Goal: Task Accomplishment & Management: Manage account settings

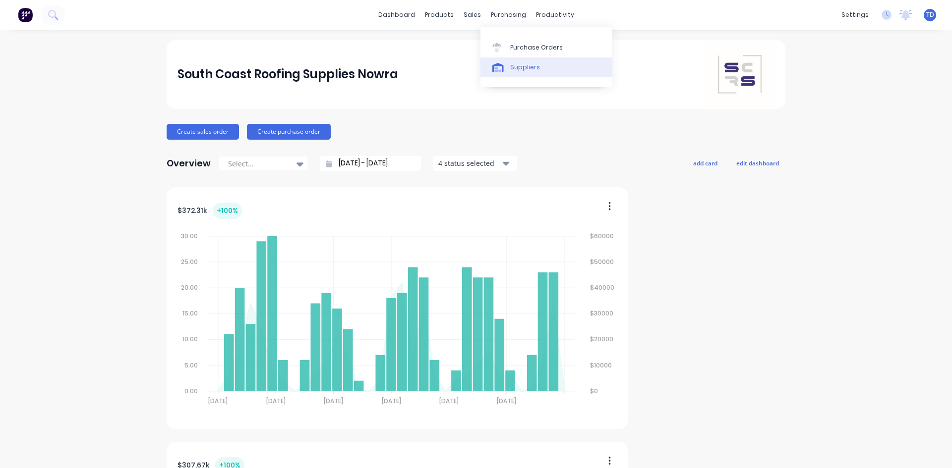
click at [516, 64] on div "Suppliers" at bounding box center [525, 67] width 30 height 9
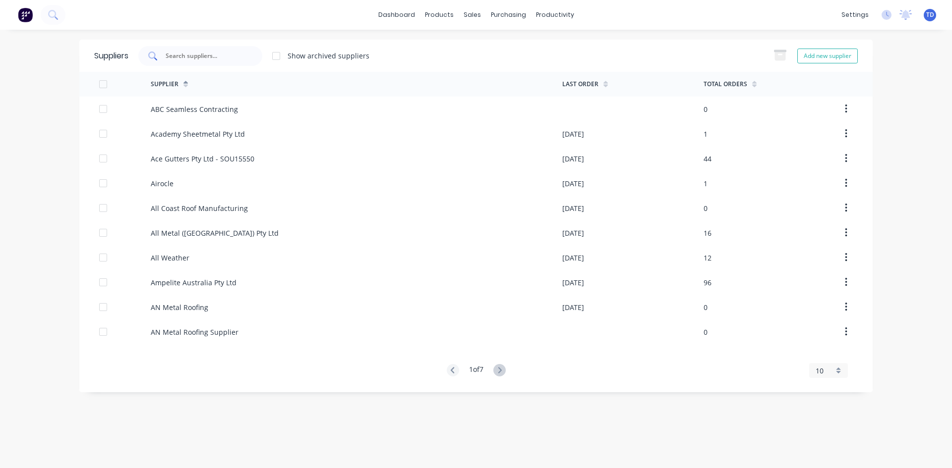
click at [207, 62] on div at bounding box center [200, 56] width 124 height 20
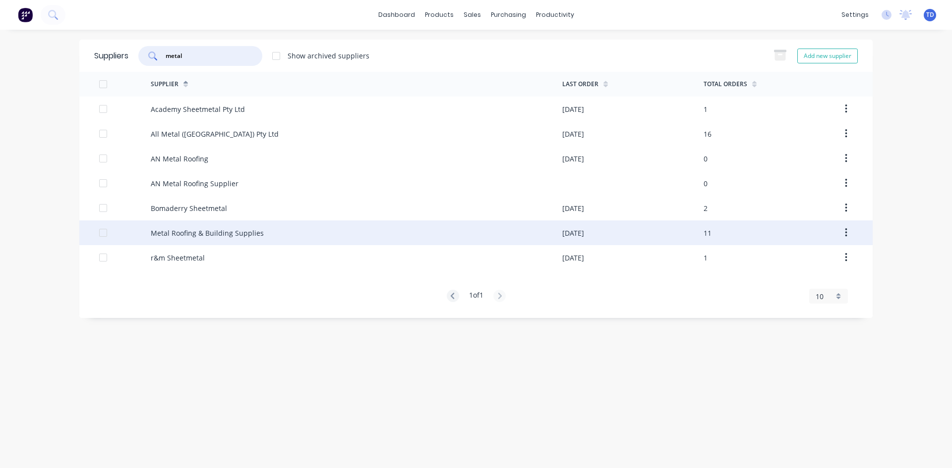
type input "metal"
click at [187, 233] on div "Metal Roofing & Building Supplies" at bounding box center [207, 233] width 113 height 10
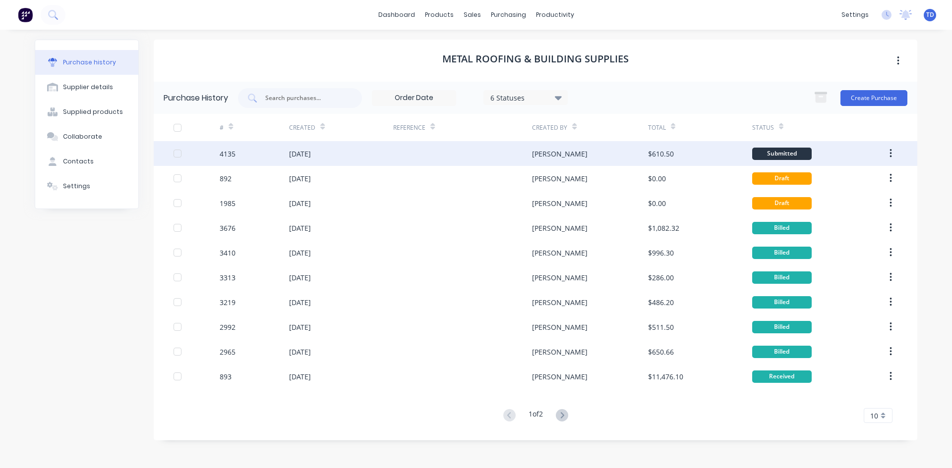
click at [395, 160] on div at bounding box center [462, 153] width 139 height 25
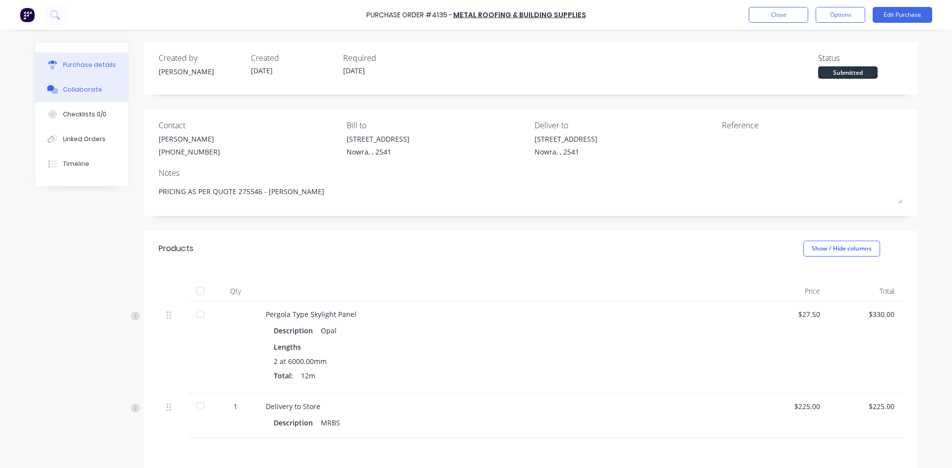
click at [70, 87] on div "Collaborate" at bounding box center [82, 89] width 39 height 9
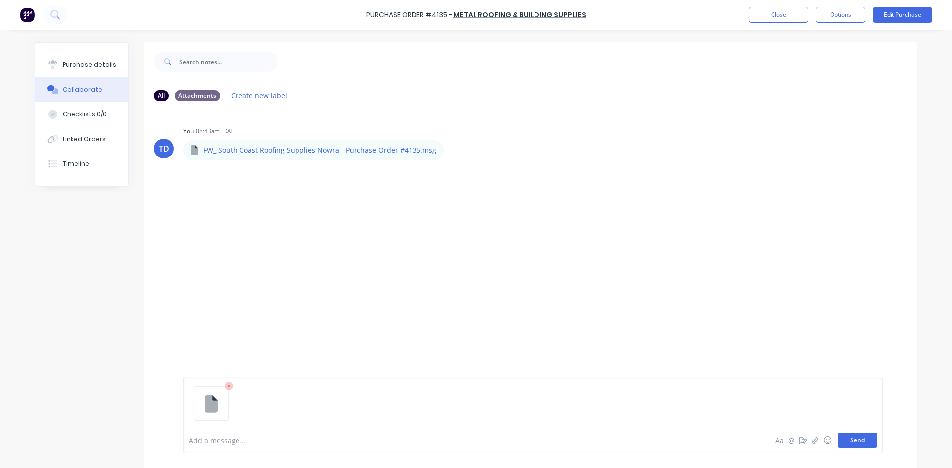
click at [864, 440] on button "Send" at bounding box center [857, 440] width 39 height 15
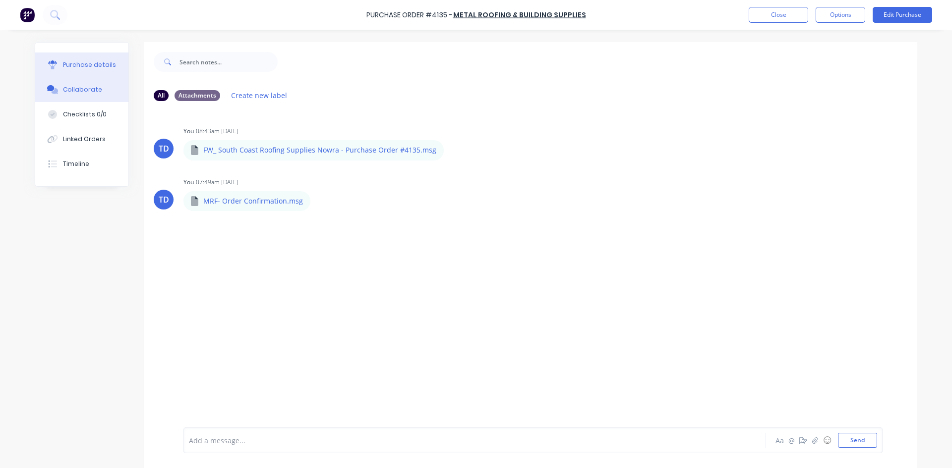
click at [92, 64] on div "Purchase details" at bounding box center [89, 64] width 53 height 9
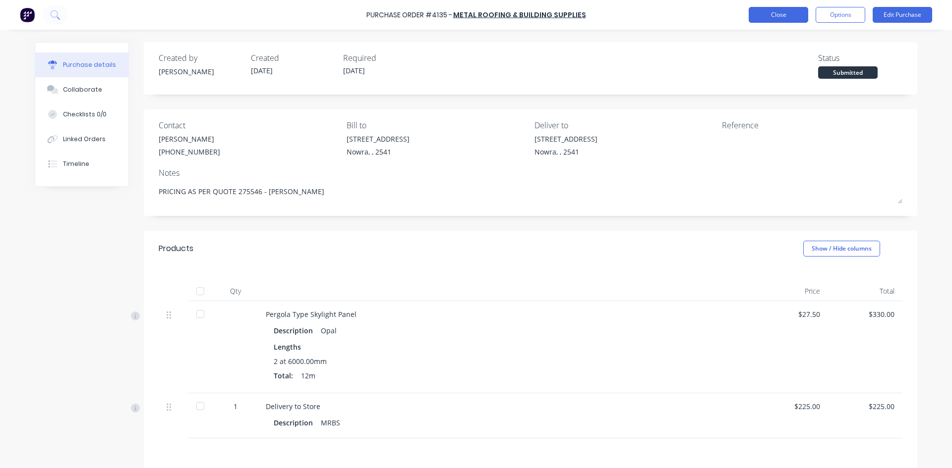
click at [777, 12] on button "Close" at bounding box center [777, 15] width 59 height 16
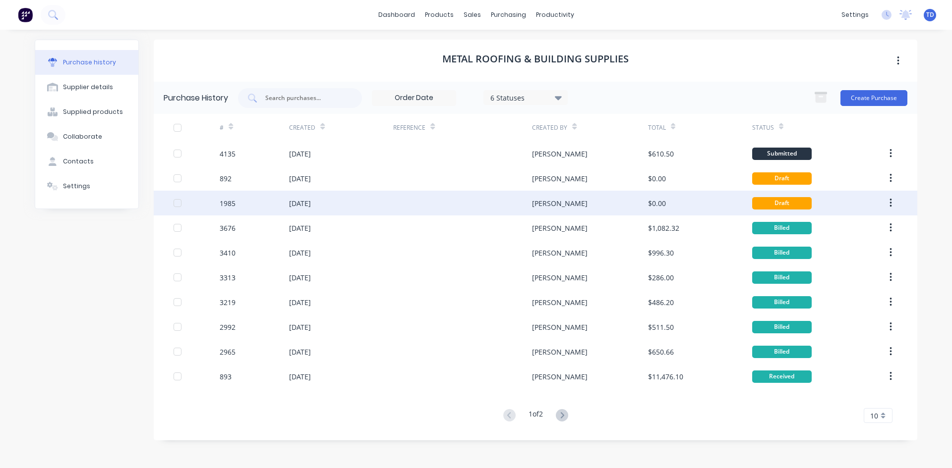
click at [891, 202] on icon "button" at bounding box center [890, 203] width 2 height 11
click at [857, 227] on div "Archive" at bounding box center [855, 229] width 76 height 14
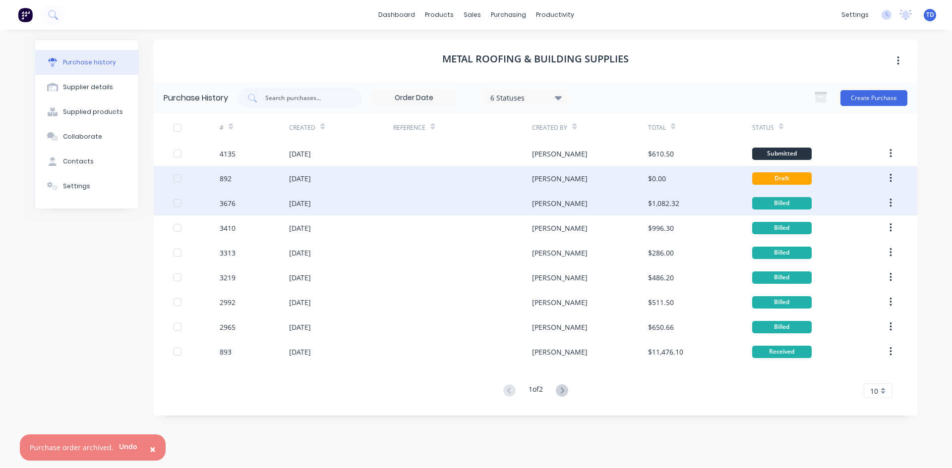
click at [889, 176] on icon "button" at bounding box center [890, 178] width 2 height 11
click at [846, 203] on div "Archive" at bounding box center [855, 204] width 76 height 14
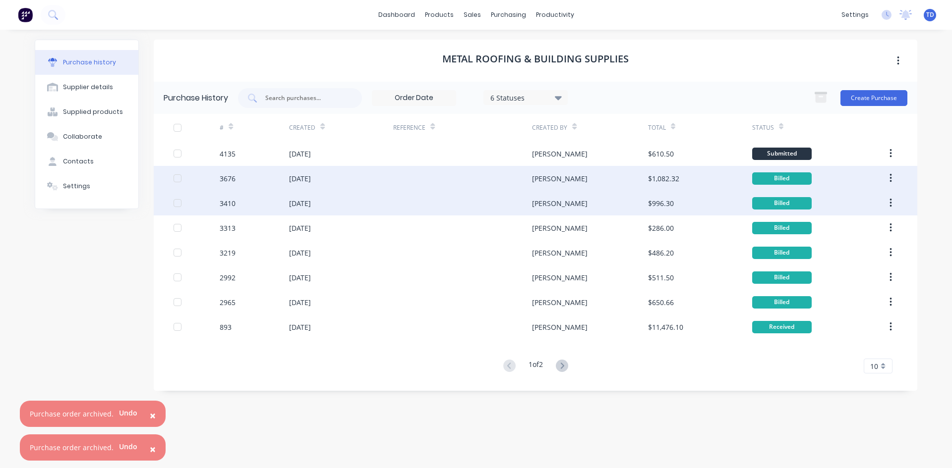
drag, startPoint x: 149, startPoint y: 411, endPoint x: 150, endPoint y: 429, distance: 17.4
click at [150, 412] on span "×" at bounding box center [153, 416] width 6 height 14
click at [151, 450] on span "×" at bounding box center [153, 450] width 6 height 14
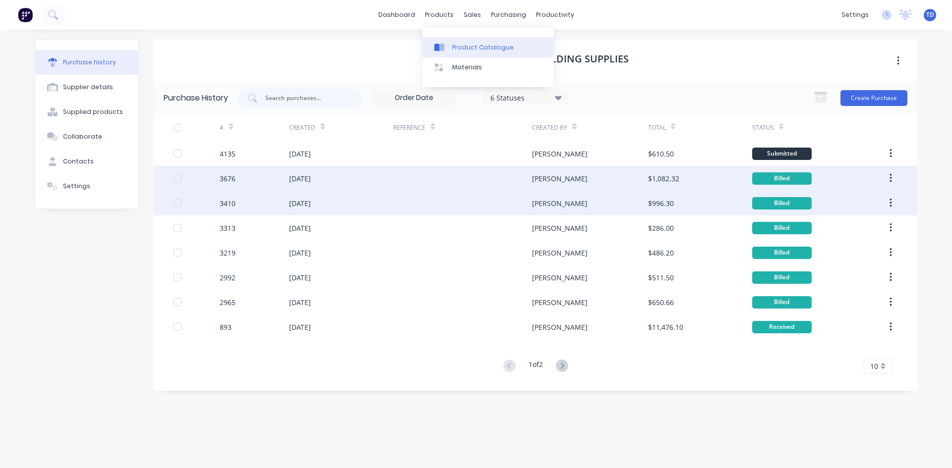
click at [459, 47] on div "Product Catalogue" at bounding box center [482, 47] width 61 height 9
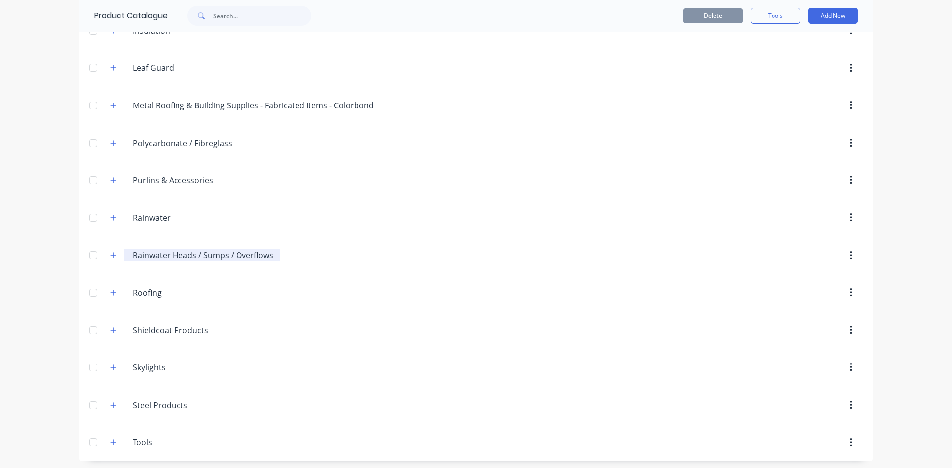
scroll to position [314, 0]
click at [110, 290] on icon "button" at bounding box center [113, 289] width 6 height 7
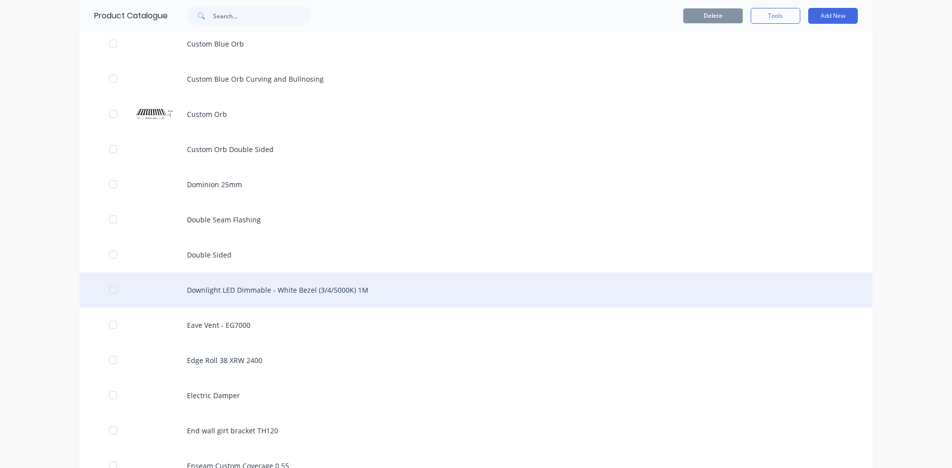
scroll to position [959, 0]
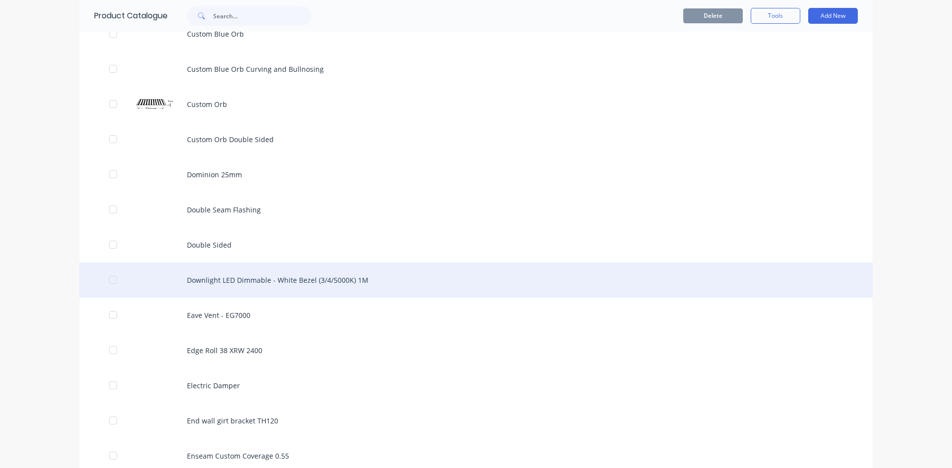
click at [274, 279] on div "Downlight LED Dimmable - White Bezel (3/4/5000K) 1M" at bounding box center [475, 280] width 793 height 35
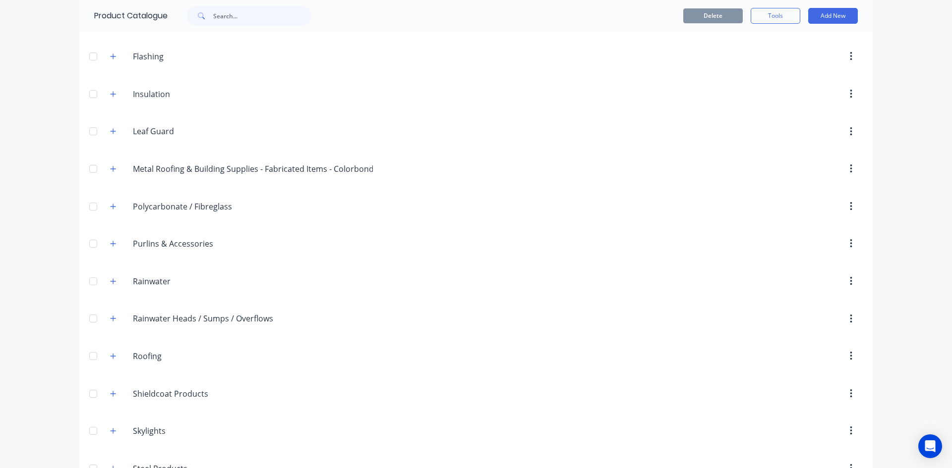
scroll to position [314, 0]
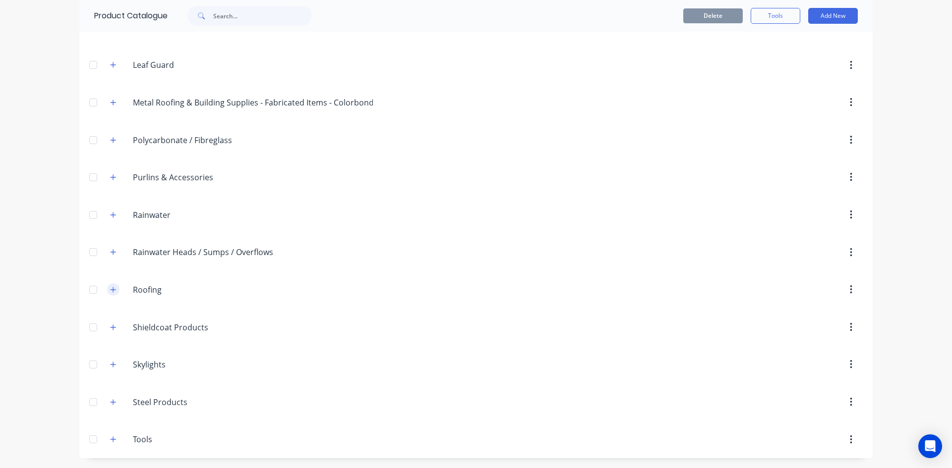
click at [110, 291] on icon "button" at bounding box center [113, 289] width 6 height 7
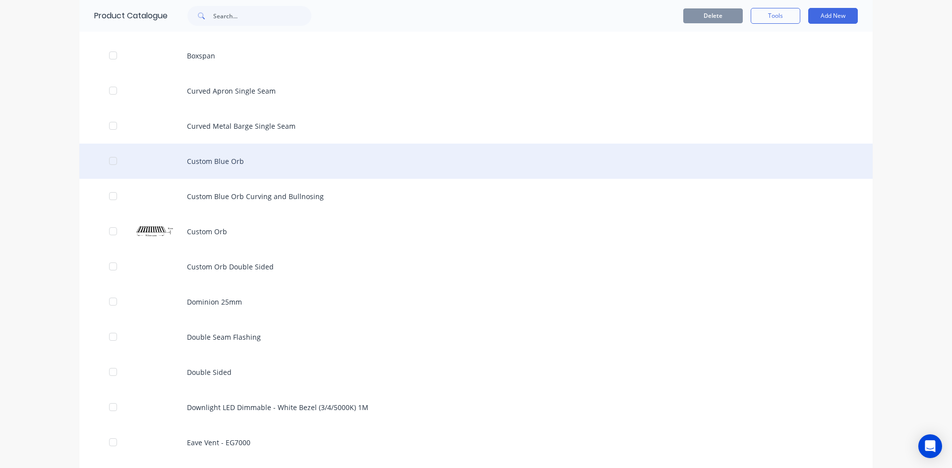
scroll to position [909, 0]
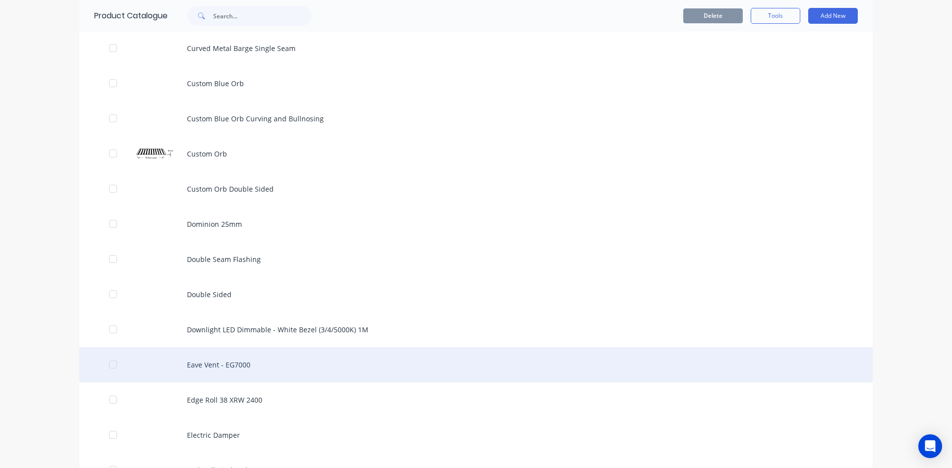
click at [197, 363] on div "Eave Vent - EG7000" at bounding box center [475, 364] width 793 height 35
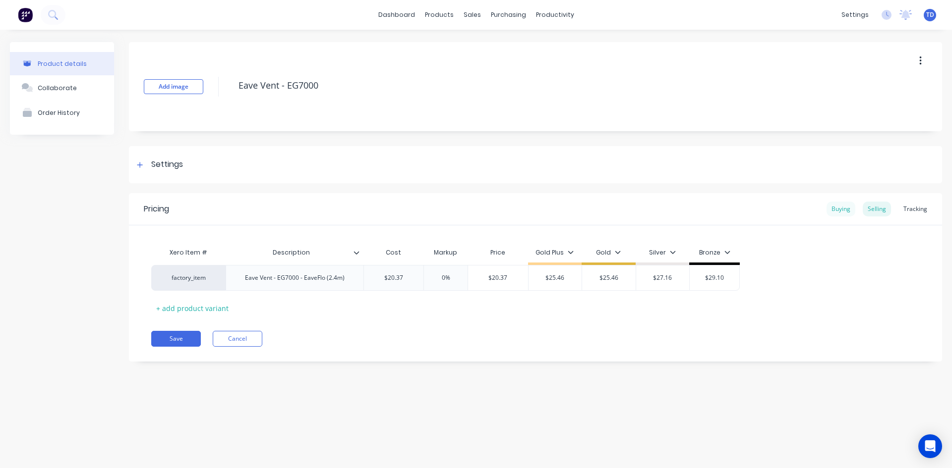
click at [838, 213] on div "Buying" at bounding box center [840, 209] width 29 height 15
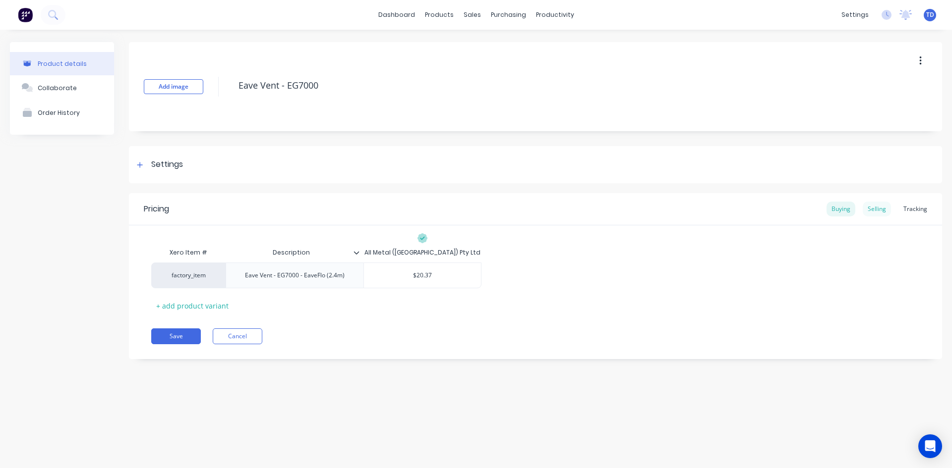
click at [877, 211] on div "Selling" at bounding box center [876, 209] width 28 height 15
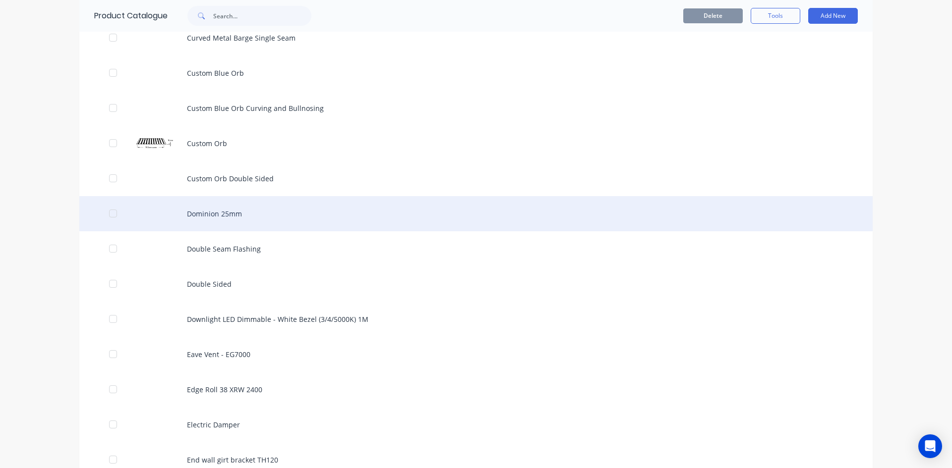
scroll to position [942, 0]
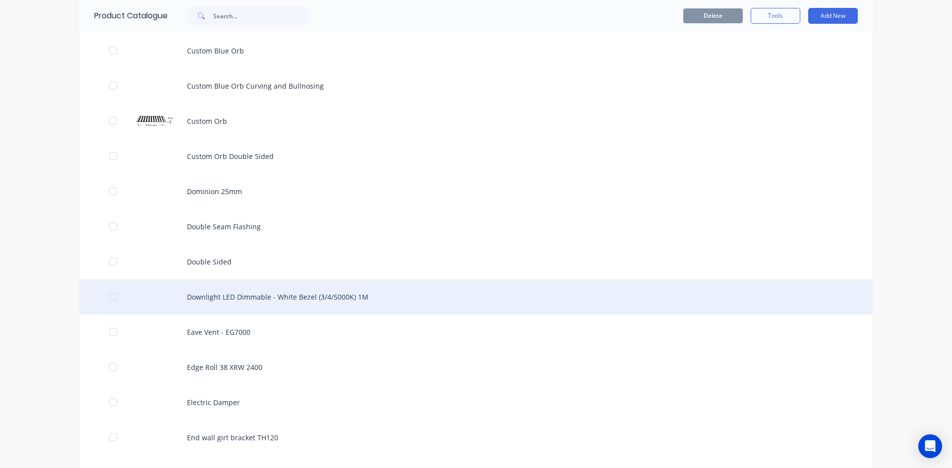
click at [109, 296] on div at bounding box center [113, 297] width 20 height 20
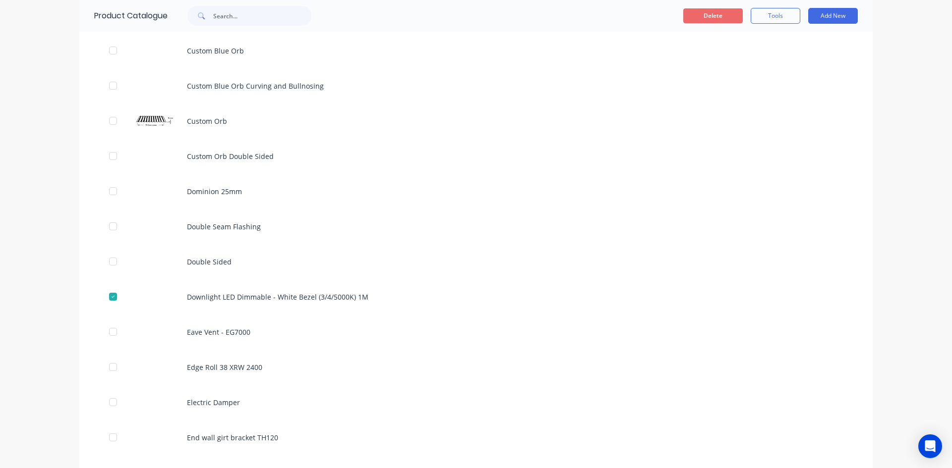
click at [709, 19] on button "Delete" at bounding box center [712, 15] width 59 height 15
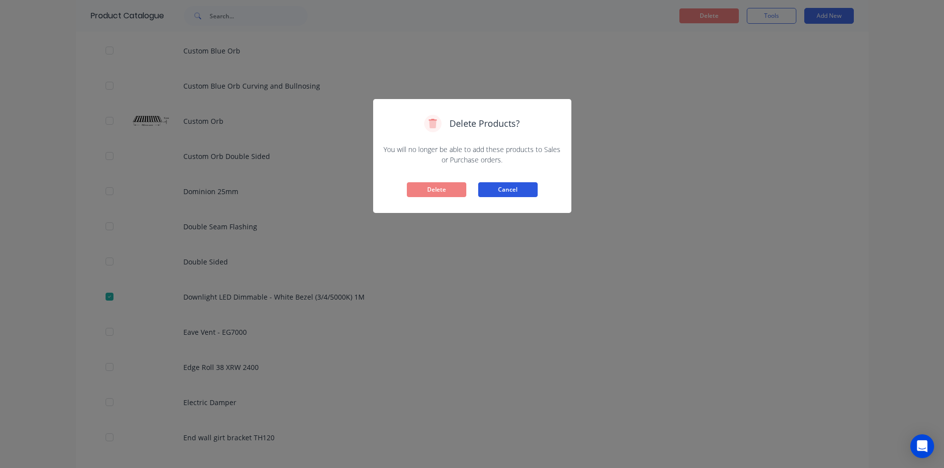
click at [506, 190] on button "Cancel" at bounding box center [507, 189] width 59 height 15
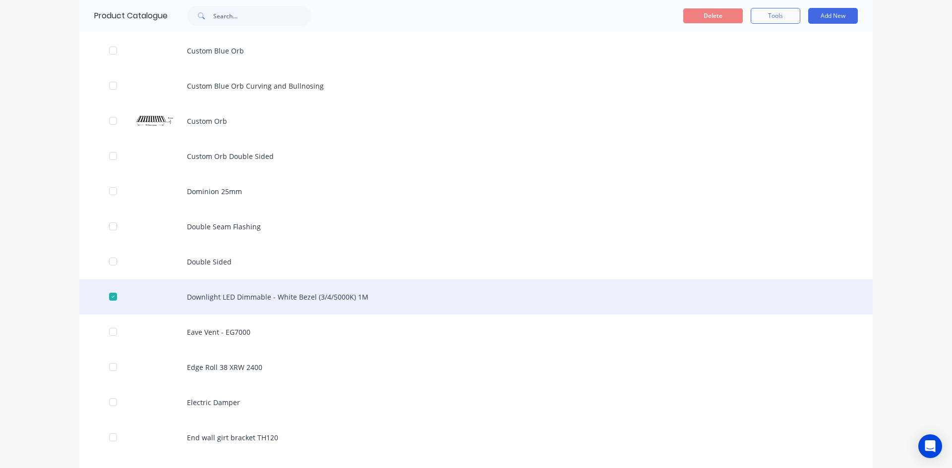
click at [112, 295] on div at bounding box center [113, 297] width 20 height 20
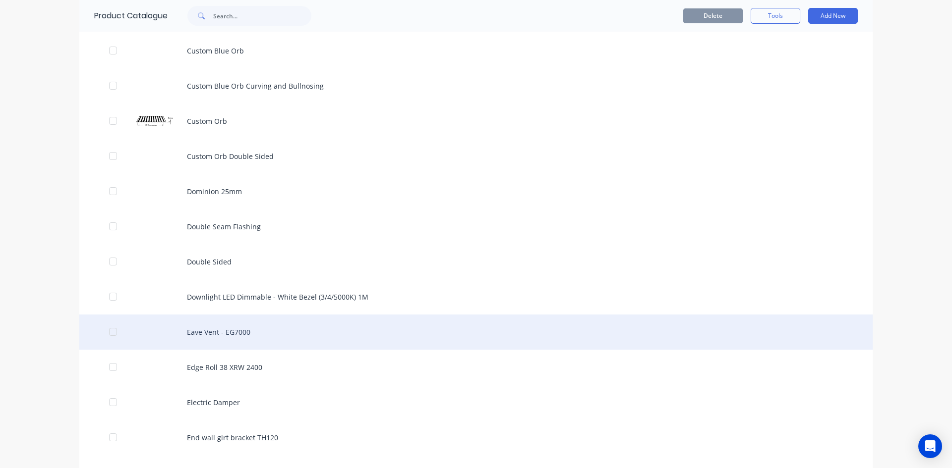
click at [207, 337] on div "Eave Vent - EG7000" at bounding box center [475, 332] width 793 height 35
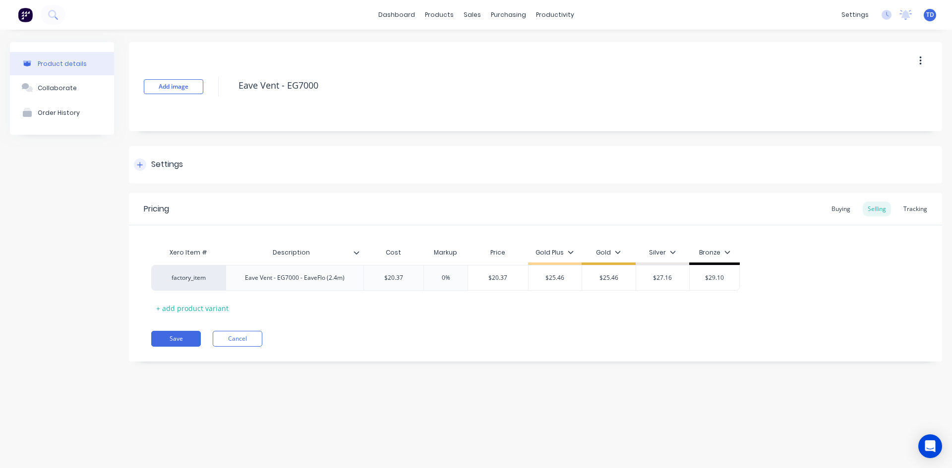
click at [141, 164] on icon at bounding box center [140, 165] width 6 height 7
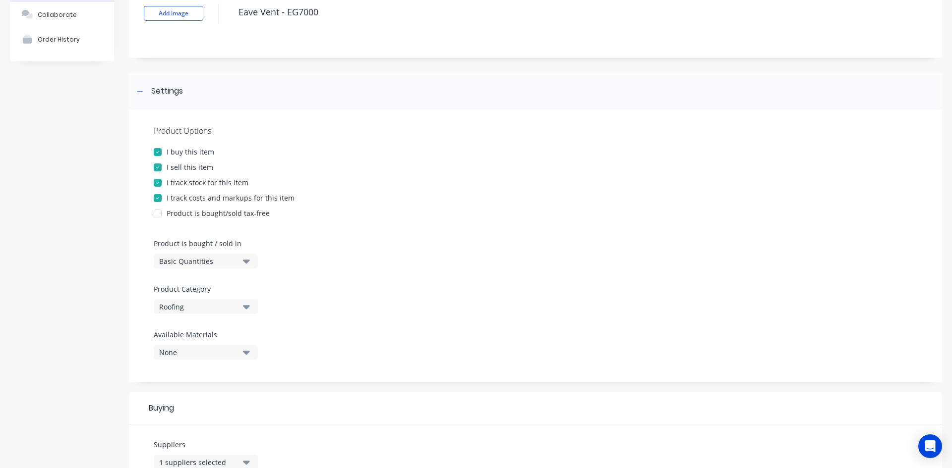
scroll to position [99, 0]
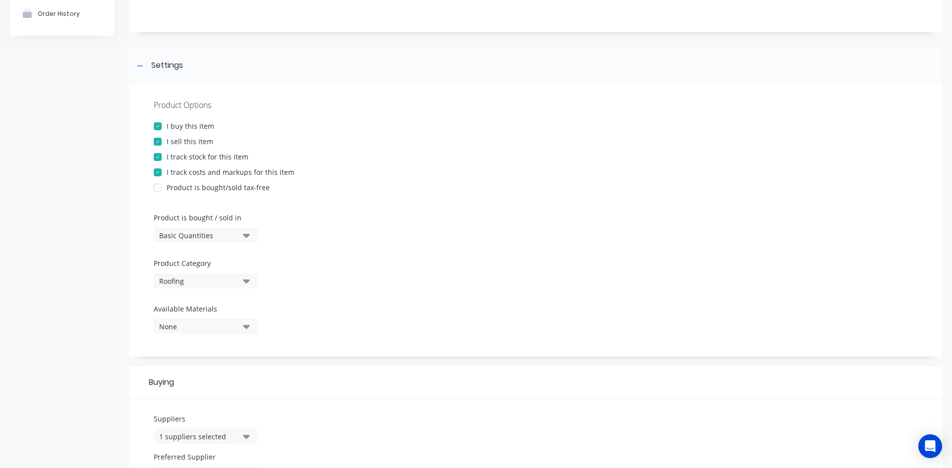
click at [230, 278] on div "Roofing" at bounding box center [198, 281] width 79 height 10
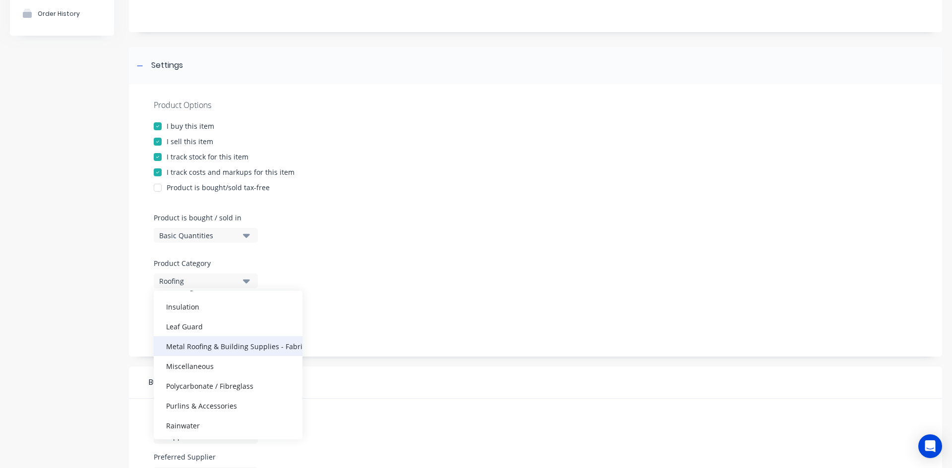
scroll to position [149, 0]
click at [206, 342] on div "Miscellaneous" at bounding box center [228, 346] width 149 height 20
type textarea "x"
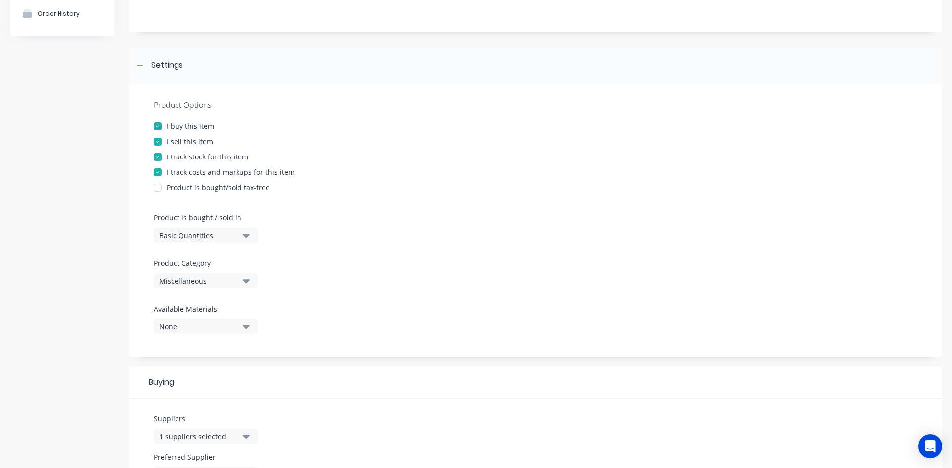
click at [342, 233] on div "Product Options I buy this item I sell this item I track stock for this item I …" at bounding box center [535, 220] width 813 height 273
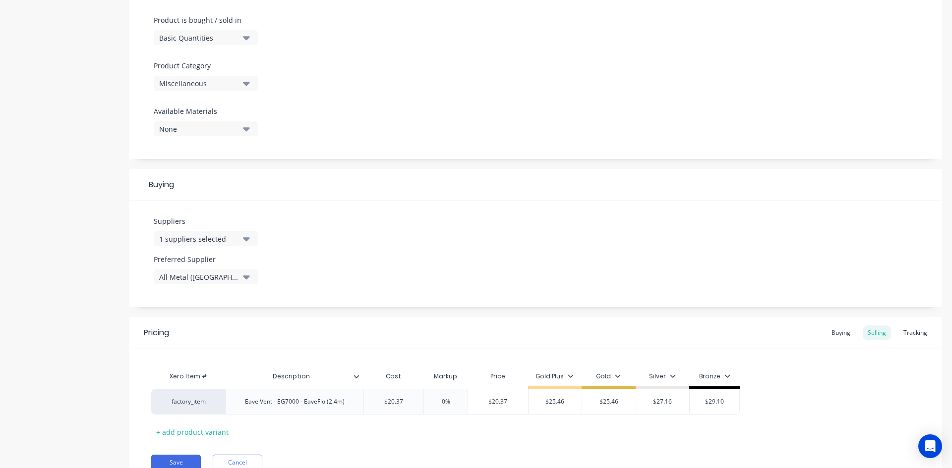
scroll to position [297, 0]
type input "$20.37"
click at [513, 402] on input "$20.37" at bounding box center [498, 401] width 60 height 9
type input "0%"
type textarea "x"
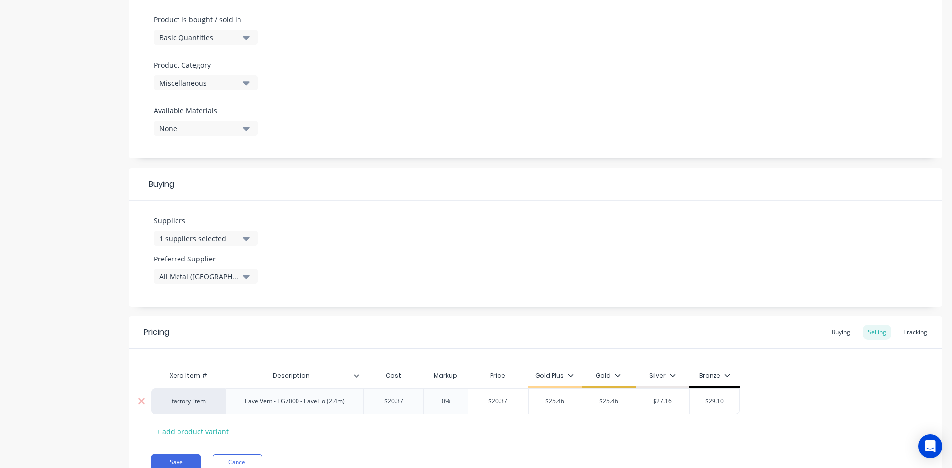
type input "2"
type textarea "x"
type input "25."
type textarea "x"
type input "25.4"
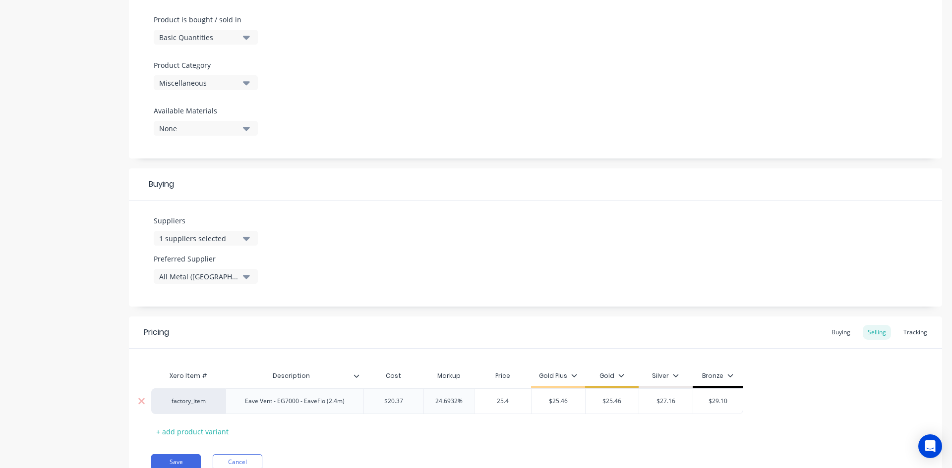
type textarea "x"
type input "25.46"
type input "$25.46"
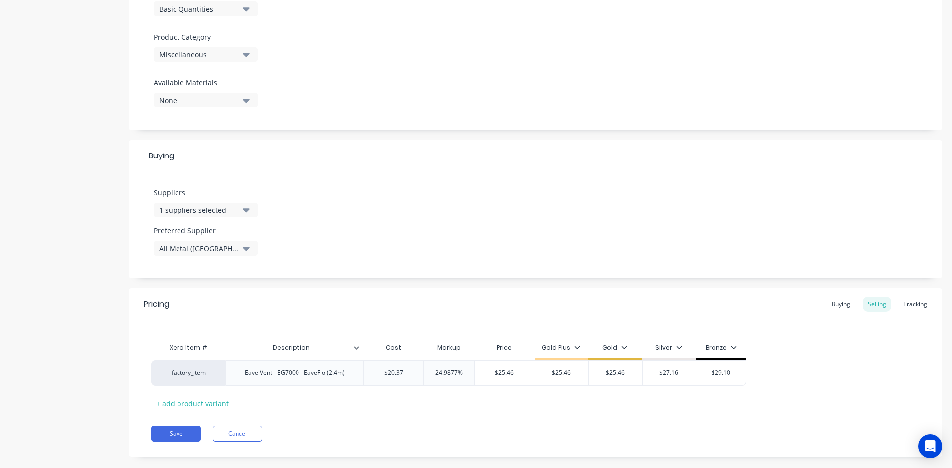
scroll to position [341, 0]
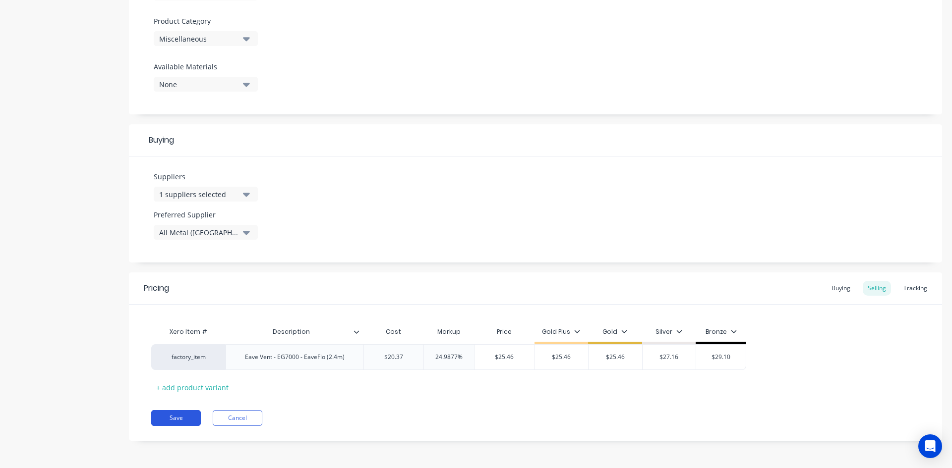
click at [176, 419] on button "Save" at bounding box center [176, 418] width 50 height 16
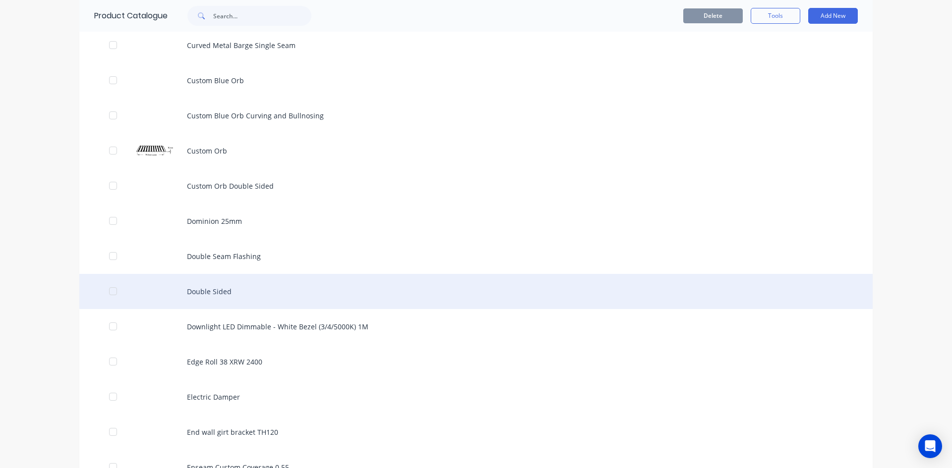
scroll to position [1933, 0]
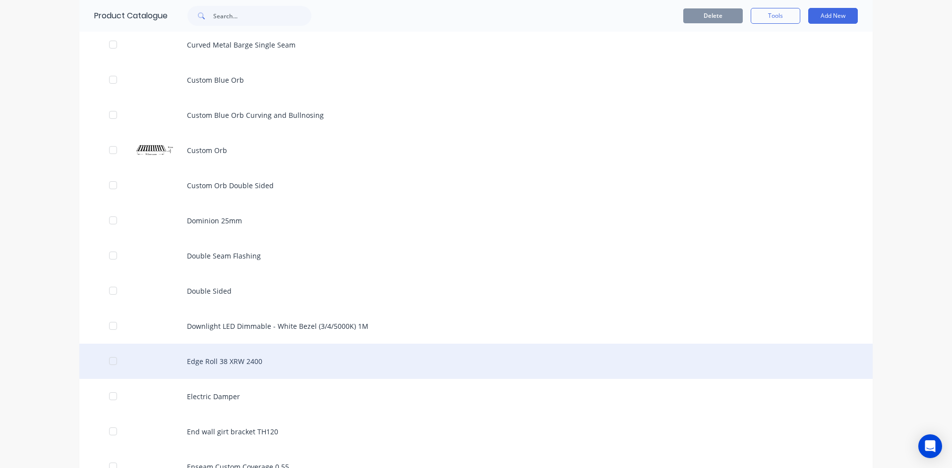
click at [230, 369] on div "Edge Roll 38 XRW 2400" at bounding box center [475, 361] width 793 height 35
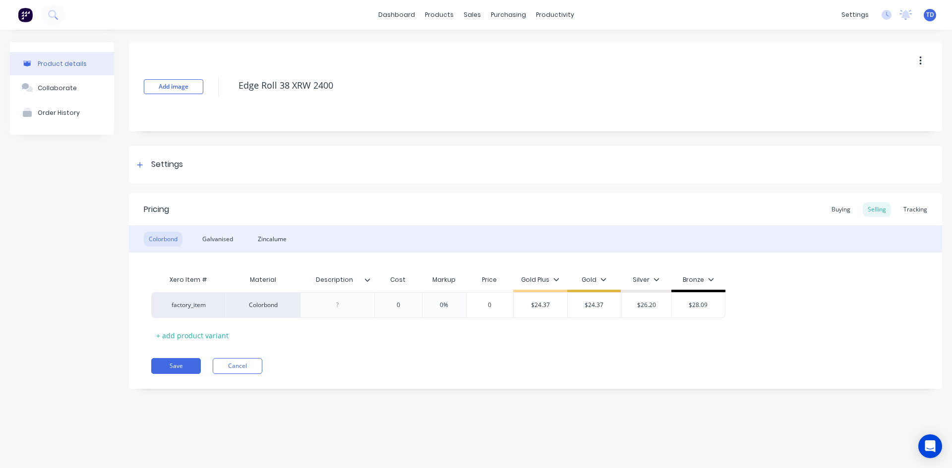
type textarea "x"
click at [445, 23] on div "dashboard products sales purchasing productivity dashboard products Product Cat…" at bounding box center [476, 15] width 952 height 30
click at [834, 209] on div "Buying" at bounding box center [840, 209] width 29 height 15
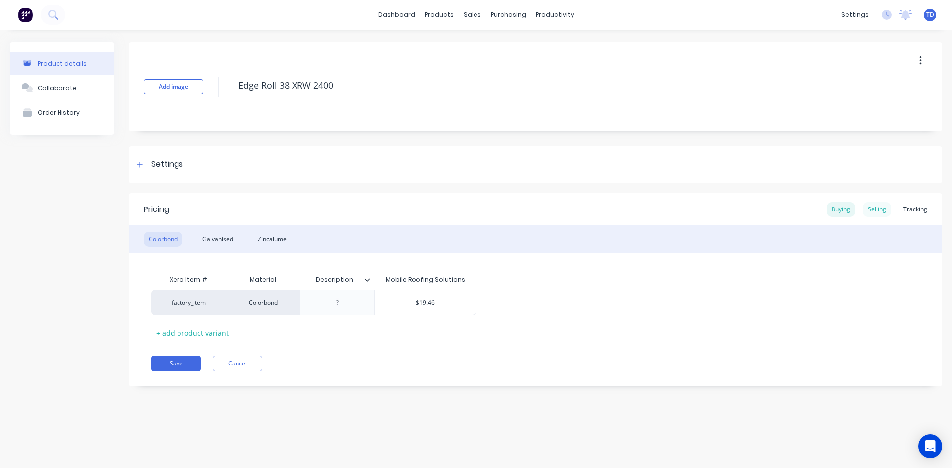
click at [876, 211] on div "Selling" at bounding box center [876, 209] width 28 height 15
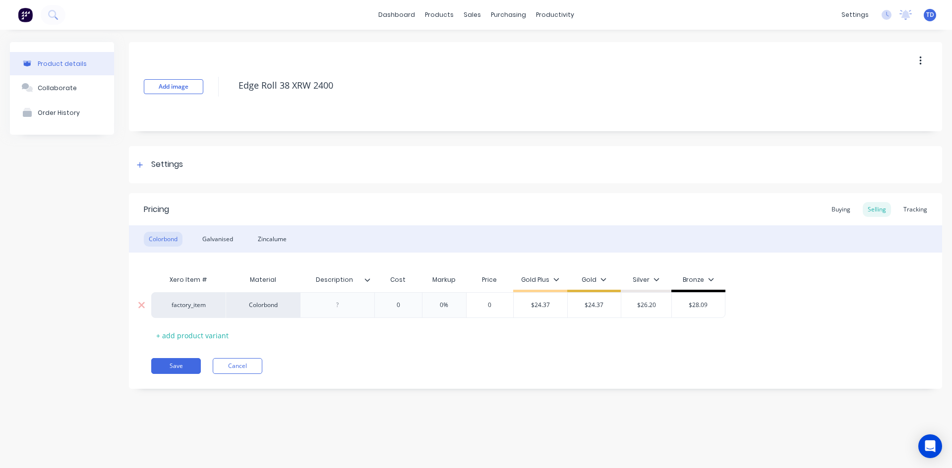
type input "0"
click at [410, 305] on input "0" at bounding box center [398, 305] width 50 height 9
type textarea "x"
type input "1"
type textarea "x"
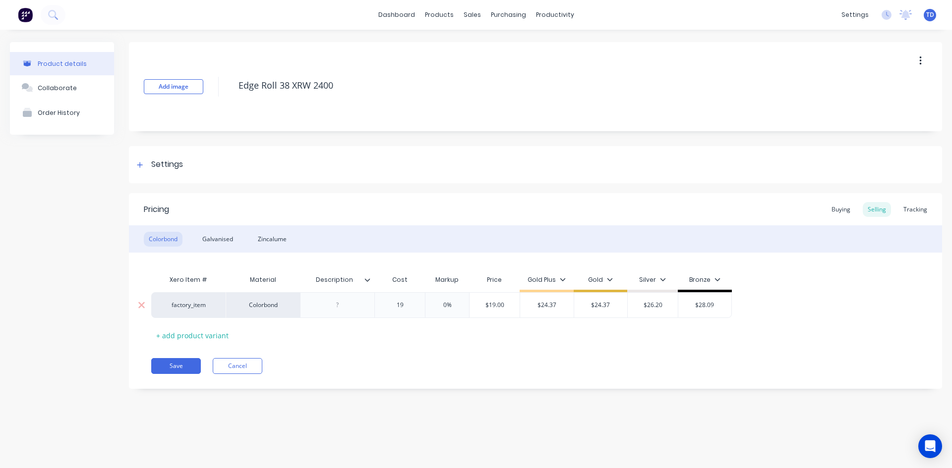
type input "19."
type textarea "x"
type input "19.4"
type textarea "x"
type input "19.46"
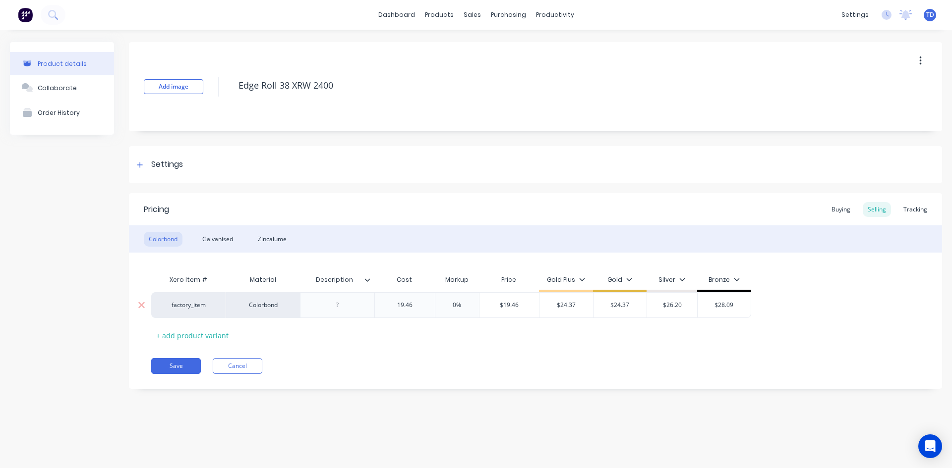
type input "0%"
type input "$19.46"
type textarea "x"
type input "2"
type textarea "x"
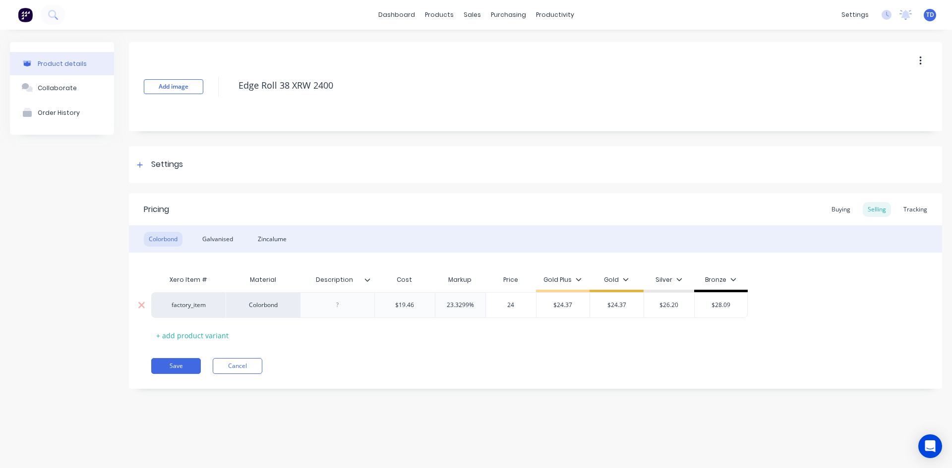
type input "24."
type textarea "x"
type input "24.3"
type textarea "x"
type input "24.37"
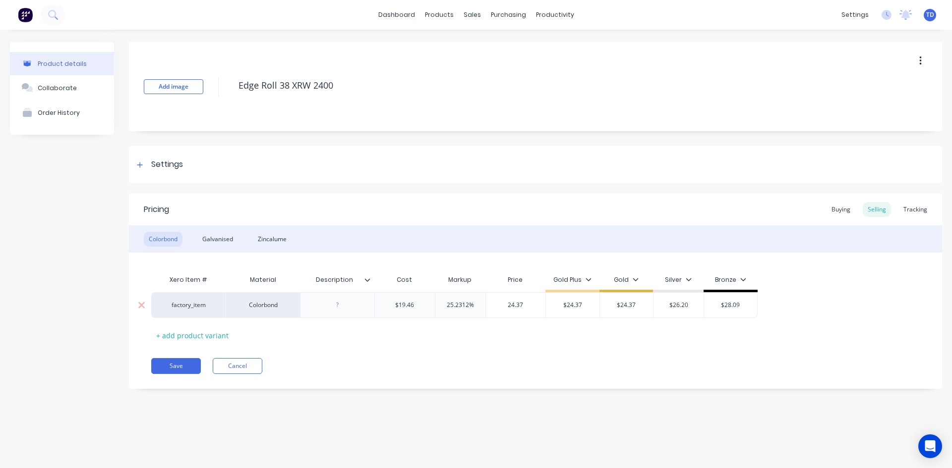
type input "$24.37"
click at [206, 237] on div "Galvanised" at bounding box center [217, 239] width 41 height 15
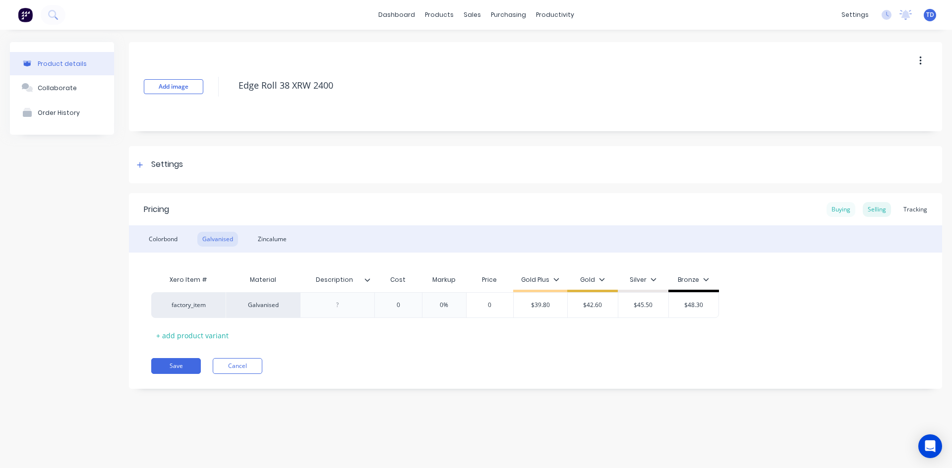
click at [843, 207] on div "Buying" at bounding box center [840, 209] width 29 height 15
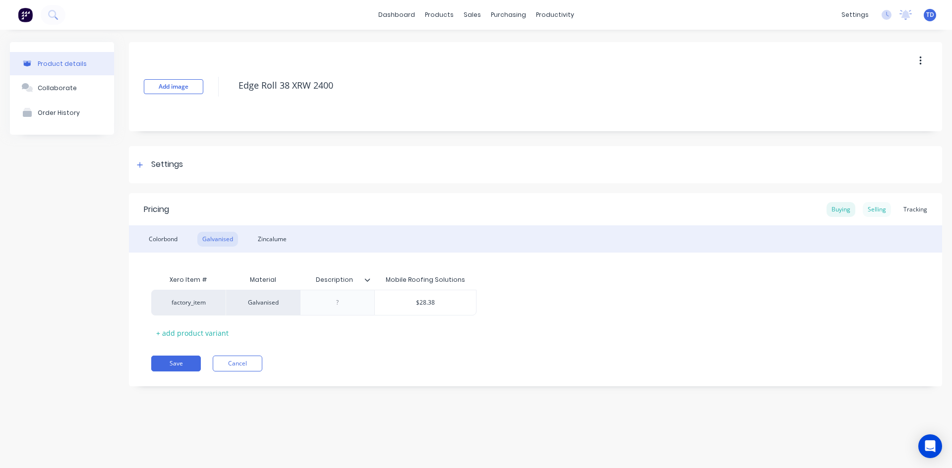
click at [875, 211] on div "Selling" at bounding box center [876, 209] width 28 height 15
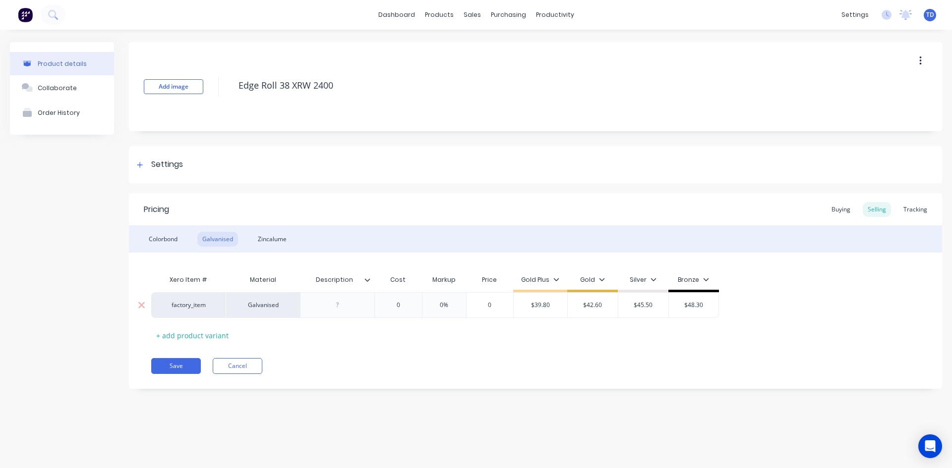
click at [409, 300] on div "0" at bounding box center [398, 305] width 50 height 25
type input "0"
type textarea "x"
type input "2"
type textarea "x"
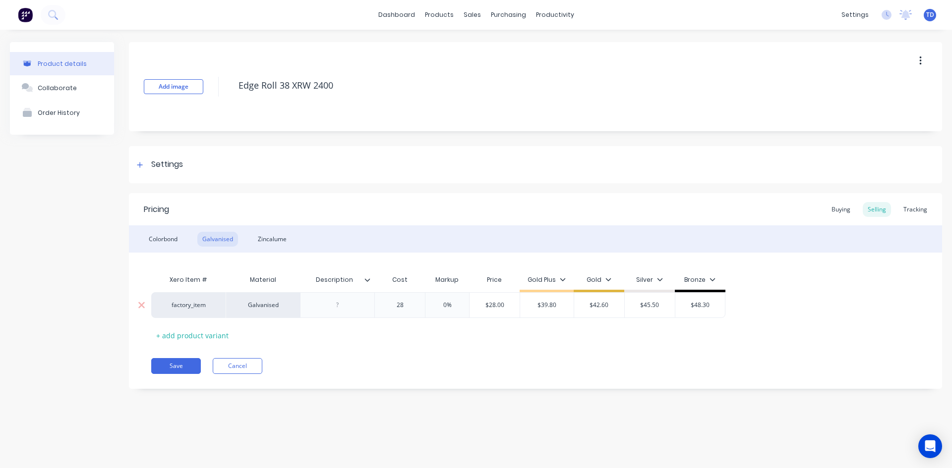
type input "28."
type textarea "x"
type input "28.3"
type textarea "x"
type input "28.38"
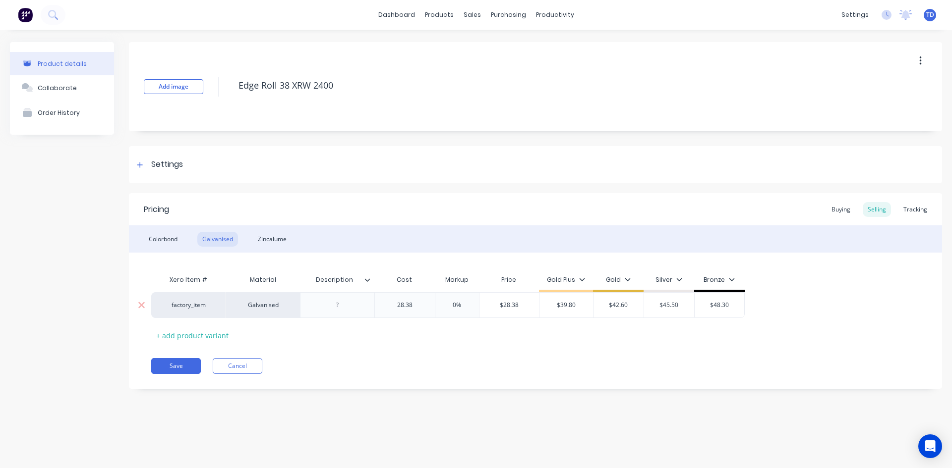
type input "0%"
type input "$28.38"
type textarea "x"
type input "4"
type textarea "x"
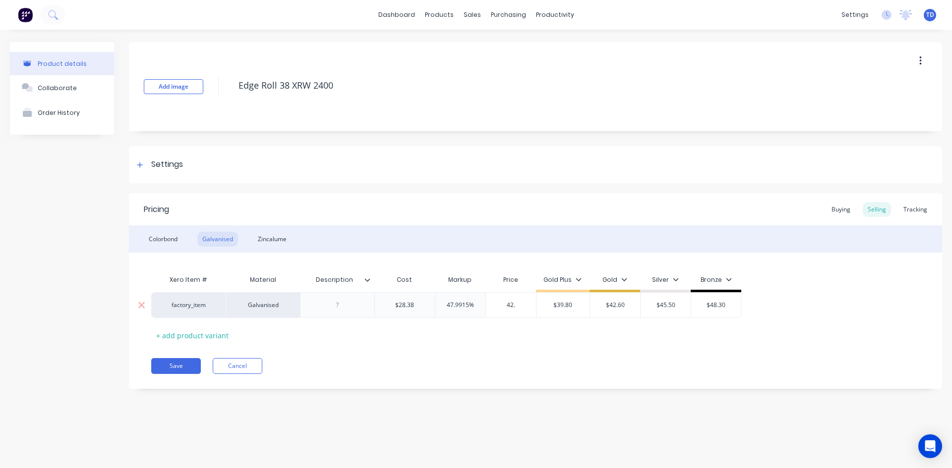
type input "42.0"
type textarea "x"
type input "42.060"
type input "$39.80"
type input "$42.06"
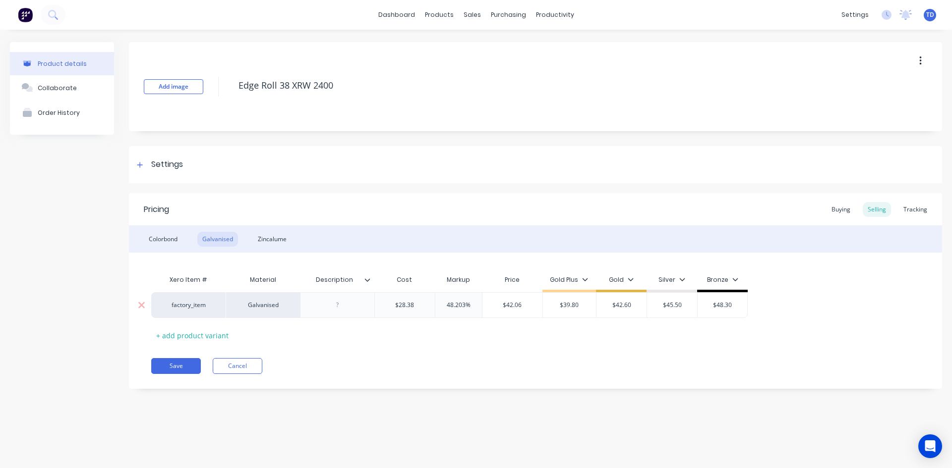
type input "48.203%"
type textarea "x"
type input "4"
type textarea "x"
type input "42."
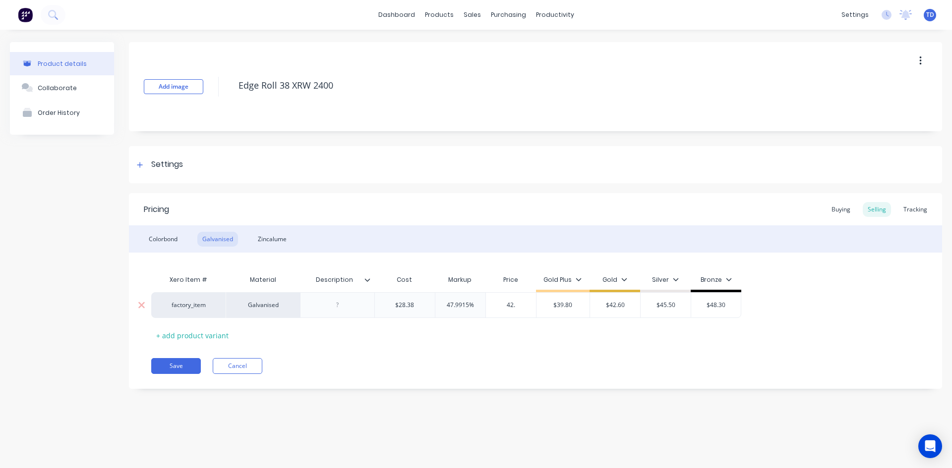
type textarea "x"
type input "42.60"
click at [270, 239] on div "Zincalume" at bounding box center [272, 239] width 39 height 15
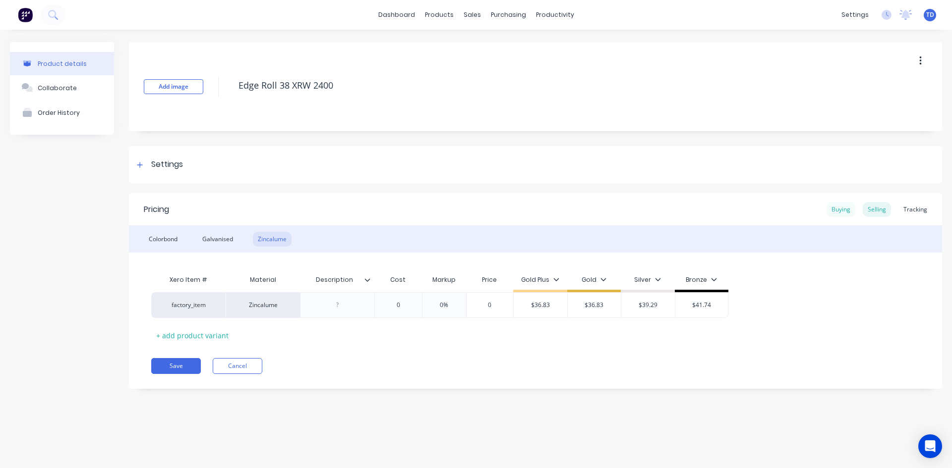
click at [839, 213] on div "Buying" at bounding box center [840, 209] width 29 height 15
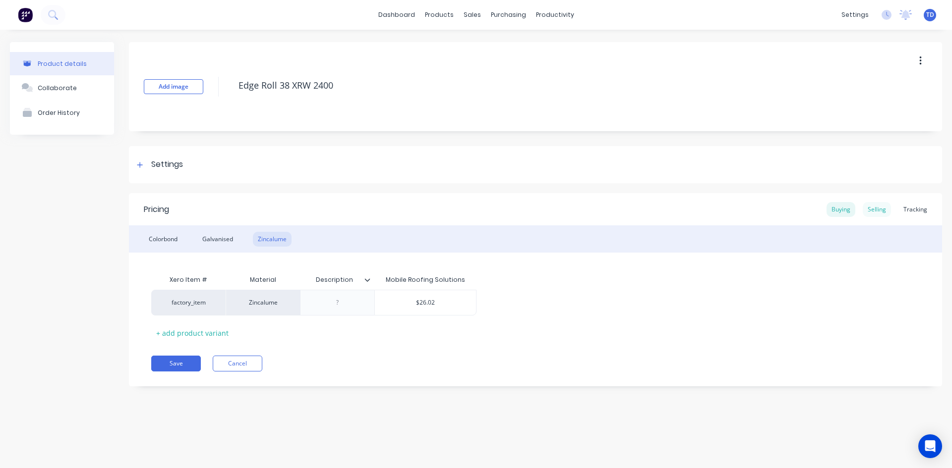
drag, startPoint x: 881, startPoint y: 207, endPoint x: 867, endPoint y: 208, distance: 13.9
click at [881, 207] on div "Selling" at bounding box center [876, 209] width 28 height 15
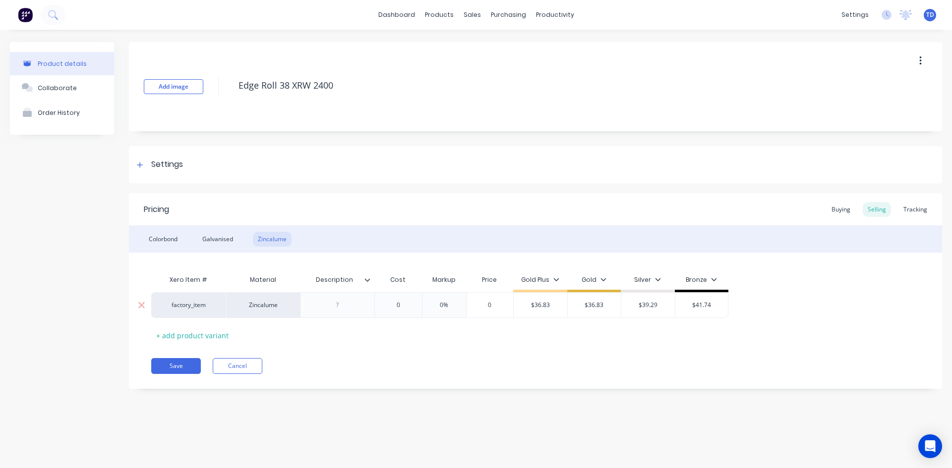
type input "0"
click at [402, 309] on input "0" at bounding box center [398, 305] width 50 height 9
type textarea "x"
type input "2"
type textarea "x"
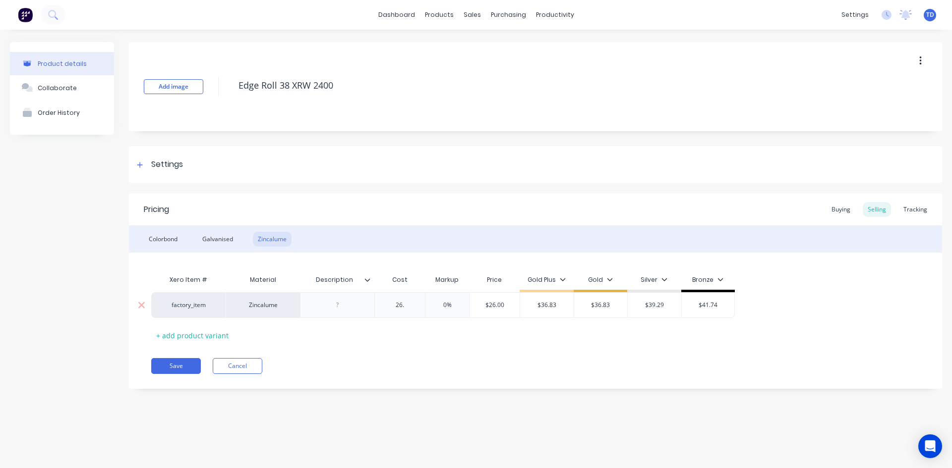
type input "26.0"
type textarea "x"
type input "26.02"
type input "0%"
type input "$26.02"
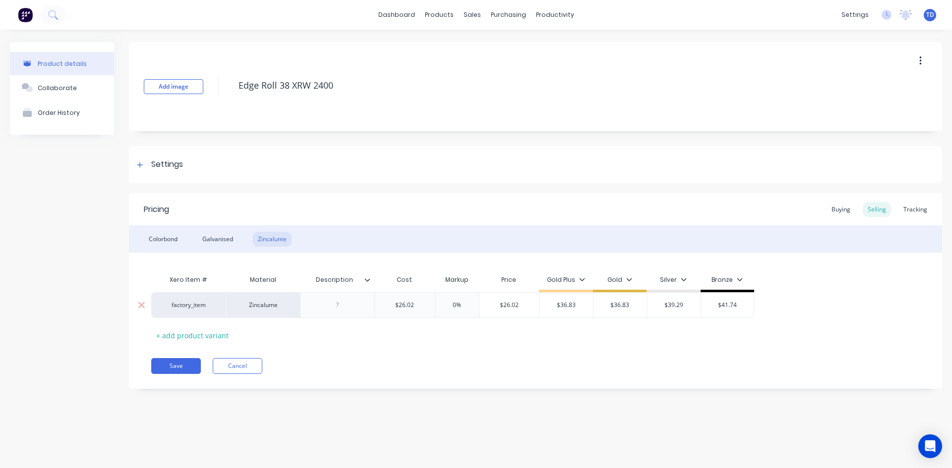
type textarea "x"
type input "3"
type textarea "x"
type input "36."
type textarea "x"
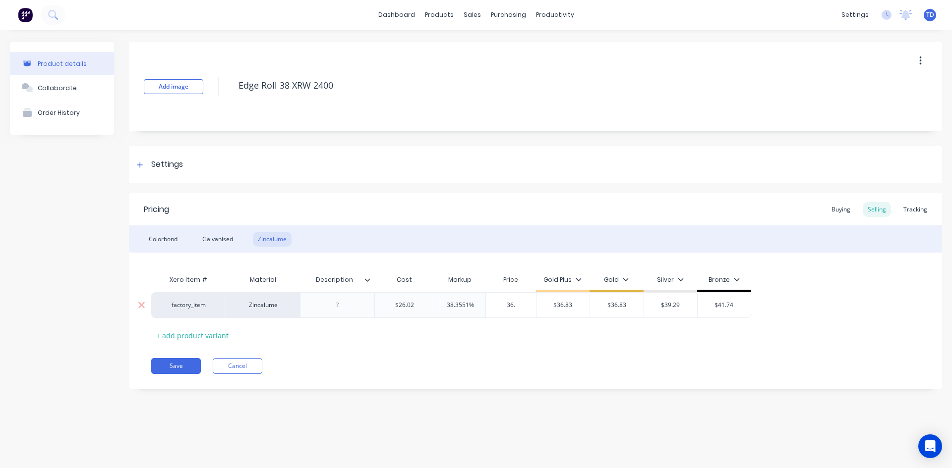
type input "36.8"
type textarea "x"
type input "36.83"
type input "$36.83"
click at [164, 365] on button "Save" at bounding box center [176, 366] width 50 height 16
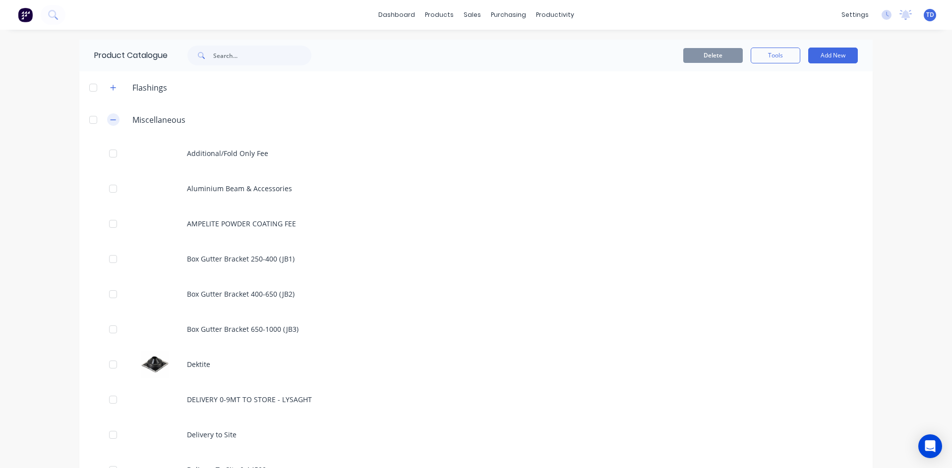
click at [110, 122] on icon "button" at bounding box center [113, 119] width 6 height 7
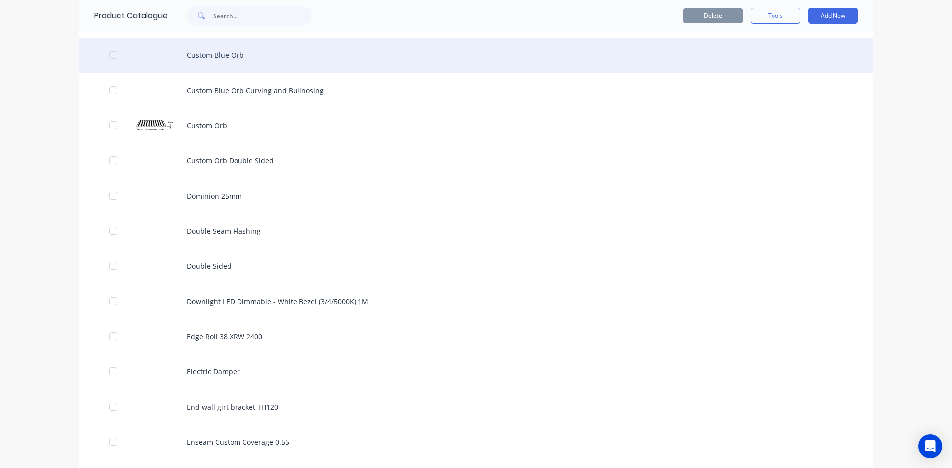
scroll to position [942, 0]
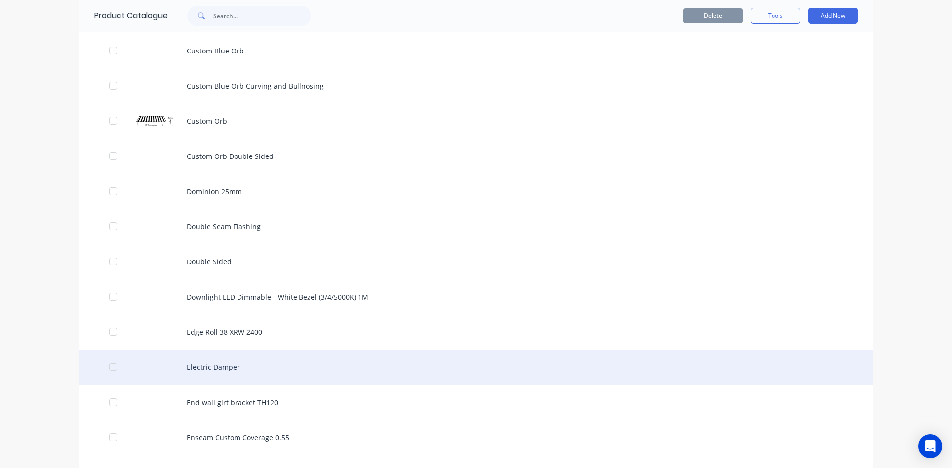
click at [215, 364] on div "Electric Damper" at bounding box center [475, 367] width 793 height 35
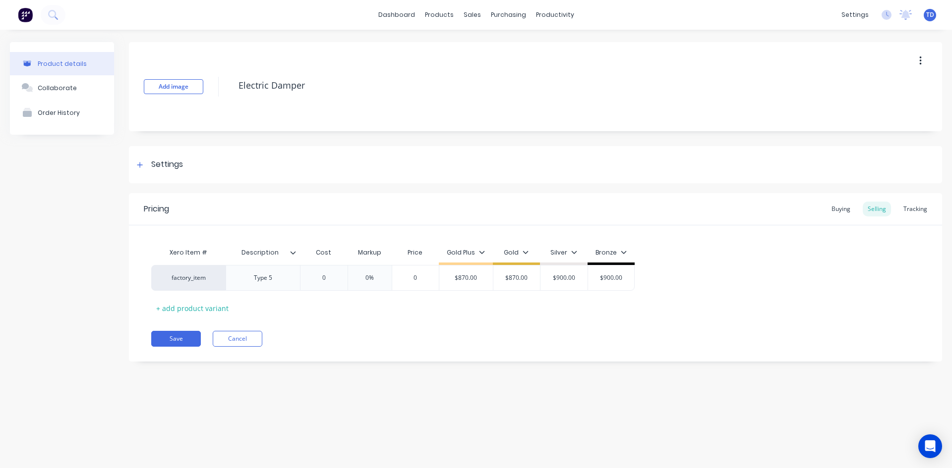
type textarea "x"
click at [845, 209] on div "Buying" at bounding box center [840, 209] width 29 height 15
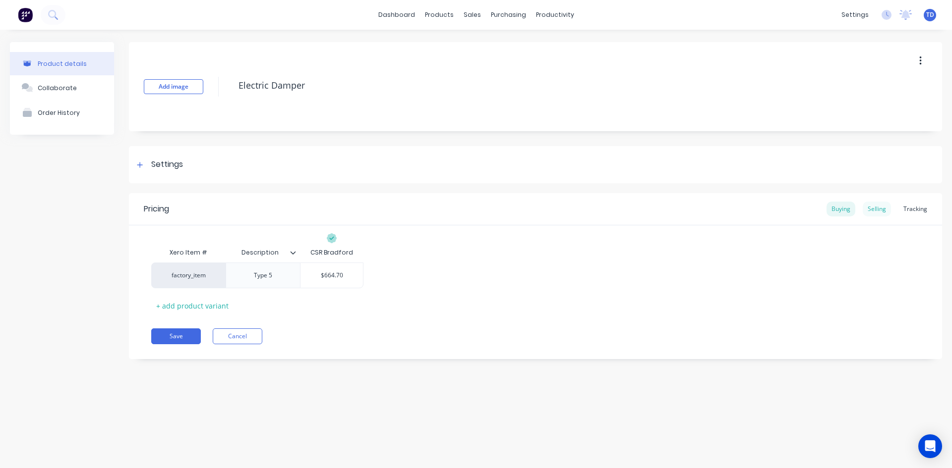
click at [875, 207] on div "Selling" at bounding box center [876, 209] width 28 height 15
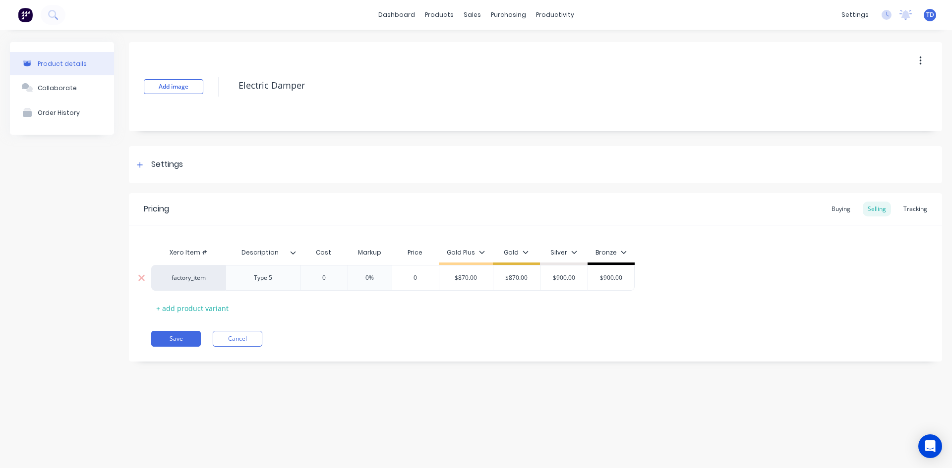
type input "0"
click at [335, 278] on input "0" at bounding box center [324, 278] width 50 height 9
type textarea "x"
type input "6"
type textarea "x"
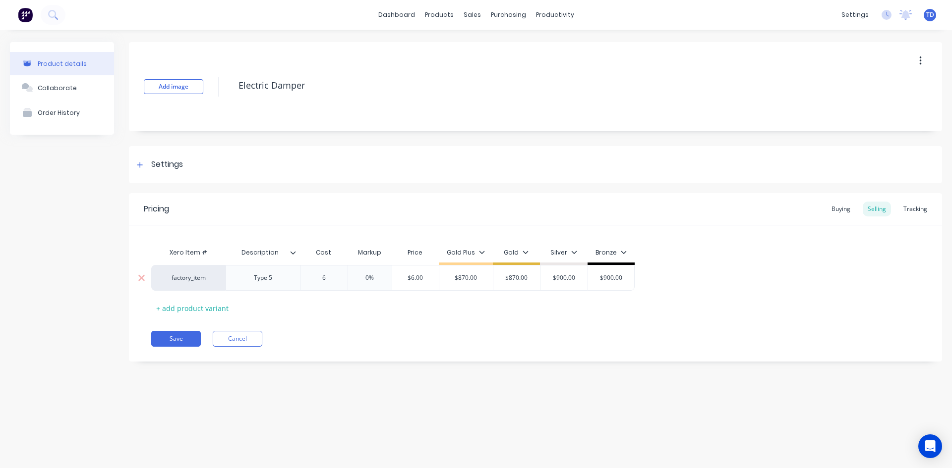
type input "66"
type textarea "x"
type input "664."
type textarea "x"
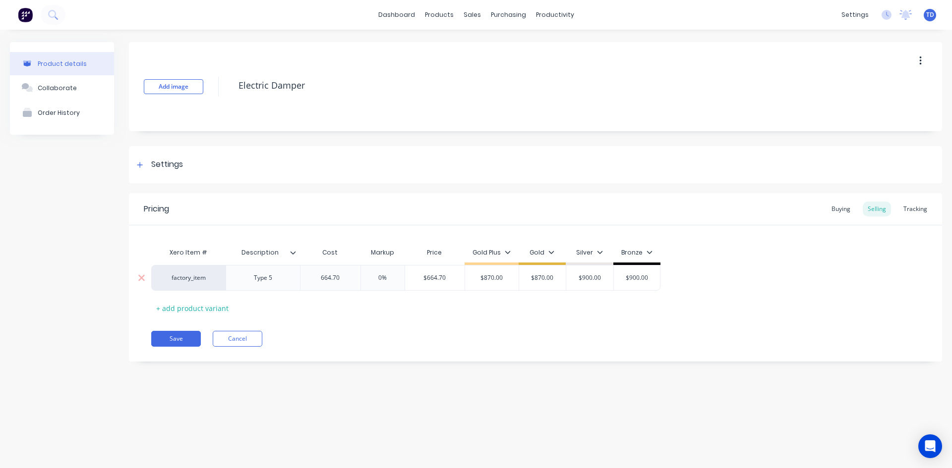
type input "664.70"
type input "0%"
type input "$664.70"
type textarea "x"
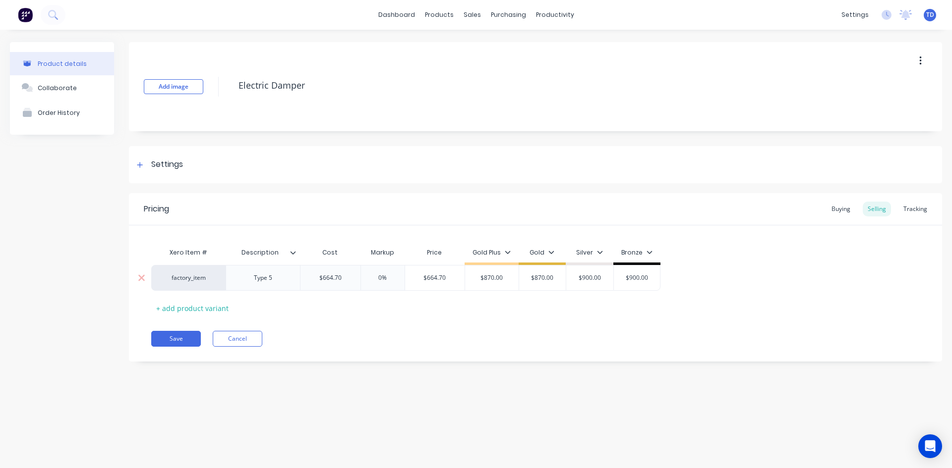
type input "8"
type textarea "x"
type input "87"
type textarea "x"
type input "870.00"
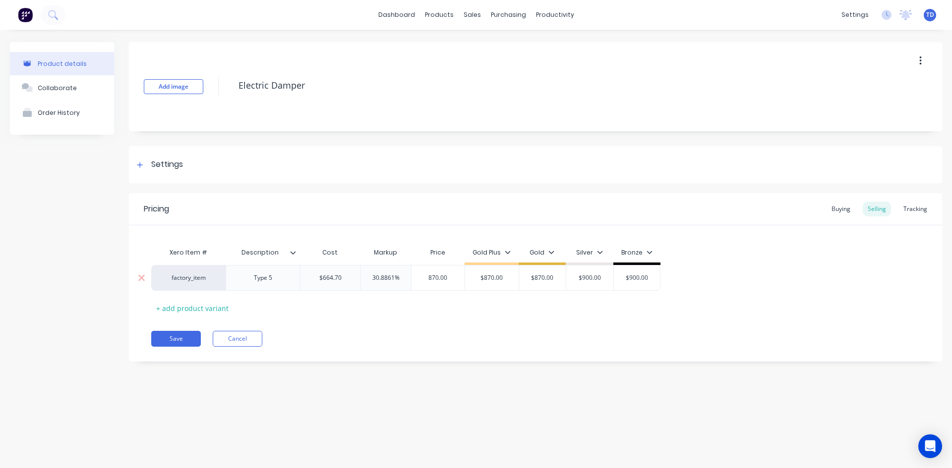
type input "$870.00"
click at [183, 336] on button "Save" at bounding box center [176, 339] width 50 height 16
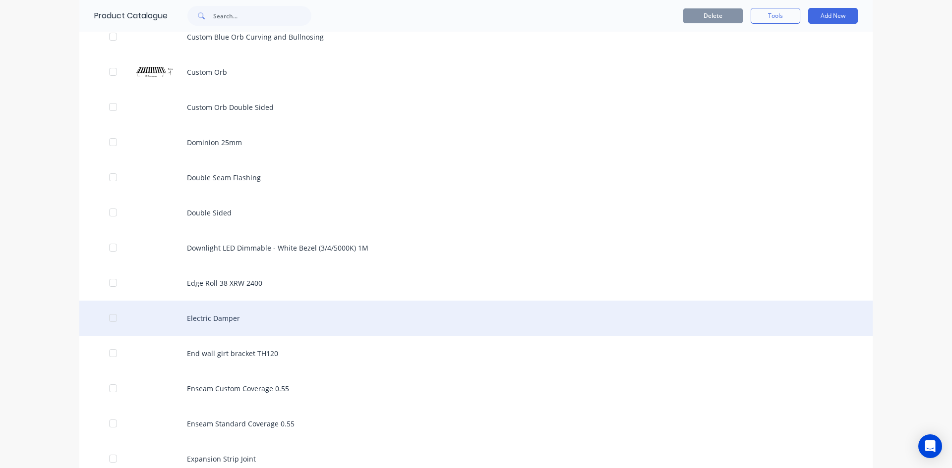
scroll to position [991, 0]
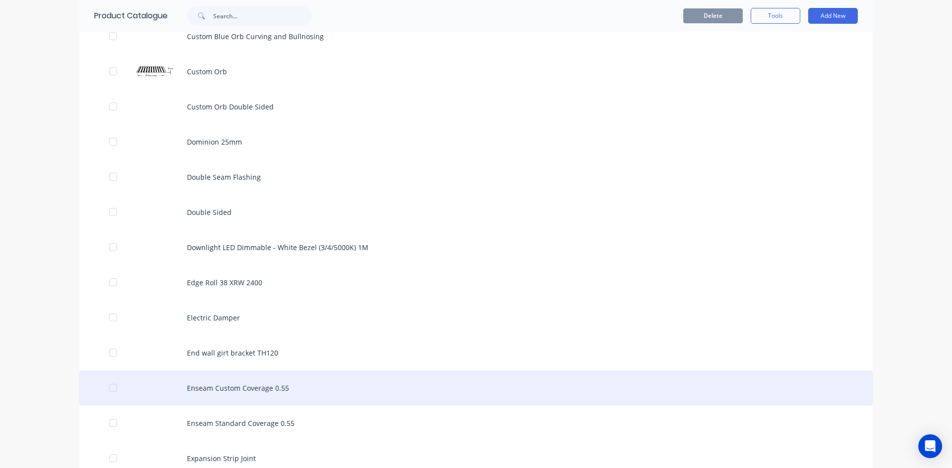
click at [232, 391] on div "Enseam Custom Coverage 0.55" at bounding box center [475, 388] width 793 height 35
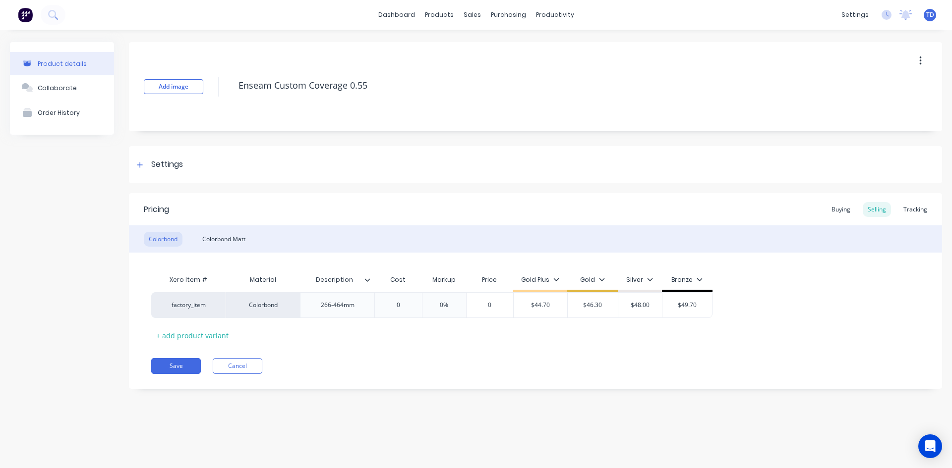
type textarea "x"
click at [848, 209] on div "Buying" at bounding box center [840, 209] width 29 height 15
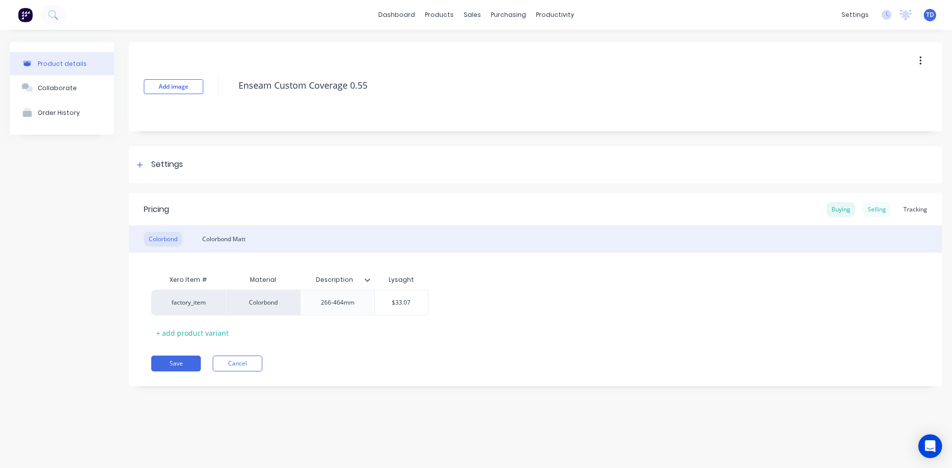
click at [875, 214] on div "Selling" at bounding box center [876, 209] width 28 height 15
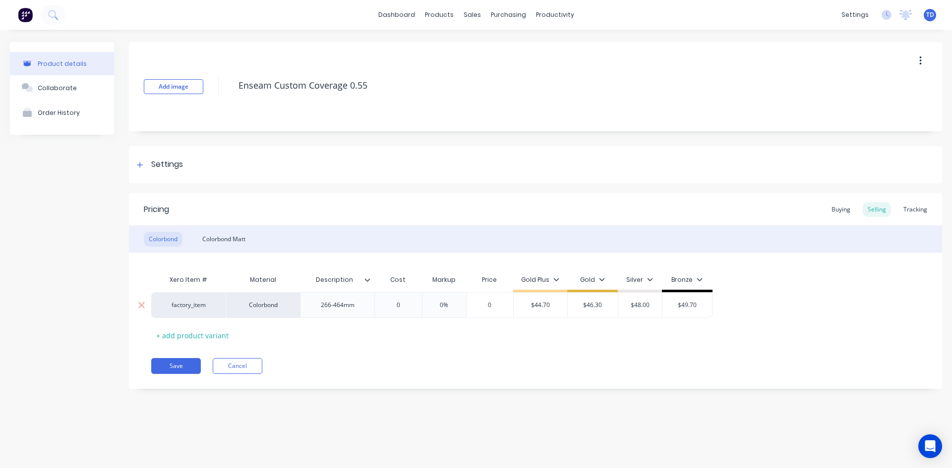
type input "0"
click at [398, 304] on input "0" at bounding box center [398, 305] width 50 height 9
type textarea "x"
type input "3"
type textarea "x"
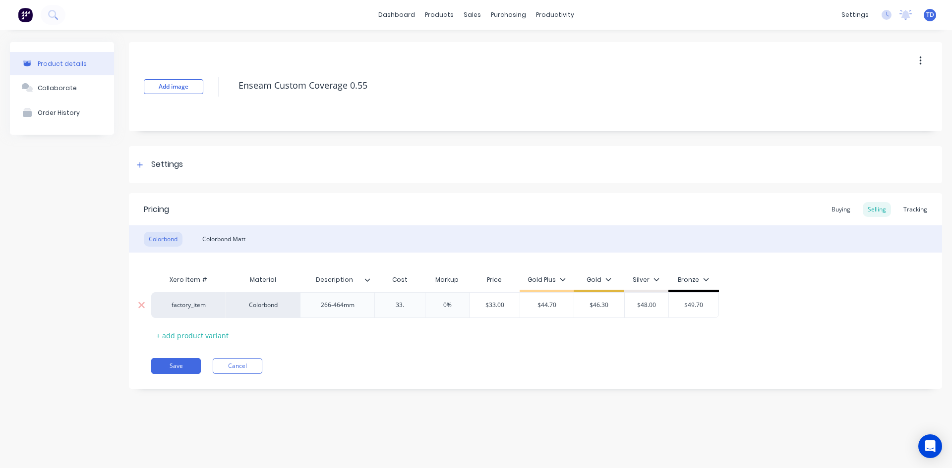
type input "33.0"
type textarea "x"
type input "33.07"
type input "0%"
type input "$33.07"
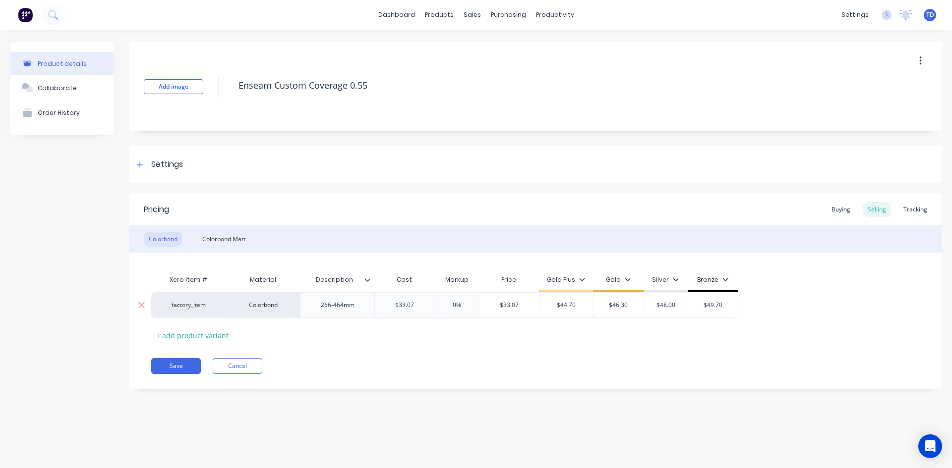
type input "$44.70"
type textarea "x"
type input "4"
type textarea "x"
type input "46."
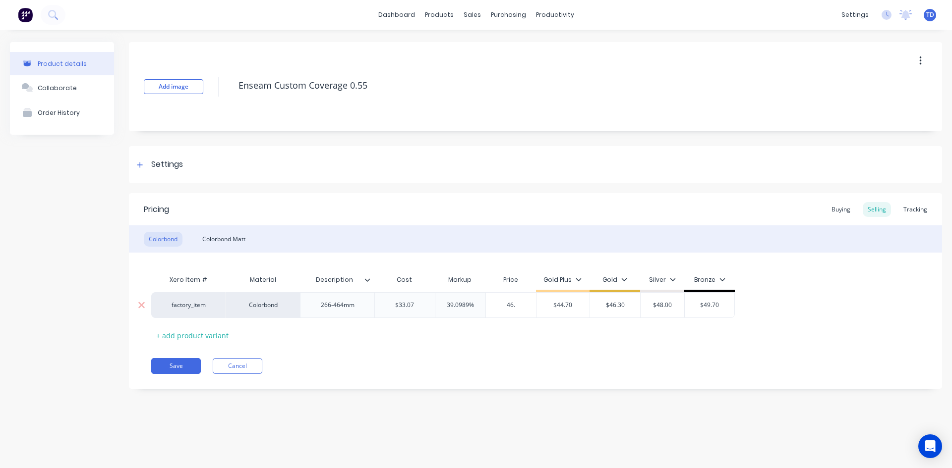
type textarea "x"
type input "46.30"
click at [231, 244] on div "Colorbond Matt" at bounding box center [223, 239] width 53 height 15
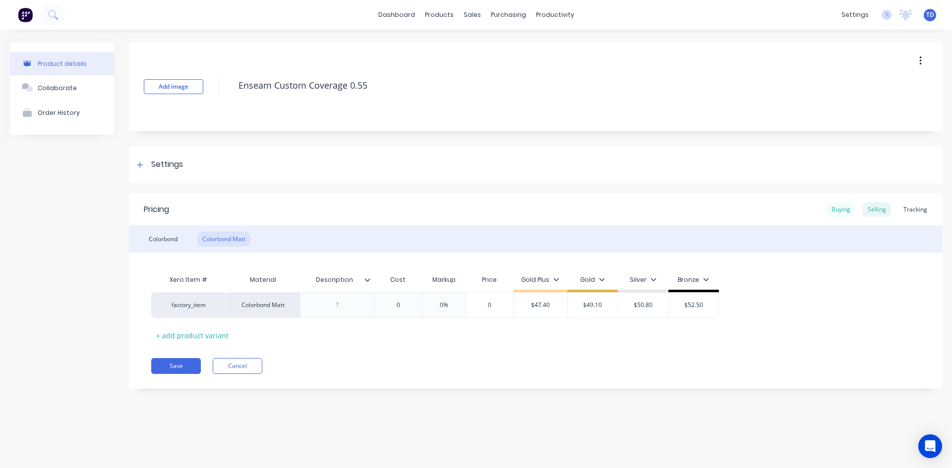
click at [840, 212] on div "Buying" at bounding box center [840, 209] width 29 height 15
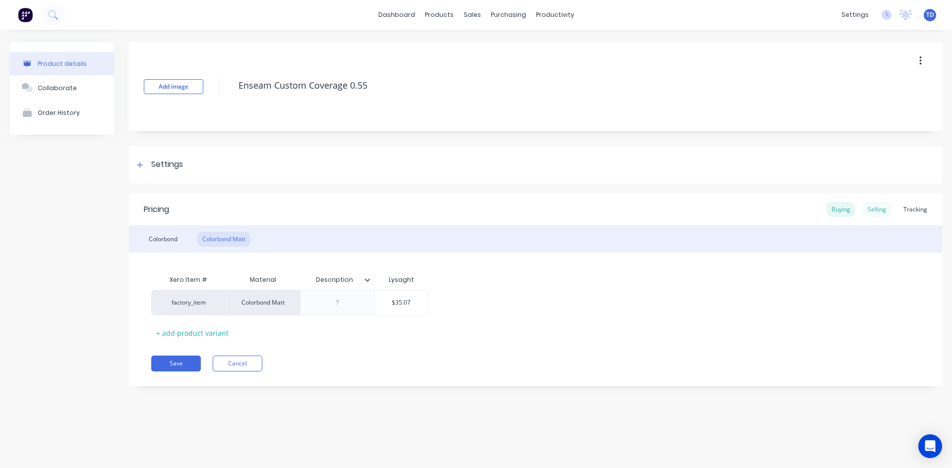
click at [883, 213] on div "Selling" at bounding box center [876, 209] width 28 height 15
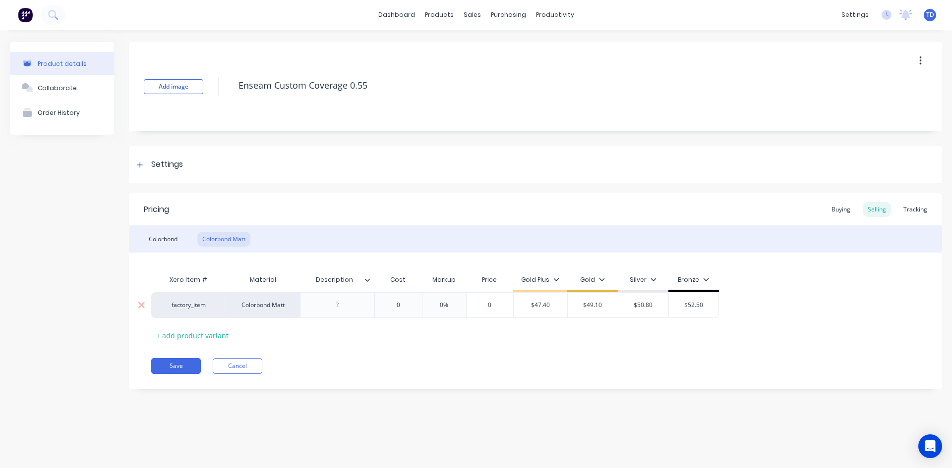
type input "0"
click at [411, 302] on input "0" at bounding box center [398, 305] width 50 height 9
type textarea "x"
type input "3"
type textarea "x"
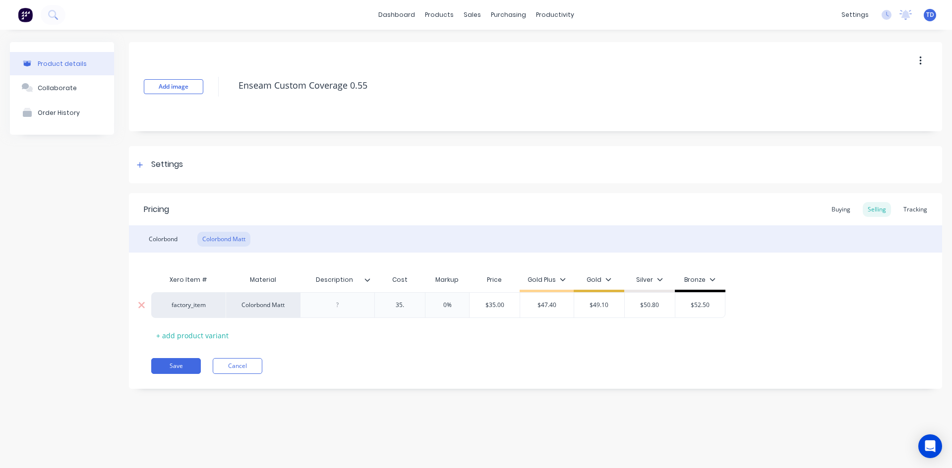
type input "35.0"
type textarea "x"
type input "35.07"
type input "0%"
type input "$35.07"
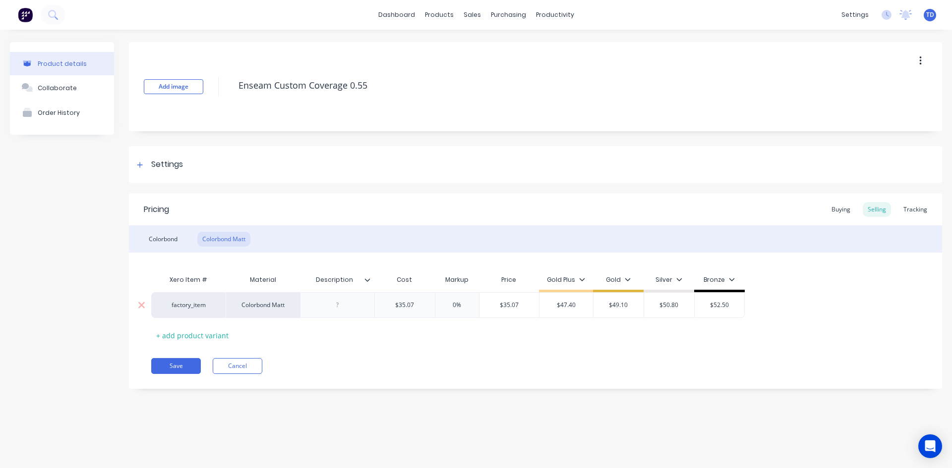
type textarea "x"
type input "4"
type textarea "x"
type input "49."
type textarea "x"
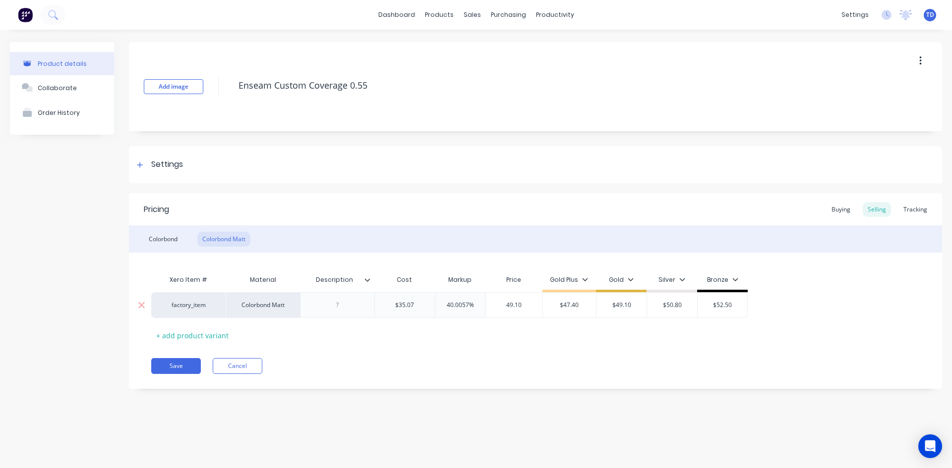
type input "49.10"
type input "$47.40"
click at [164, 365] on button "Save" at bounding box center [176, 366] width 50 height 16
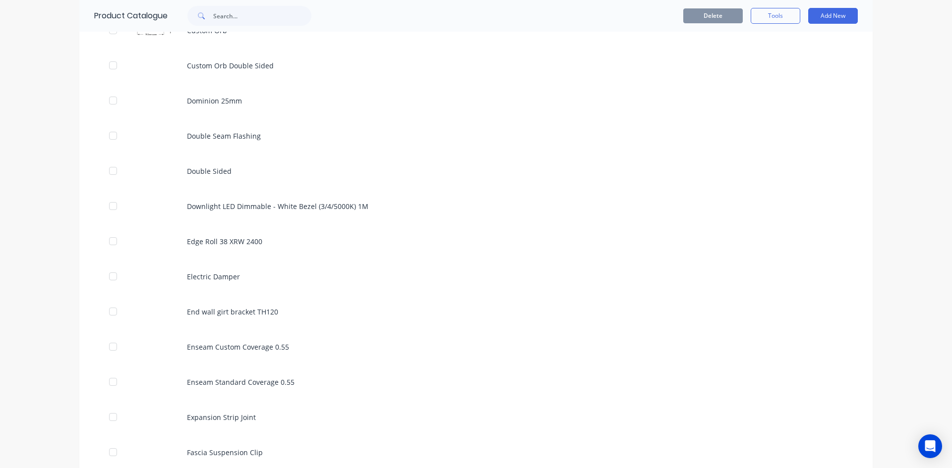
scroll to position [1041, 0]
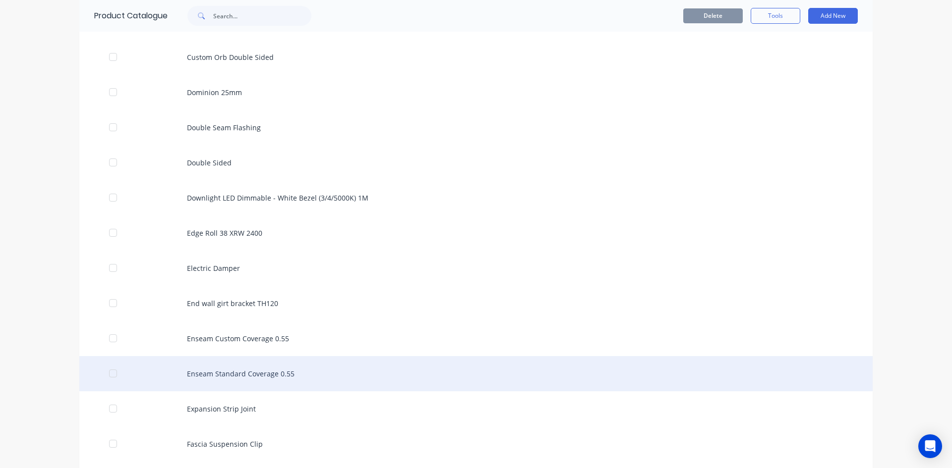
click at [188, 378] on div "Enseam Standard Coverage 0.55" at bounding box center [475, 373] width 793 height 35
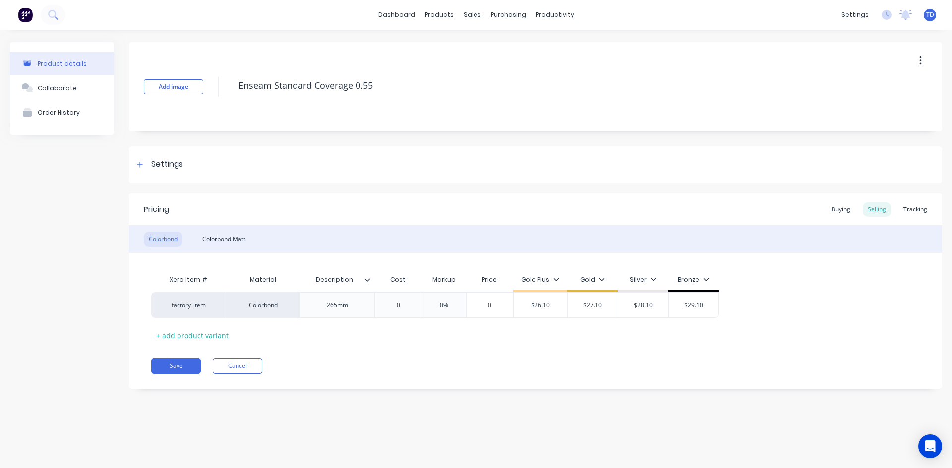
type textarea "x"
click at [836, 211] on div "Buying" at bounding box center [840, 209] width 29 height 15
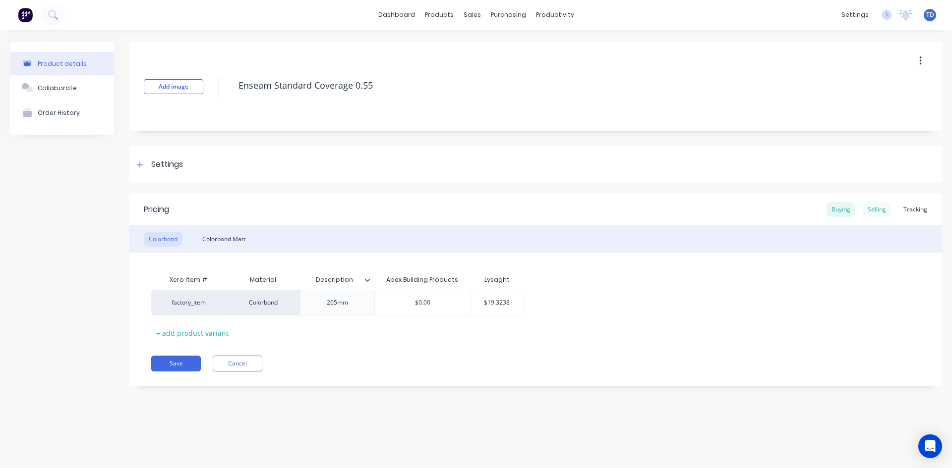
click at [869, 206] on div "Selling" at bounding box center [876, 209] width 28 height 15
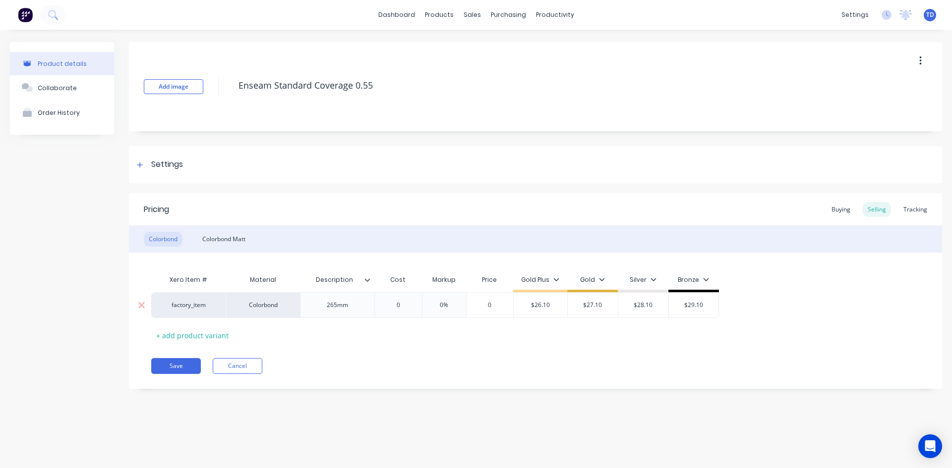
type input "0"
click at [404, 307] on input "0" at bounding box center [398, 305] width 50 height 9
type textarea "x"
type input "1"
type textarea "x"
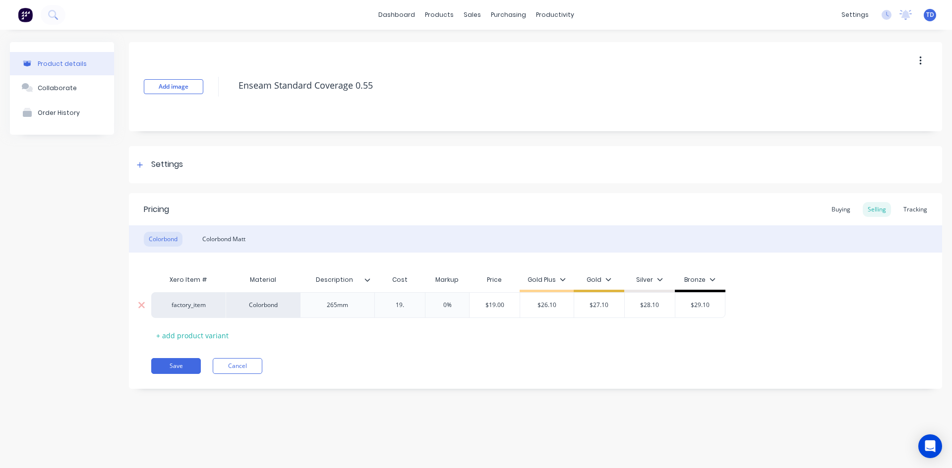
type input "19.3"
type textarea "x"
type input "19.32"
type textarea "x"
type input "19.323"
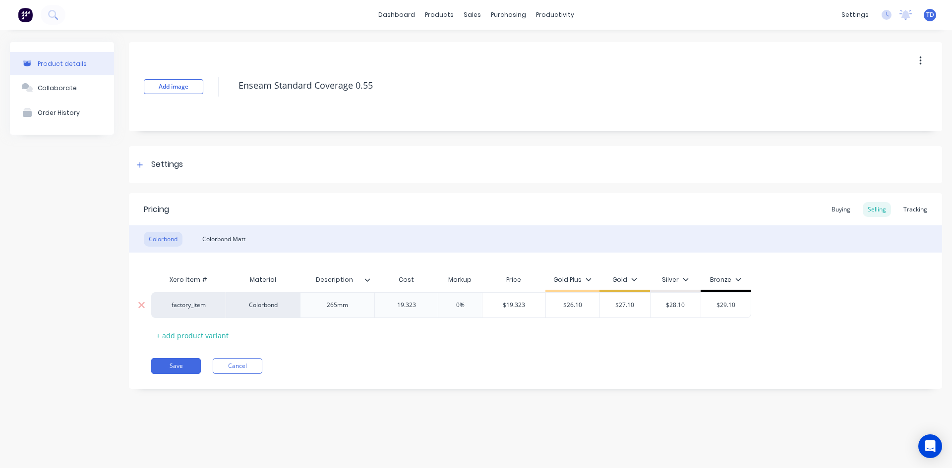
type textarea "x"
type input "19.3238"
type input "0%"
type input "$19.3238"
type textarea "x"
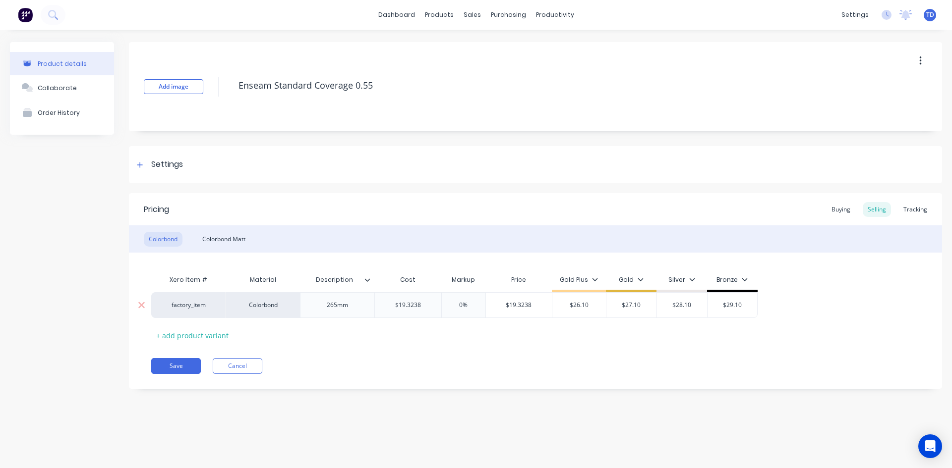
type input "2"
type textarea "x"
type input "27."
type textarea "x"
type input "27.10"
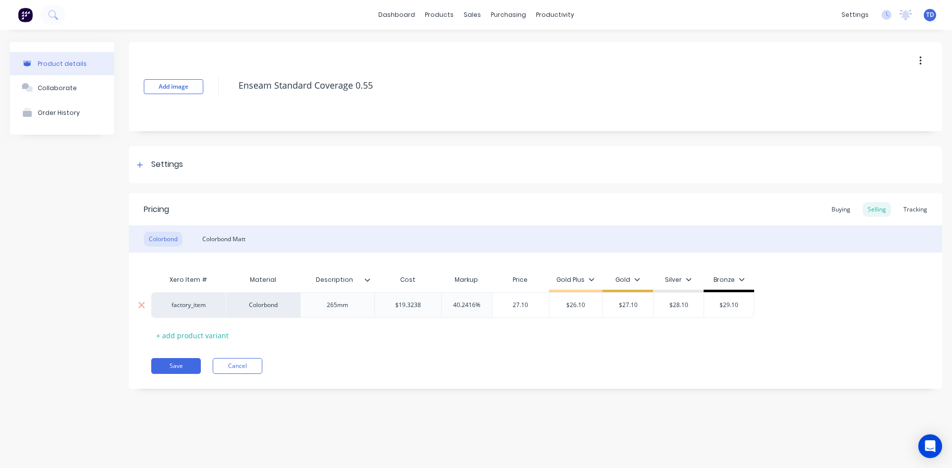
type input "$26.10"
click at [230, 241] on div "Colorbond Matt" at bounding box center [223, 239] width 53 height 15
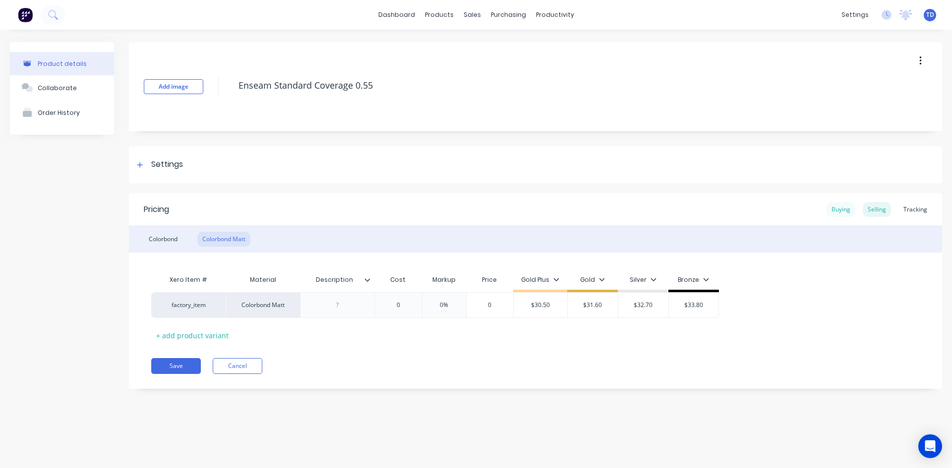
click at [838, 209] on div "Buying" at bounding box center [840, 209] width 29 height 15
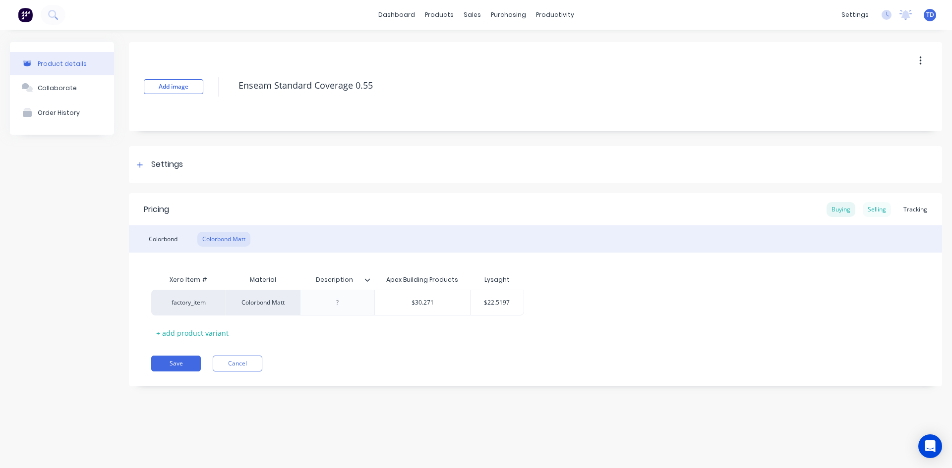
click at [874, 208] on div "Selling" at bounding box center [876, 209] width 28 height 15
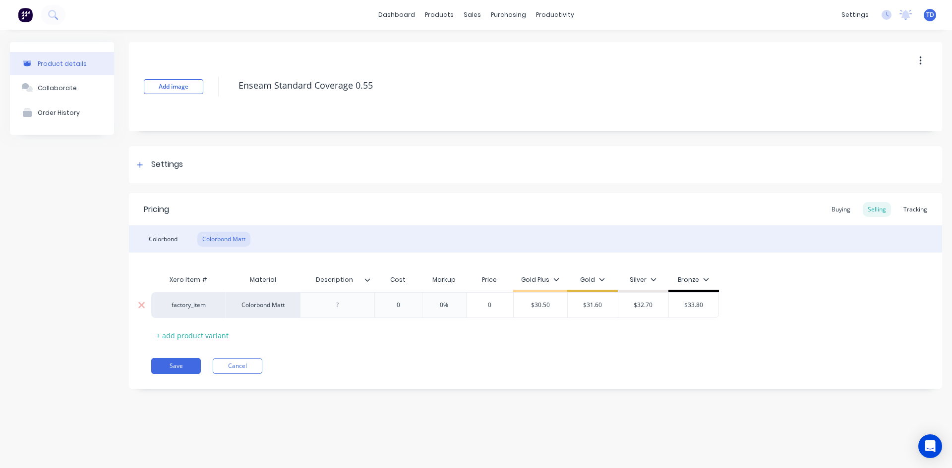
click at [405, 299] on div "0" at bounding box center [398, 305] width 50 height 25
type input "0"
click at [840, 209] on div "Buying" at bounding box center [840, 209] width 29 height 15
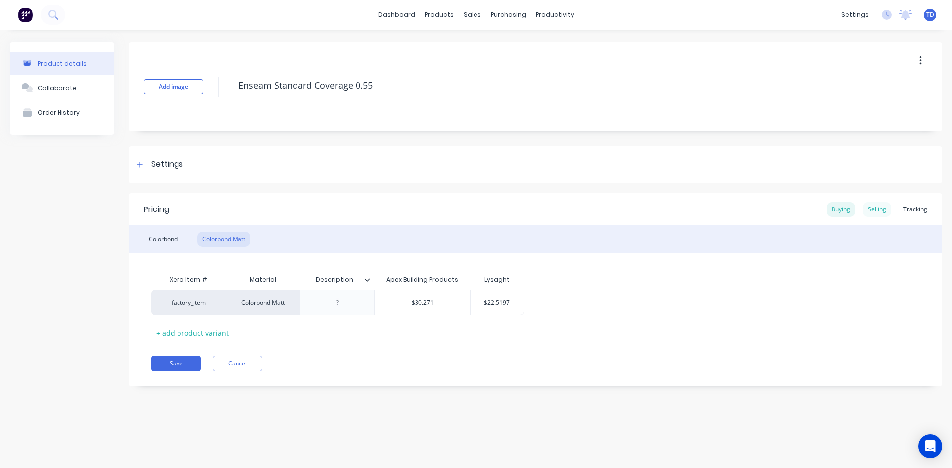
click at [870, 212] on div "Selling" at bounding box center [876, 209] width 28 height 15
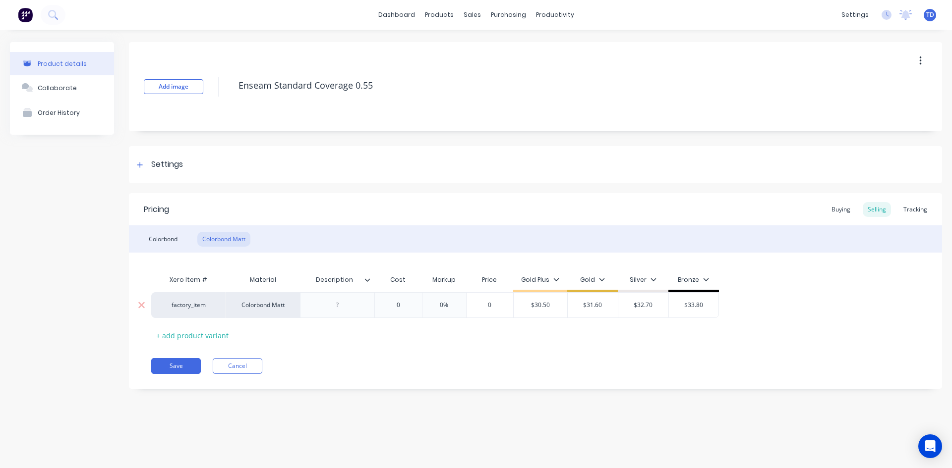
type input "0"
click at [398, 303] on input "0" at bounding box center [398, 305] width 50 height 9
type textarea "x"
type input "2"
type textarea "x"
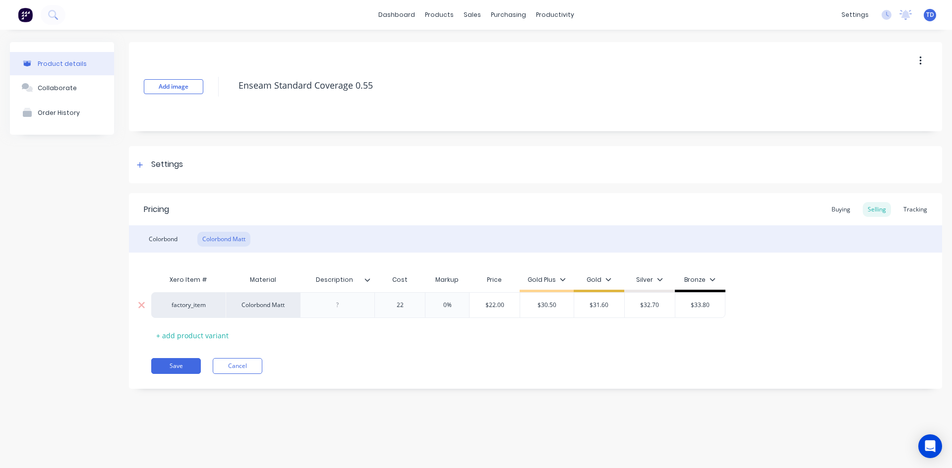
type input "22."
type textarea "x"
type input "22.5"
type textarea "x"
type input "22.51"
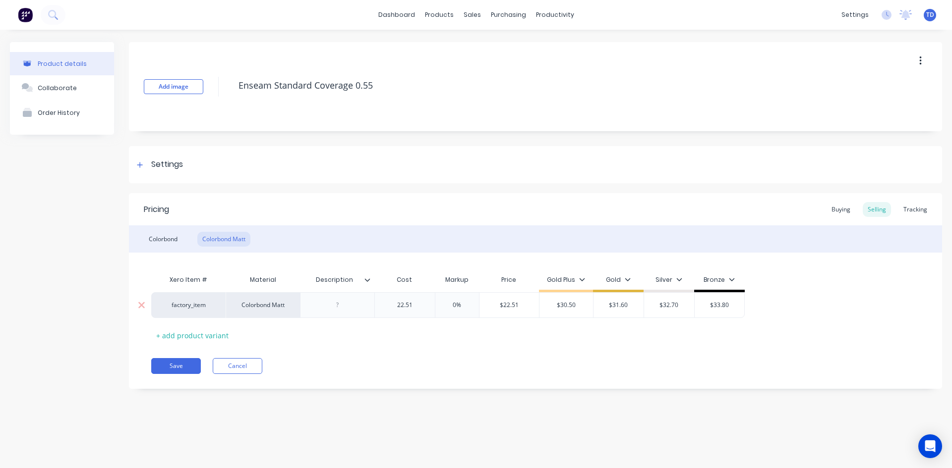
type textarea "x"
type input "22.519"
type textarea "x"
type input "22.5197"
type input "0%"
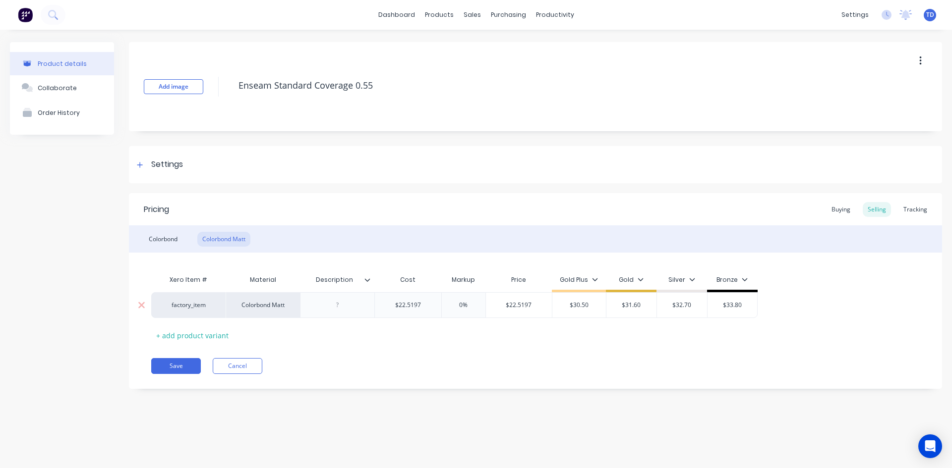
type input "$22.5197"
type textarea "x"
type input "3"
type textarea "x"
type input "31."
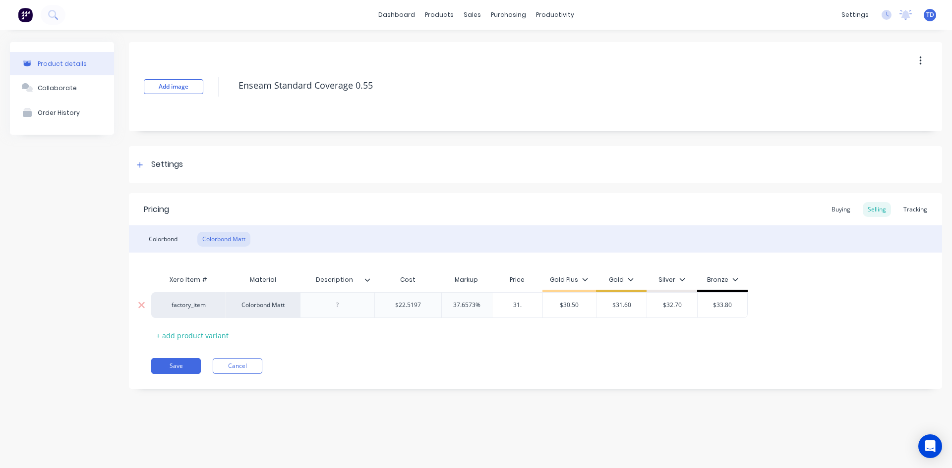
type textarea "x"
type input "31.60"
type input "$30.50"
click at [165, 240] on div "Colorbond" at bounding box center [163, 239] width 39 height 15
click at [222, 241] on div "Colorbond Matt" at bounding box center [223, 239] width 53 height 15
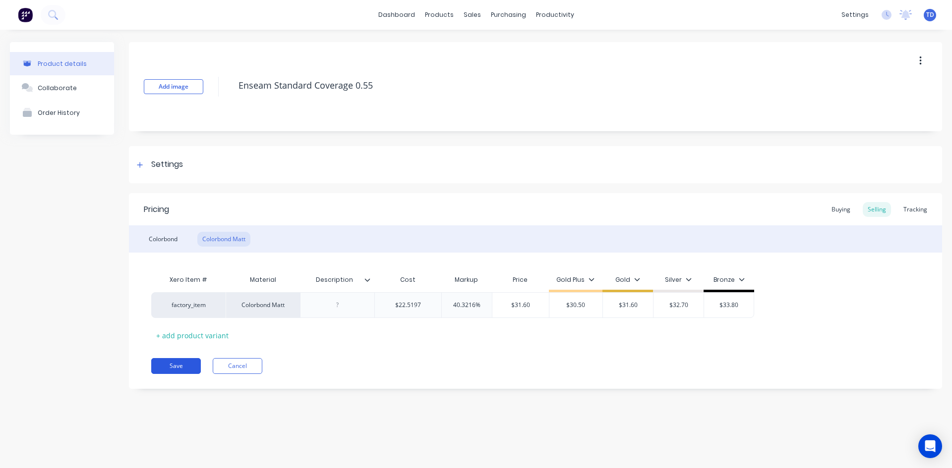
click at [156, 369] on button "Save" at bounding box center [176, 366] width 50 height 16
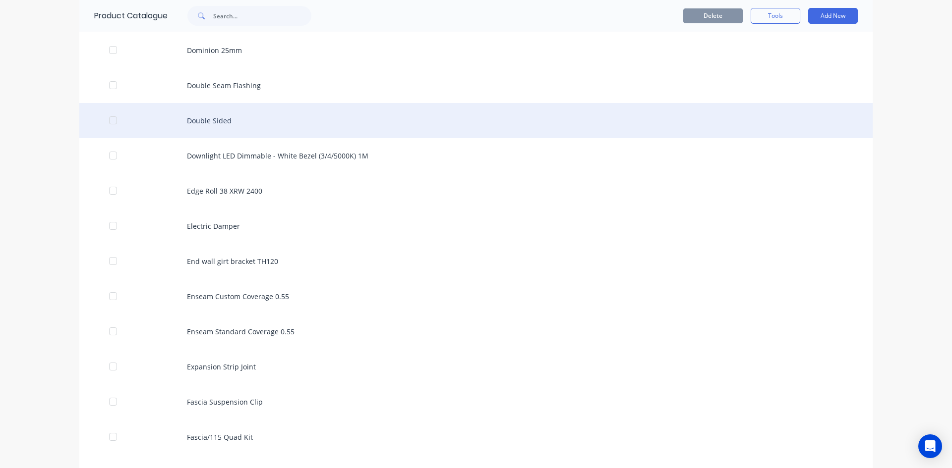
scroll to position [1090, 0]
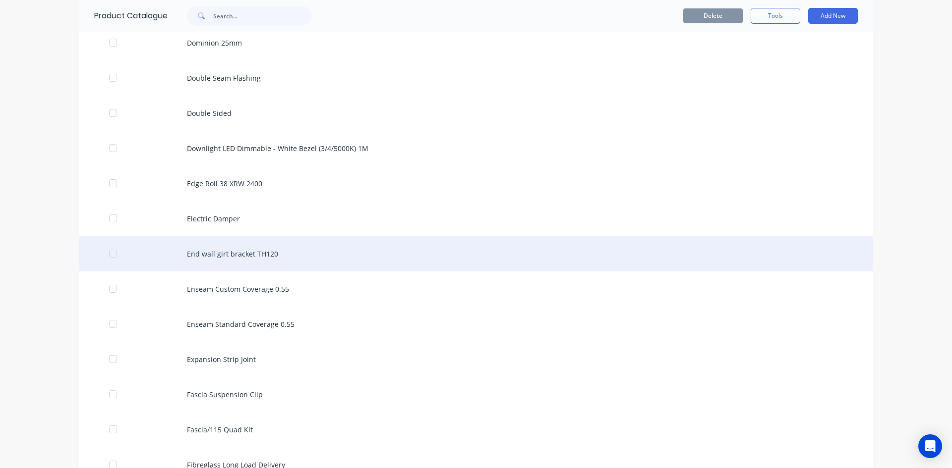
click at [220, 253] on div "End wall girt bracket TH120" at bounding box center [475, 253] width 793 height 35
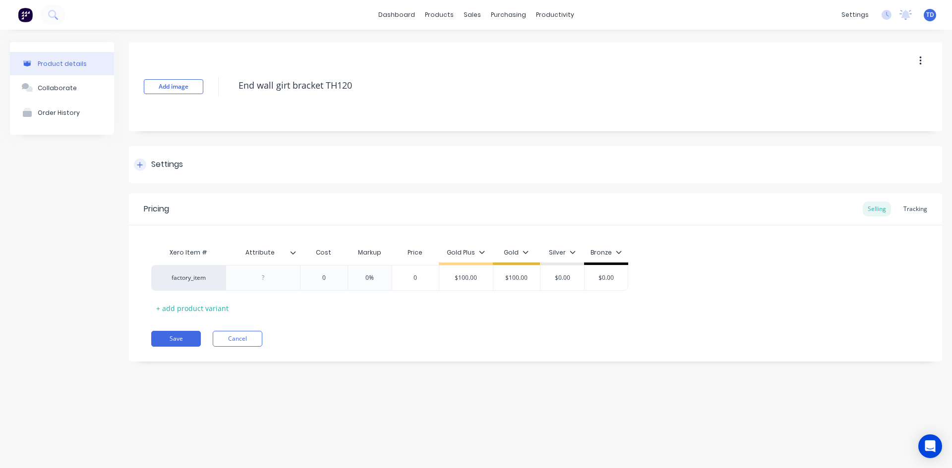
click at [140, 170] on div at bounding box center [140, 165] width 12 height 12
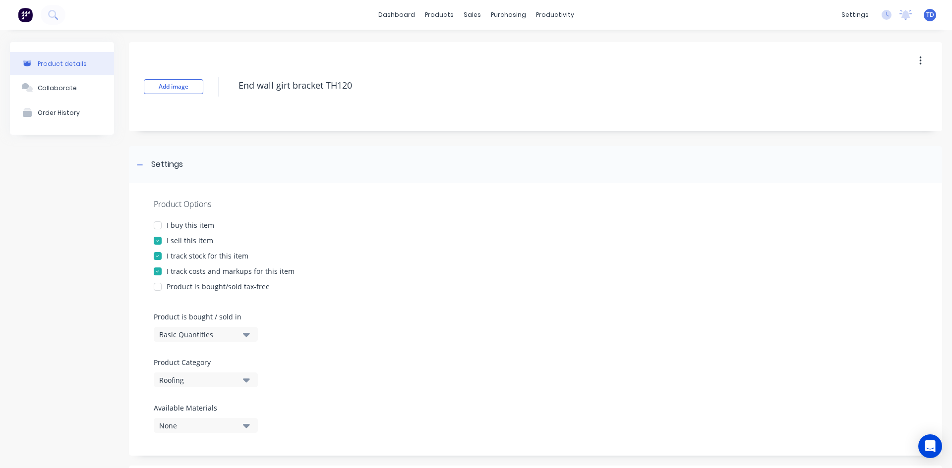
click at [161, 225] on div at bounding box center [158, 226] width 20 height 20
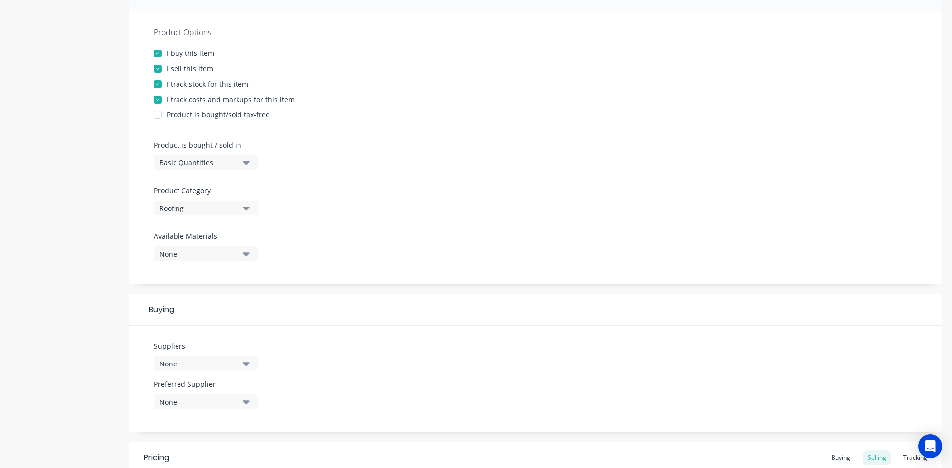
scroll to position [198, 0]
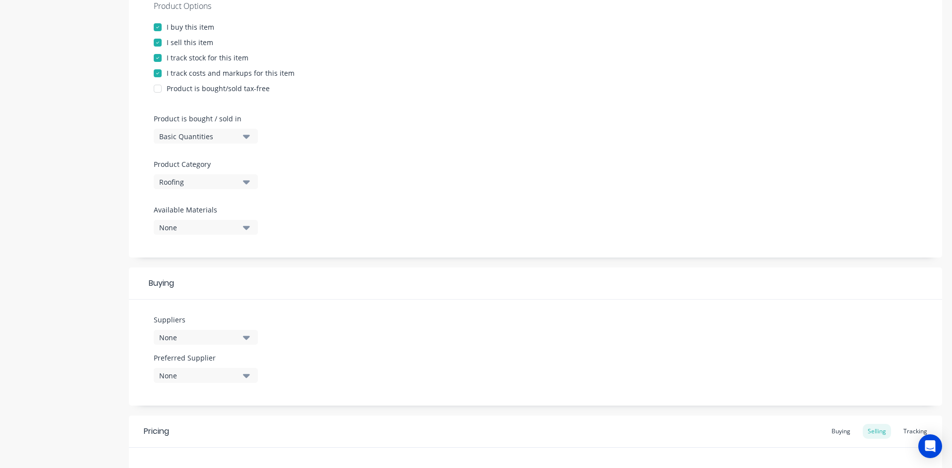
click at [239, 185] on button "Roofing" at bounding box center [206, 181] width 104 height 15
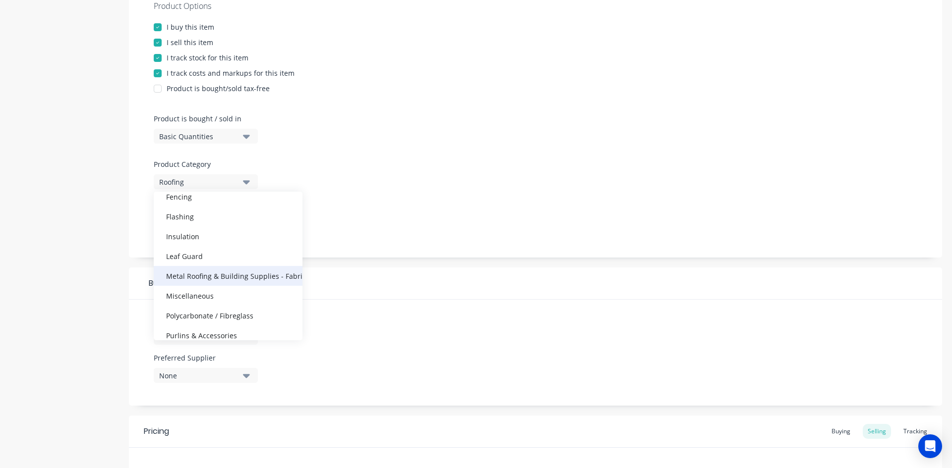
scroll to position [149, 0]
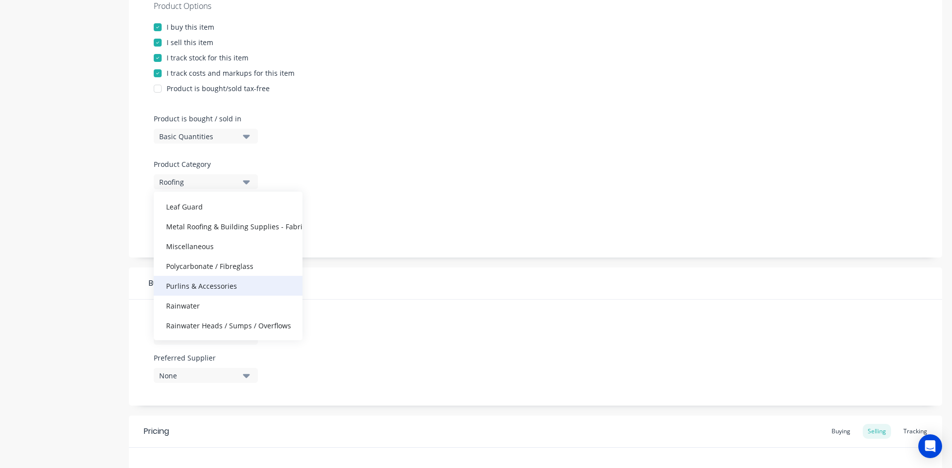
click at [224, 282] on div "Purlins & Accessories" at bounding box center [228, 286] width 149 height 20
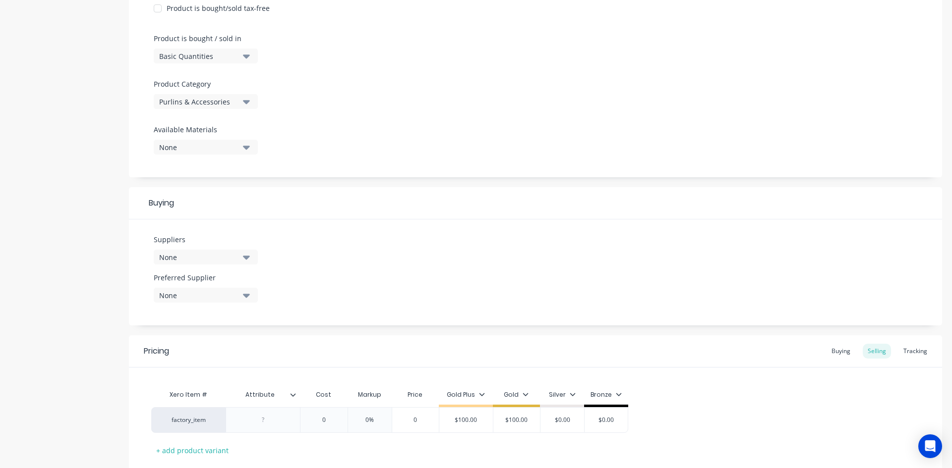
scroll to position [297, 0]
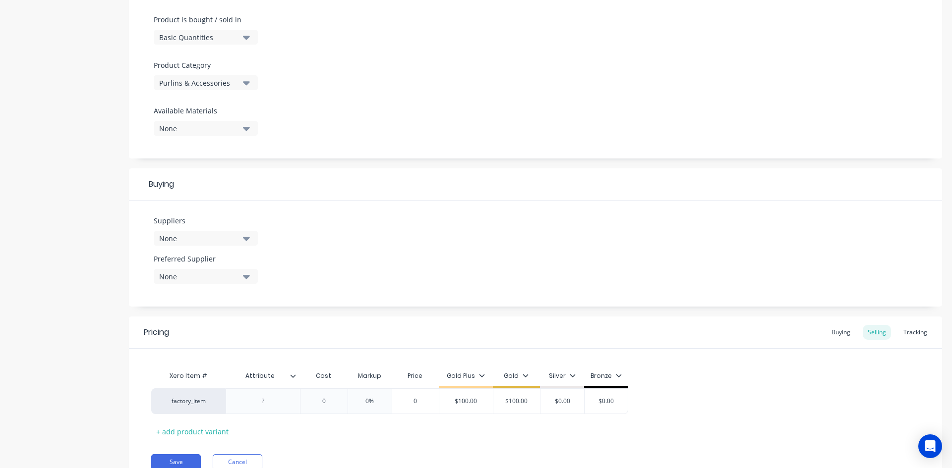
click at [244, 240] on icon "button" at bounding box center [246, 238] width 7 height 11
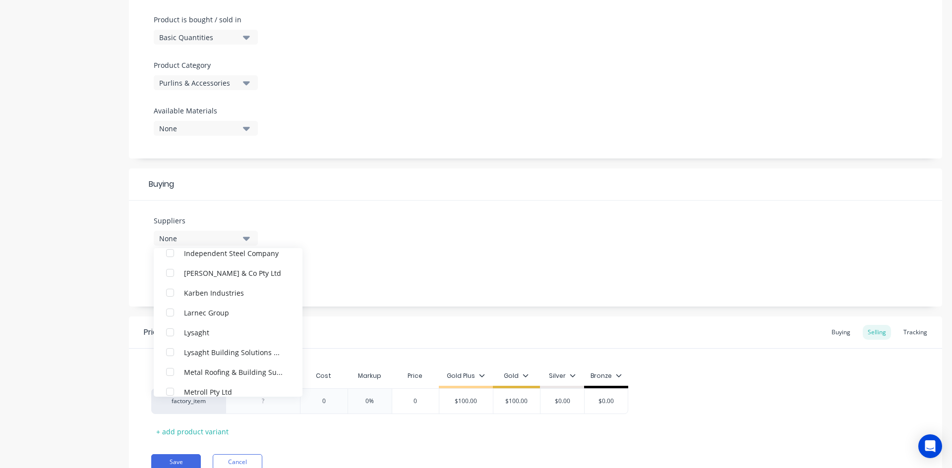
scroll to position [545, 0]
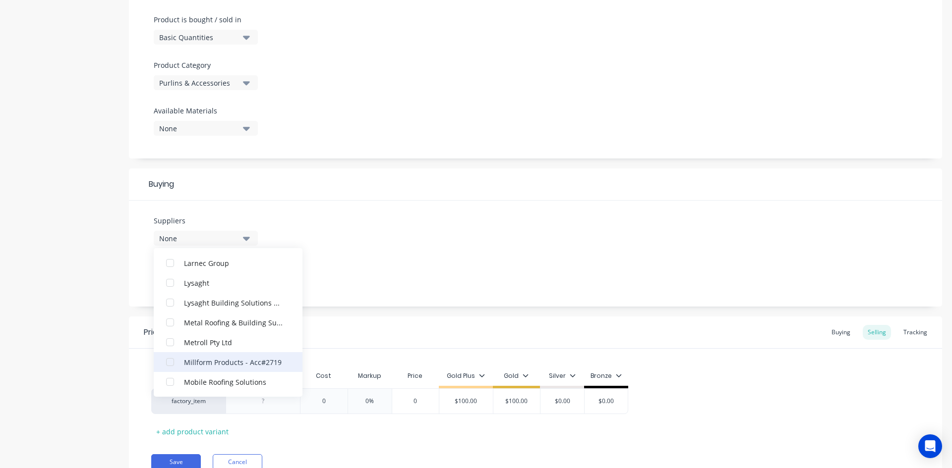
click at [171, 359] on div "button" at bounding box center [170, 362] width 20 height 20
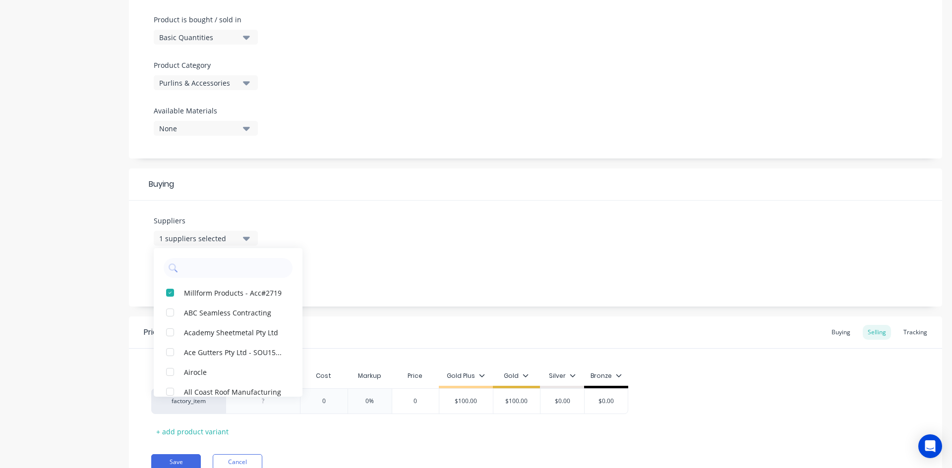
click at [435, 238] on div "Suppliers 1 suppliers selected Millform Products - Acc#2719 ABC Seamless Contra…" at bounding box center [535, 254] width 813 height 106
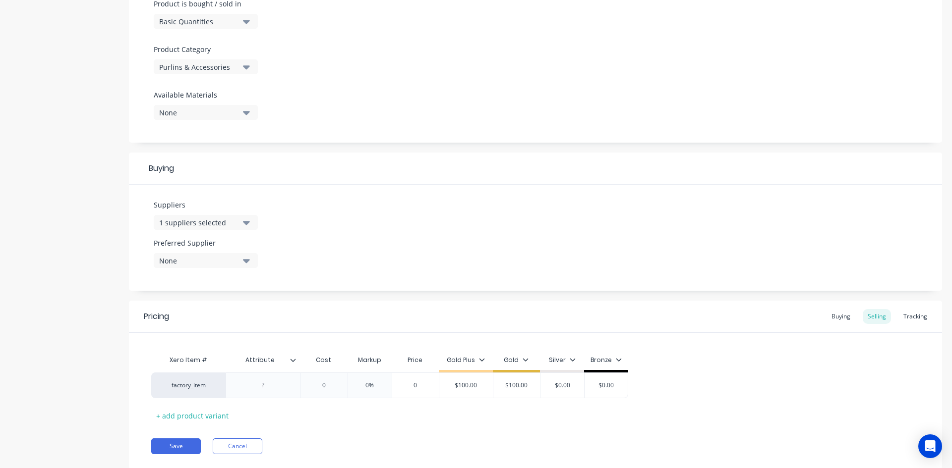
scroll to position [341, 0]
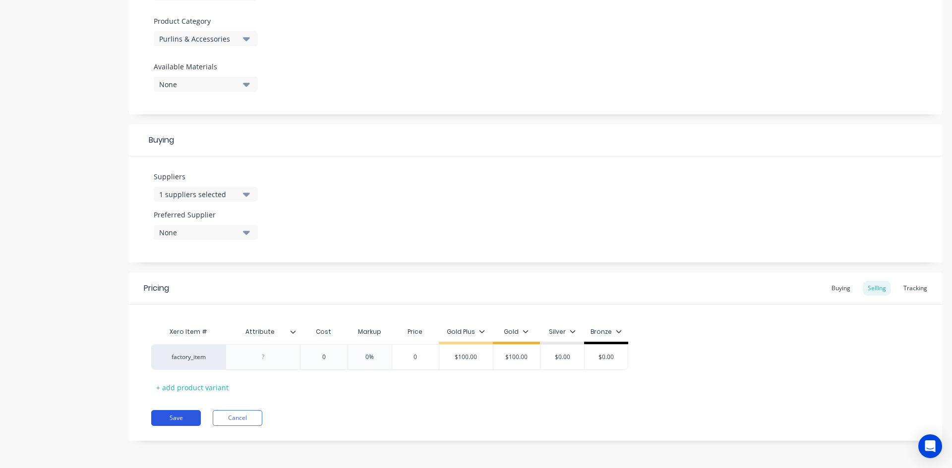
click at [175, 418] on button "Save" at bounding box center [176, 418] width 50 height 16
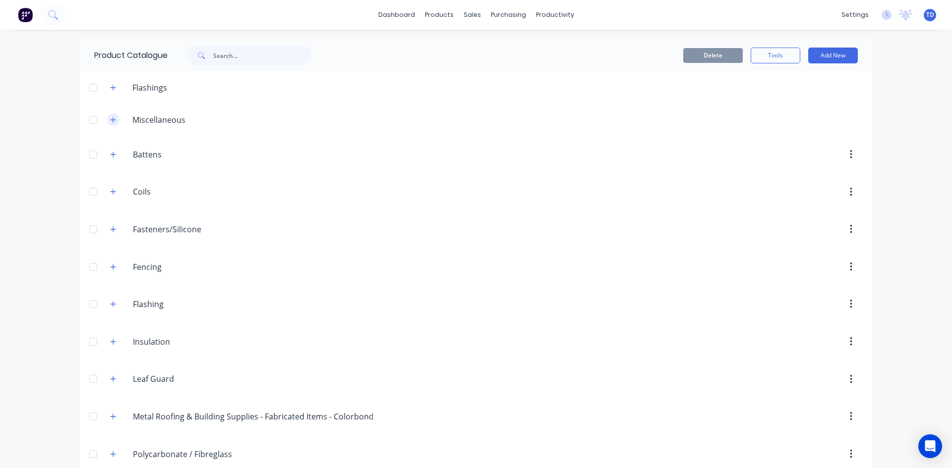
click at [107, 121] on button "button" at bounding box center [113, 119] width 12 height 12
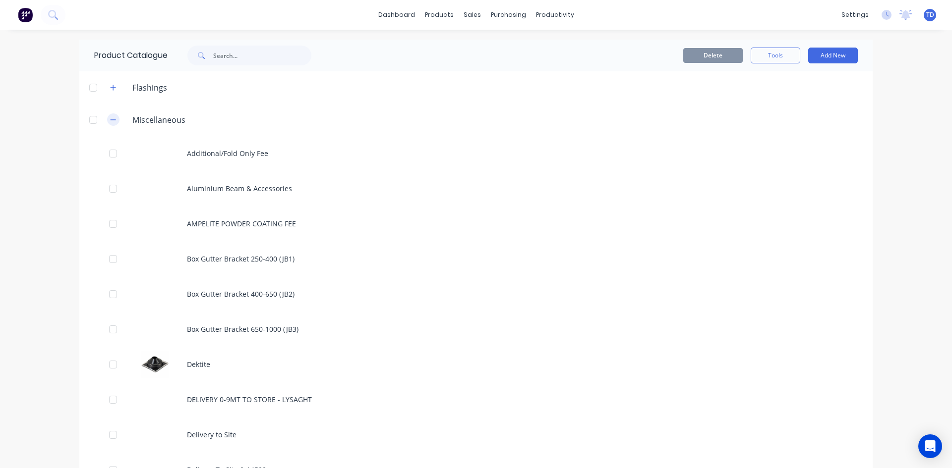
click at [110, 117] on icon "button" at bounding box center [113, 119] width 6 height 7
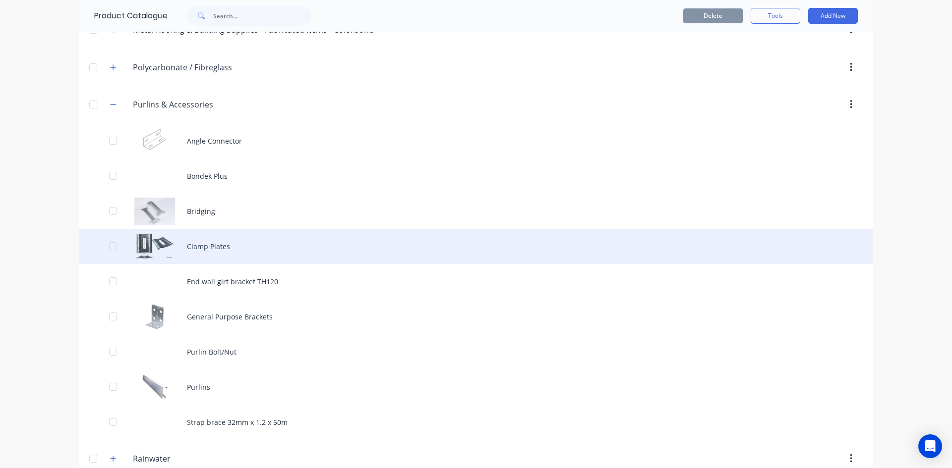
scroll to position [396, 0]
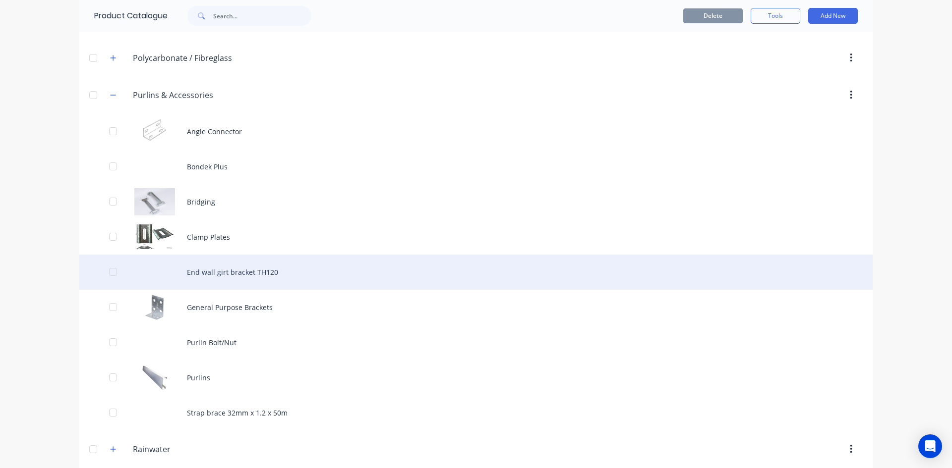
click at [208, 266] on div "End wall girt bracket TH120" at bounding box center [475, 272] width 793 height 35
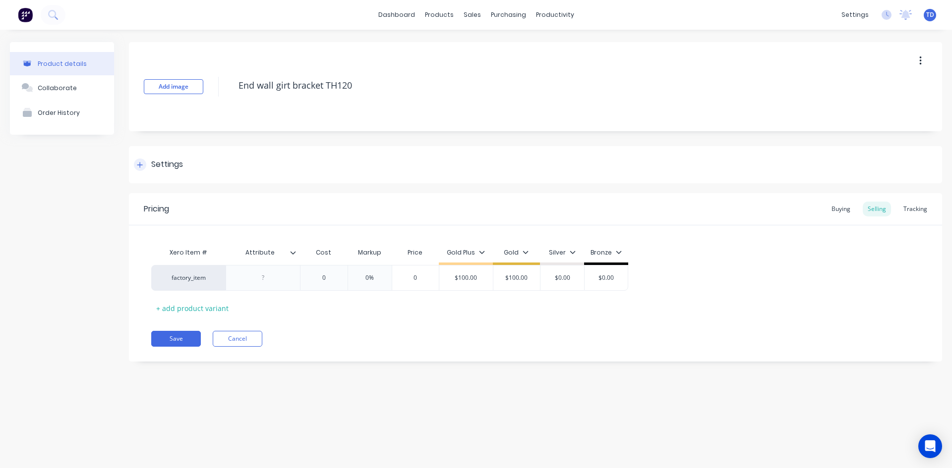
click at [143, 169] on div at bounding box center [140, 165] width 12 height 12
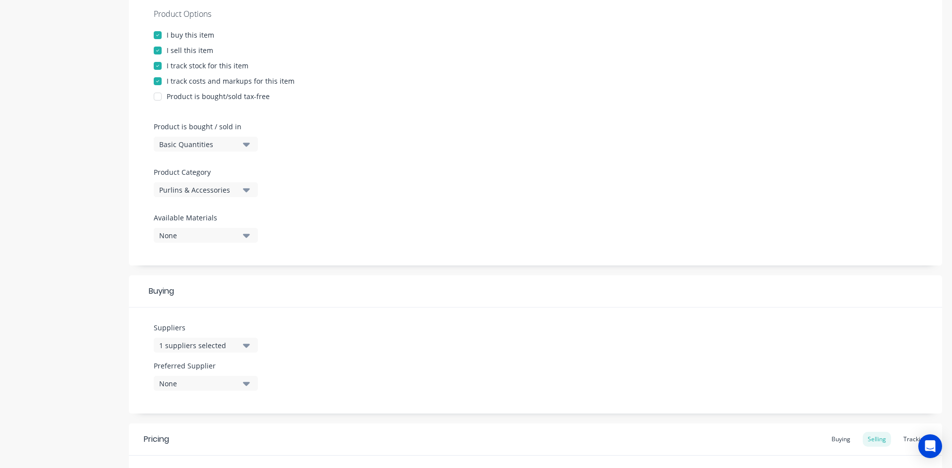
scroll to position [248, 0]
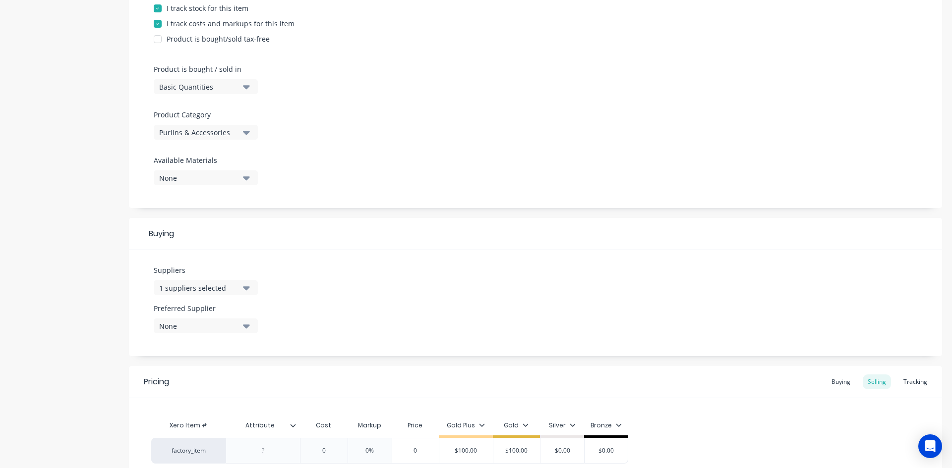
click at [242, 285] on button "1 suppliers selected" at bounding box center [206, 288] width 104 height 15
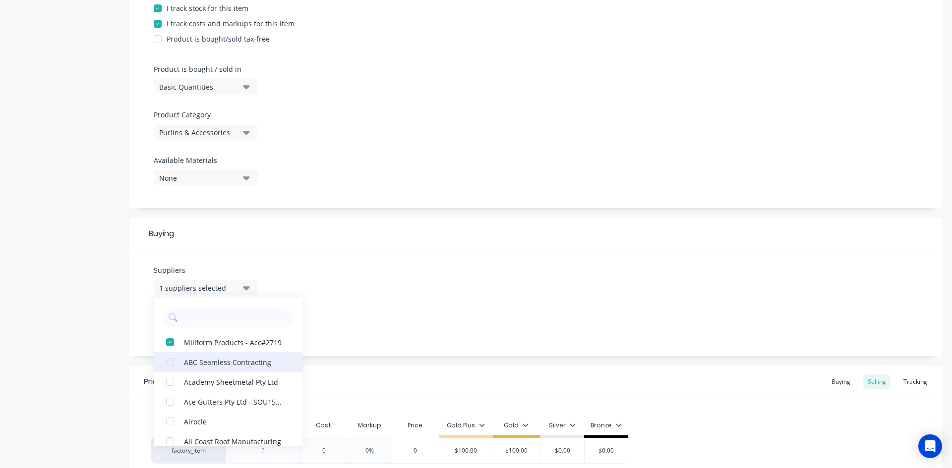
click at [169, 343] on div "button" at bounding box center [170, 343] width 20 height 20
click at [374, 284] on div "Suppliers None ABC Seamless Contracting Academy Sheetmetal Pty Ltd Ace Gutters …" at bounding box center [535, 303] width 813 height 106
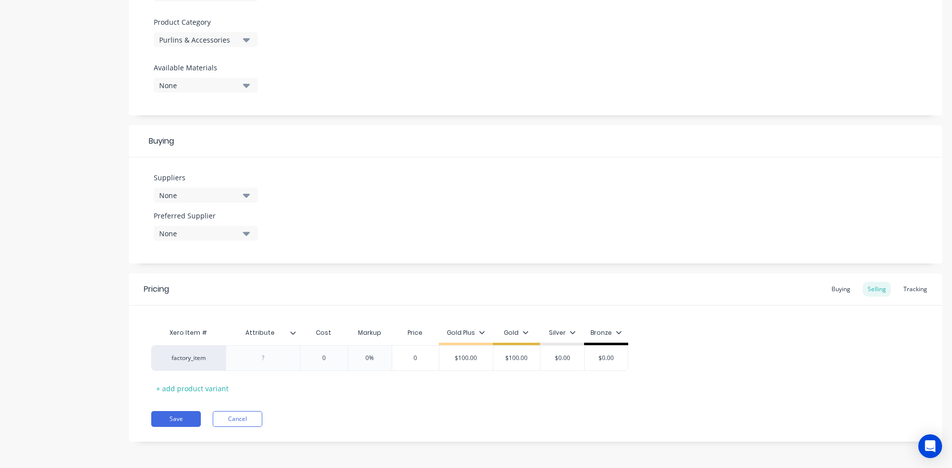
scroll to position [341, 0]
click at [170, 417] on button "Save" at bounding box center [176, 418] width 50 height 16
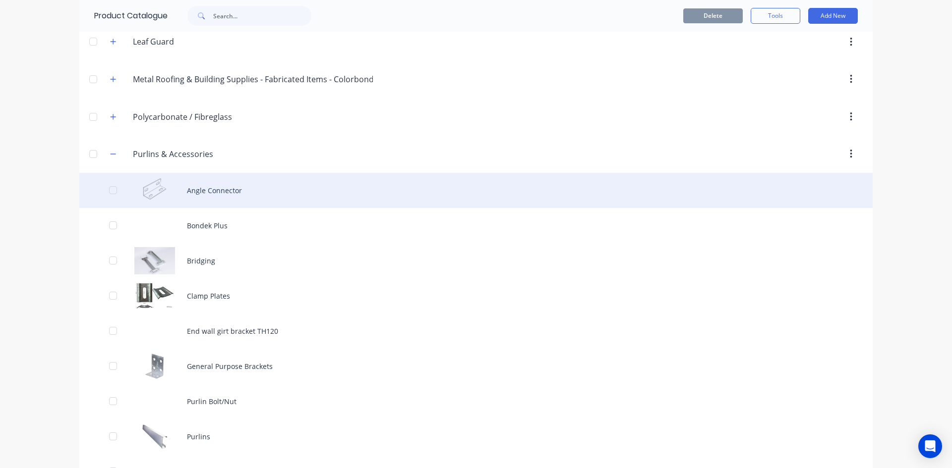
scroll to position [297, 0]
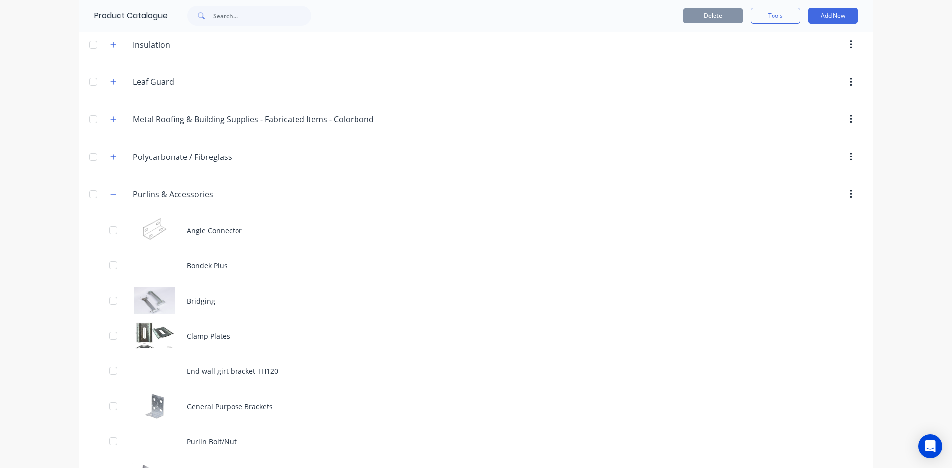
click at [116, 195] on div "Purlins.&.Accessories Purlins & Accessories" at bounding box center [180, 194] width 156 height 18
click at [111, 194] on icon "button" at bounding box center [113, 194] width 5 height 0
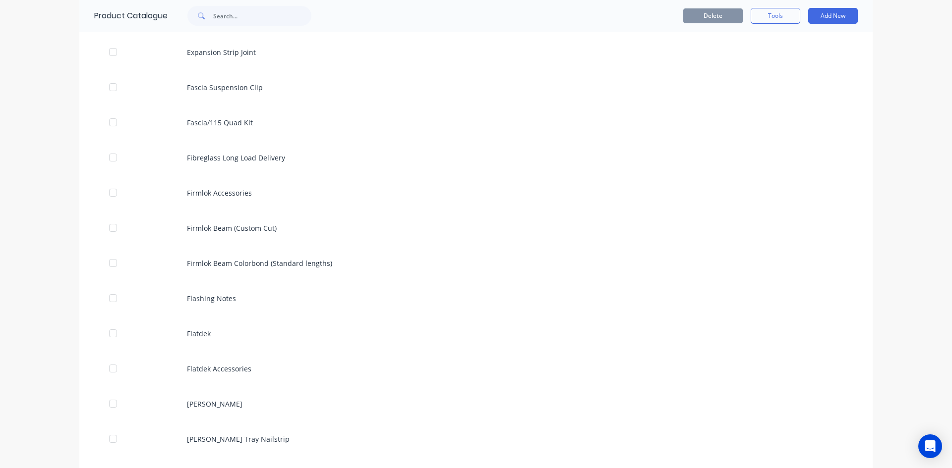
scroll to position [1388, 0]
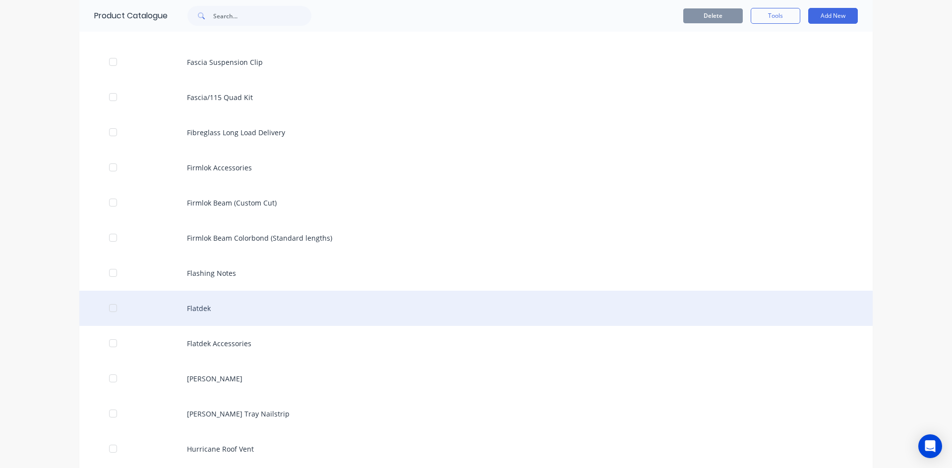
click at [195, 306] on div "Flatdek" at bounding box center [475, 308] width 793 height 35
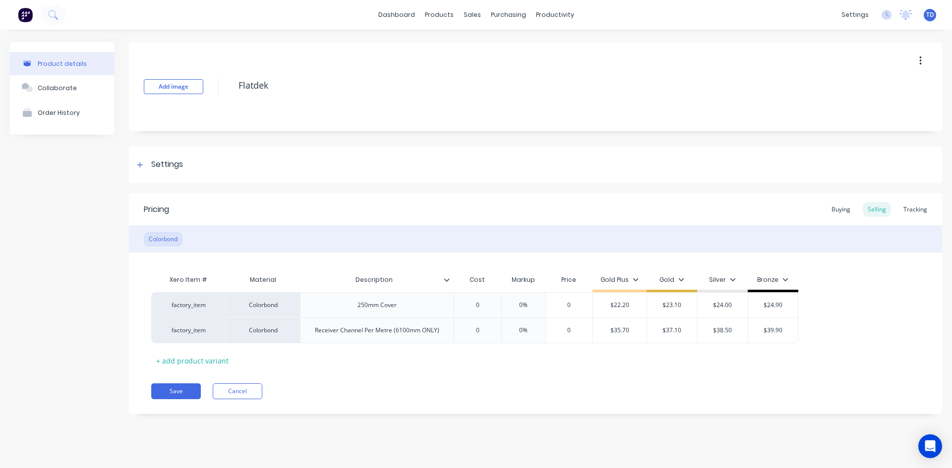
type textarea "x"
click at [845, 205] on div "Buying" at bounding box center [840, 209] width 29 height 15
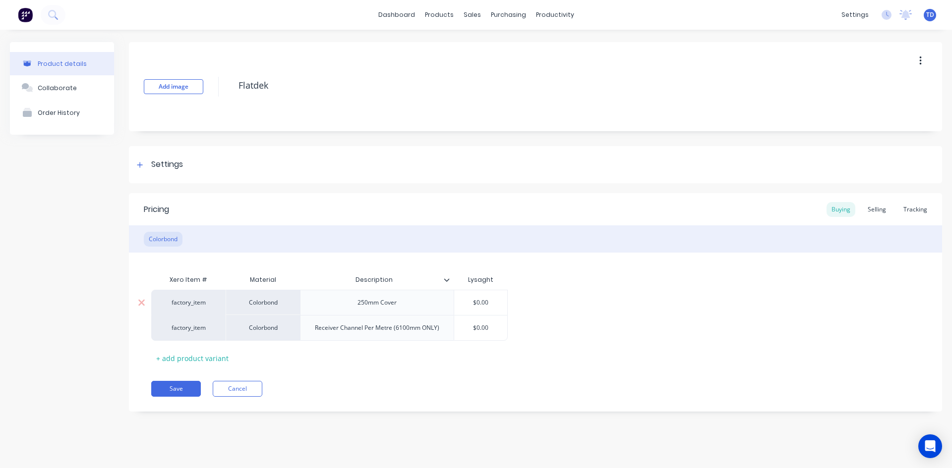
type input "$0.00"
click at [499, 299] on input "$0.00" at bounding box center [480, 302] width 53 height 9
type textarea "x"
type input "1"
type textarea "x"
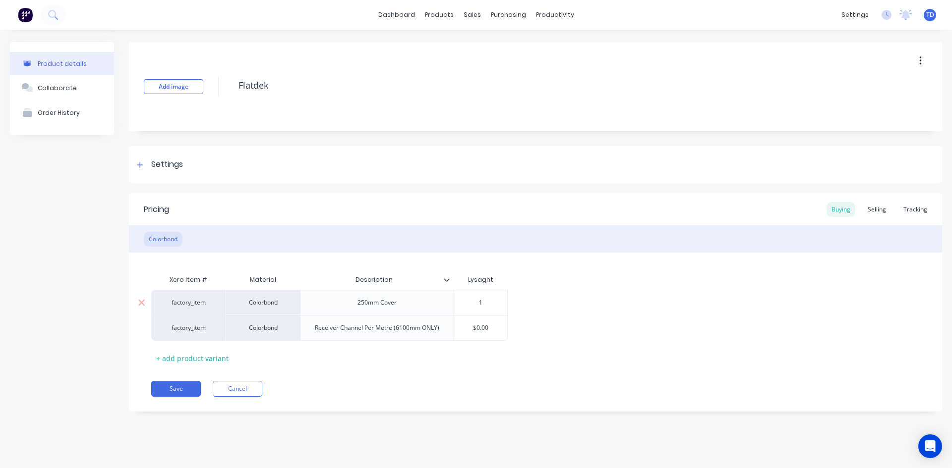
type input "16"
type textarea "x"
type input "16."
type textarea "x"
type input "16.4"
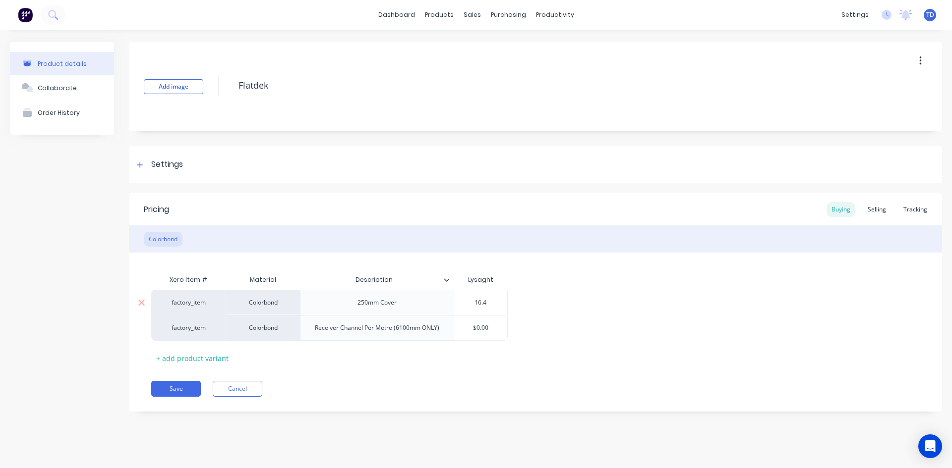
type textarea "x"
type input "16.43"
type textarea "x"
type input "16.432"
type textarea "x"
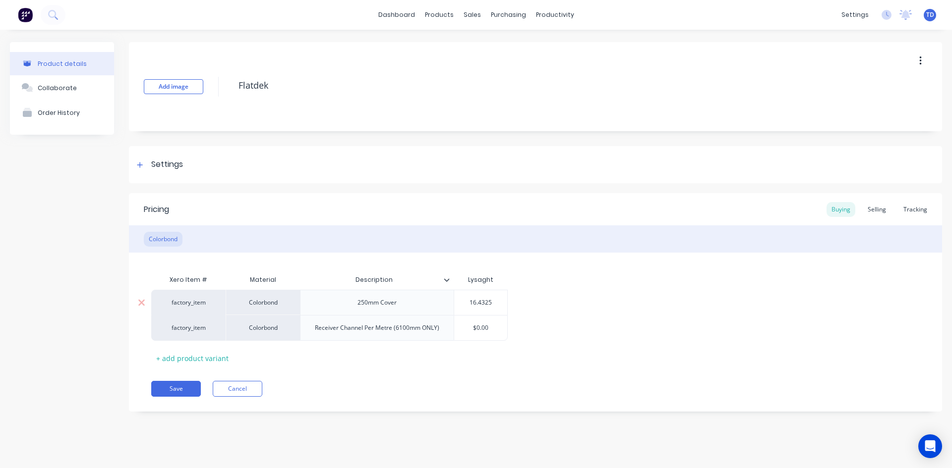
type input "16.4325"
type textarea "x"
type input "$0.00"
type textarea "x"
click at [876, 210] on div "Selling" at bounding box center [876, 209] width 28 height 15
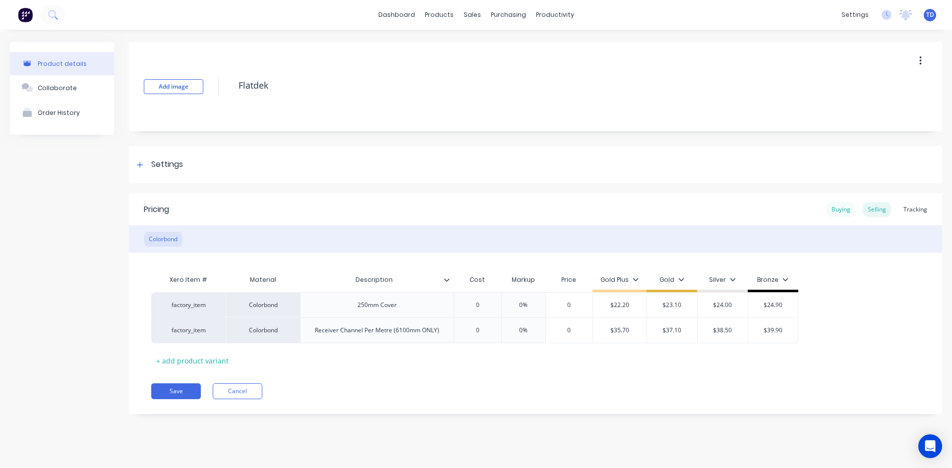
click at [843, 209] on div "Buying" at bounding box center [840, 209] width 29 height 15
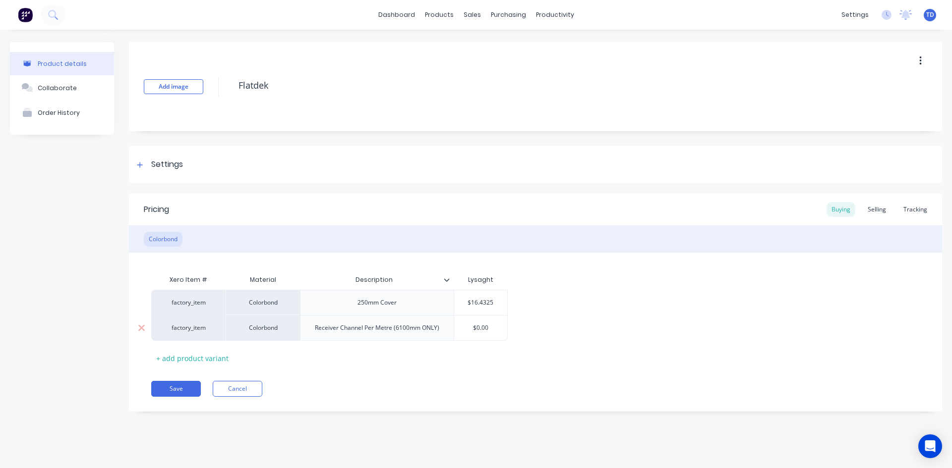
type input "$0.00"
click at [495, 331] on input "$0.00" at bounding box center [480, 328] width 53 height 9
type textarea "x"
type input "2"
type textarea "x"
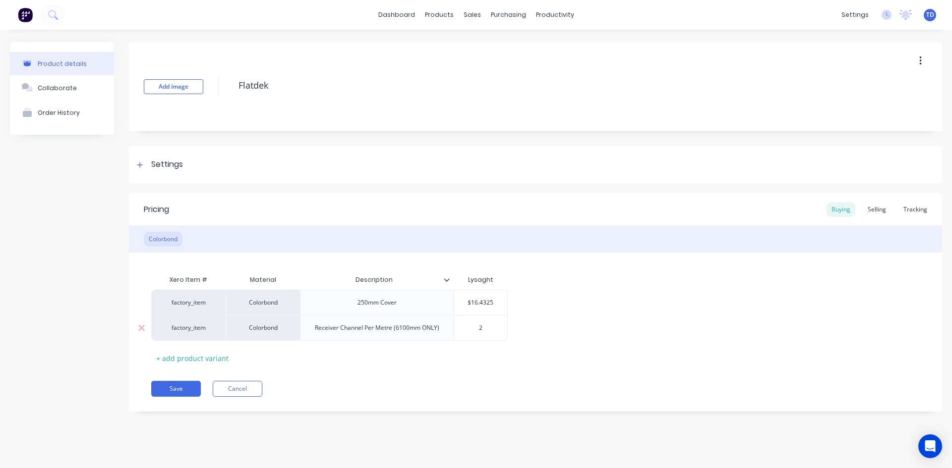
type input "26"
type textarea "x"
click at [877, 209] on div "Selling" at bounding box center [876, 209] width 28 height 15
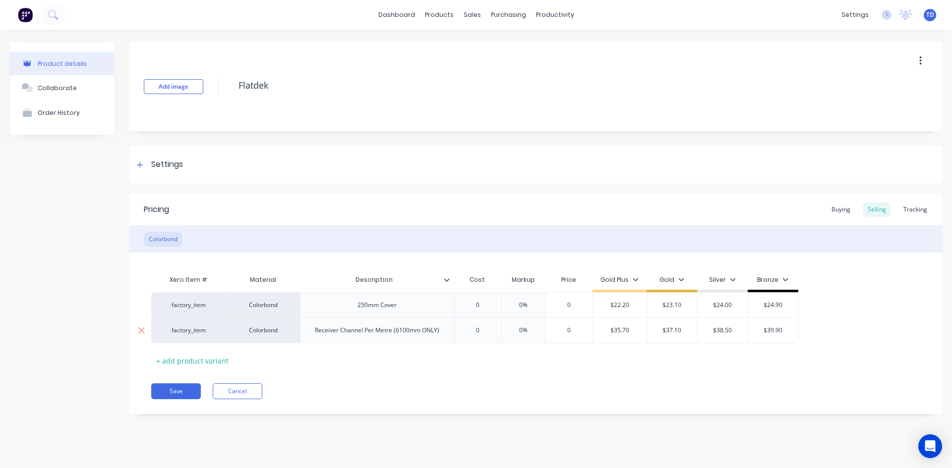
click at [480, 332] on input "0" at bounding box center [477, 330] width 50 height 9
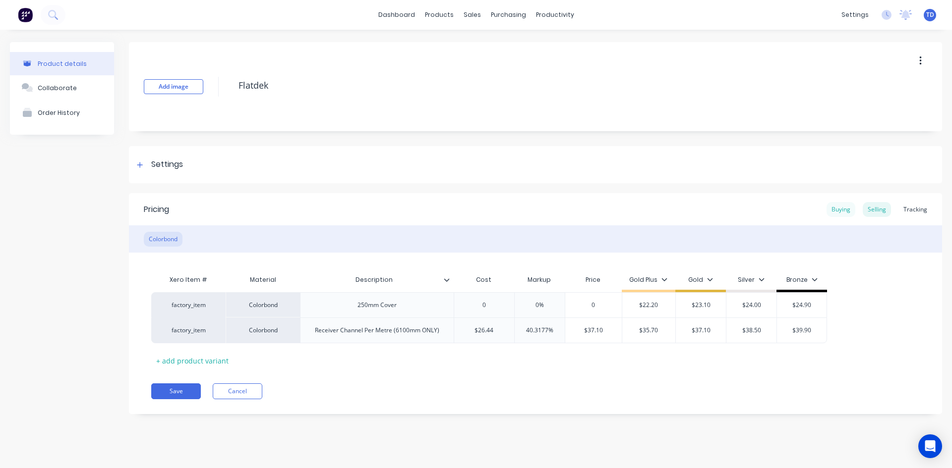
click at [848, 212] on div "Buying" at bounding box center [840, 209] width 29 height 15
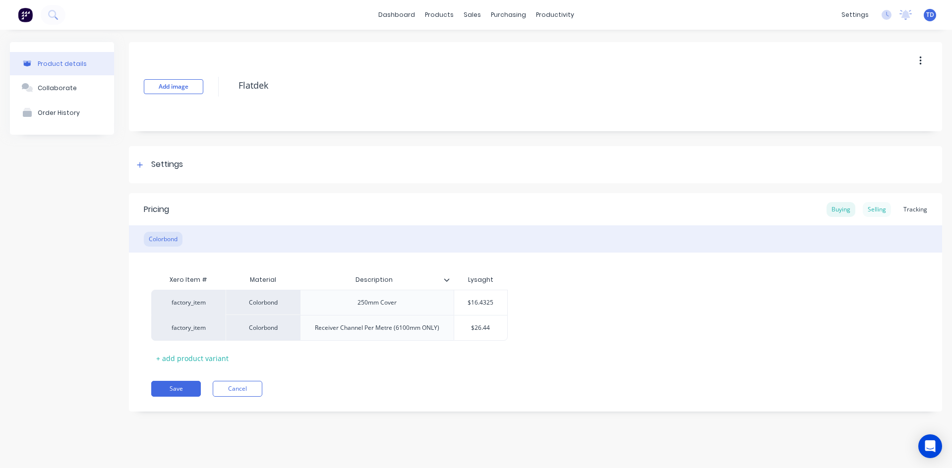
click at [877, 210] on div "Selling" at bounding box center [876, 209] width 28 height 15
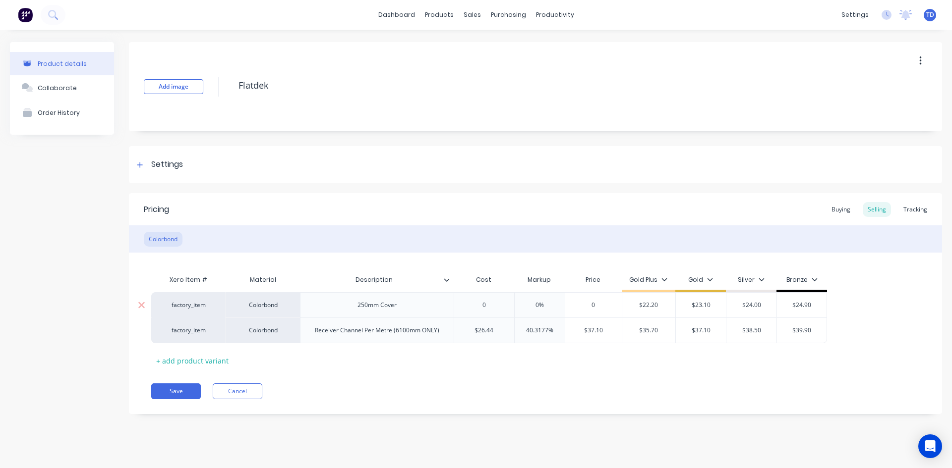
click at [493, 305] on input "0" at bounding box center [484, 305] width 60 height 9
click at [159, 393] on button "Save" at bounding box center [176, 392] width 50 height 16
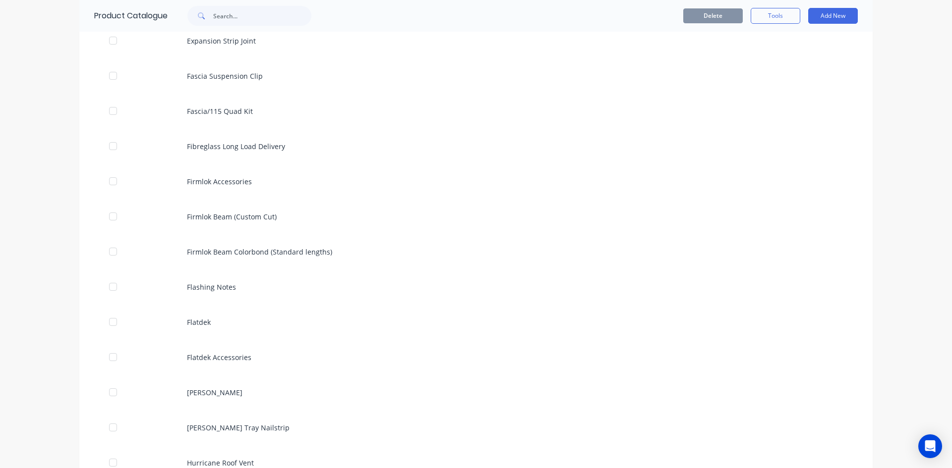
scroll to position [1388, 0]
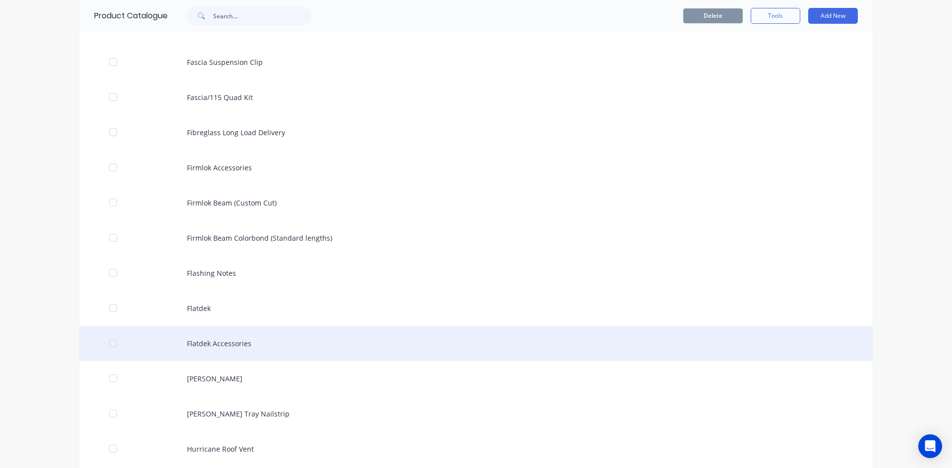
click at [194, 344] on div "Flatdek Accessories" at bounding box center [475, 343] width 793 height 35
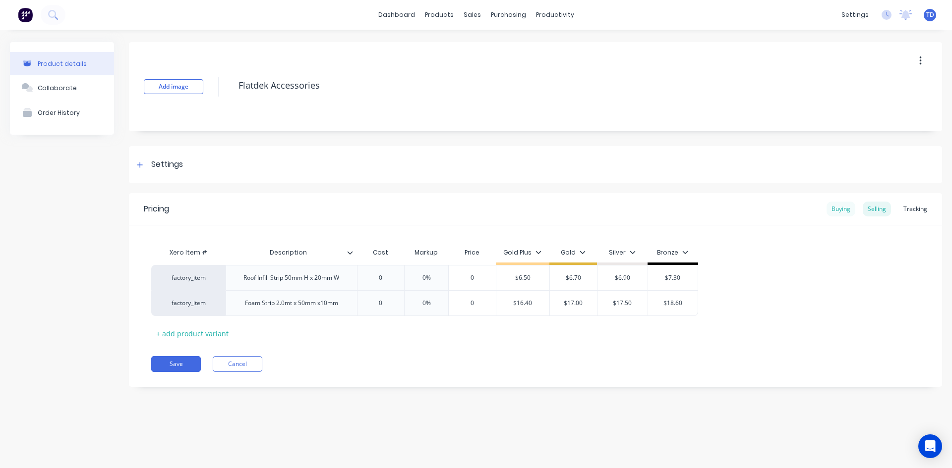
click at [850, 206] on div "Buying" at bounding box center [840, 209] width 29 height 15
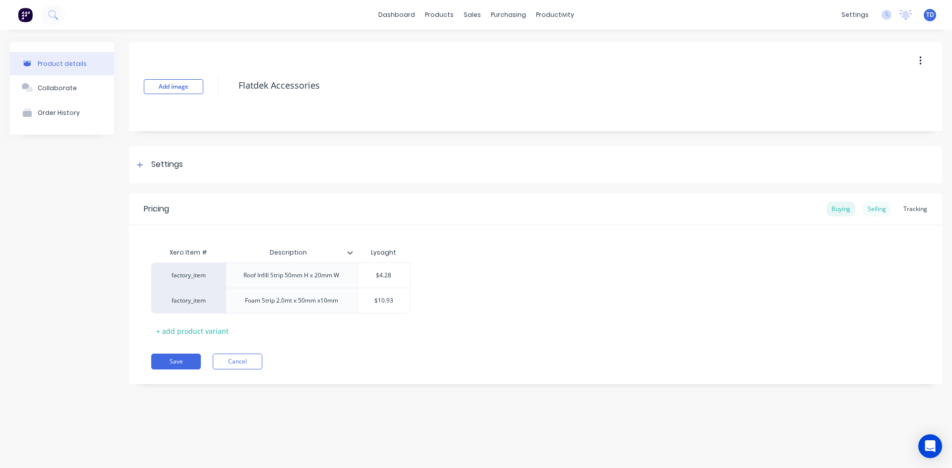
click at [884, 211] on div "Selling" at bounding box center [876, 209] width 28 height 15
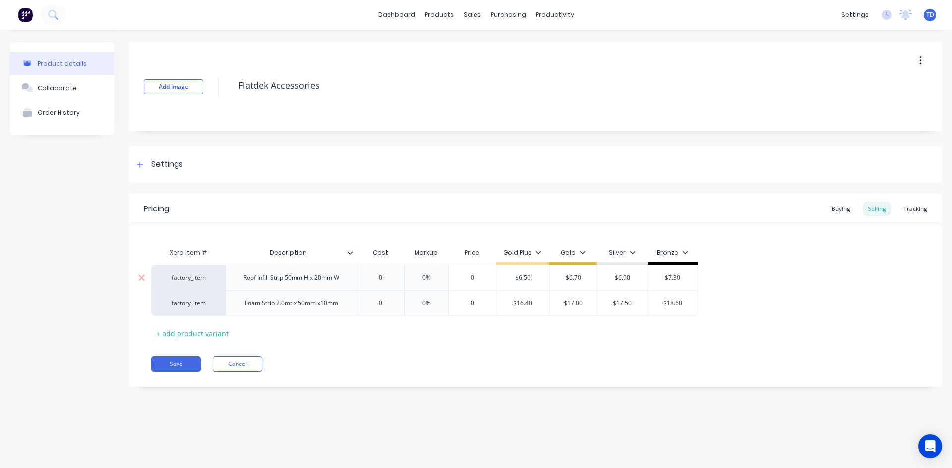
click at [389, 277] on input "0" at bounding box center [381, 278] width 50 height 9
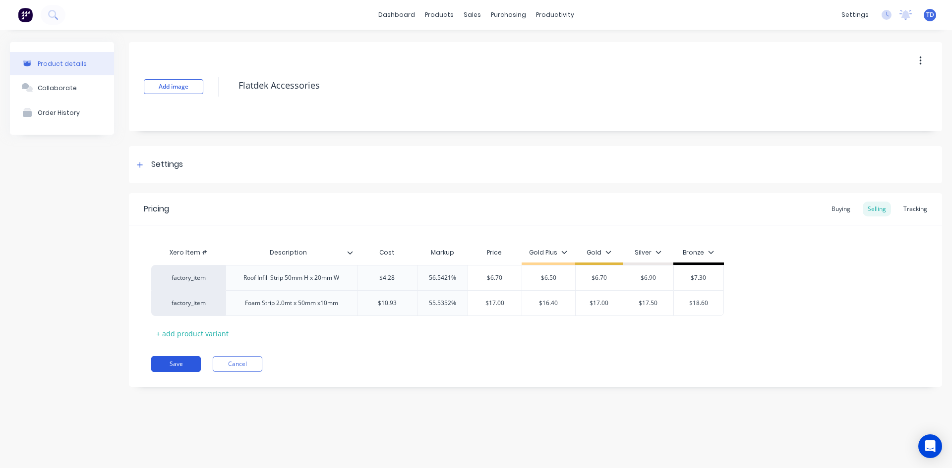
click at [170, 363] on button "Save" at bounding box center [176, 364] width 50 height 16
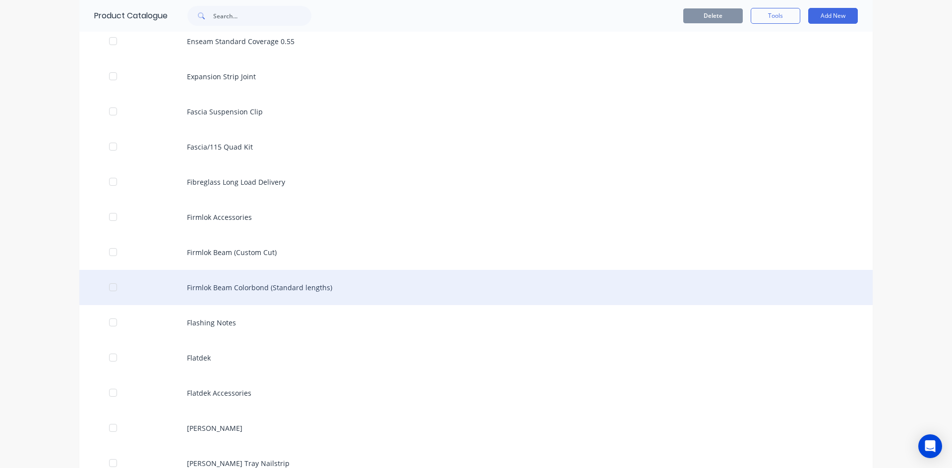
scroll to position [1289, 0]
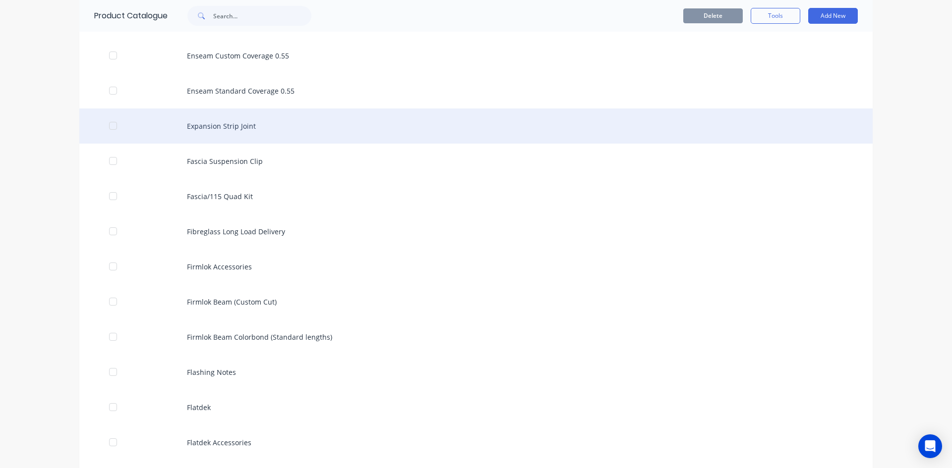
click at [210, 128] on div "Expansion Strip Joint" at bounding box center [475, 126] width 793 height 35
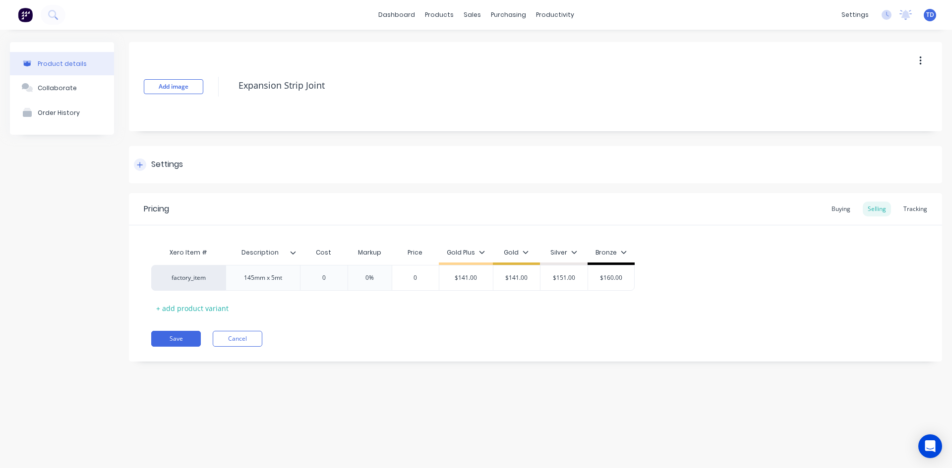
click at [137, 169] on div at bounding box center [140, 165] width 12 height 12
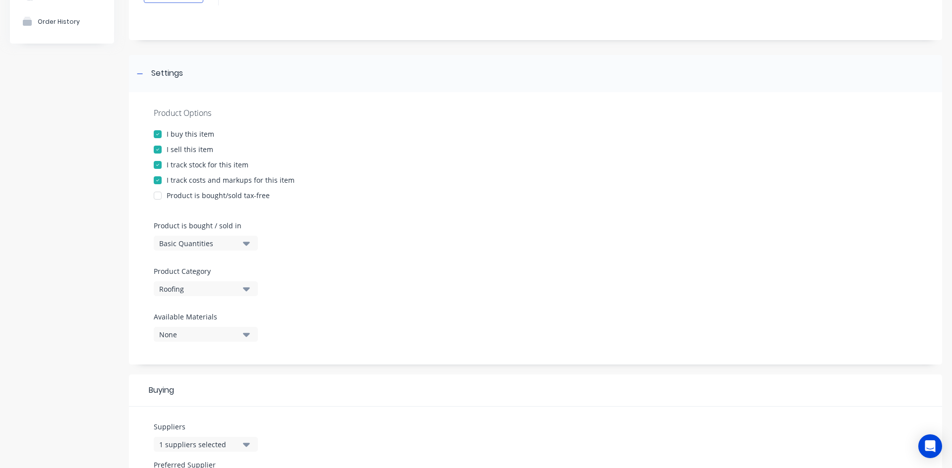
scroll to position [99, 0]
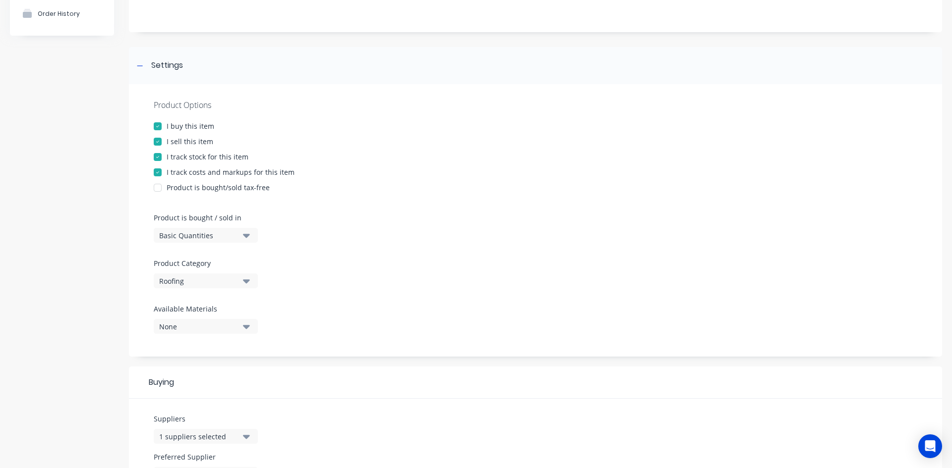
click at [243, 280] on icon "button" at bounding box center [246, 281] width 7 height 11
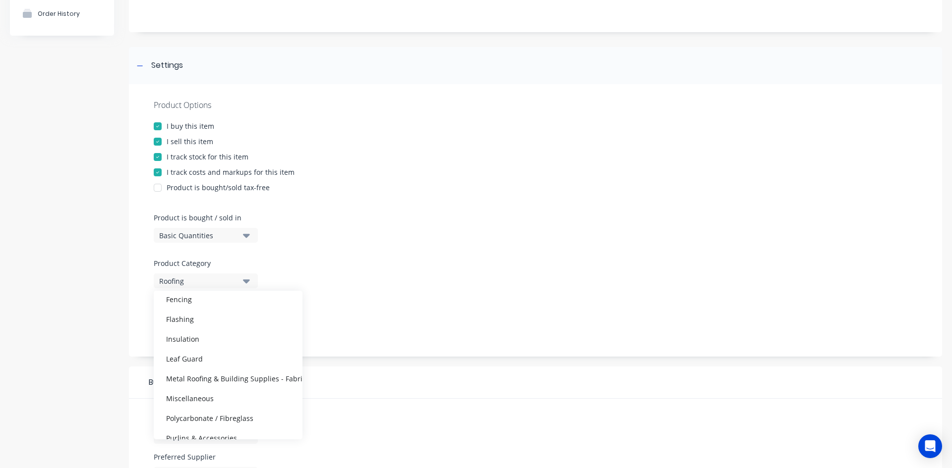
scroll to position [149, 0]
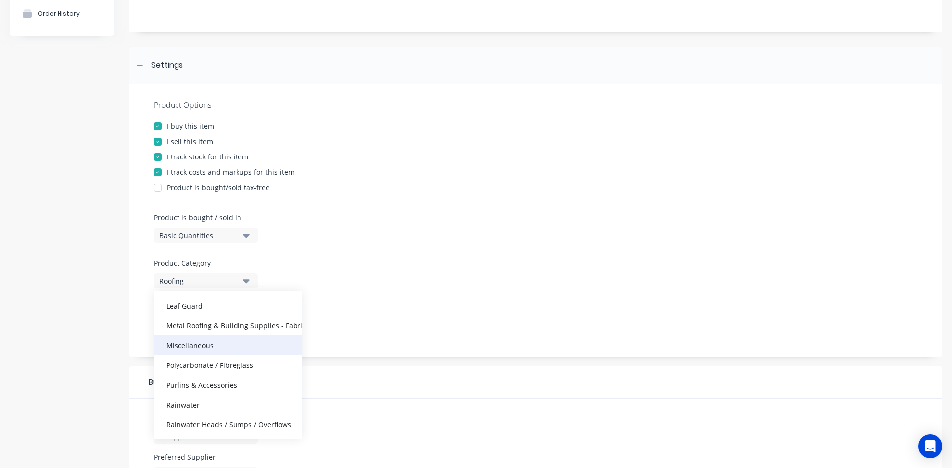
click at [208, 343] on div "Miscellaneous" at bounding box center [228, 346] width 149 height 20
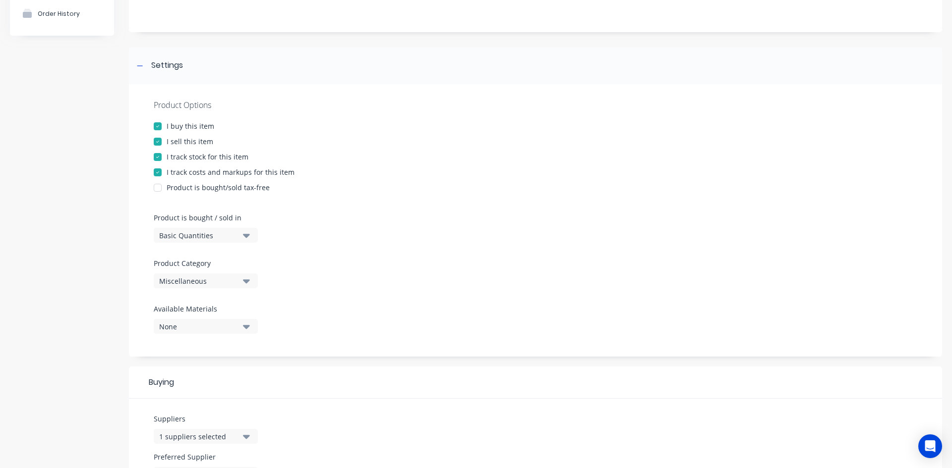
click at [306, 260] on div "Product Options I buy this item I sell this item I track stock for this item I …" at bounding box center [535, 220] width 813 height 273
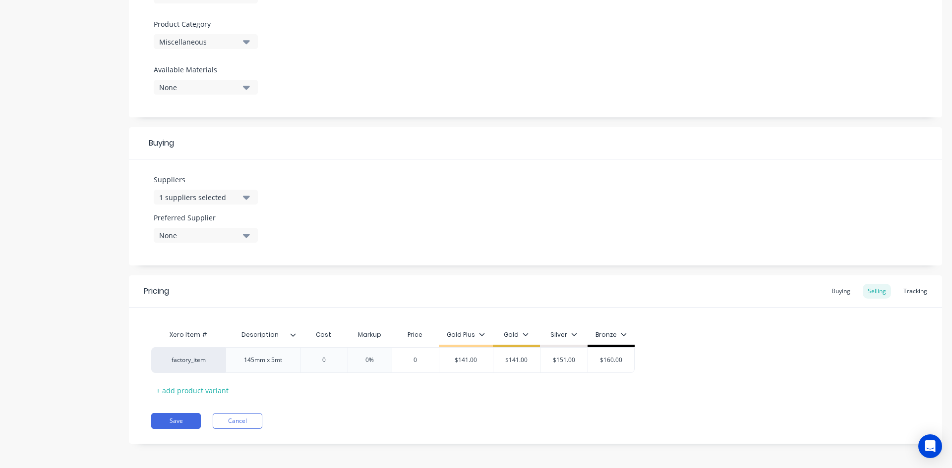
scroll to position [341, 0]
click at [171, 422] on button "Save" at bounding box center [176, 418] width 50 height 16
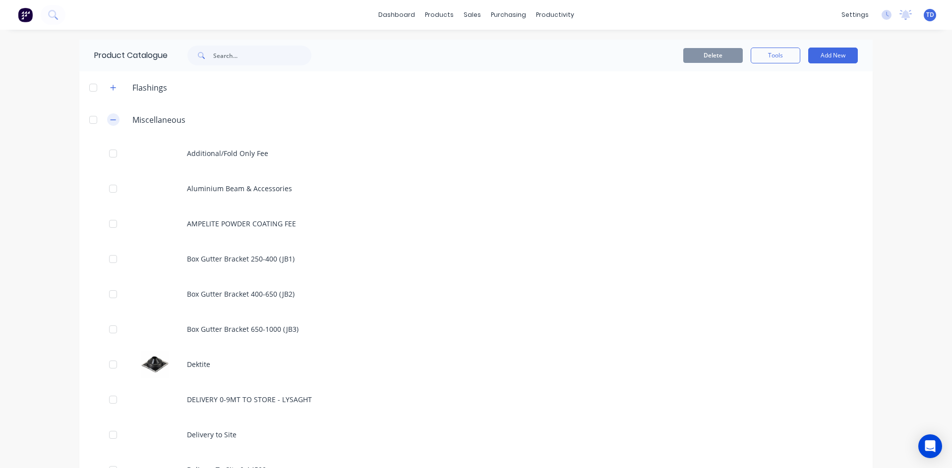
click at [107, 121] on button "button" at bounding box center [113, 119] width 12 height 12
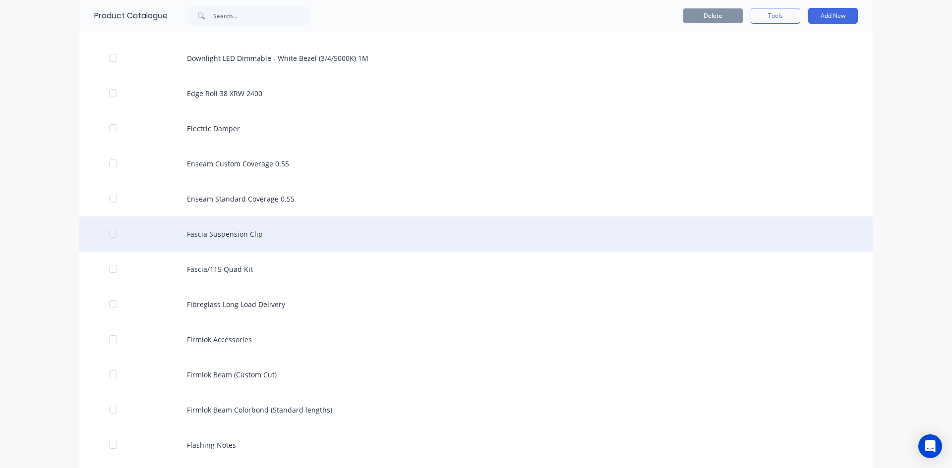
scroll to position [1189, 0]
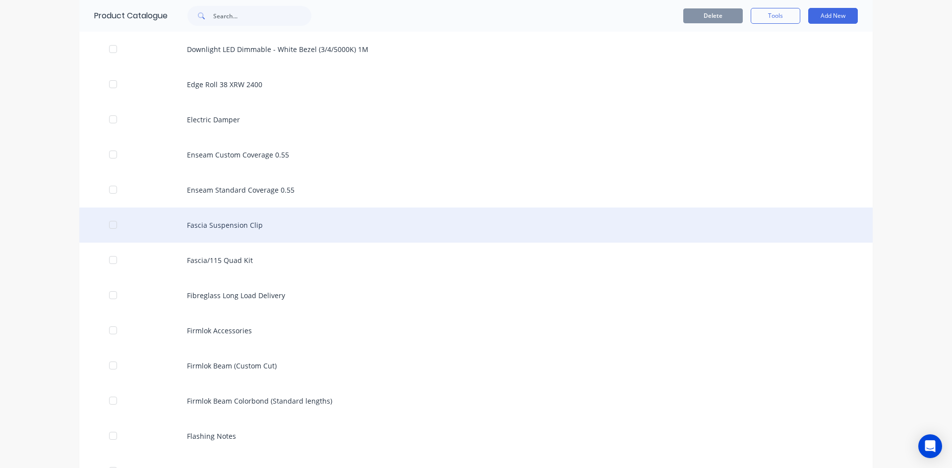
click at [215, 224] on div "Fascia Suspension Clip" at bounding box center [475, 225] width 793 height 35
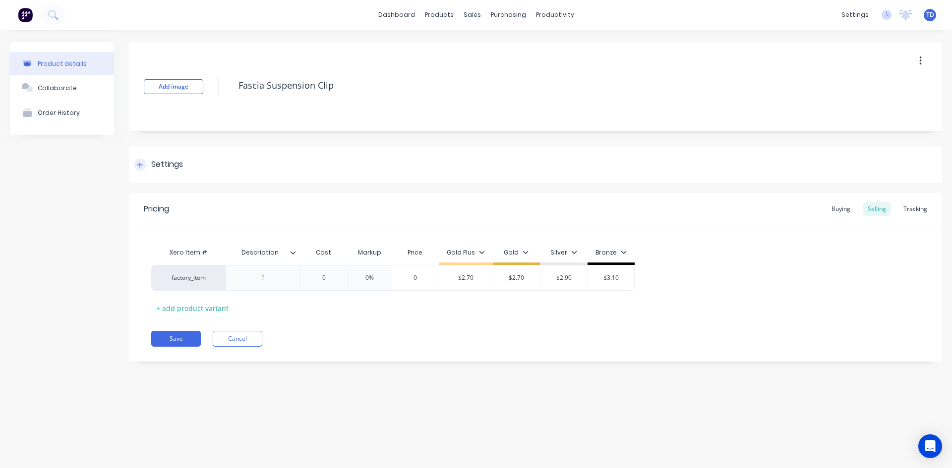
click at [138, 165] on icon at bounding box center [139, 164] width 5 height 5
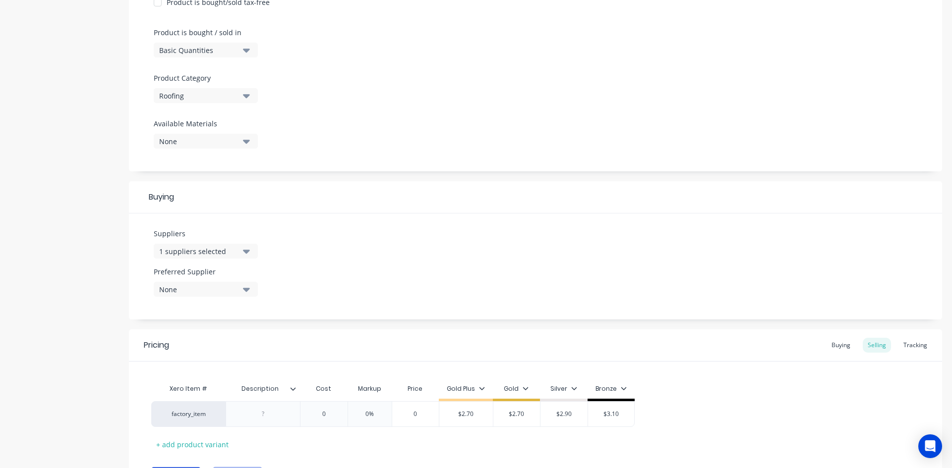
scroll to position [297, 0]
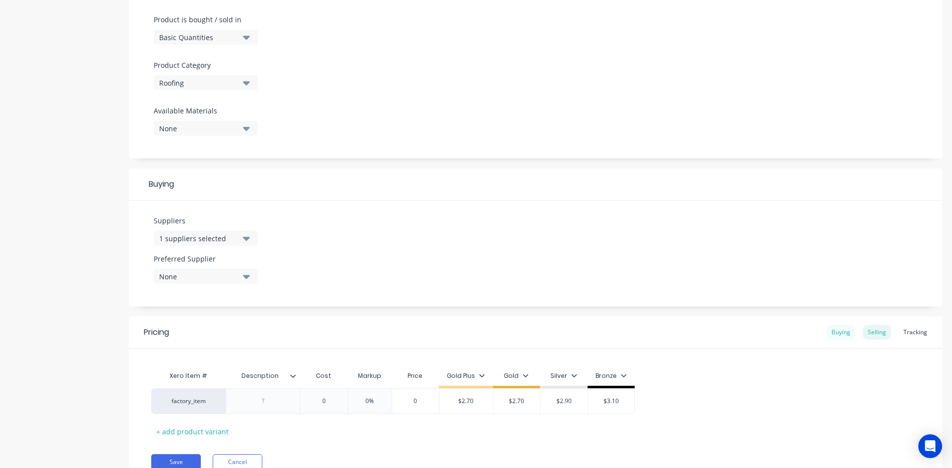
click at [841, 333] on div "Buying" at bounding box center [840, 332] width 29 height 15
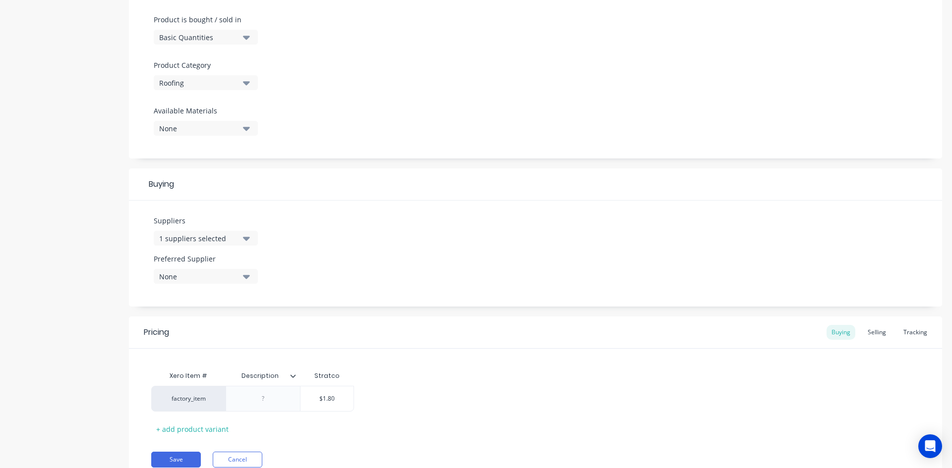
click at [242, 84] on button "Roofing" at bounding box center [206, 82] width 104 height 15
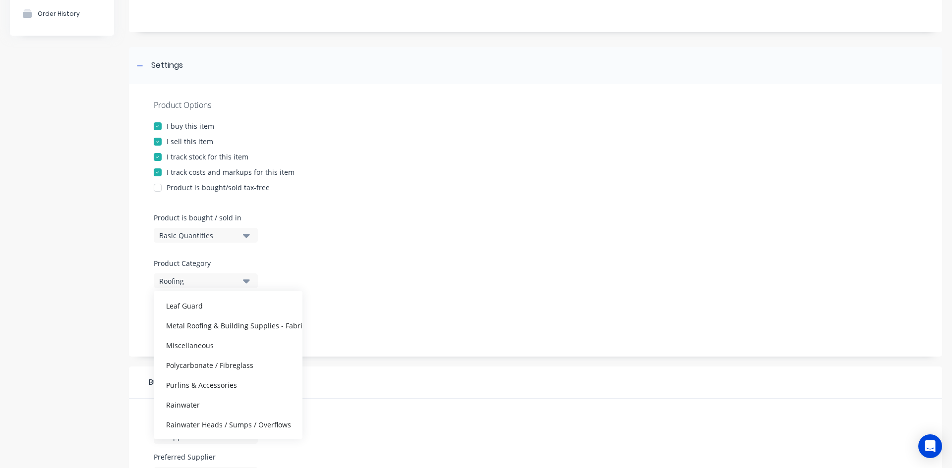
scroll to position [198, 0]
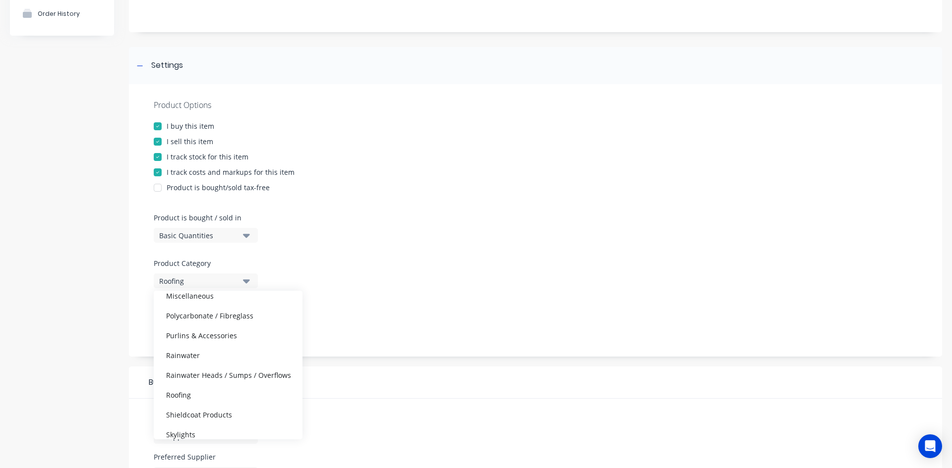
drag, startPoint x: 190, startPoint y: 349, endPoint x: 211, endPoint y: 350, distance: 21.3
click at [190, 349] on div "Rainwater" at bounding box center [228, 355] width 149 height 20
click at [349, 245] on div "Product Options I buy this item I sell this item I track stock for this item I …" at bounding box center [535, 220] width 813 height 273
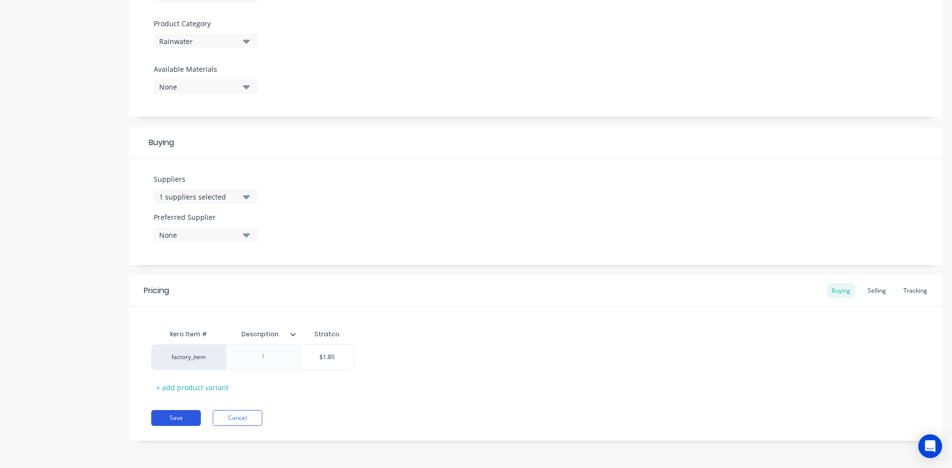
click at [170, 419] on button "Save" at bounding box center [176, 418] width 50 height 16
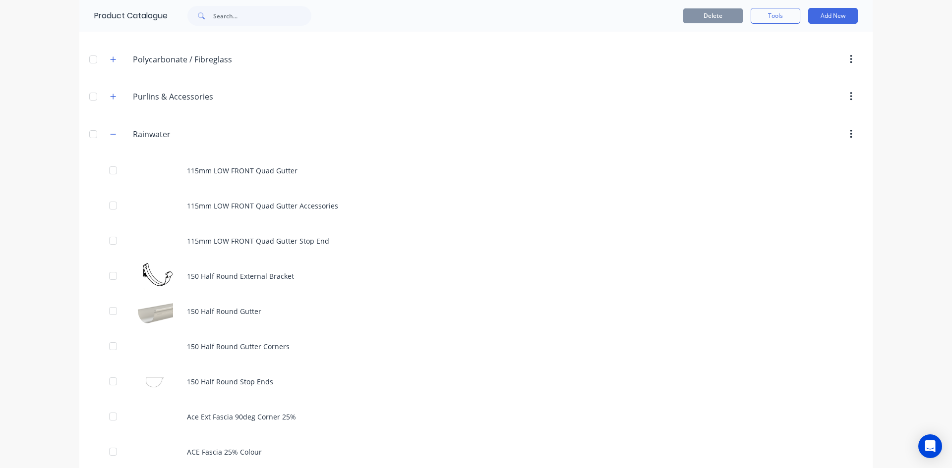
scroll to position [297, 0]
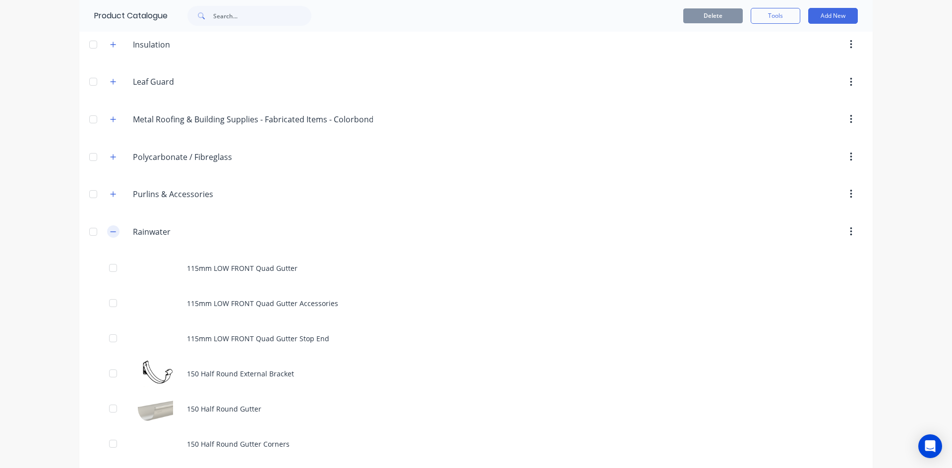
click at [115, 230] on button "button" at bounding box center [113, 232] width 12 height 12
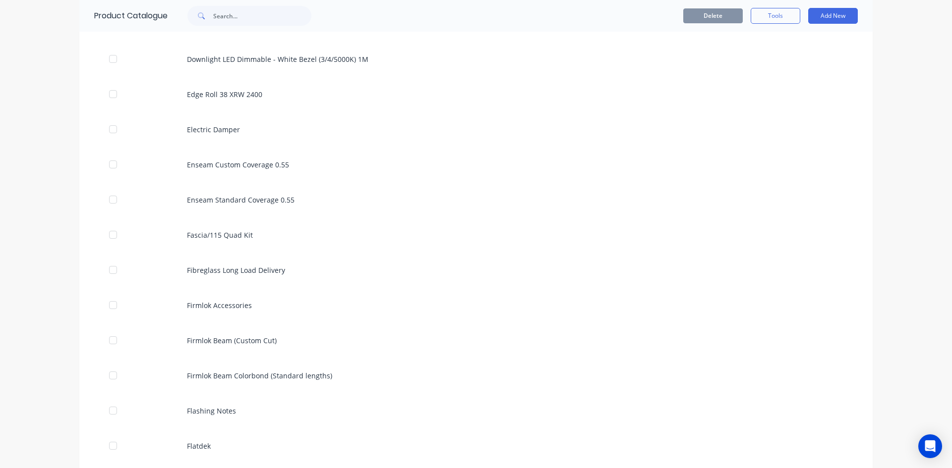
scroll to position [1189, 0]
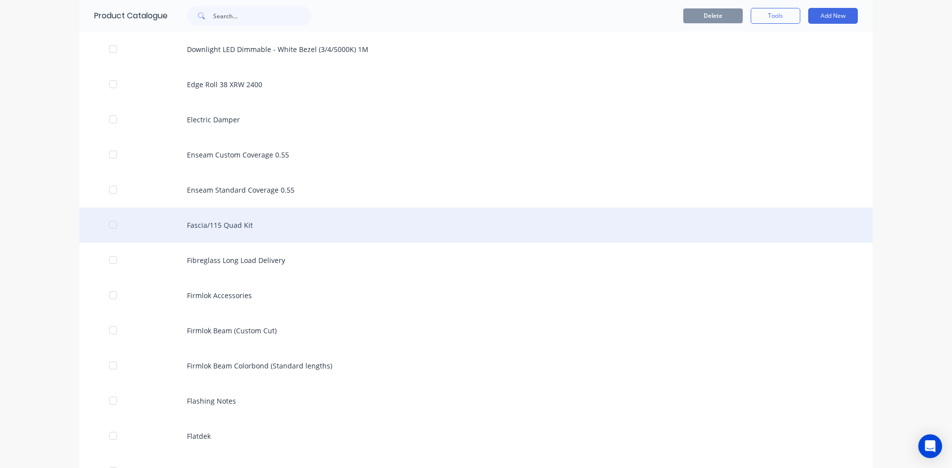
click at [206, 224] on div "Fascia/115 Quad Kit" at bounding box center [475, 225] width 793 height 35
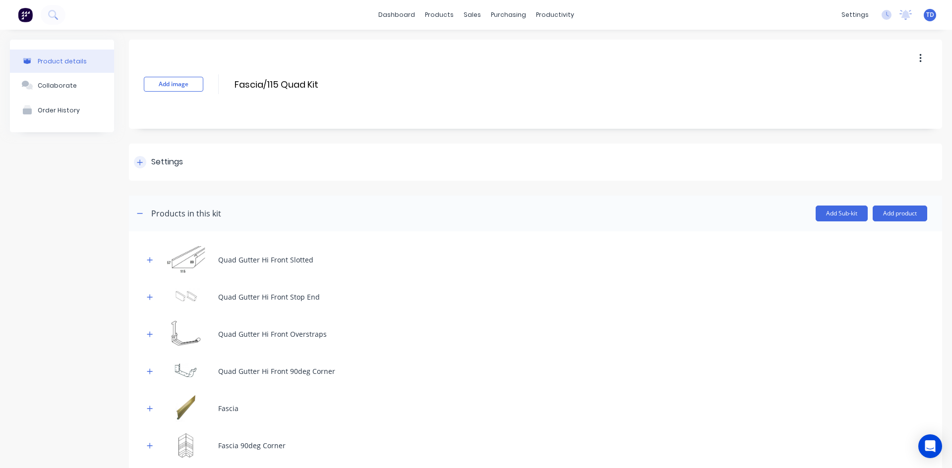
click at [142, 158] on div at bounding box center [140, 162] width 12 height 12
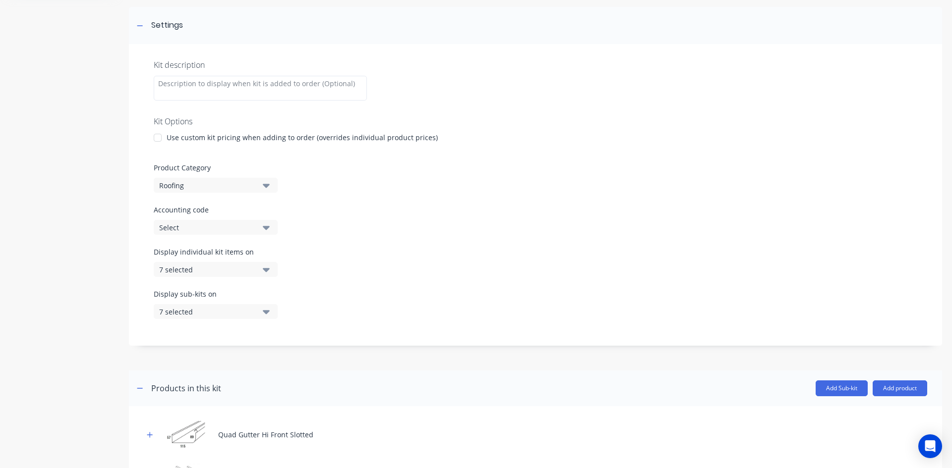
scroll to position [149, 0]
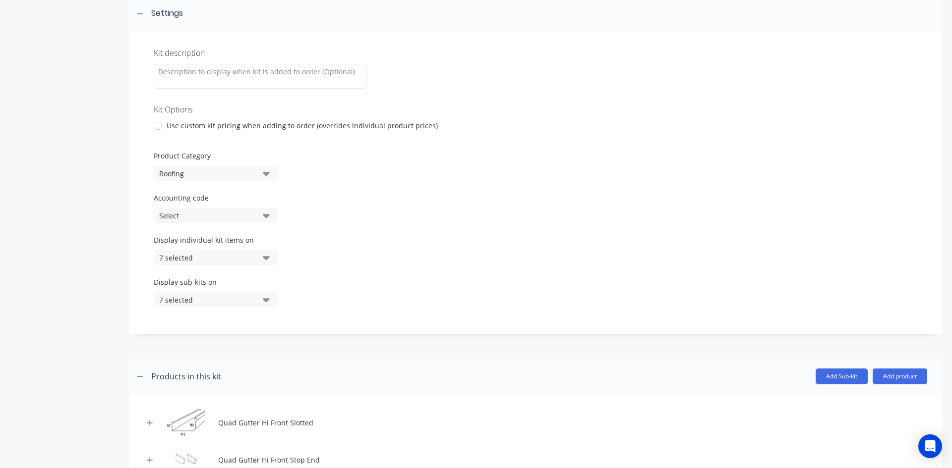
click at [236, 175] on div "Roofing" at bounding box center [207, 174] width 96 height 10
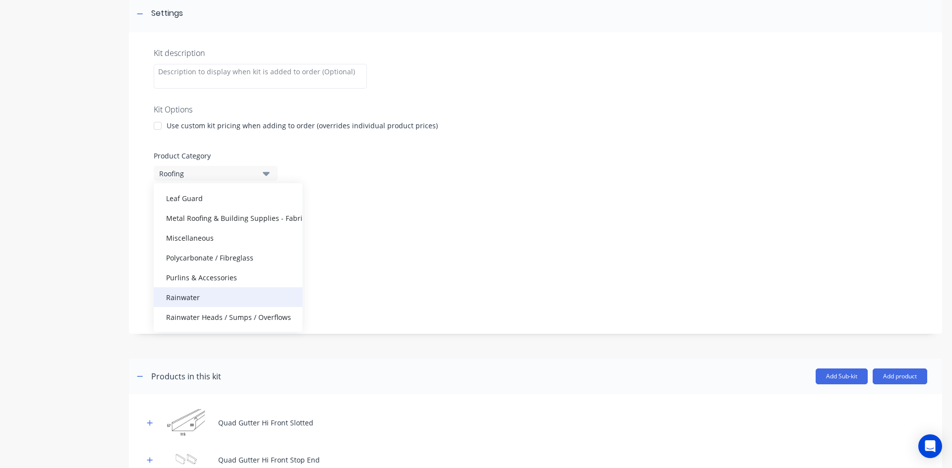
click at [186, 294] on div "Rainwater" at bounding box center [228, 297] width 149 height 20
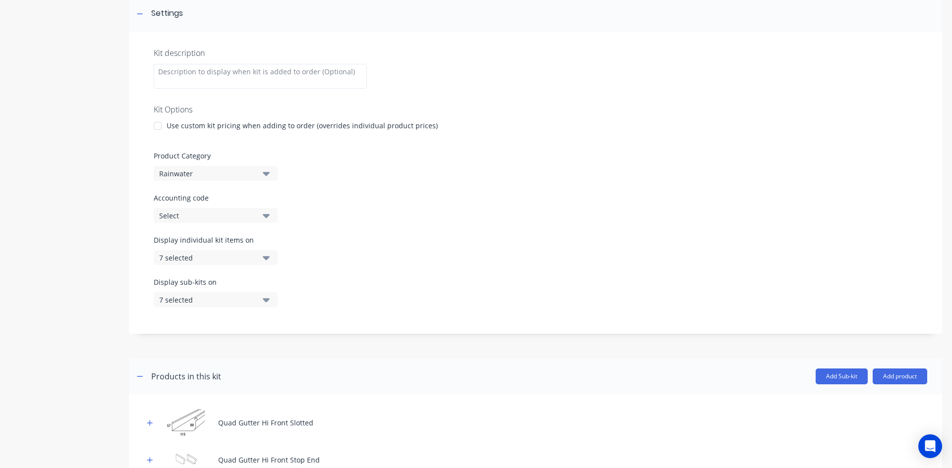
click at [332, 238] on div "Display individual kit items on 7 selected" at bounding box center [535, 256] width 763 height 42
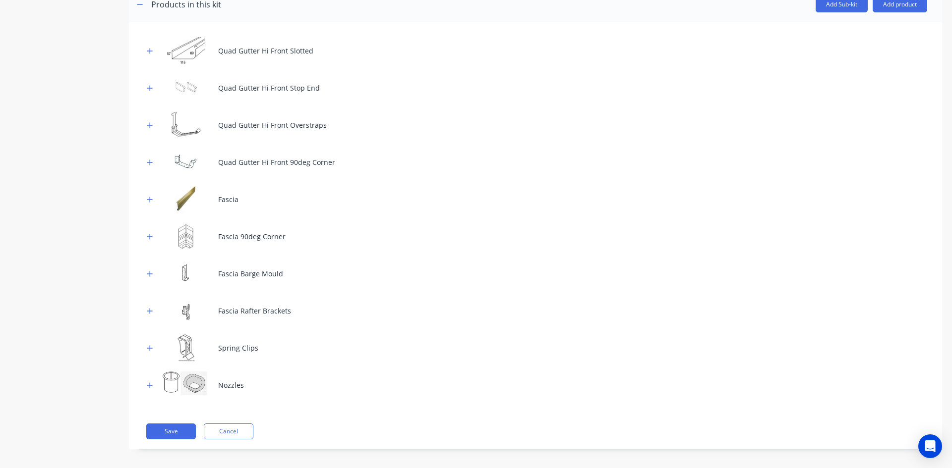
scroll to position [527, 0]
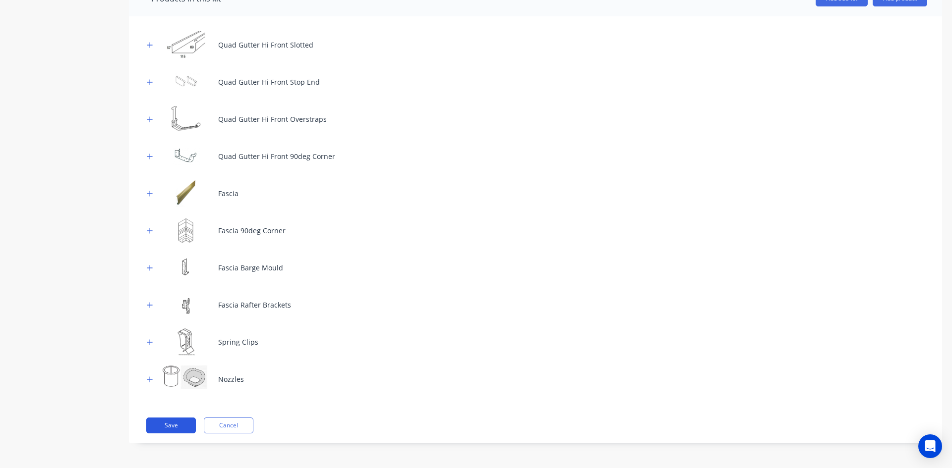
click at [166, 424] on button "Save" at bounding box center [171, 426] width 50 height 16
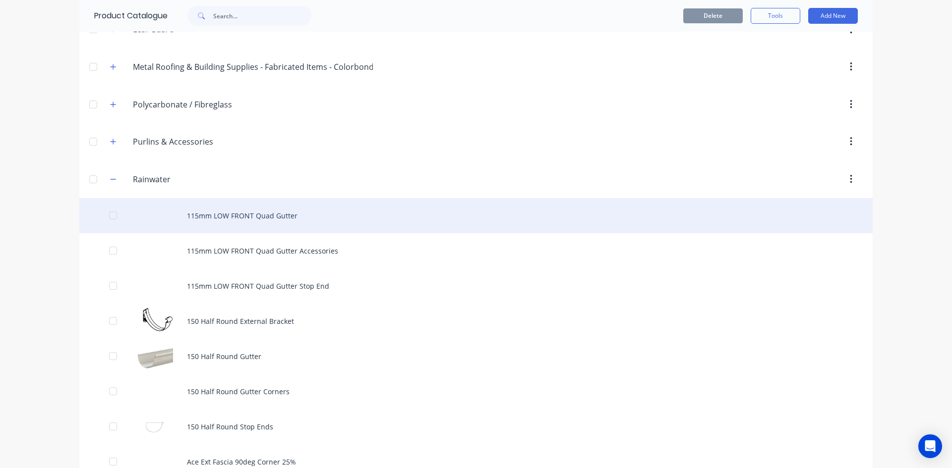
scroll to position [347, 0]
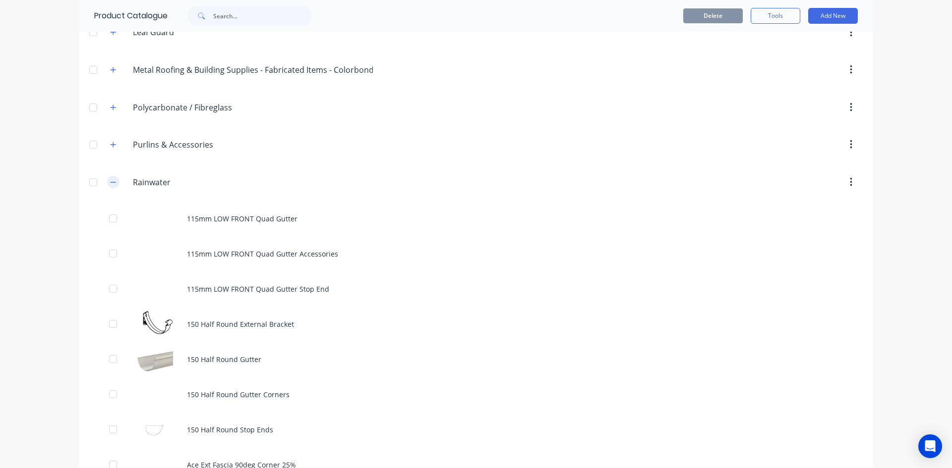
click at [113, 187] on button "button" at bounding box center [113, 182] width 12 height 12
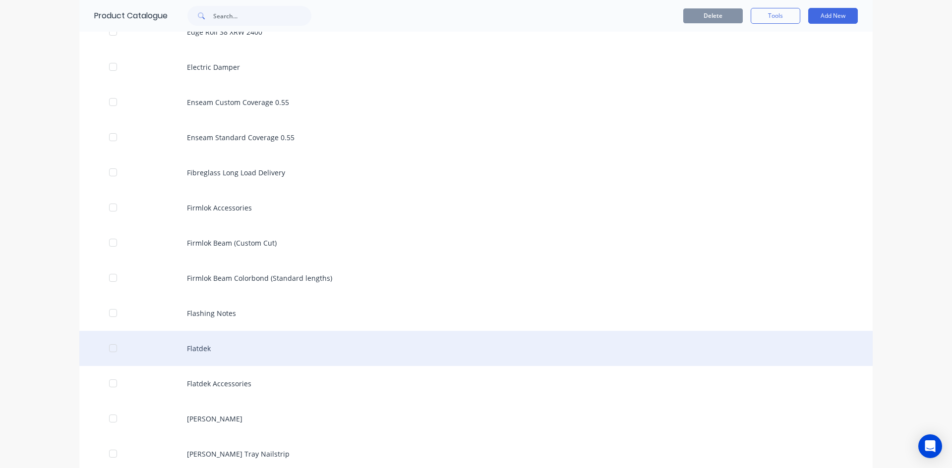
scroll to position [1189, 0]
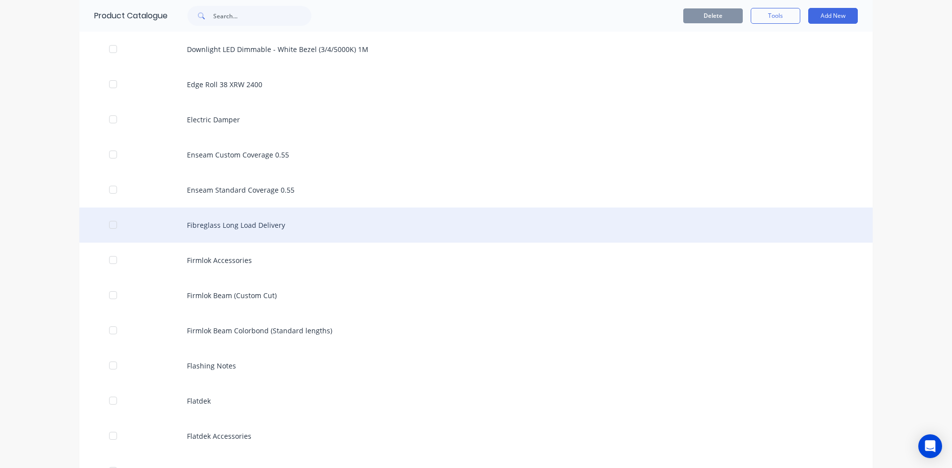
click at [236, 229] on div "Fibreglass Long Load Delivery" at bounding box center [475, 225] width 793 height 35
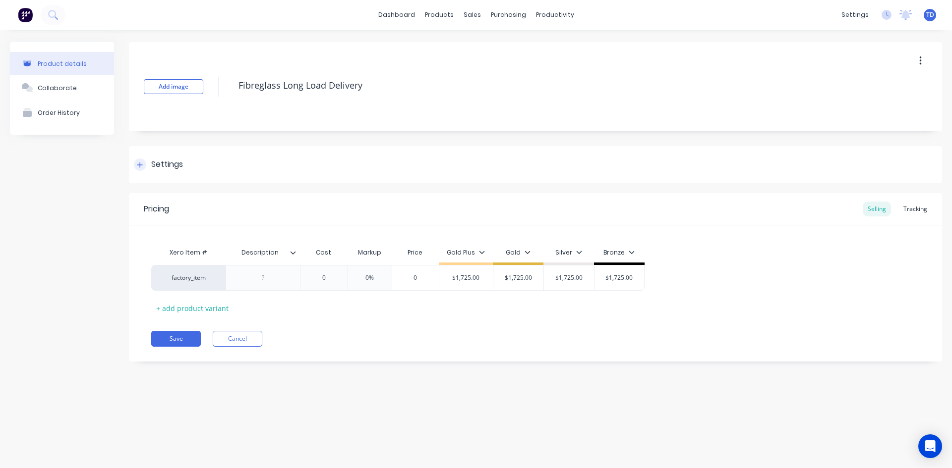
click at [144, 166] on div at bounding box center [140, 165] width 12 height 12
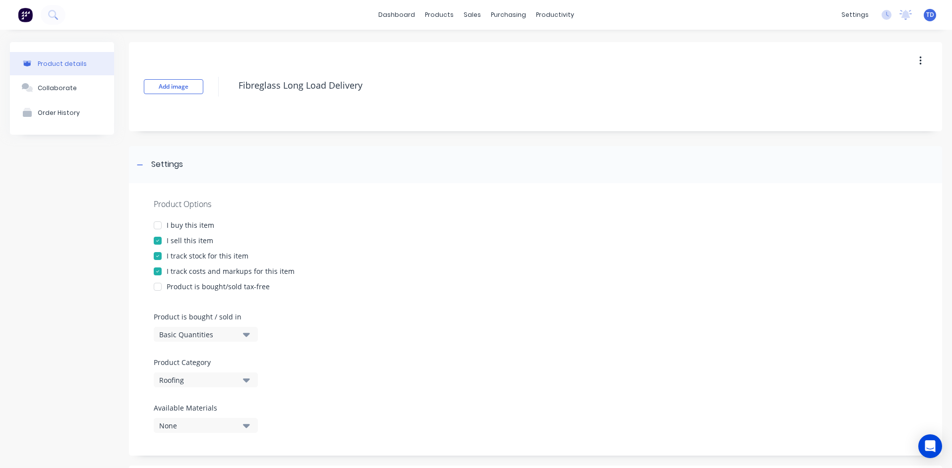
click at [155, 223] on div at bounding box center [158, 226] width 20 height 20
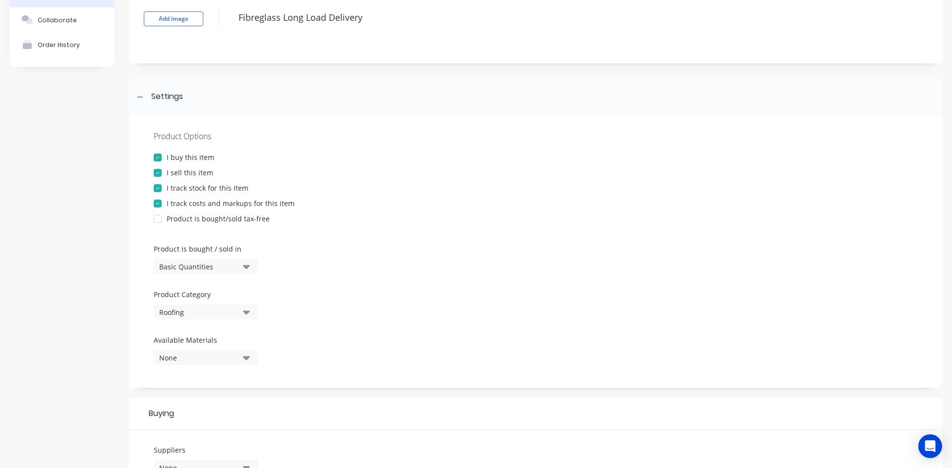
scroll to position [99, 0]
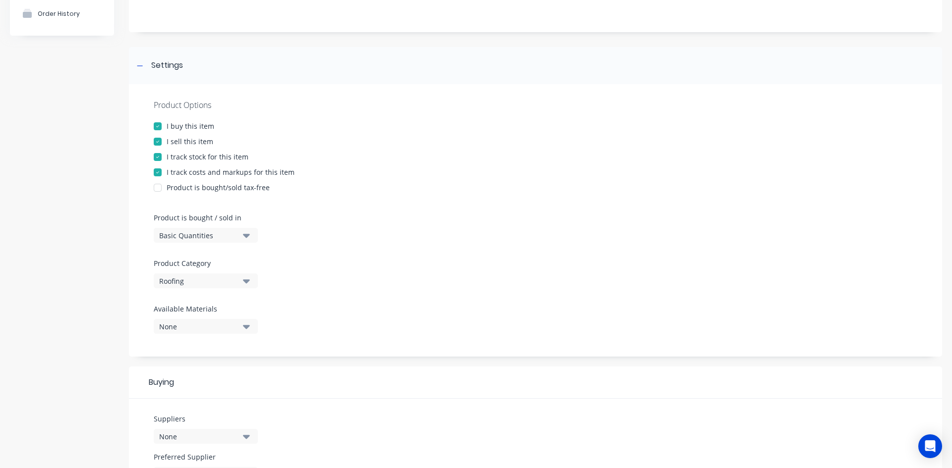
click at [195, 277] on div "Roofing" at bounding box center [198, 281] width 79 height 10
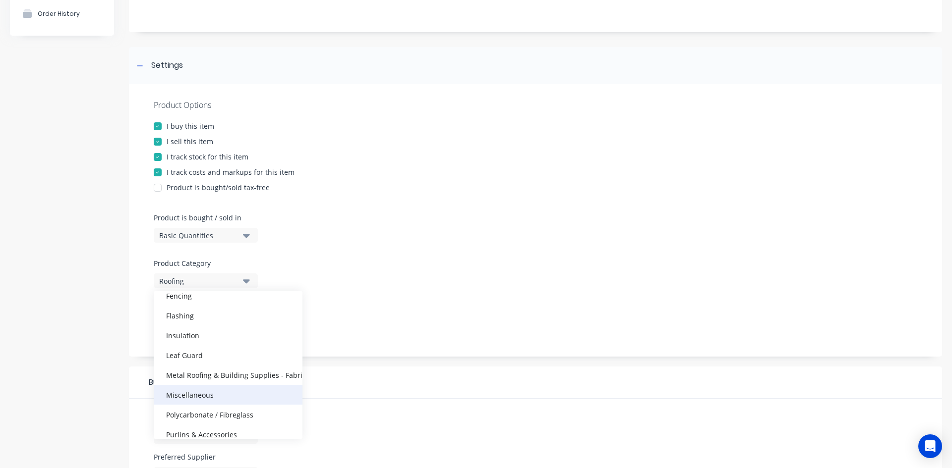
click at [198, 397] on div "Miscellaneous" at bounding box center [228, 395] width 149 height 20
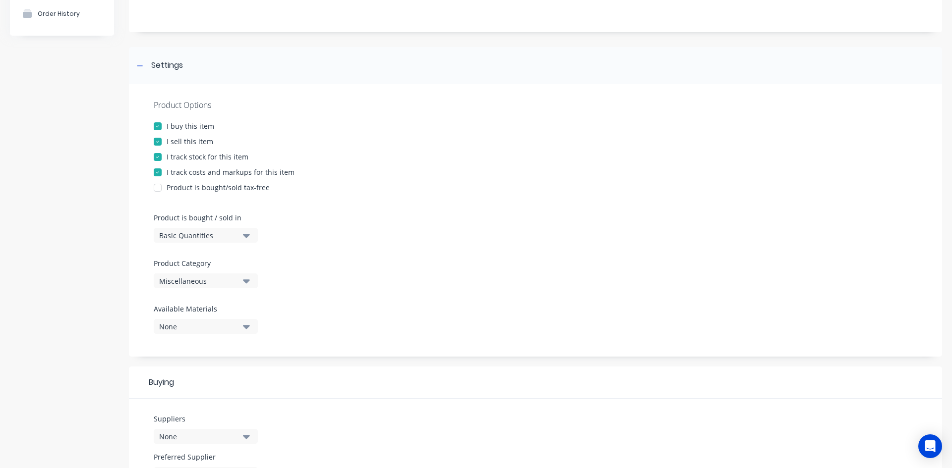
click at [319, 282] on div "Product Options I buy this item I sell this item I track stock for this item I …" at bounding box center [535, 220] width 813 height 273
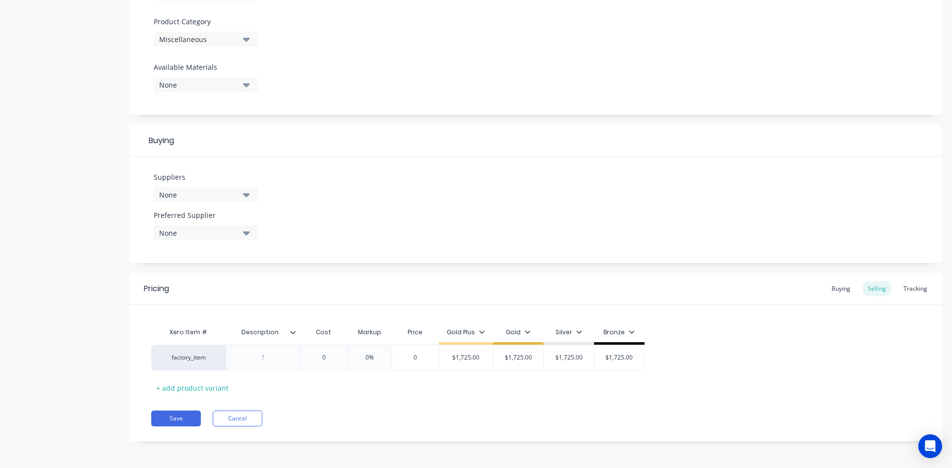
scroll to position [341, 0]
click at [163, 412] on button "Save" at bounding box center [176, 418] width 50 height 16
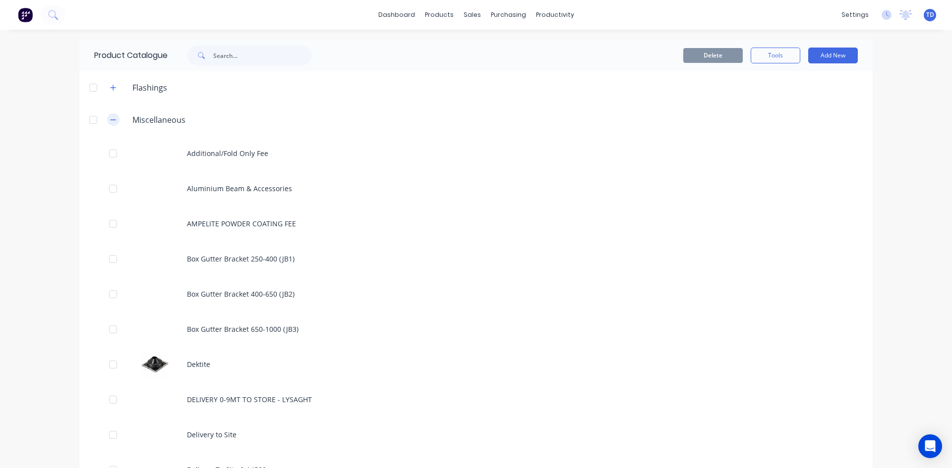
click at [110, 120] on icon "button" at bounding box center [113, 119] width 6 height 7
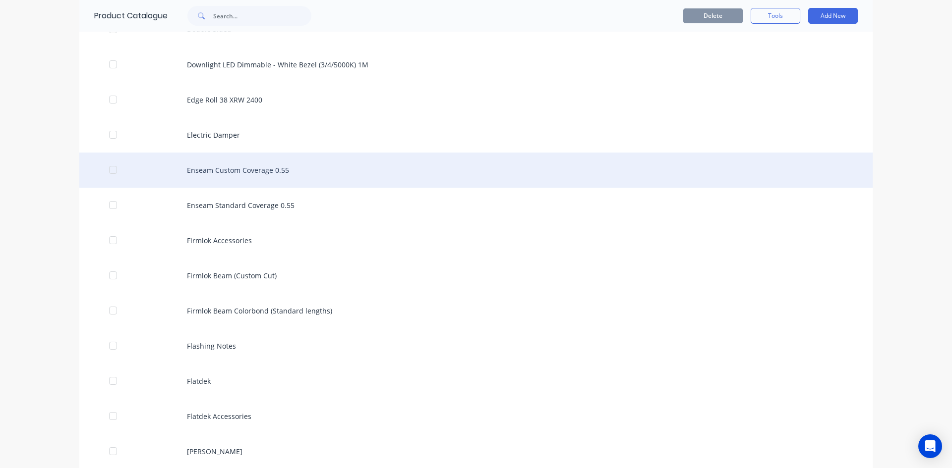
scroll to position [1189, 0]
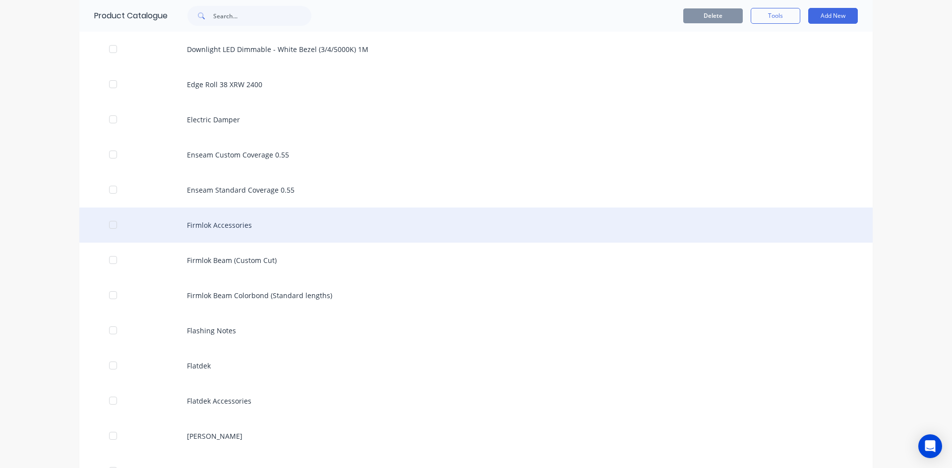
click at [227, 226] on div "Firmlok Accessories" at bounding box center [475, 225] width 793 height 35
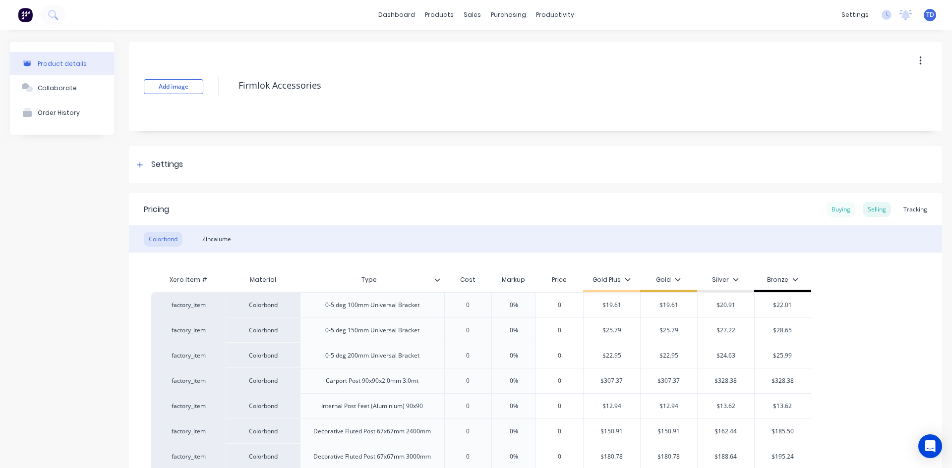
click at [834, 211] on div "Buying" at bounding box center [840, 209] width 29 height 15
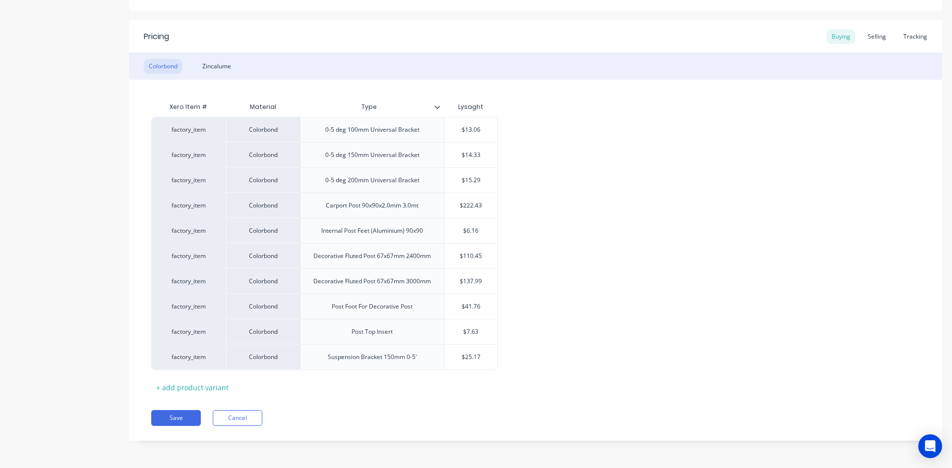
scroll to position [123, 0]
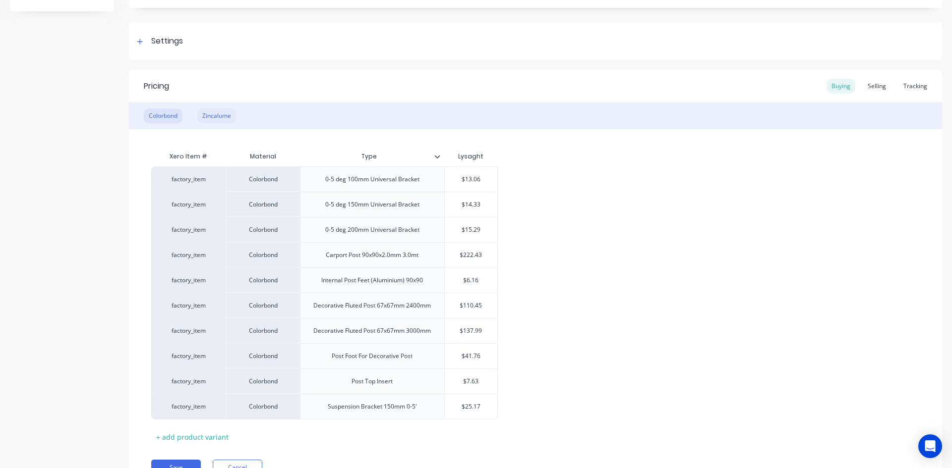
click at [216, 118] on div "Zincalume" at bounding box center [216, 116] width 39 height 15
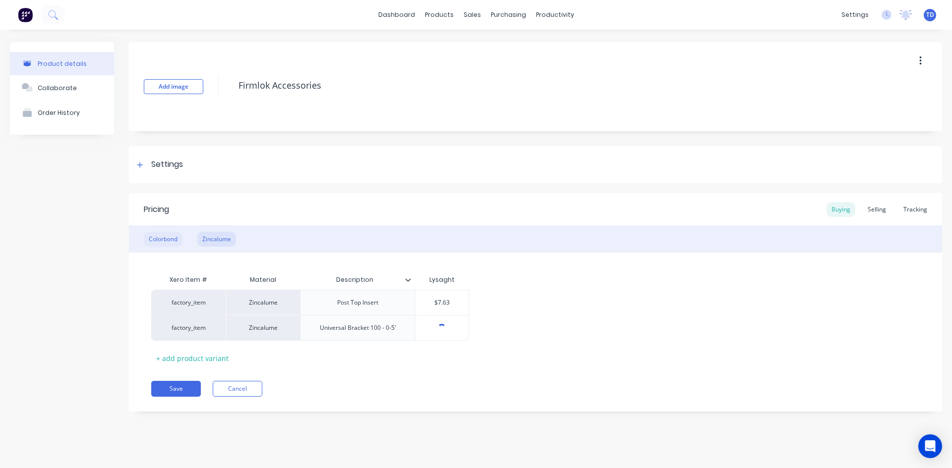
click at [155, 240] on div "Colorbond" at bounding box center [163, 239] width 39 height 15
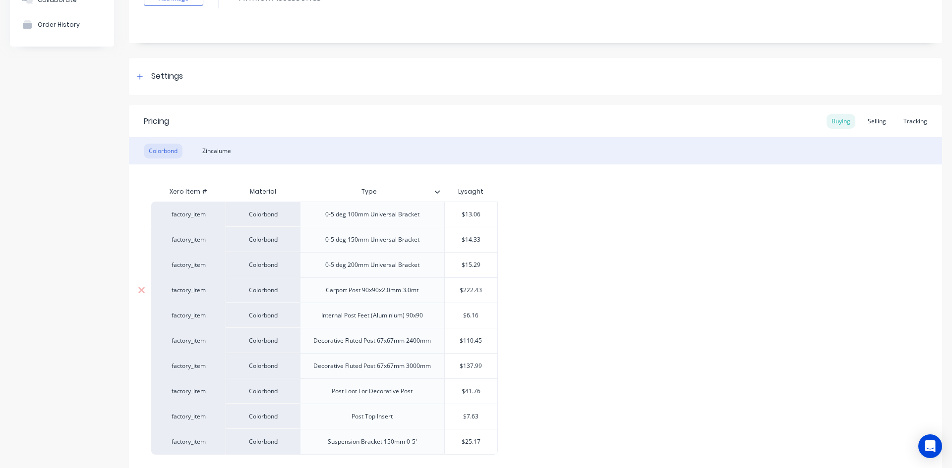
scroll to position [99, 0]
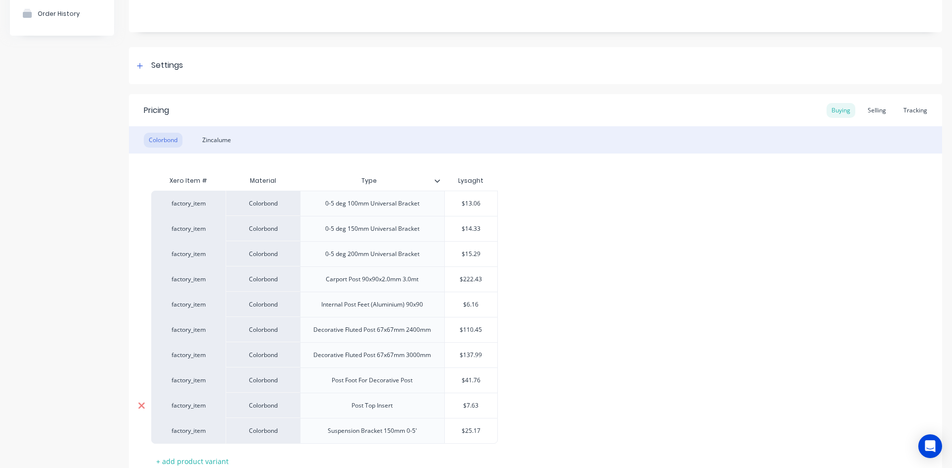
click at [141, 405] on icon at bounding box center [141, 405] width 6 height 6
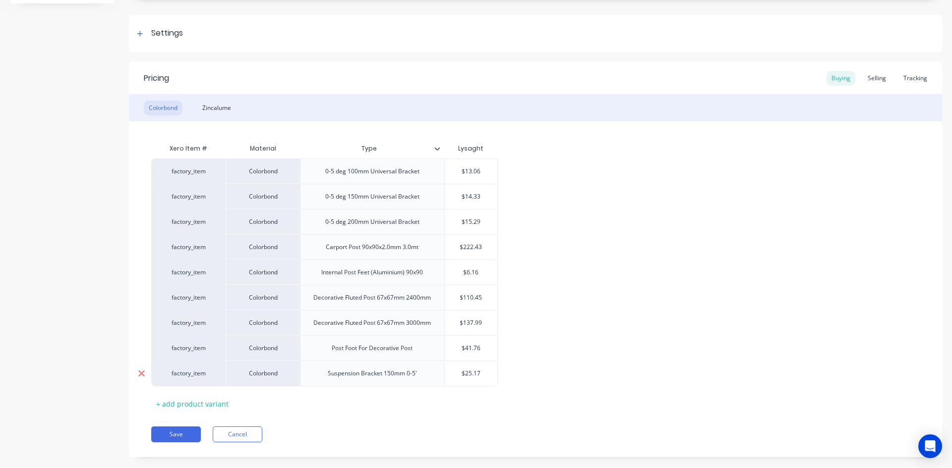
scroll to position [148, 0]
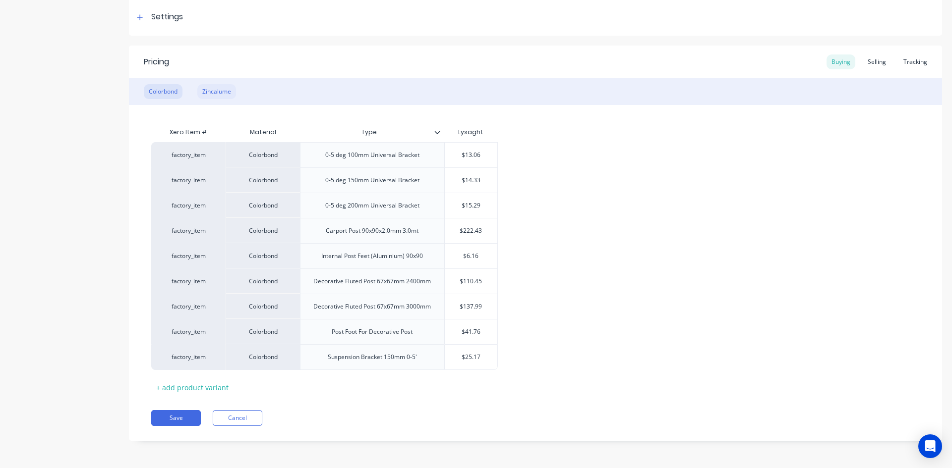
click at [220, 92] on div "Zincalume" at bounding box center [216, 91] width 39 height 15
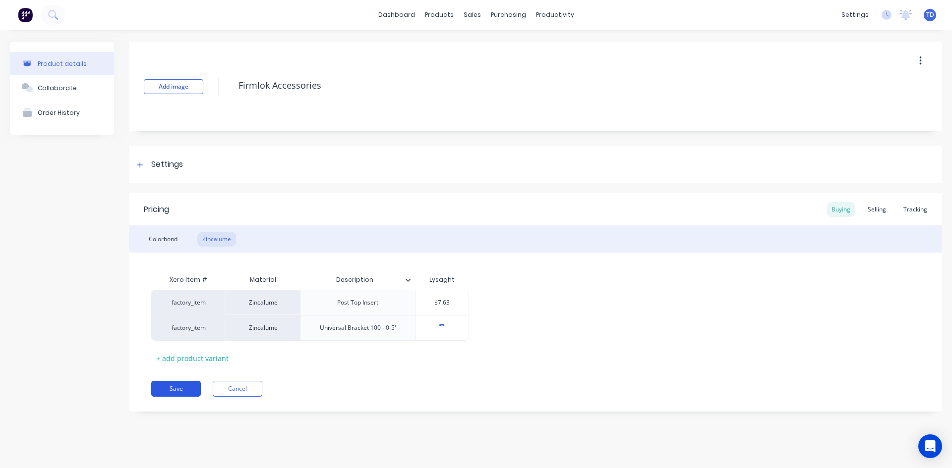
click at [177, 387] on button "Save" at bounding box center [176, 389] width 50 height 16
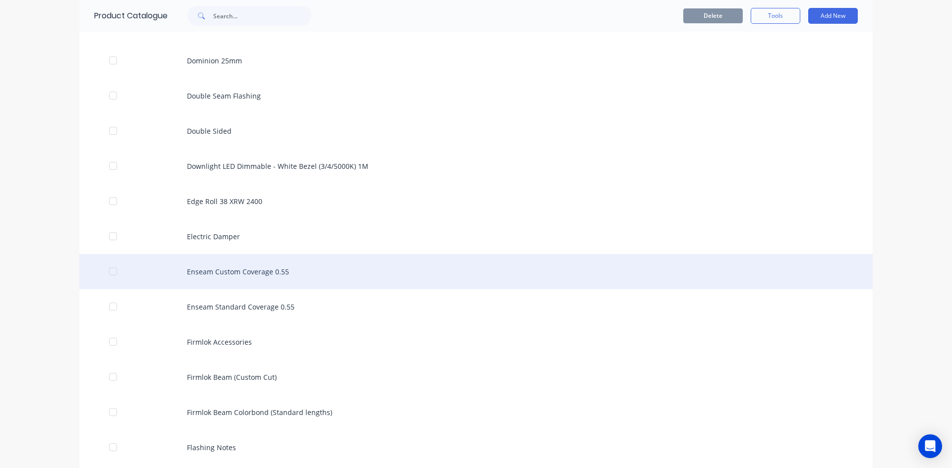
scroll to position [1090, 0]
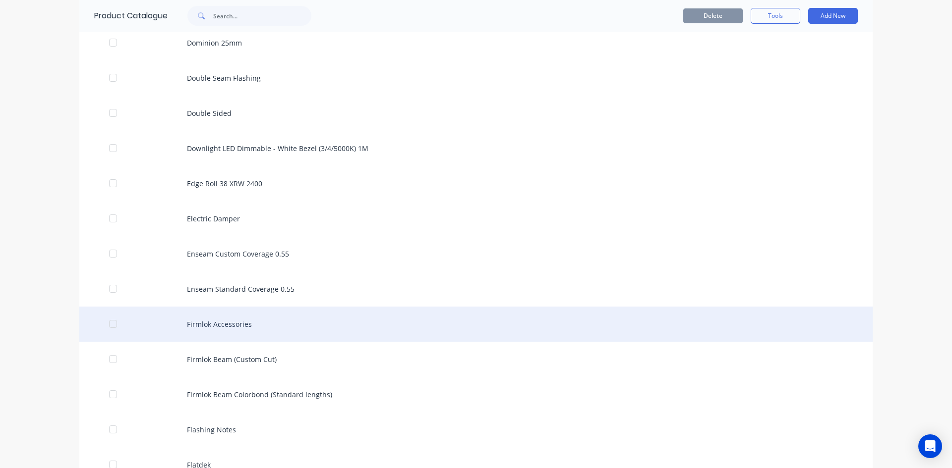
click at [201, 317] on div "Firmlok Accessories" at bounding box center [475, 324] width 793 height 35
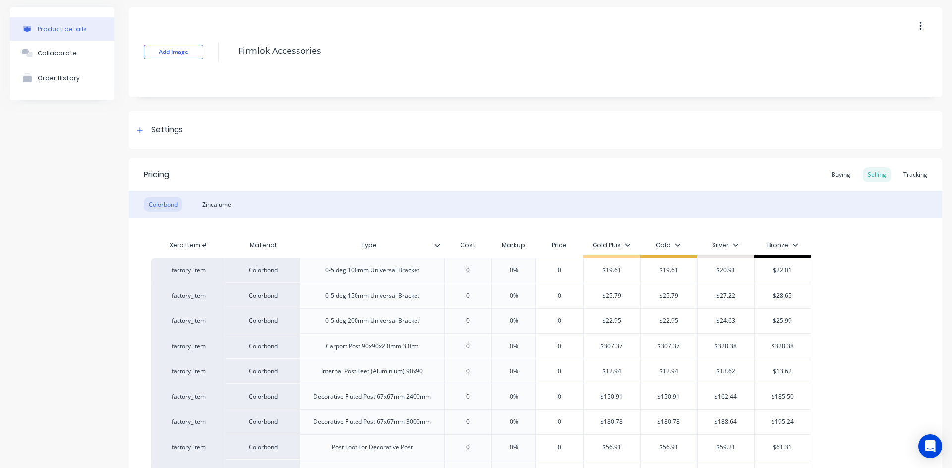
scroll to position [99, 0]
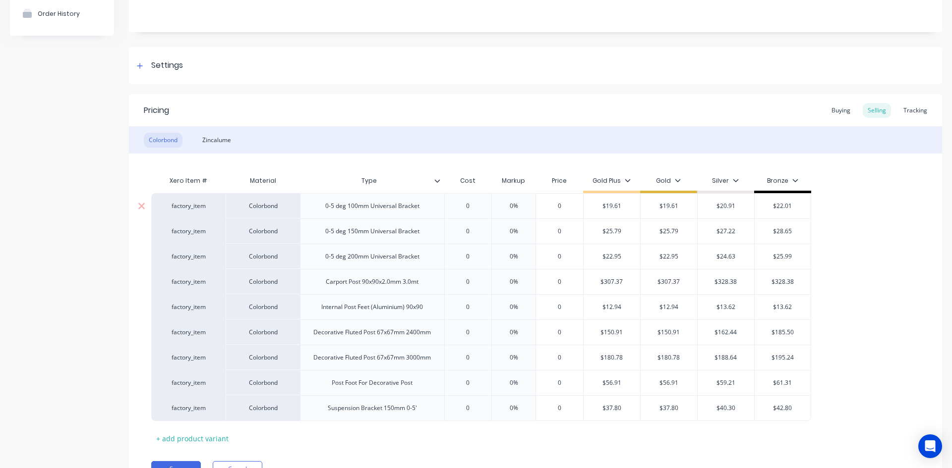
click at [479, 206] on input "0" at bounding box center [468, 206] width 50 height 9
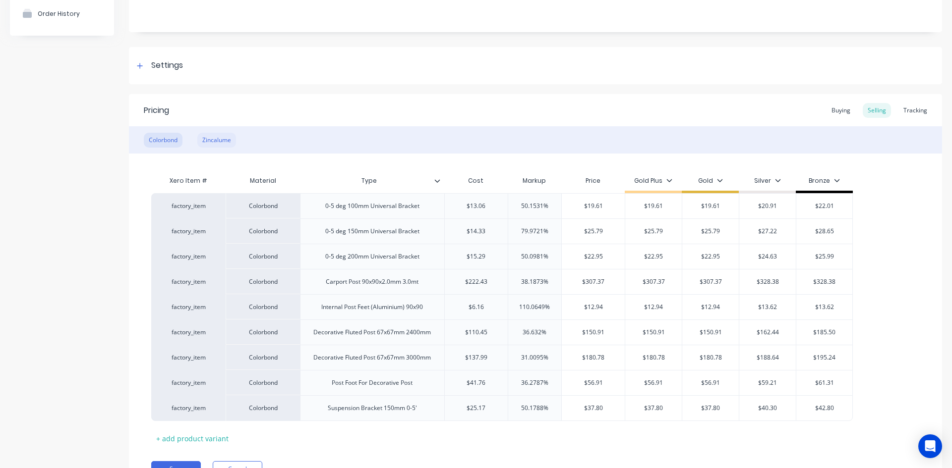
click at [215, 141] on div "Zincalume" at bounding box center [216, 140] width 39 height 15
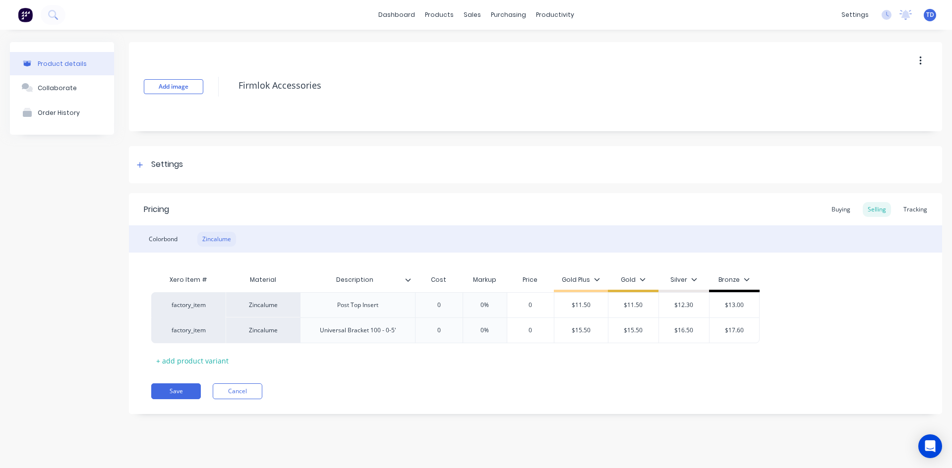
scroll to position [0, 0]
click at [833, 208] on div "Buying" at bounding box center [840, 209] width 29 height 15
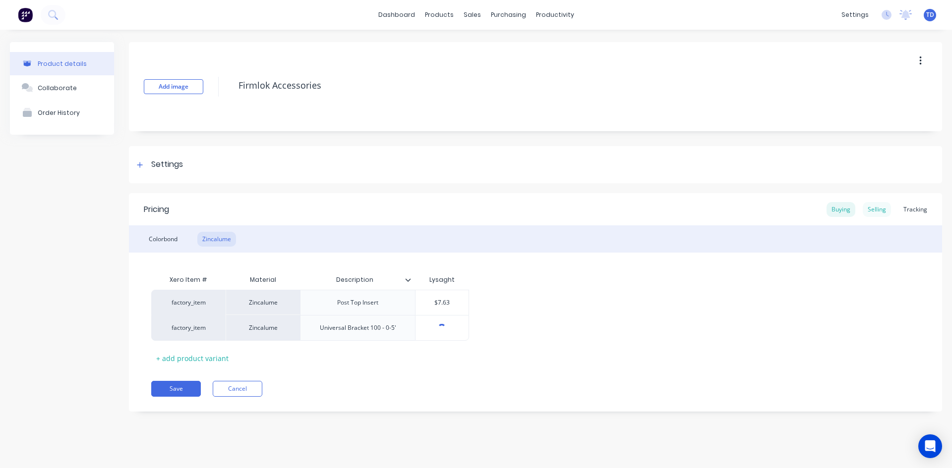
click at [876, 208] on div "Selling" at bounding box center [876, 209] width 28 height 15
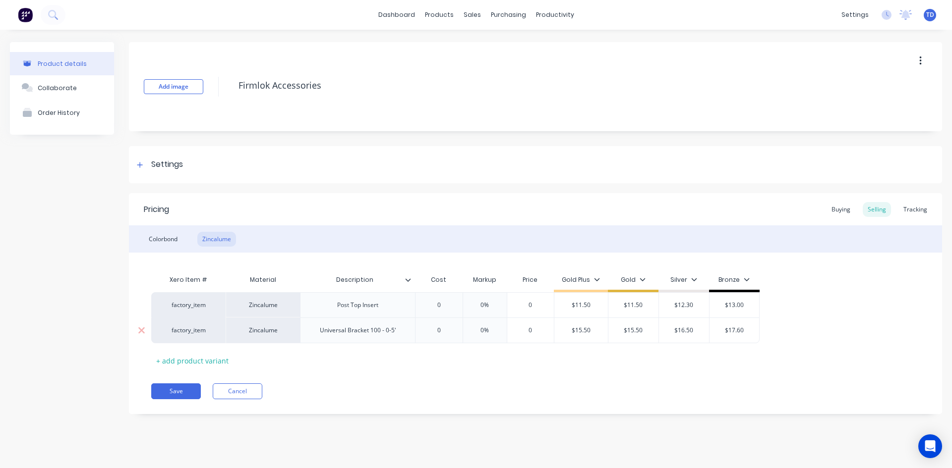
click at [451, 333] on input "0" at bounding box center [439, 330] width 50 height 9
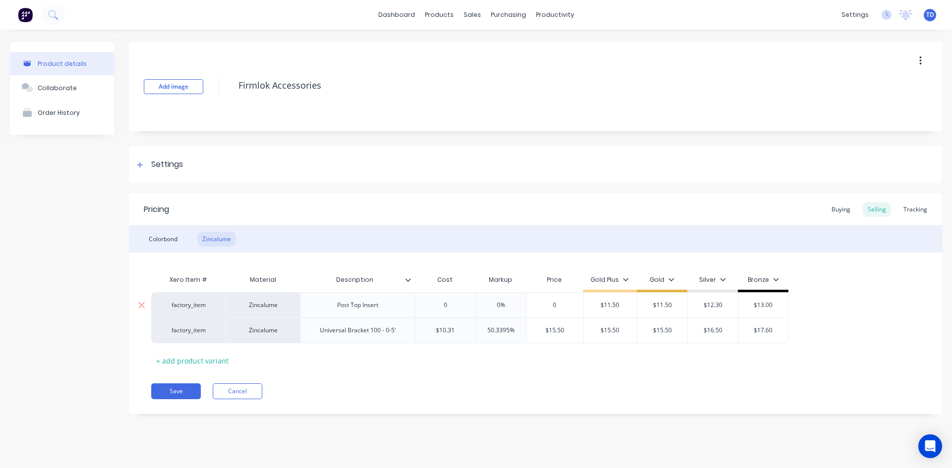
click at [458, 307] on input "0" at bounding box center [445, 305] width 60 height 9
click at [173, 239] on div "Colorbond" at bounding box center [163, 239] width 39 height 15
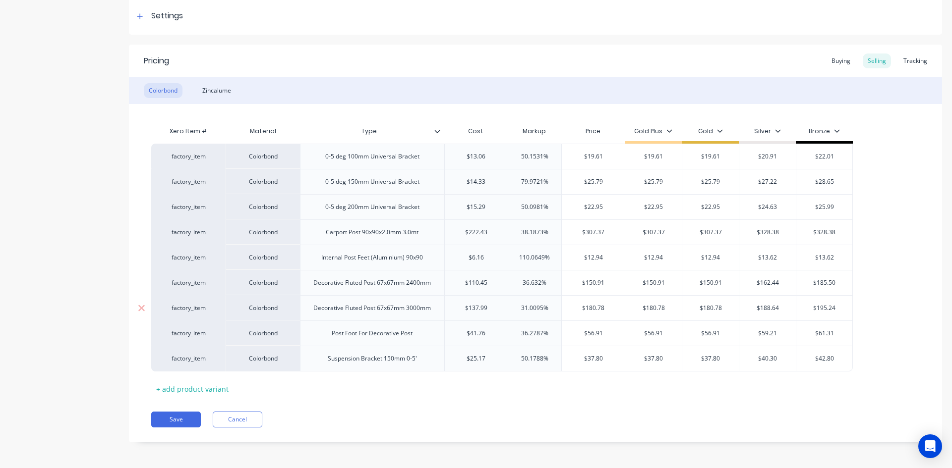
scroll to position [150, 0]
click at [170, 420] on button "Save" at bounding box center [176, 418] width 50 height 16
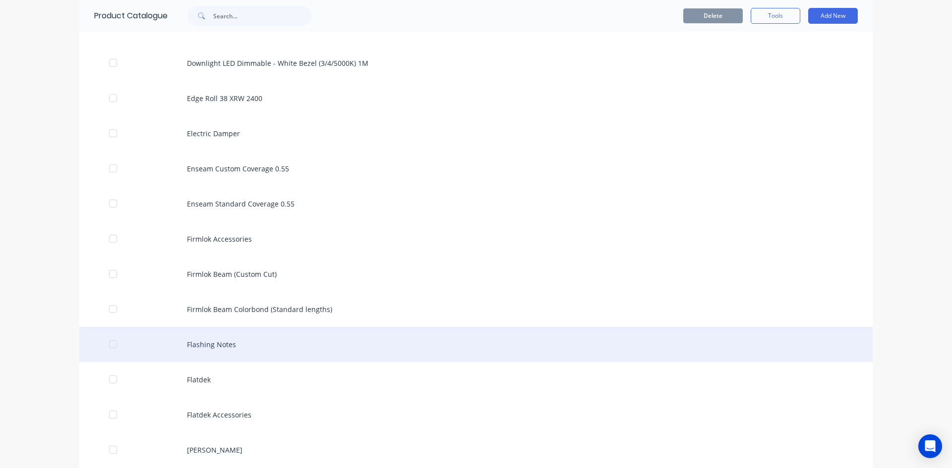
scroll to position [1239, 0]
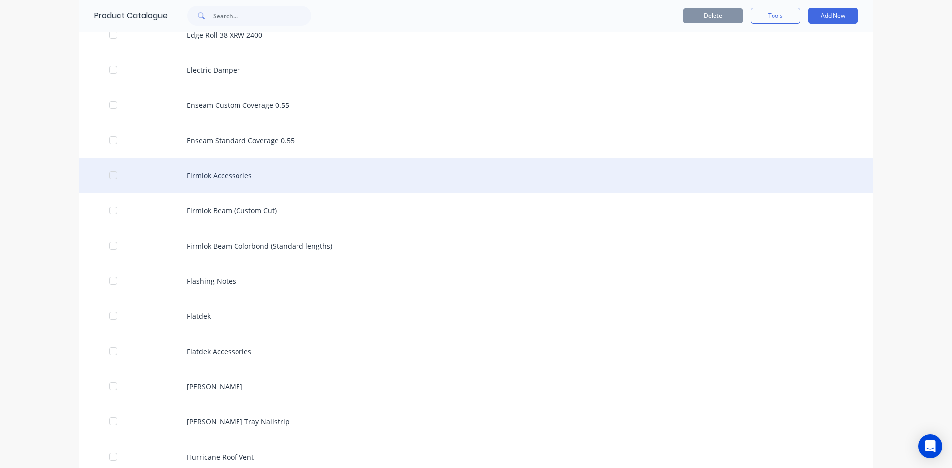
click at [226, 177] on div "Firmlok Accessories" at bounding box center [475, 175] width 793 height 35
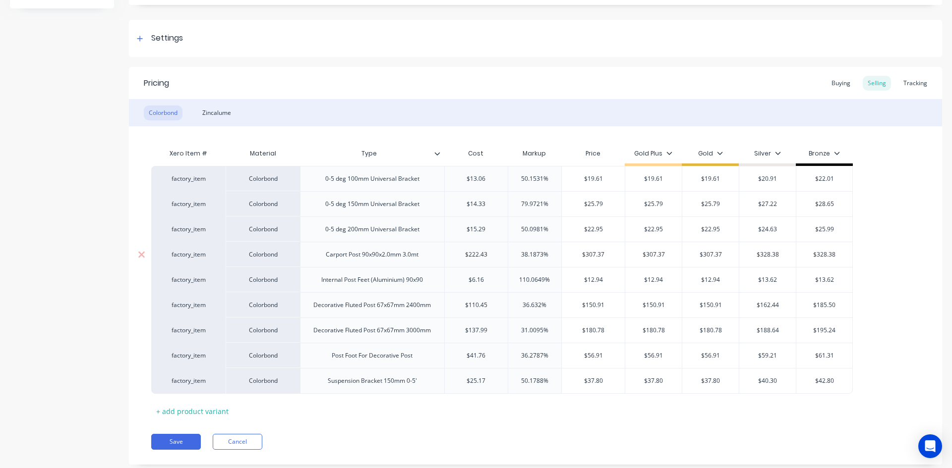
scroll to position [150, 0]
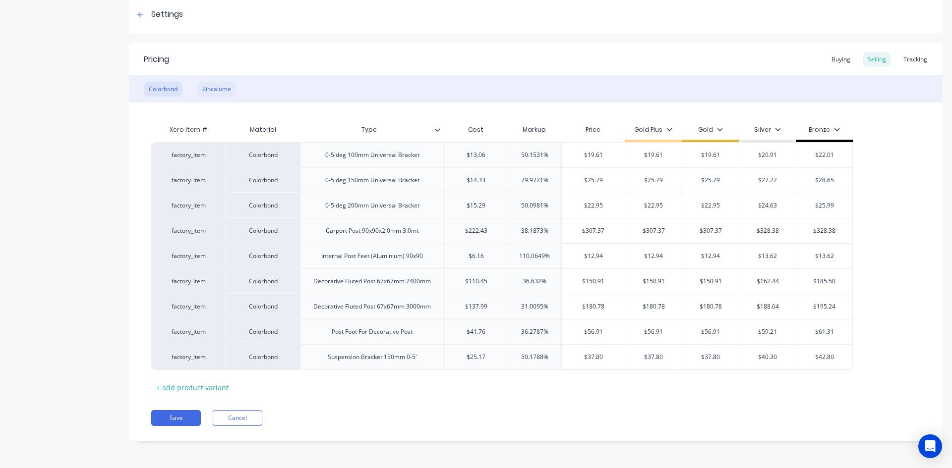
click at [222, 86] on div "Zincalume" at bounding box center [216, 89] width 39 height 15
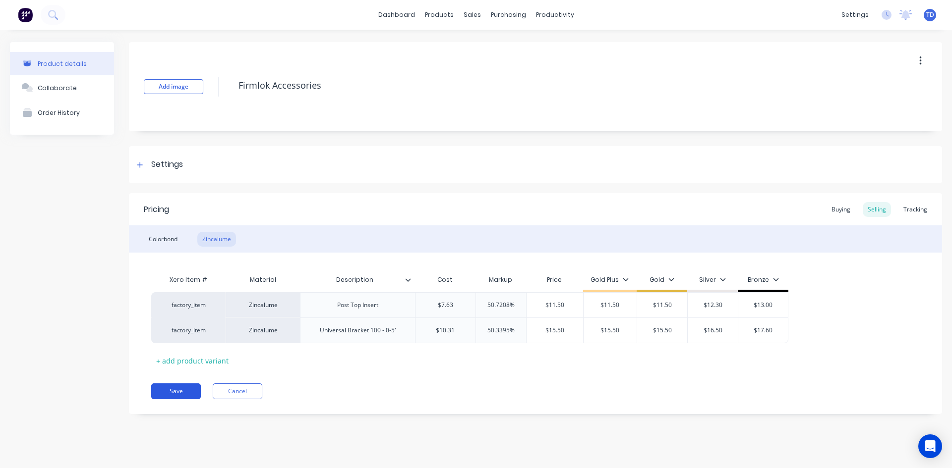
click at [181, 396] on button "Save" at bounding box center [176, 392] width 50 height 16
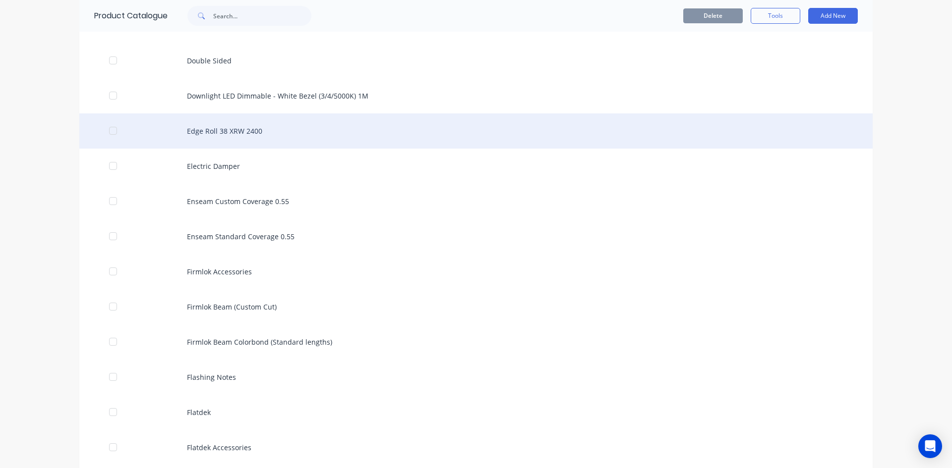
scroll to position [1239, 0]
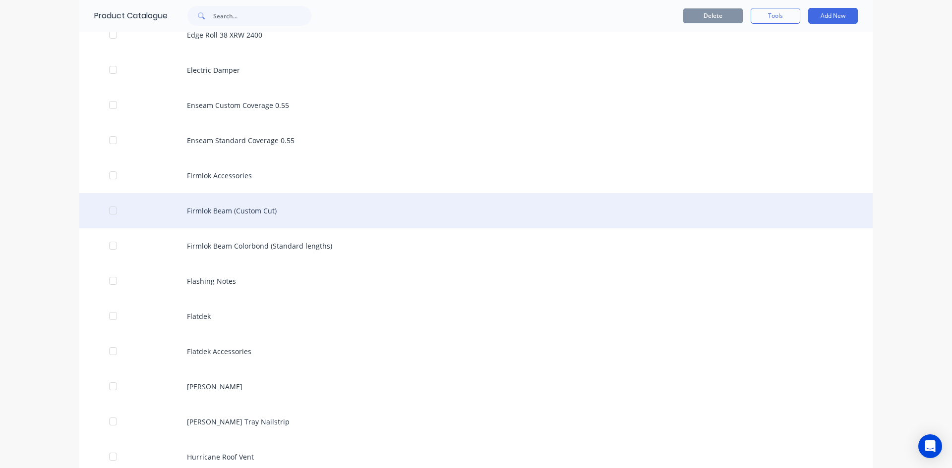
click at [202, 206] on div "Firmlok Beam (Custom Cut)" at bounding box center [475, 210] width 793 height 35
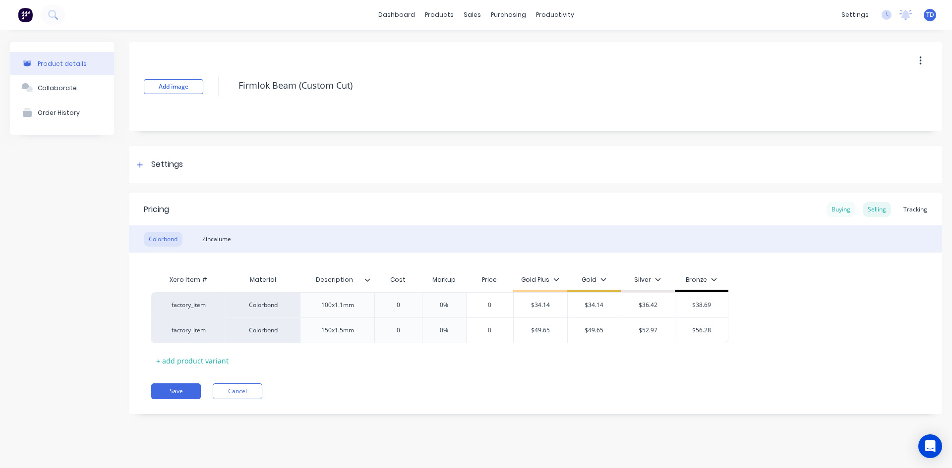
click at [849, 209] on div "Buying" at bounding box center [840, 209] width 29 height 15
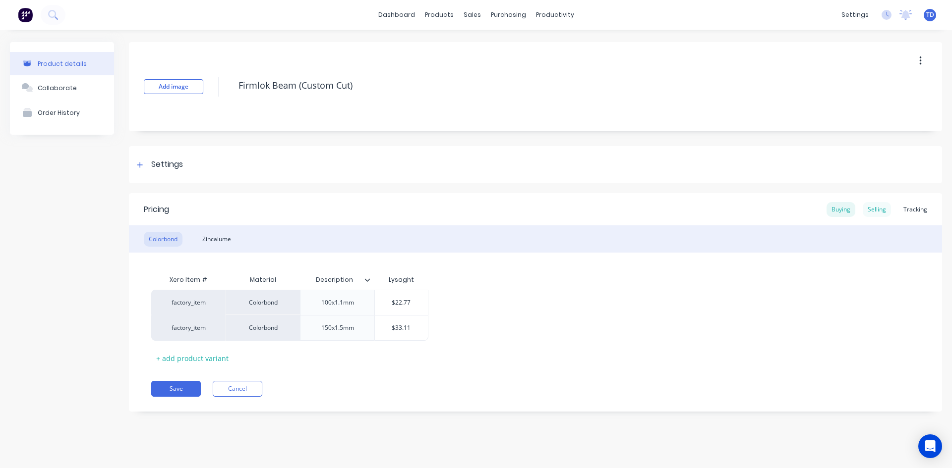
click at [876, 214] on div "Selling" at bounding box center [876, 209] width 28 height 15
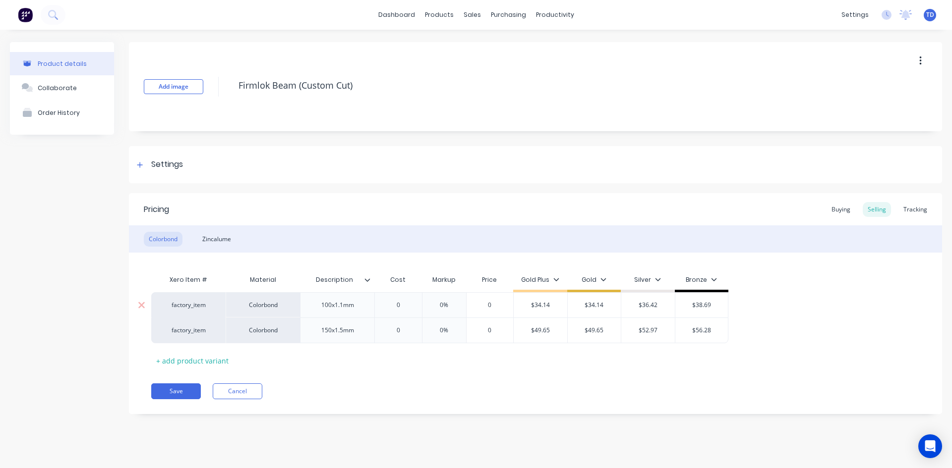
click at [415, 307] on input "0" at bounding box center [398, 305] width 50 height 9
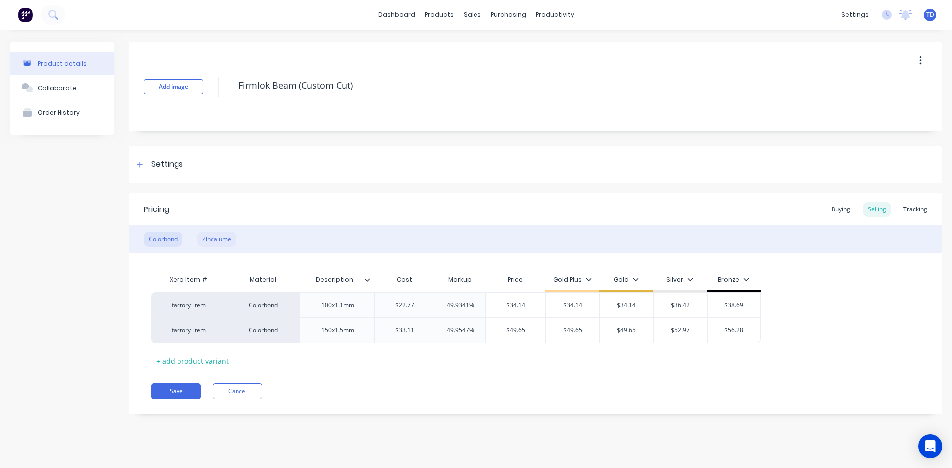
click at [224, 238] on div "Zincalume" at bounding box center [216, 239] width 39 height 15
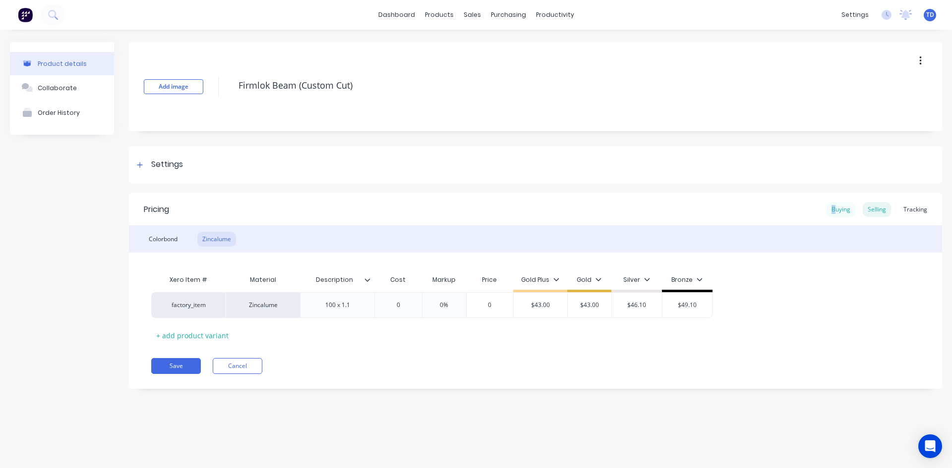
click at [834, 211] on div "Buying" at bounding box center [840, 209] width 29 height 15
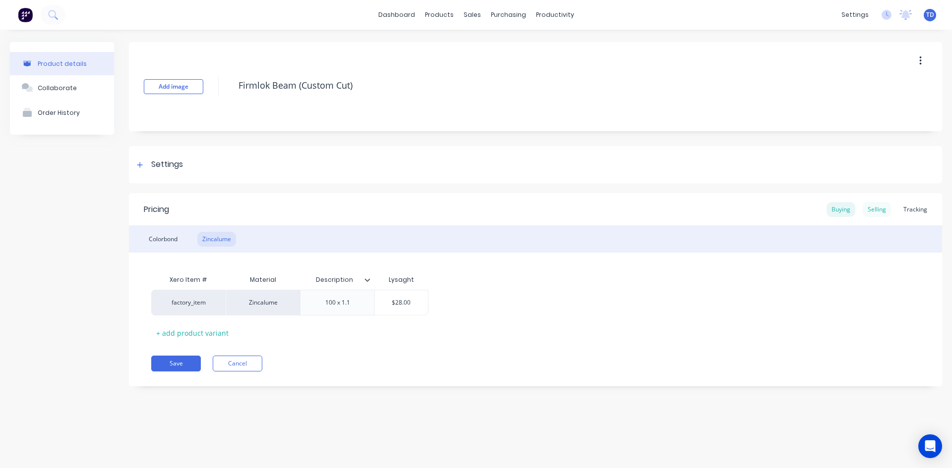
click at [871, 209] on div "Selling" at bounding box center [876, 209] width 28 height 15
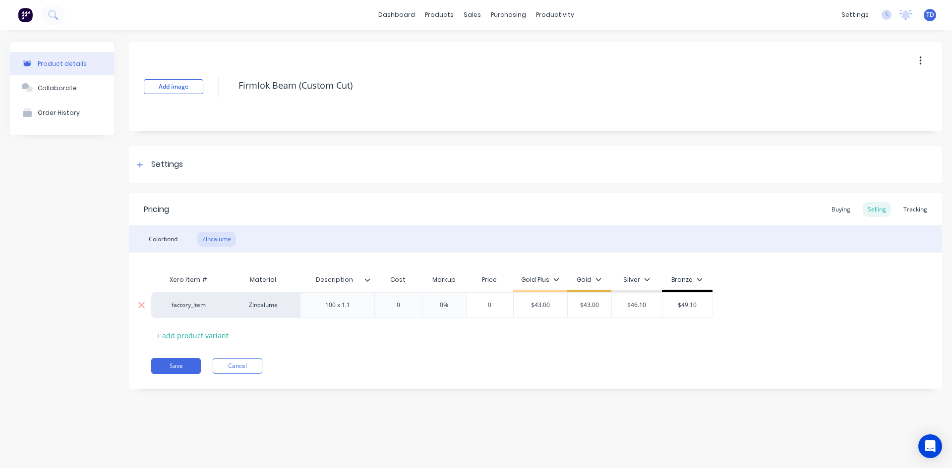
click at [401, 308] on input "0" at bounding box center [398, 305] width 50 height 9
drag, startPoint x: 164, startPoint y: 238, endPoint x: 173, endPoint y: 238, distance: 9.9
click at [164, 238] on div "Colorbond" at bounding box center [163, 239] width 39 height 15
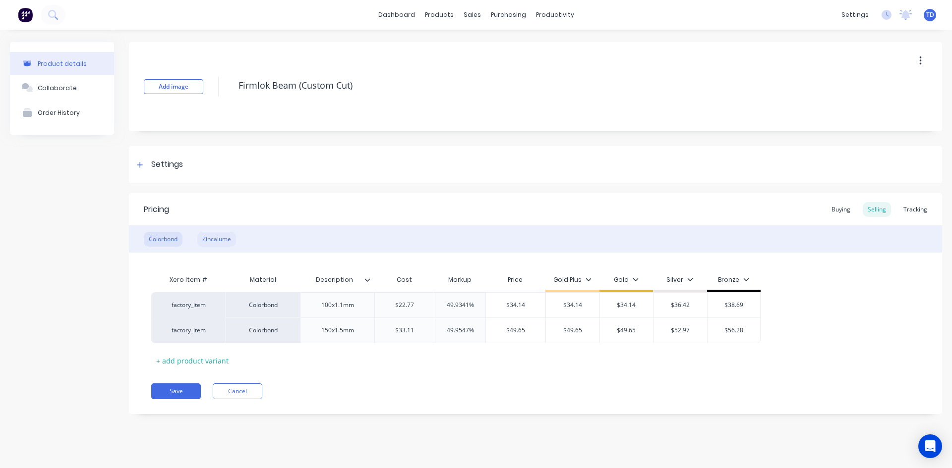
click at [220, 237] on div "Zincalume" at bounding box center [216, 239] width 39 height 15
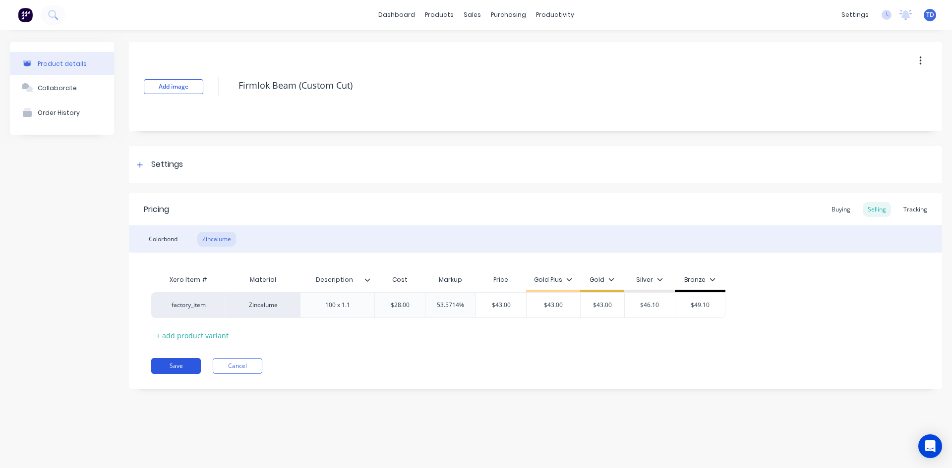
click at [184, 369] on button "Save" at bounding box center [176, 366] width 50 height 16
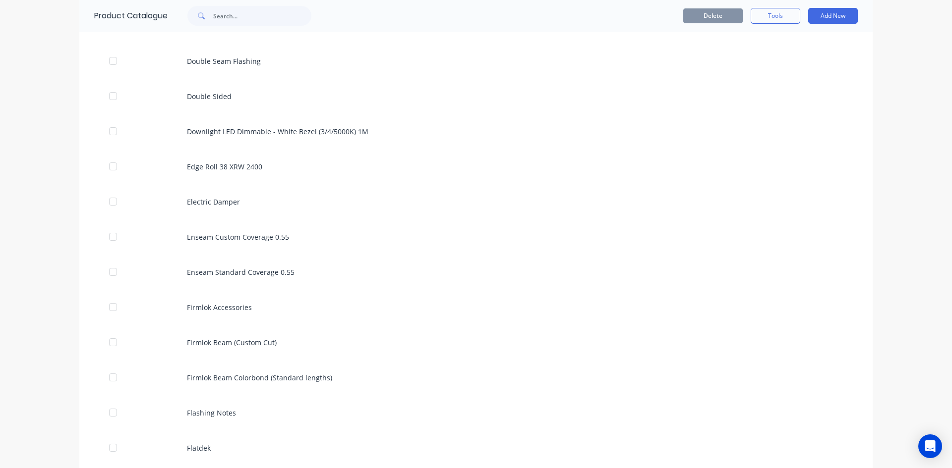
scroll to position [1090, 0]
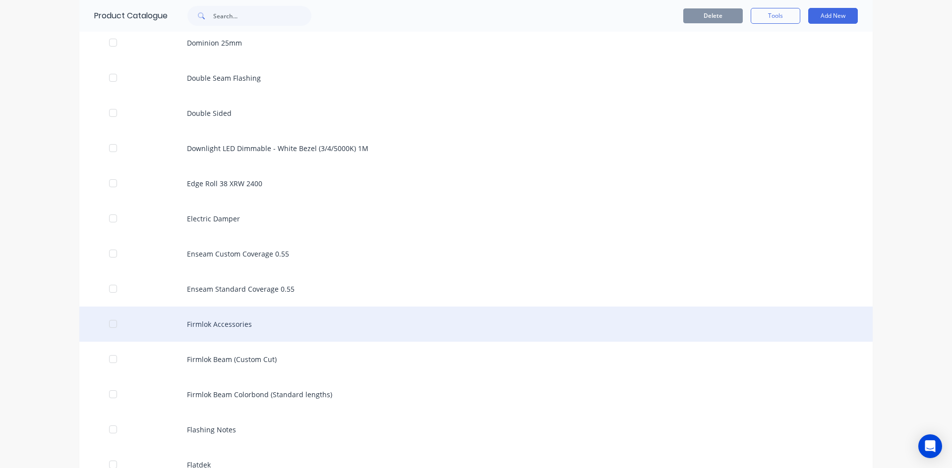
click at [193, 326] on div "Firmlok Accessories" at bounding box center [475, 324] width 793 height 35
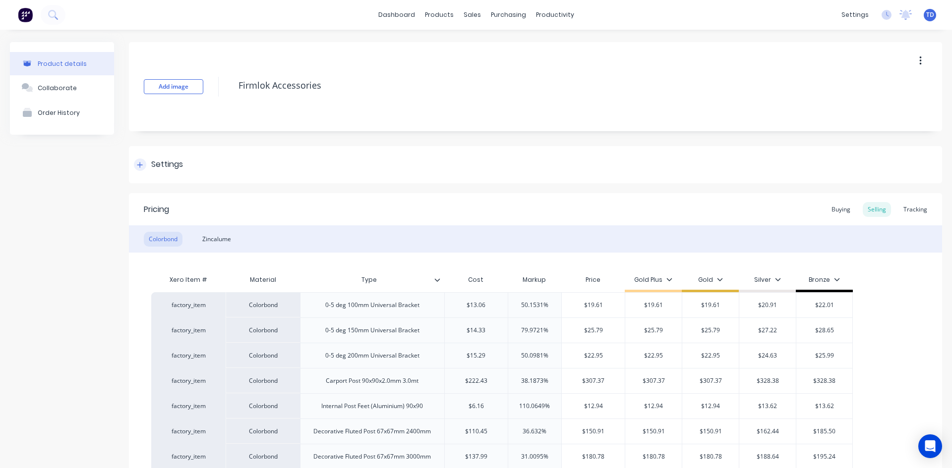
click at [139, 168] on icon at bounding box center [140, 165] width 6 height 7
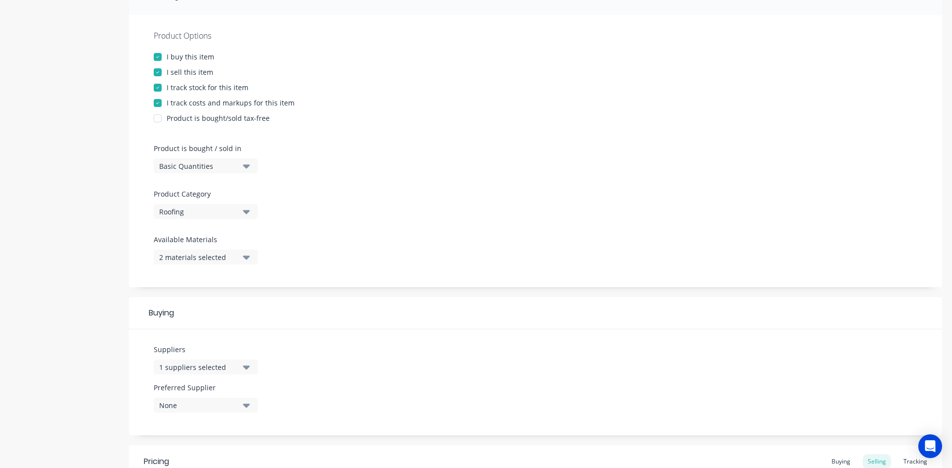
scroll to position [198, 0]
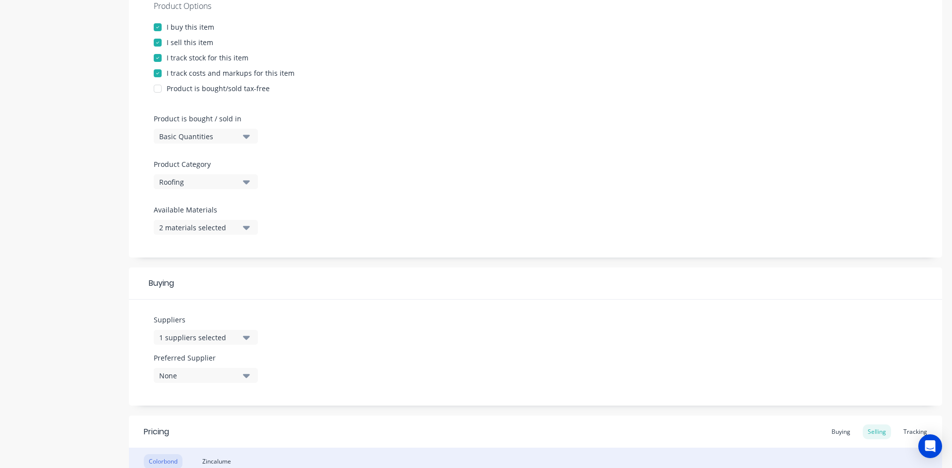
click at [232, 179] on div "Roofing" at bounding box center [198, 182] width 79 height 10
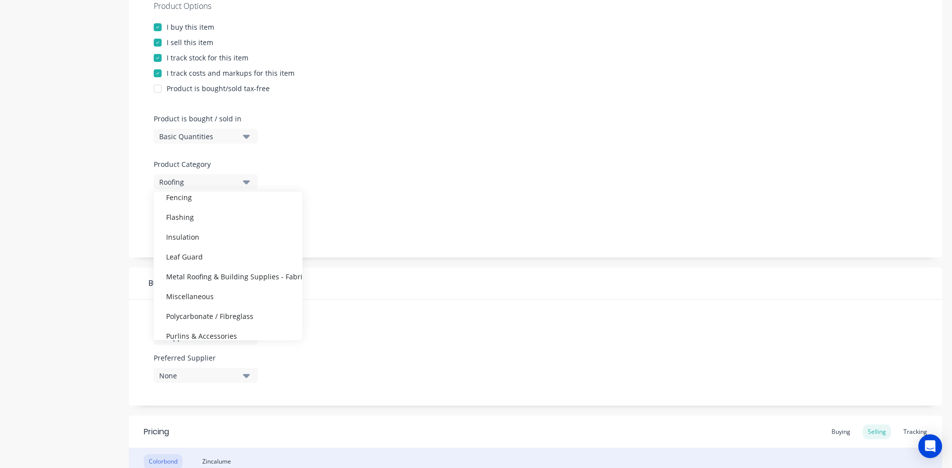
scroll to position [99, 0]
click at [209, 294] on div "Miscellaneous" at bounding box center [228, 296] width 149 height 20
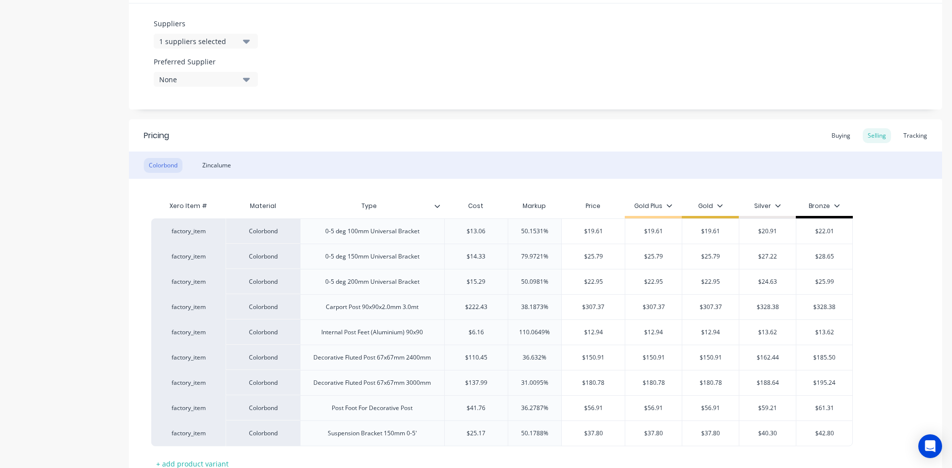
scroll to position [571, 0]
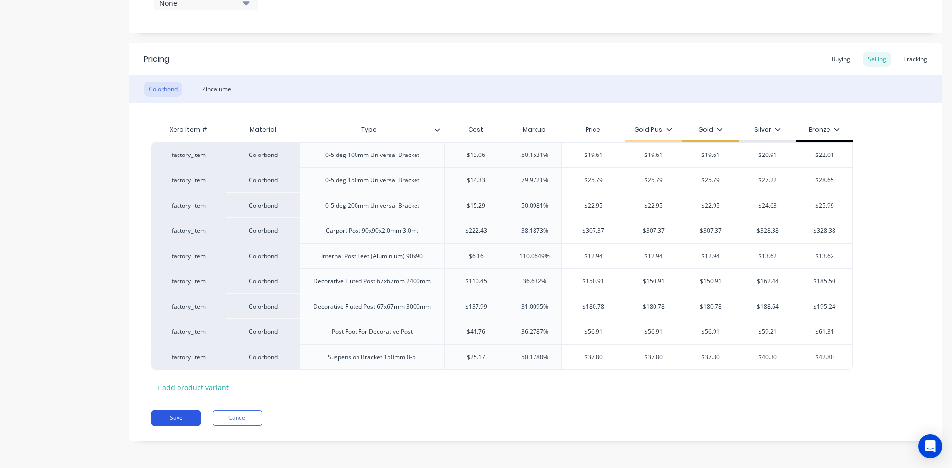
click at [169, 415] on button "Save" at bounding box center [176, 418] width 50 height 16
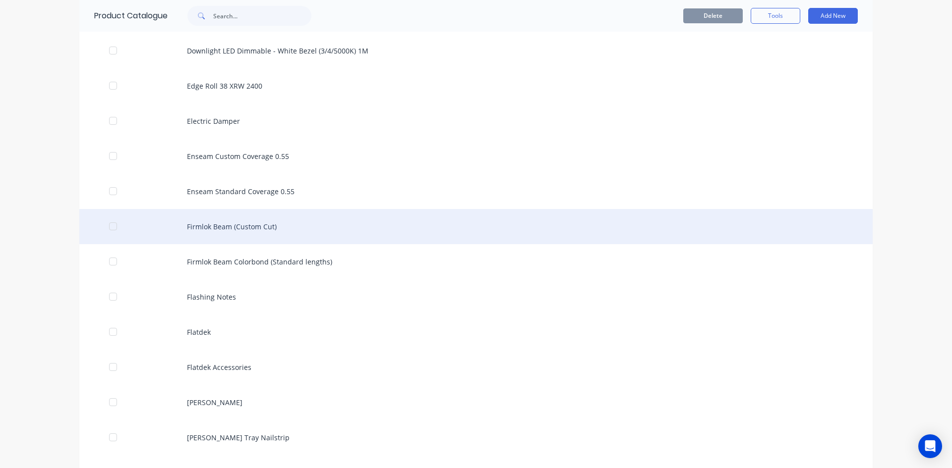
scroll to position [2379, 0]
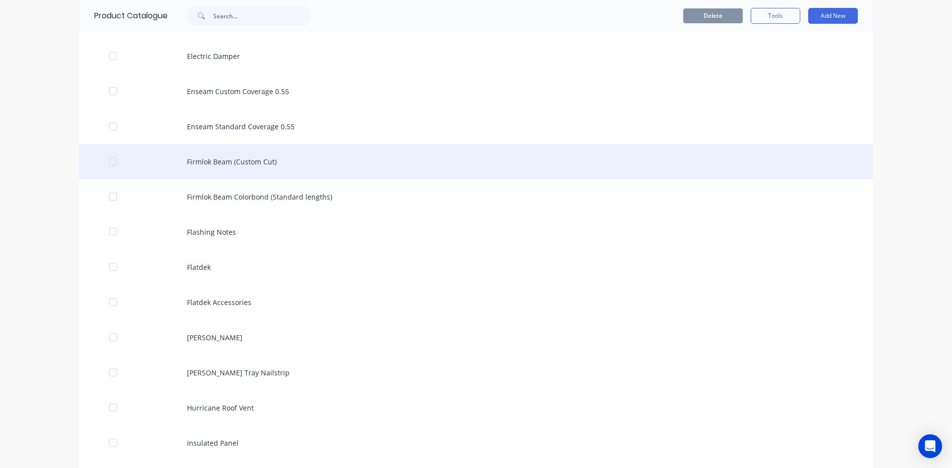
click at [213, 160] on div "Firmlok Beam (Custom Cut)" at bounding box center [475, 161] width 793 height 35
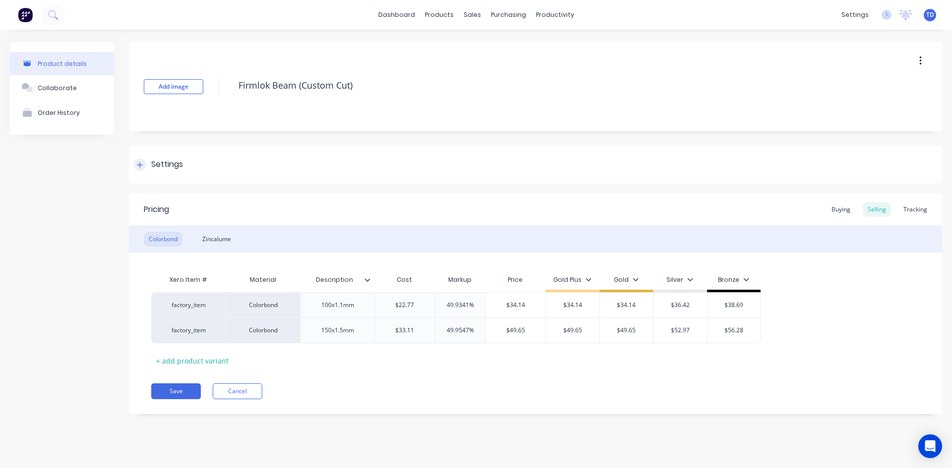
click at [143, 165] on div at bounding box center [140, 165] width 12 height 12
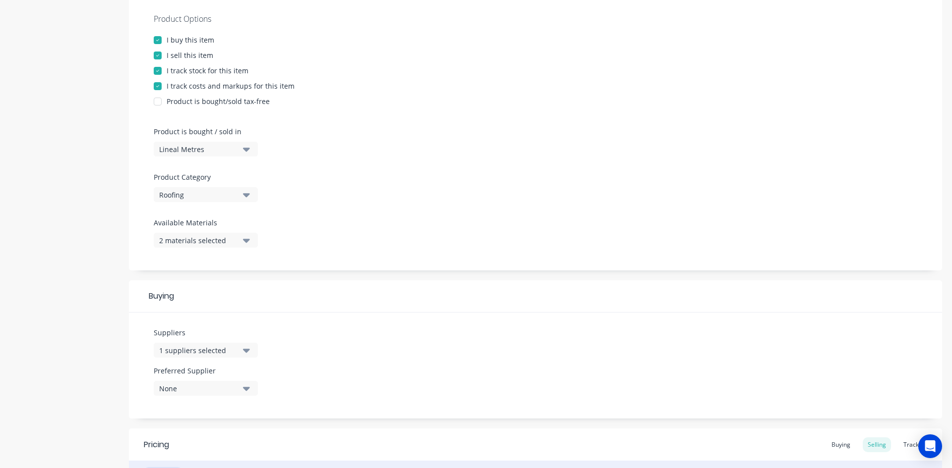
scroll to position [248, 0]
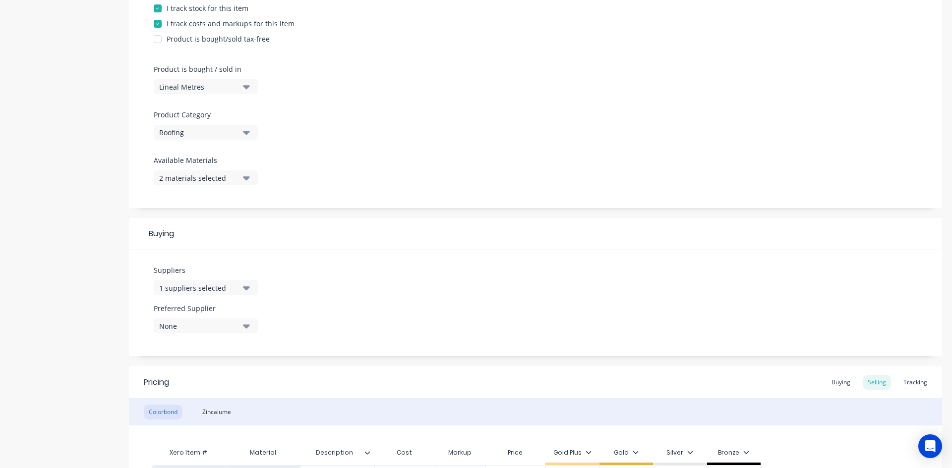
click at [247, 134] on icon "button" at bounding box center [246, 133] width 7 height 4
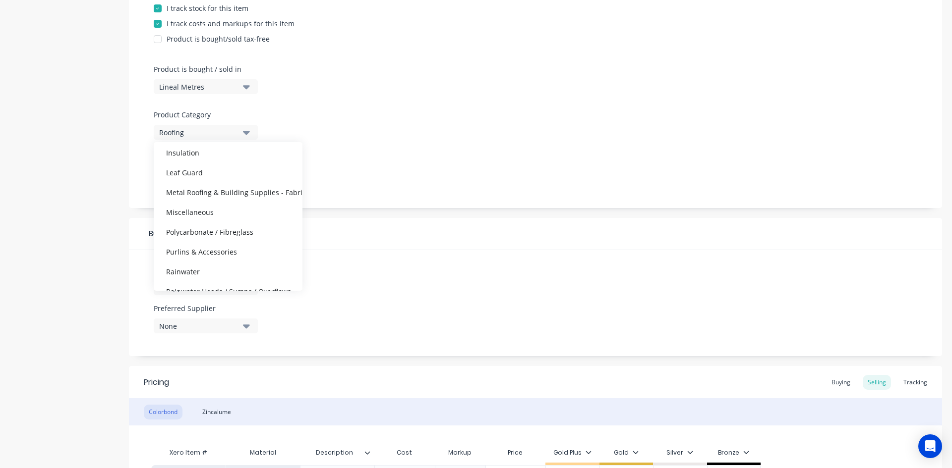
scroll to position [149, 0]
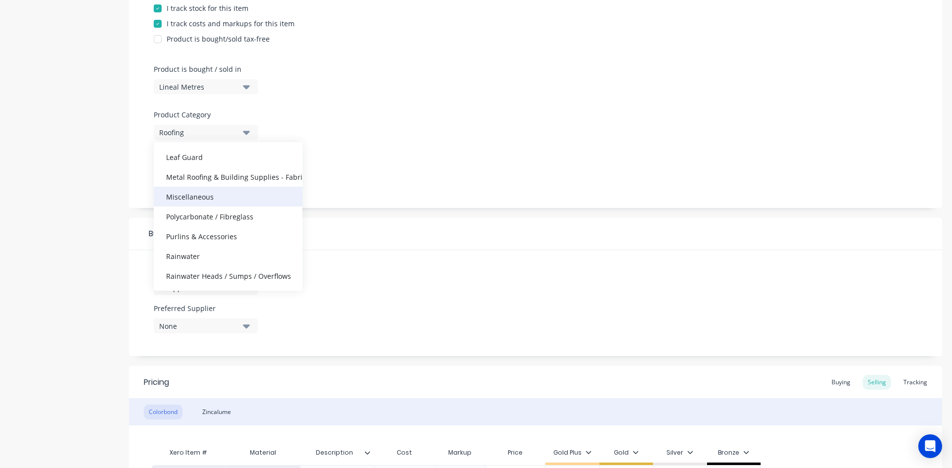
click at [209, 199] on div "Miscellaneous" at bounding box center [228, 197] width 149 height 20
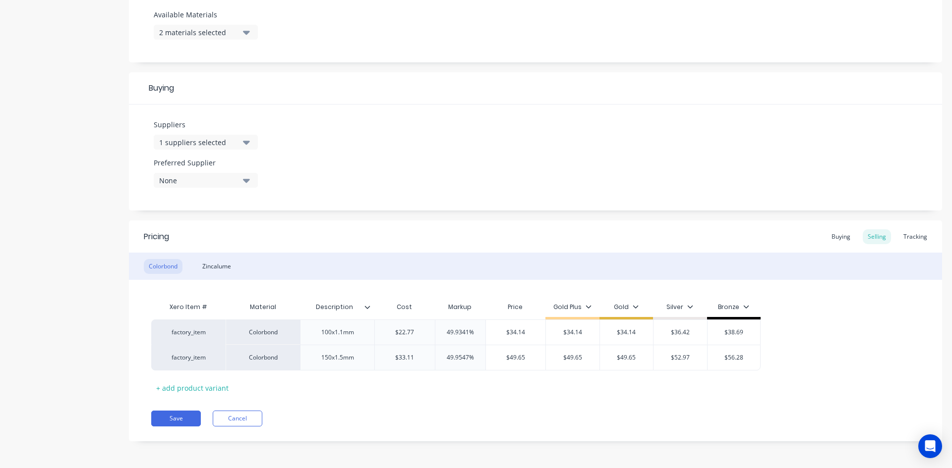
scroll to position [394, 0]
click at [176, 413] on button "Save" at bounding box center [176, 418] width 50 height 16
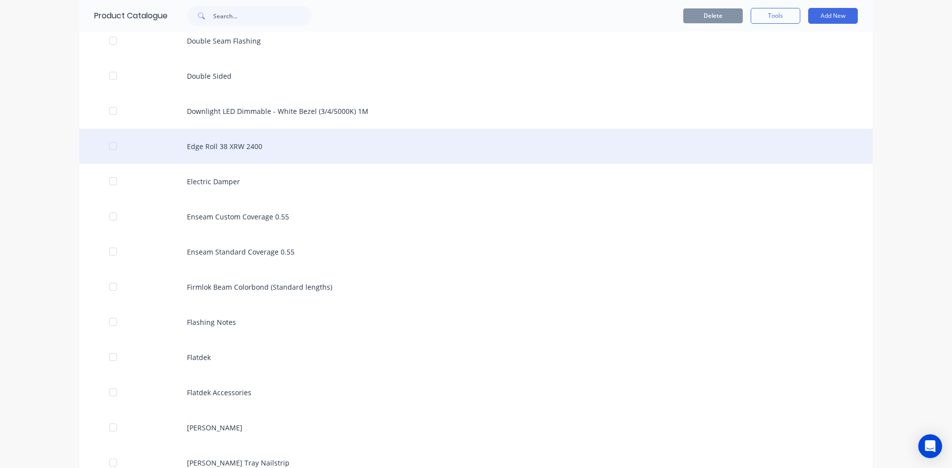
scroll to position [2329, 0]
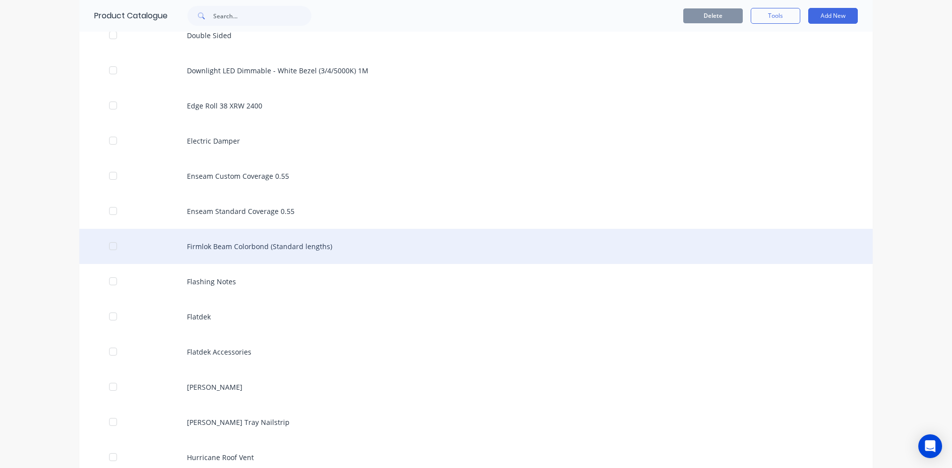
click at [217, 255] on div "Firmlok Beam Colorbond (Standard lengths)" at bounding box center [475, 246] width 793 height 35
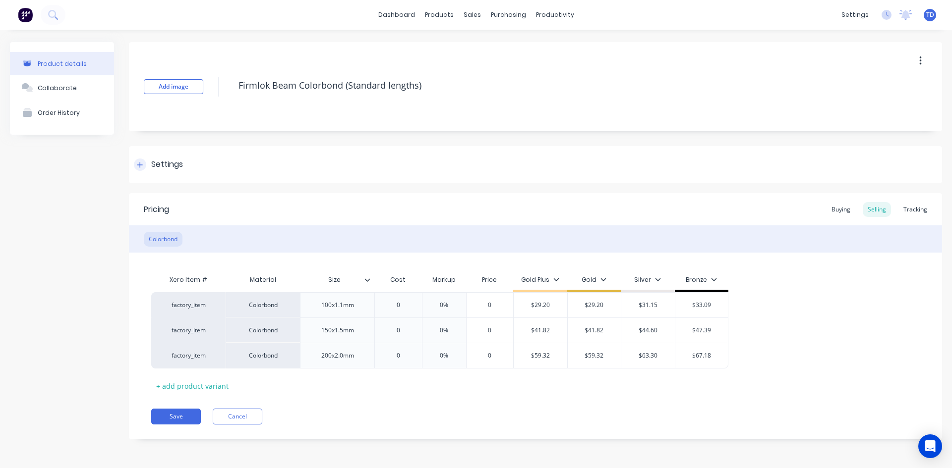
click at [142, 167] on icon at bounding box center [140, 165] width 6 height 7
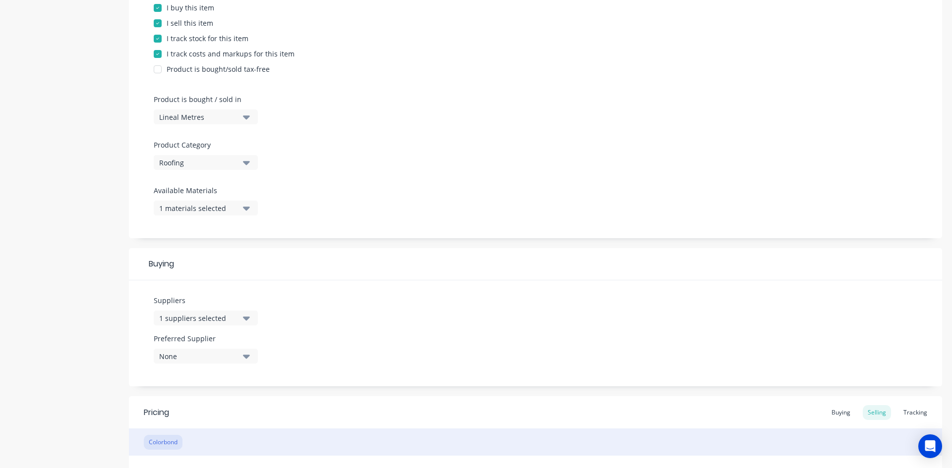
scroll to position [248, 0]
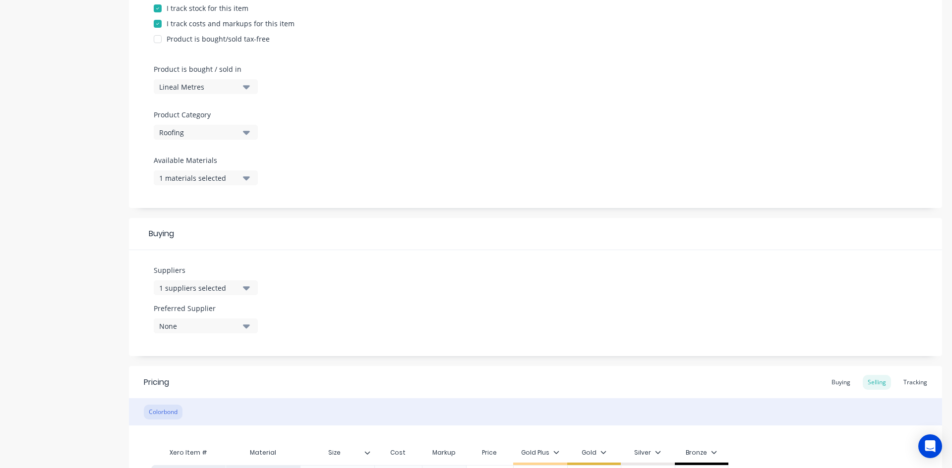
click at [226, 130] on div "Roofing" at bounding box center [198, 132] width 79 height 10
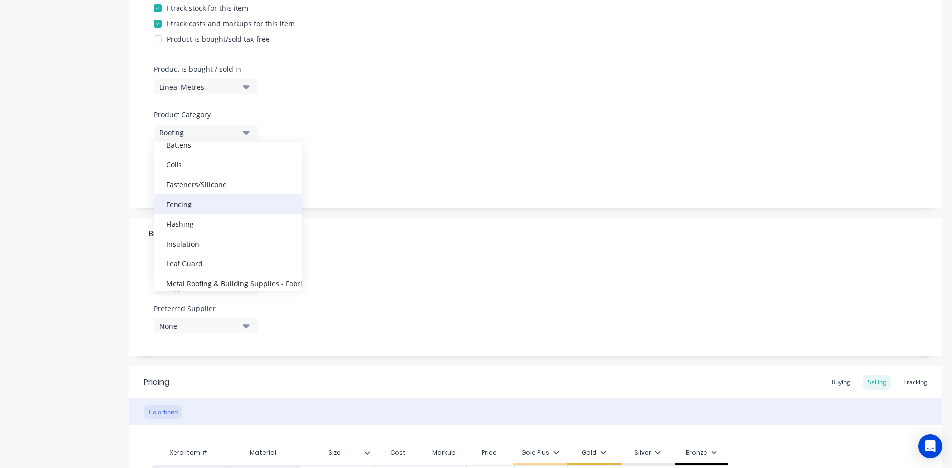
scroll to position [99, 0]
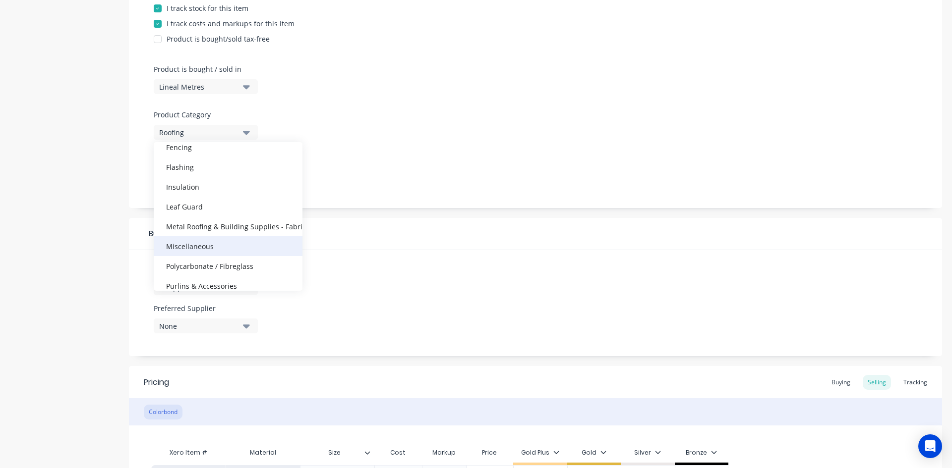
click at [215, 243] on div "Miscellaneous" at bounding box center [228, 246] width 149 height 20
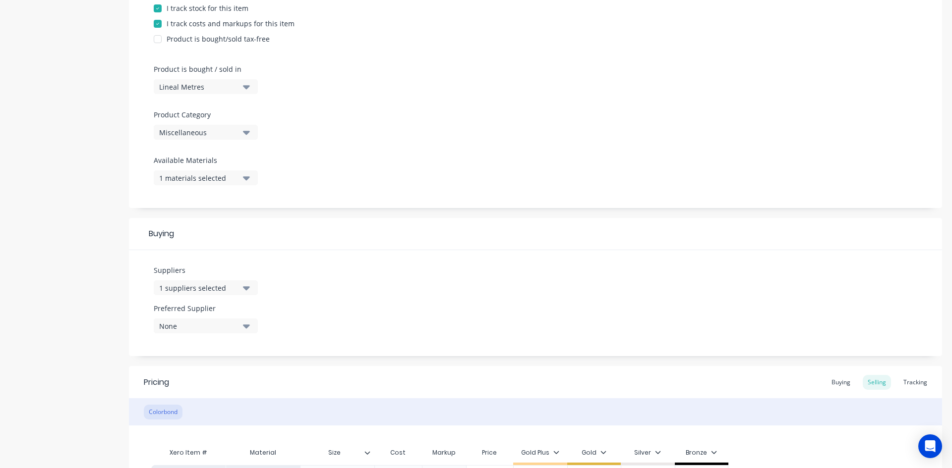
click at [283, 268] on div "Suppliers 1 suppliers selected Preferred Supplier None" at bounding box center [535, 303] width 813 height 106
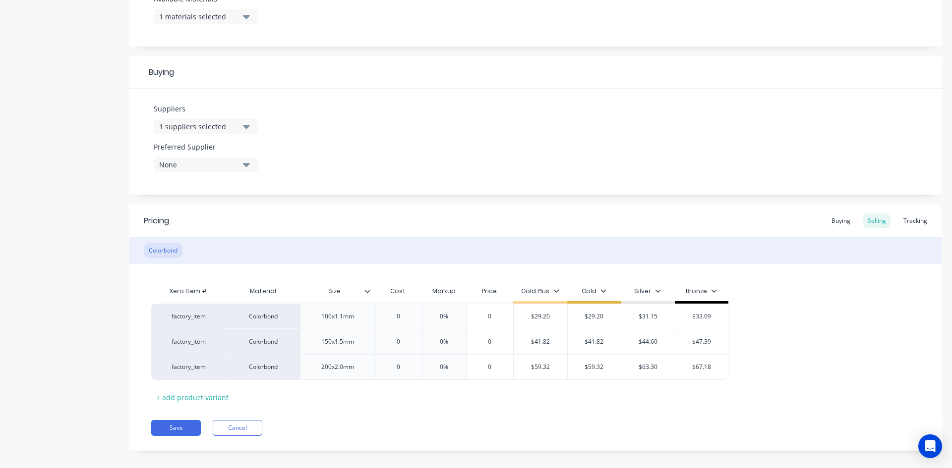
scroll to position [419, 0]
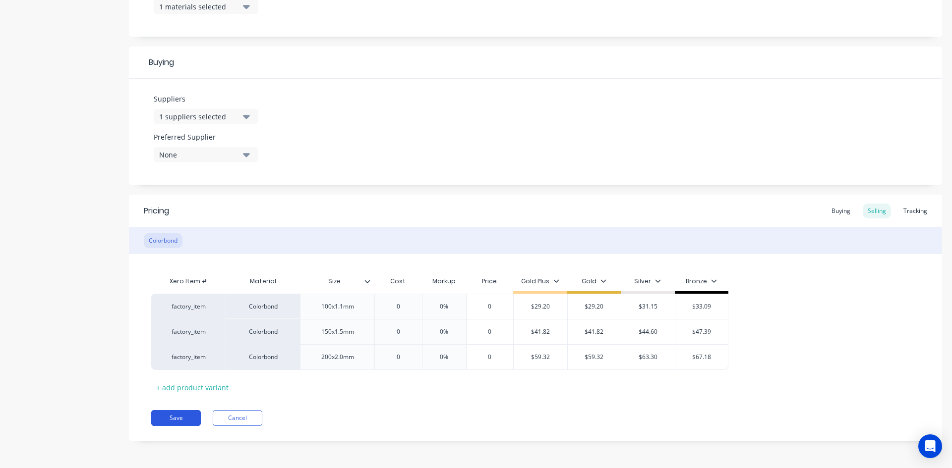
click at [174, 415] on button "Save" at bounding box center [176, 418] width 50 height 16
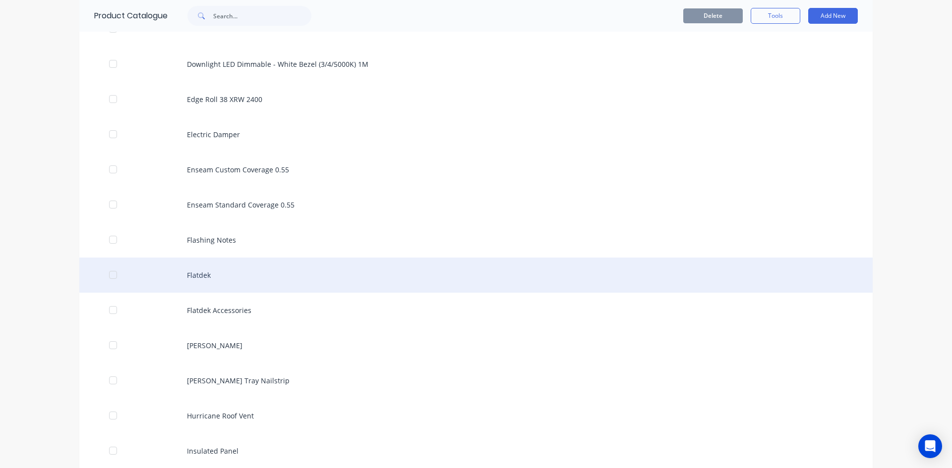
scroll to position [2379, 0]
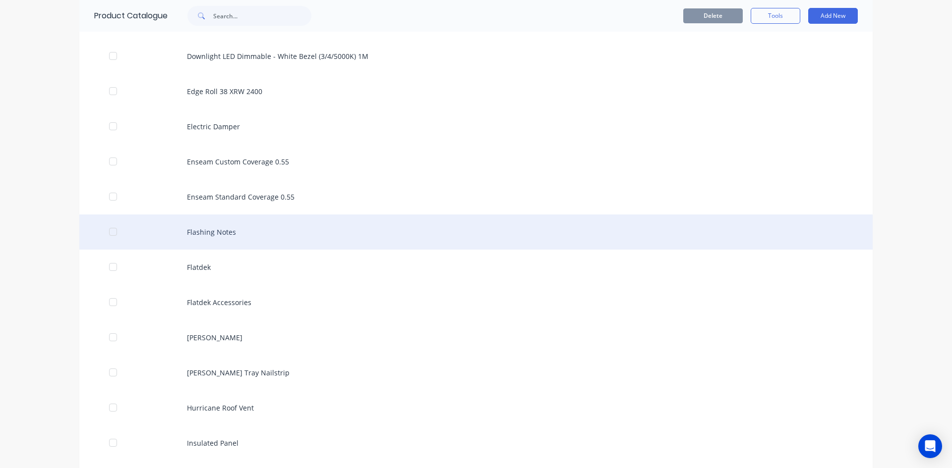
click at [207, 234] on div "Flashing Notes" at bounding box center [475, 232] width 793 height 35
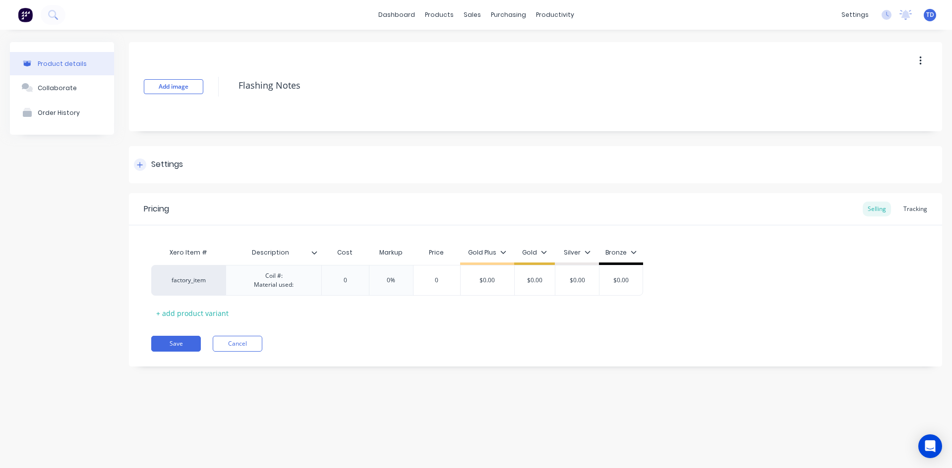
click at [143, 165] on div at bounding box center [140, 165] width 12 height 12
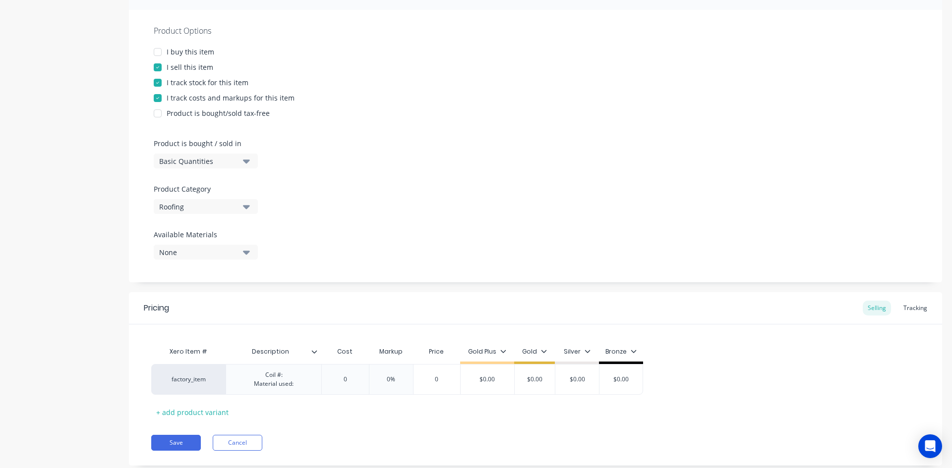
scroll to position [149, 0]
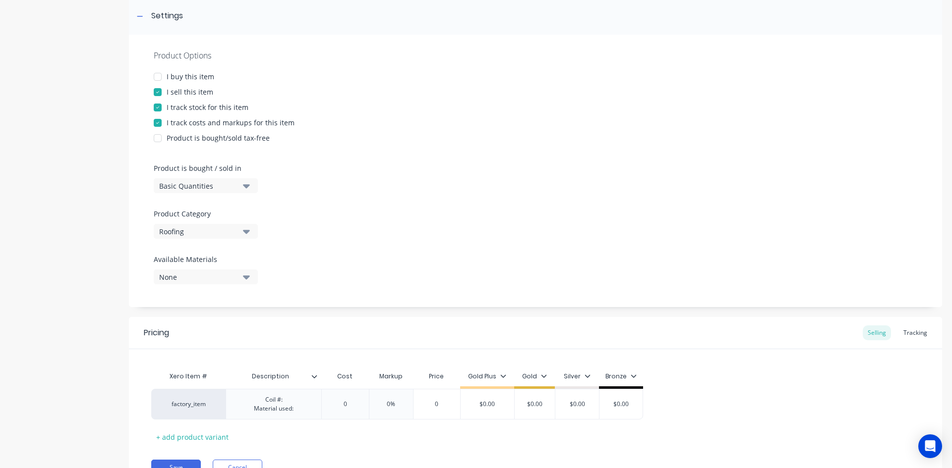
click at [239, 231] on button "Roofing" at bounding box center [206, 231] width 104 height 15
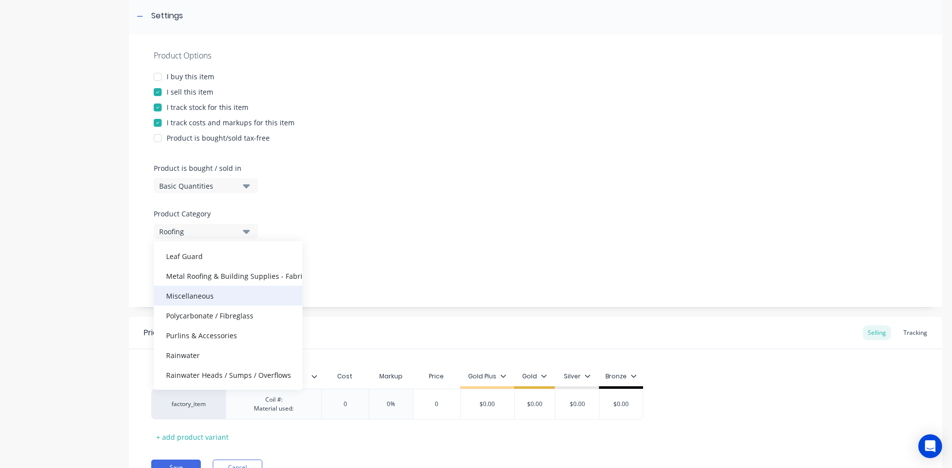
click at [198, 297] on div "Miscellaneous" at bounding box center [228, 296] width 149 height 20
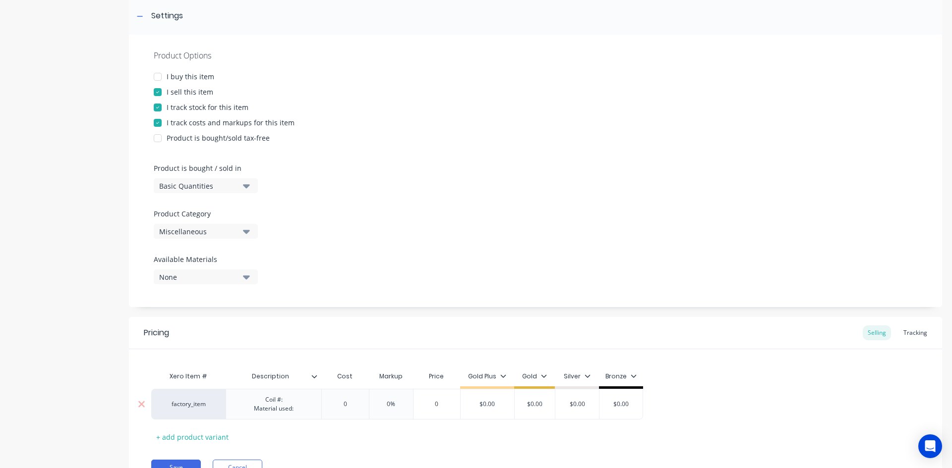
scroll to position [198, 0]
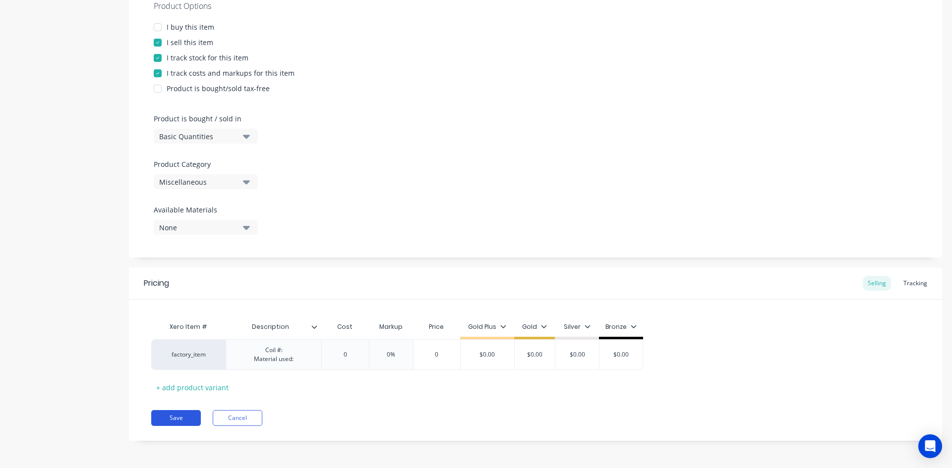
click at [180, 416] on button "Save" at bounding box center [176, 418] width 50 height 16
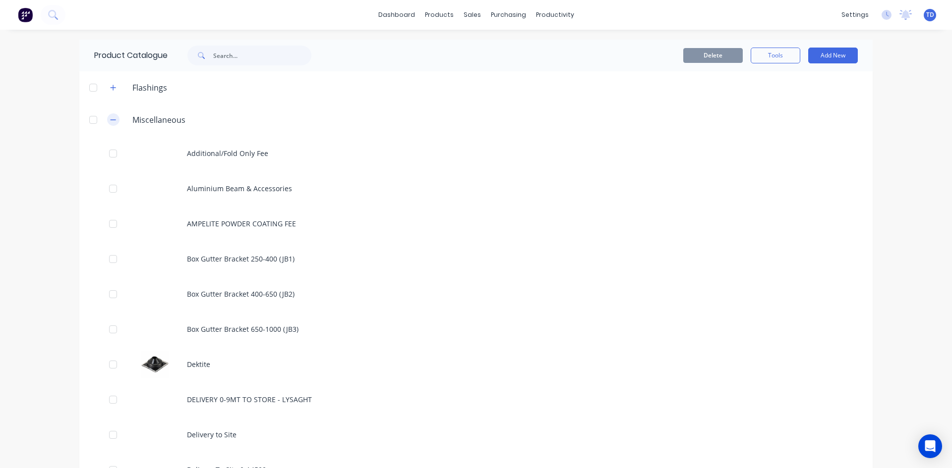
click at [110, 120] on icon "button" at bounding box center [113, 119] width 6 height 7
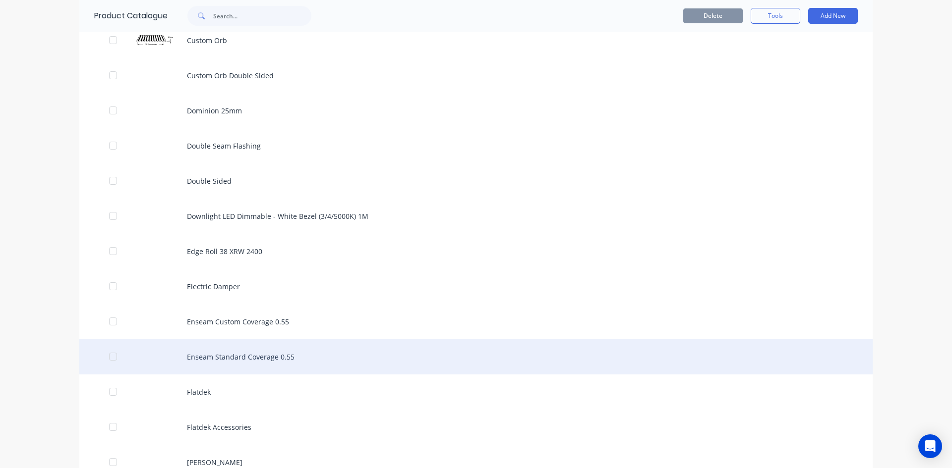
scroll to position [1189, 0]
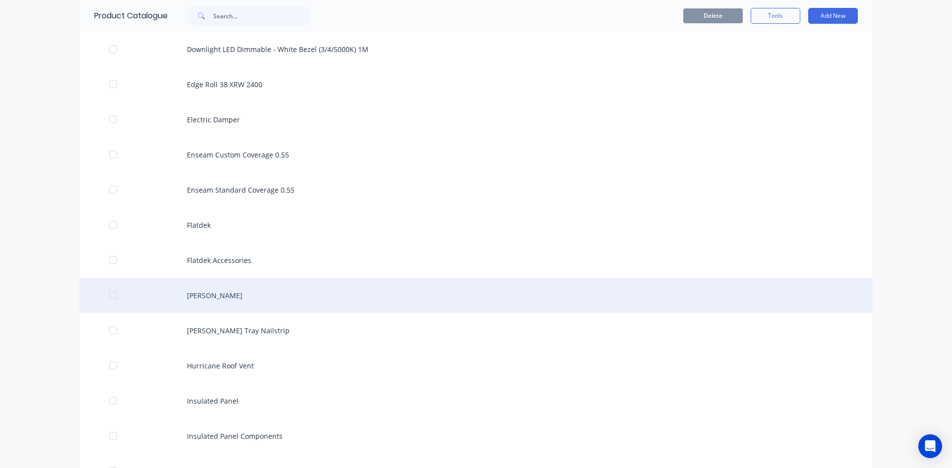
click at [209, 294] on div "[PERSON_NAME]" at bounding box center [475, 295] width 793 height 35
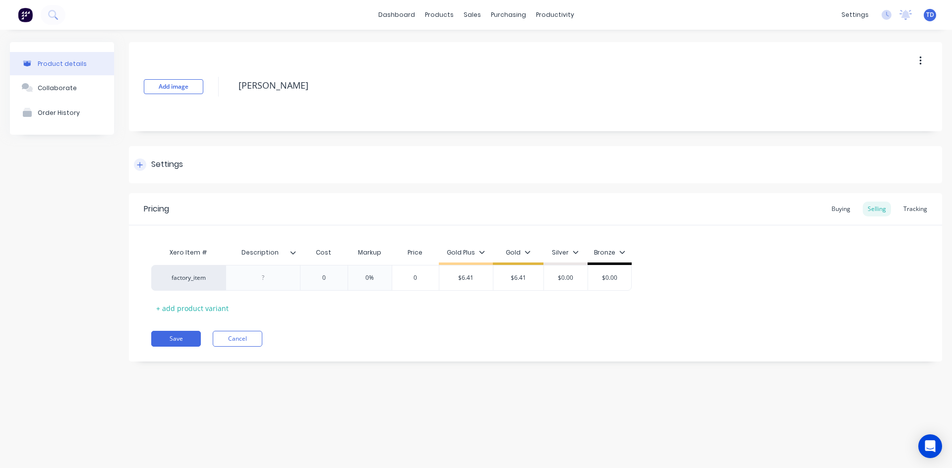
click at [142, 166] on icon at bounding box center [140, 165] width 6 height 7
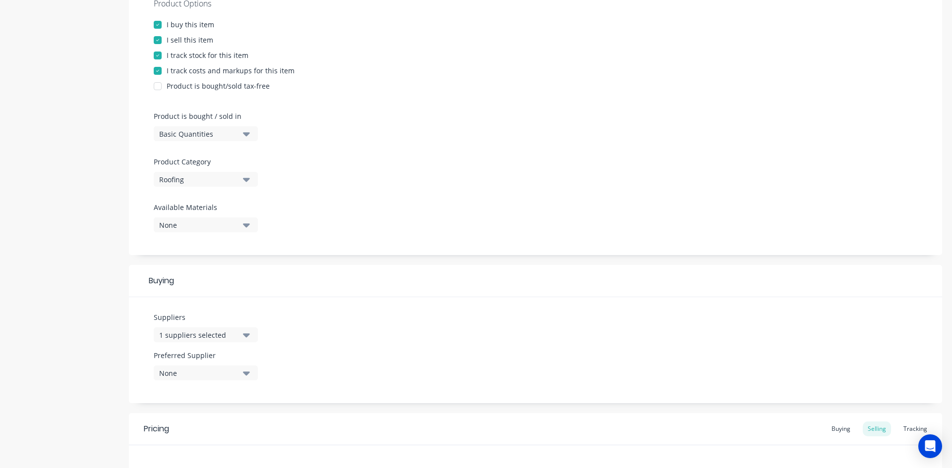
scroll to position [248, 0]
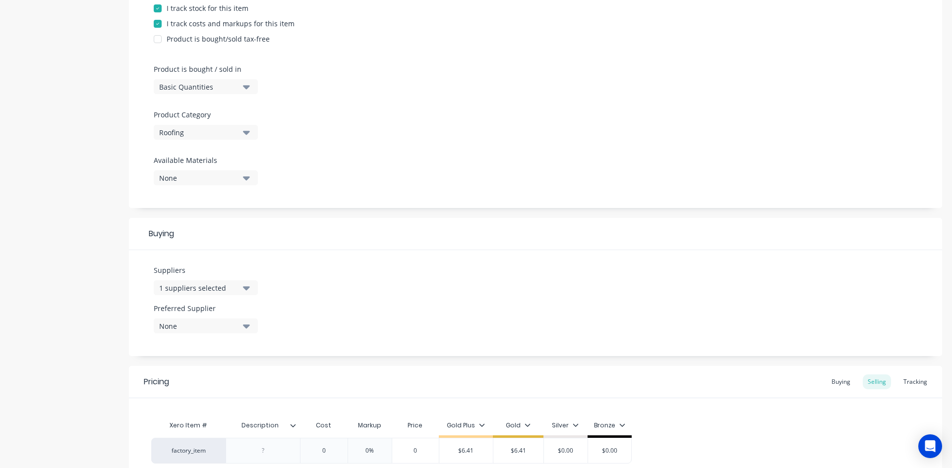
click at [227, 131] on div "Roofing" at bounding box center [198, 132] width 79 height 10
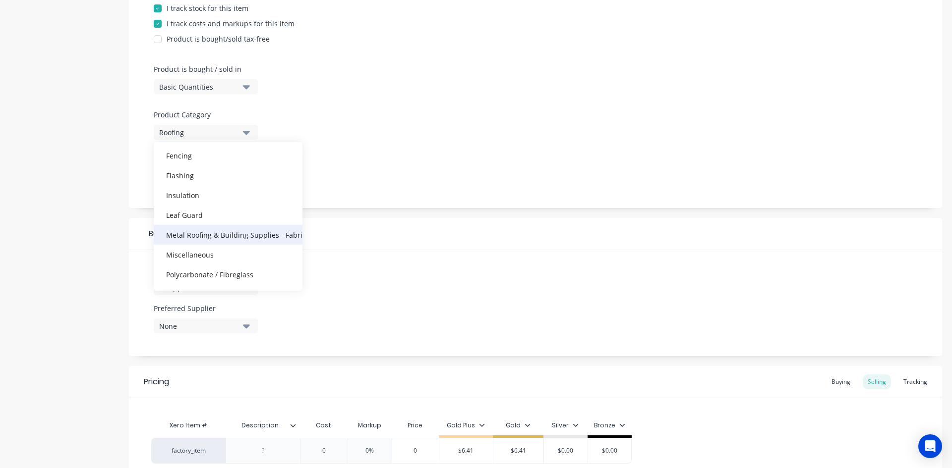
scroll to position [99, 0]
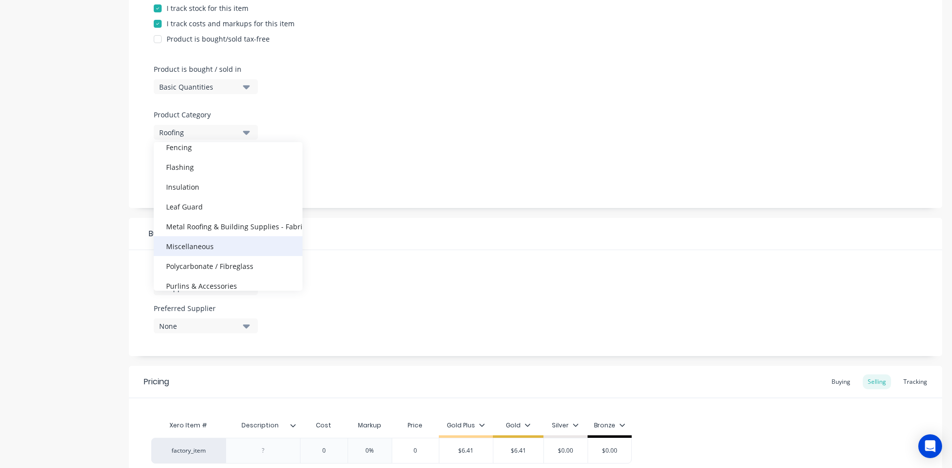
click at [222, 244] on div "Miscellaneous" at bounding box center [228, 246] width 149 height 20
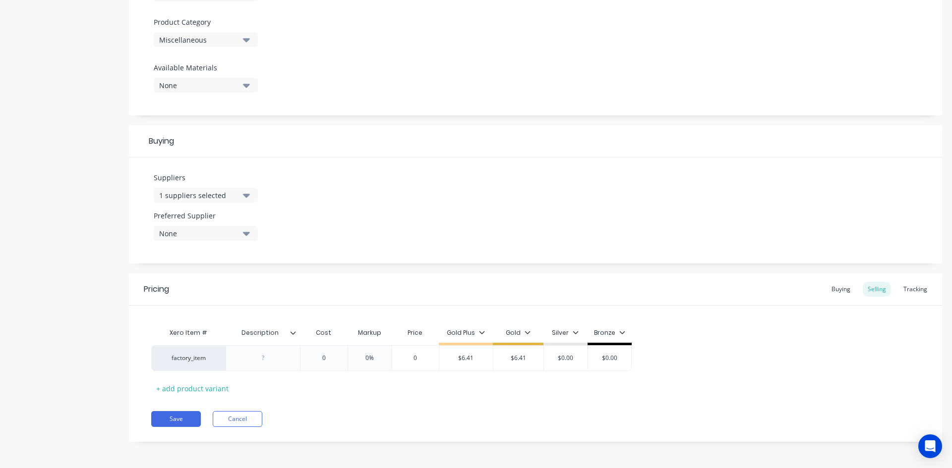
scroll to position [341, 0]
click at [171, 416] on button "Save" at bounding box center [176, 418] width 50 height 16
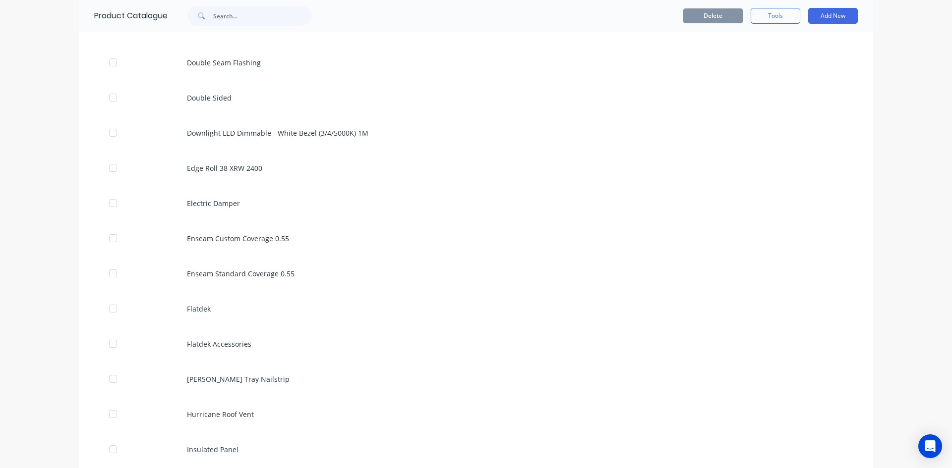
scroll to position [2478, 0]
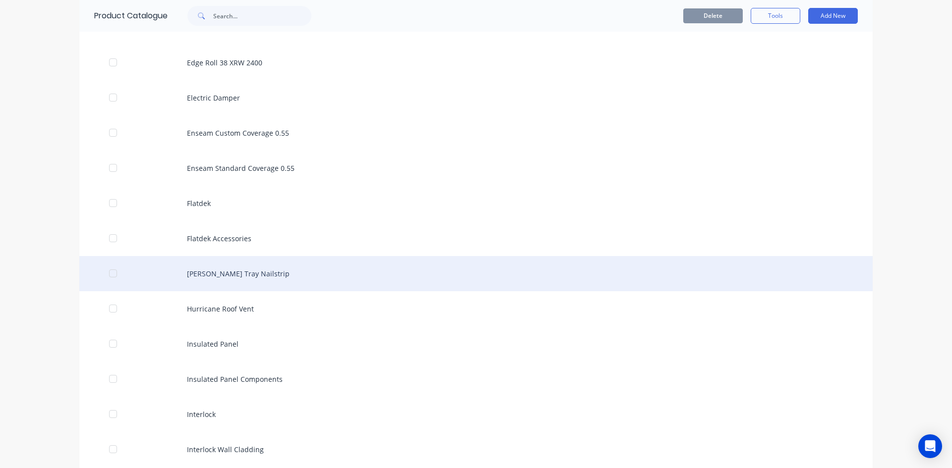
click at [232, 276] on div "[PERSON_NAME] Tray Nailstrip" at bounding box center [475, 273] width 793 height 35
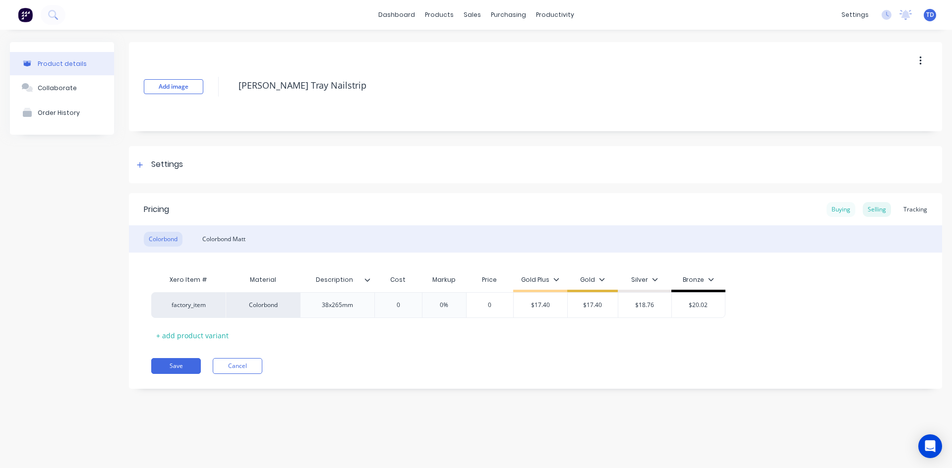
click at [836, 207] on div "Buying" at bounding box center [840, 209] width 29 height 15
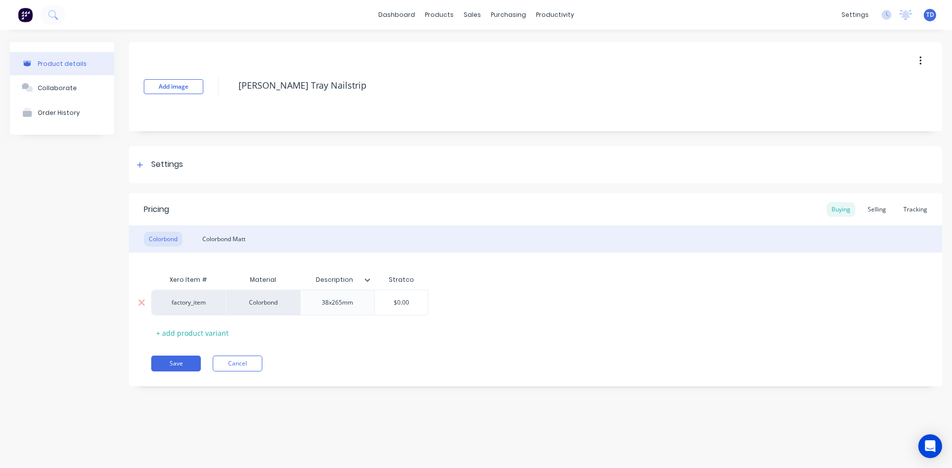
click at [412, 302] on input "$0.00" at bounding box center [401, 302] width 53 height 9
click at [884, 214] on div "Selling" at bounding box center [876, 209] width 28 height 15
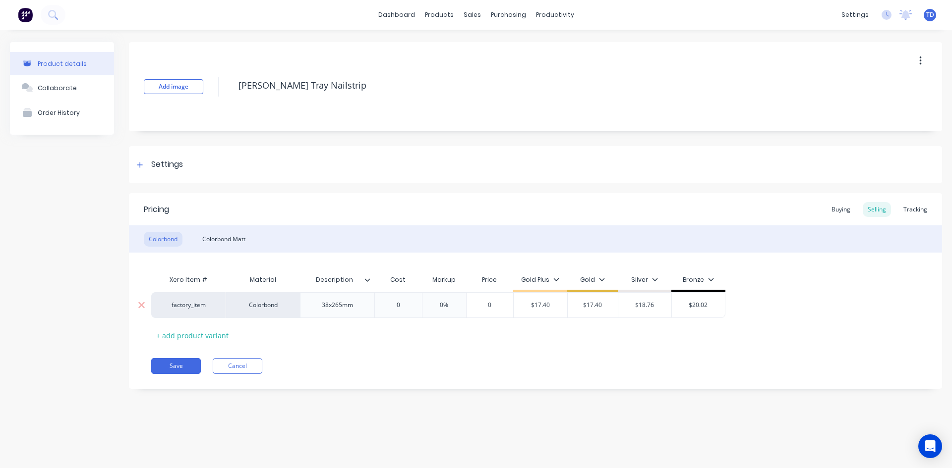
click at [409, 304] on input "0" at bounding box center [398, 305] width 50 height 9
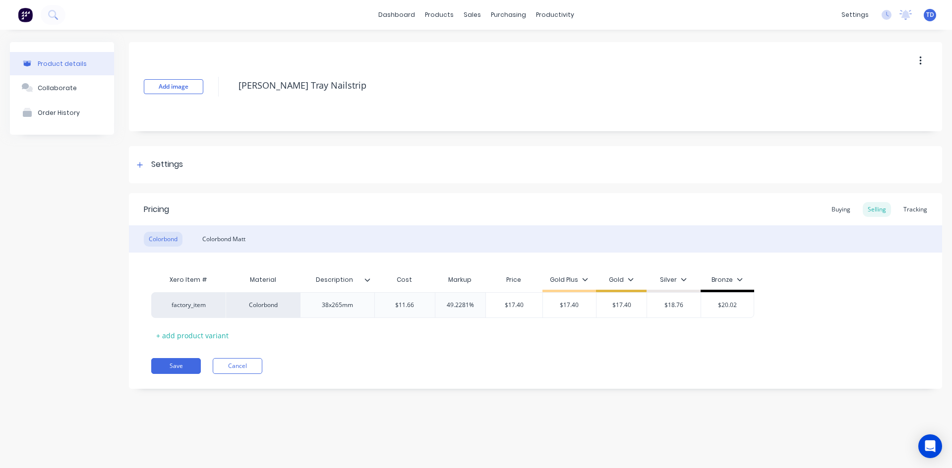
click at [396, 338] on div "Xero Item # Material Description Cost Markup Price Gold Plus Gold Silver Bronze…" at bounding box center [535, 306] width 768 height 73
click at [223, 244] on div "Colorbond Matt" at bounding box center [223, 239] width 53 height 15
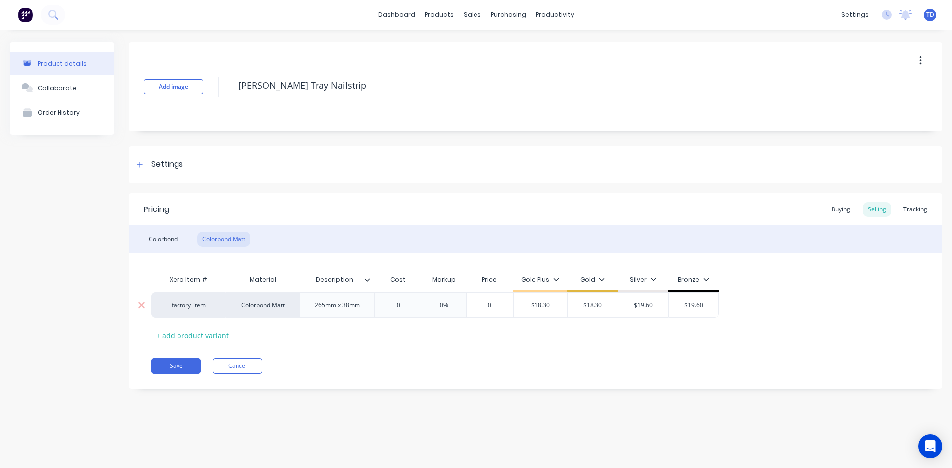
click at [403, 307] on input "0" at bounding box center [398, 305] width 50 height 9
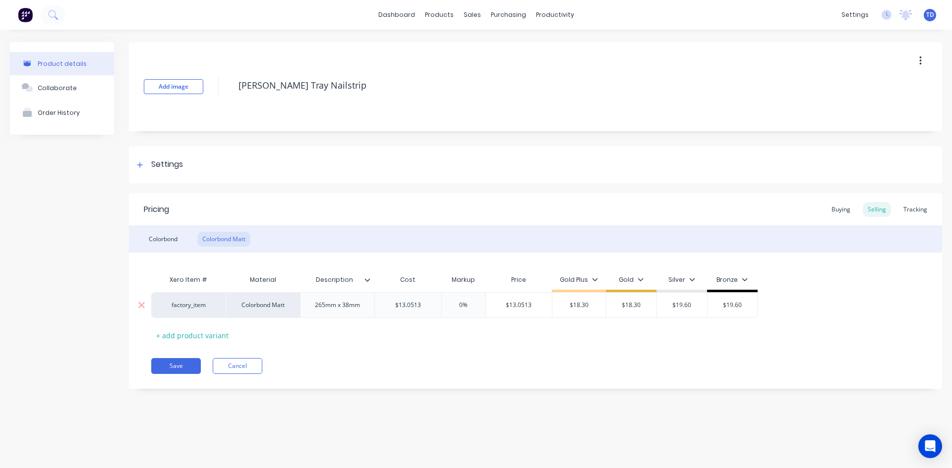
click at [476, 305] on input "0%" at bounding box center [464, 305] width 50 height 9
click at [170, 364] on button "Save" at bounding box center [176, 366] width 50 height 16
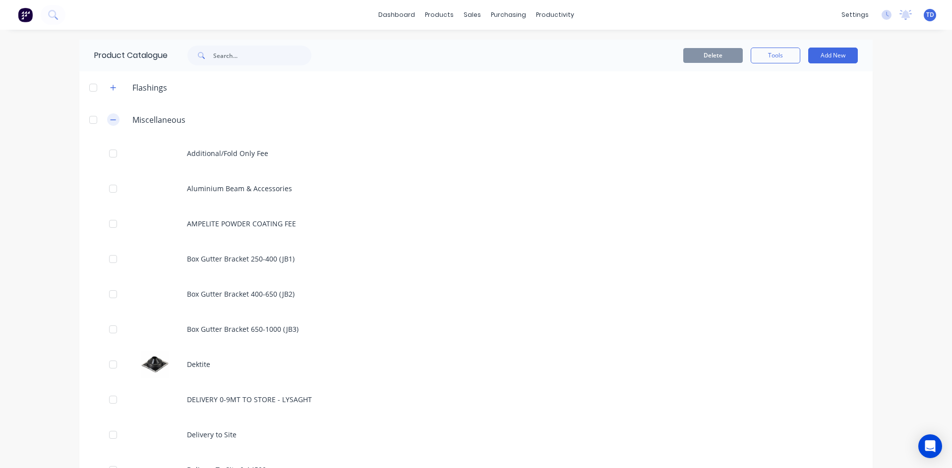
click at [112, 119] on icon "button" at bounding box center [113, 119] width 6 height 7
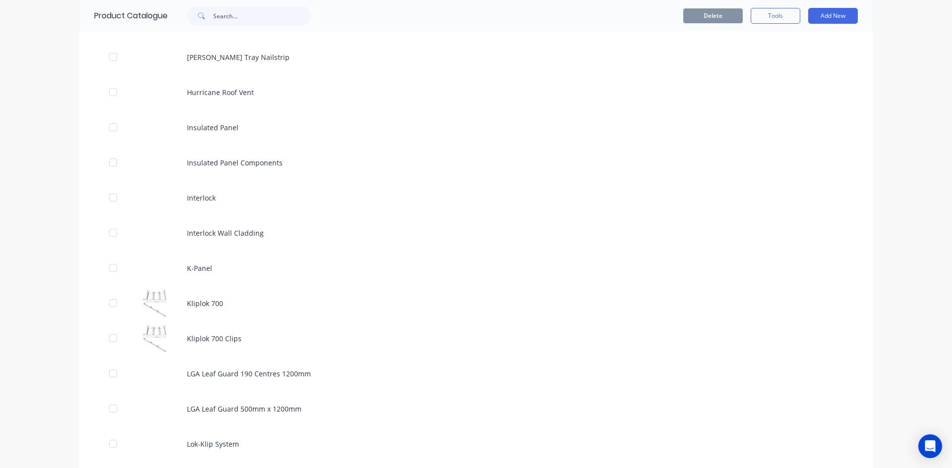
scroll to position [1437, 0]
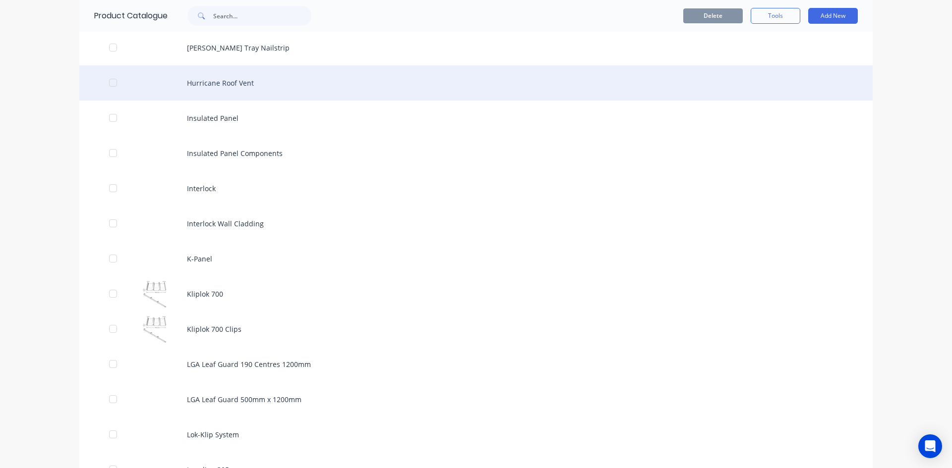
click at [240, 83] on div "Hurricane Roof Vent" at bounding box center [475, 82] width 793 height 35
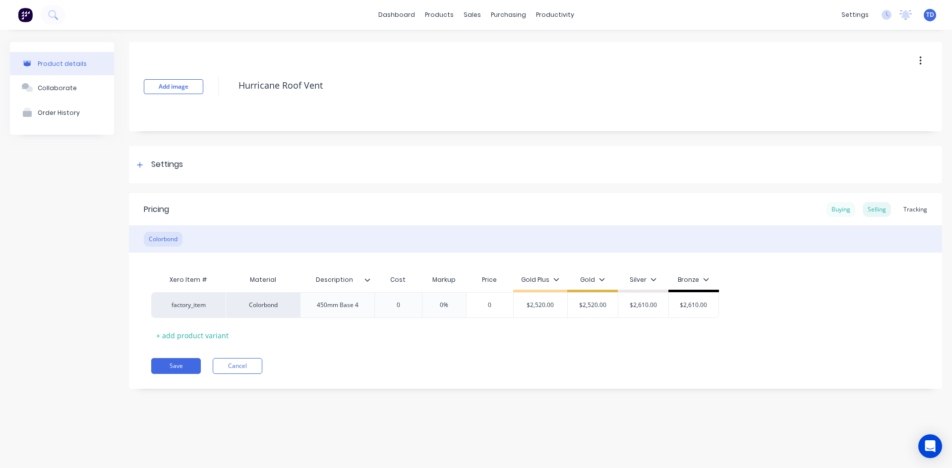
click at [840, 209] on div "Buying" at bounding box center [840, 209] width 29 height 15
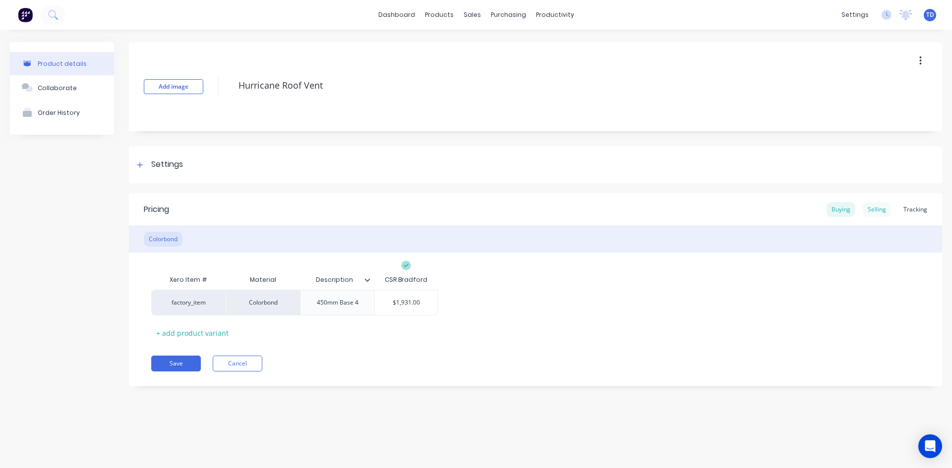
click at [875, 212] on div "Selling" at bounding box center [876, 209] width 28 height 15
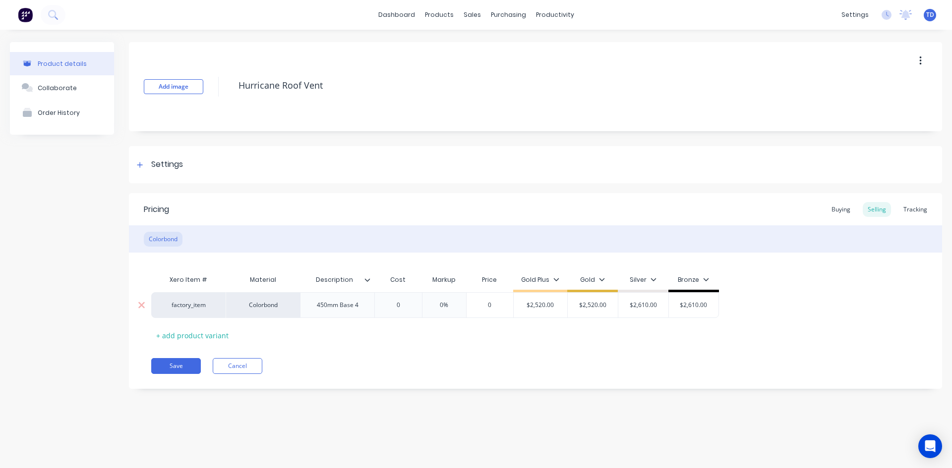
click at [407, 307] on input "0" at bounding box center [398, 305] width 50 height 9
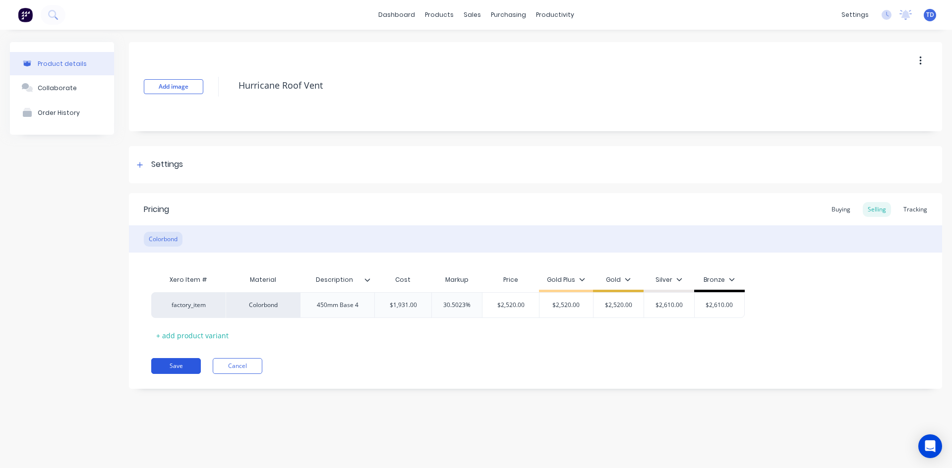
click at [172, 366] on button "Save" at bounding box center [176, 366] width 50 height 16
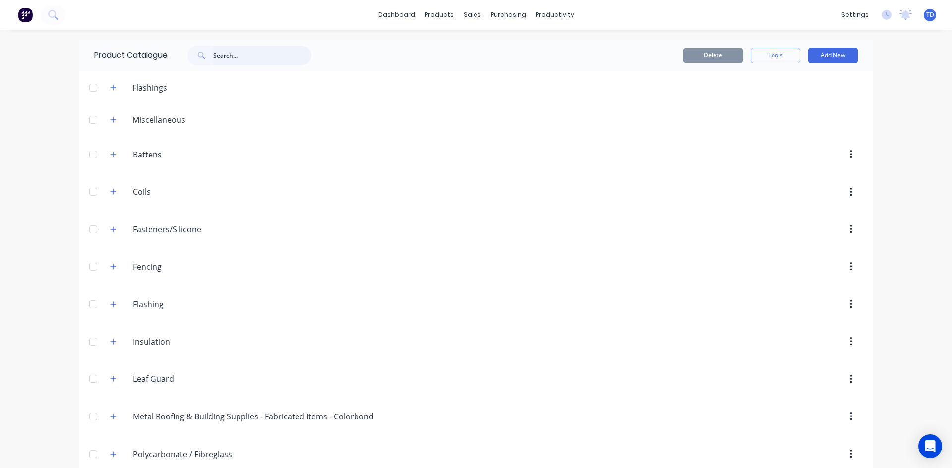
click at [255, 54] on input "text" at bounding box center [262, 56] width 98 height 20
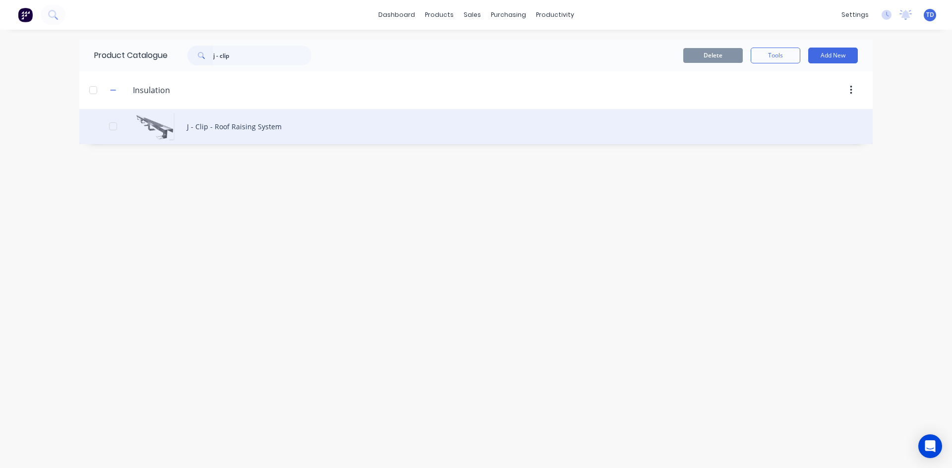
click at [240, 127] on div "J - Clip - Roof Raising System" at bounding box center [475, 126] width 793 height 35
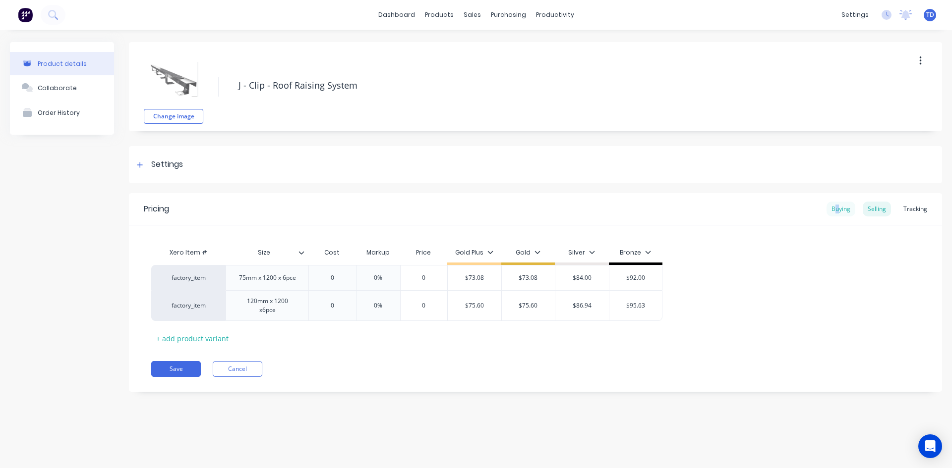
click at [839, 214] on div "Buying" at bounding box center [840, 209] width 29 height 15
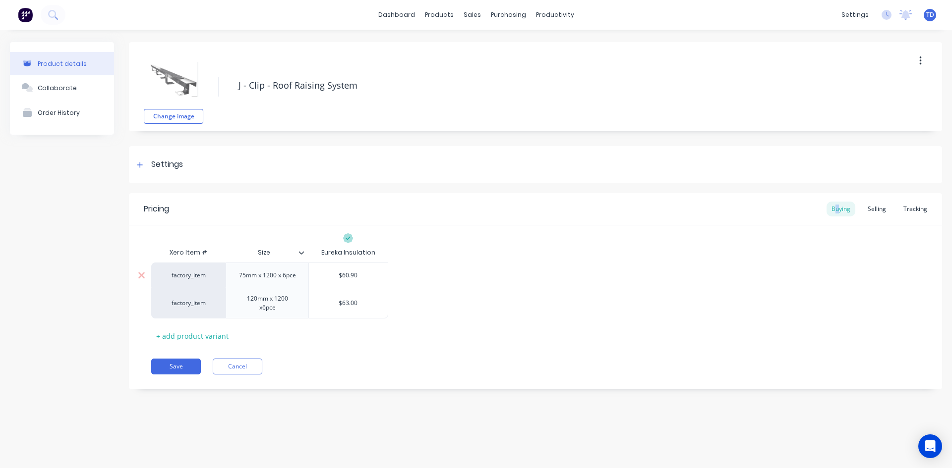
click at [372, 282] on div "$60.90" at bounding box center [348, 275] width 79 height 25
click at [883, 214] on div "Selling" at bounding box center [876, 209] width 28 height 15
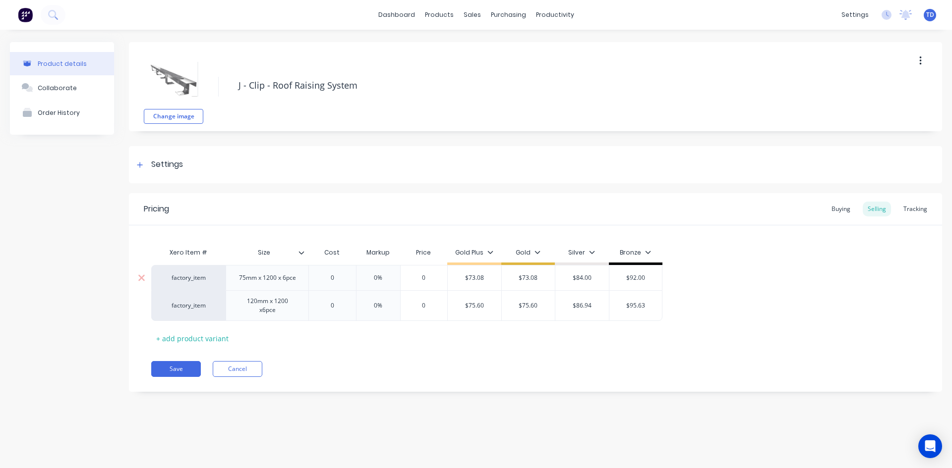
click at [341, 271] on div "0" at bounding box center [332, 278] width 50 height 25
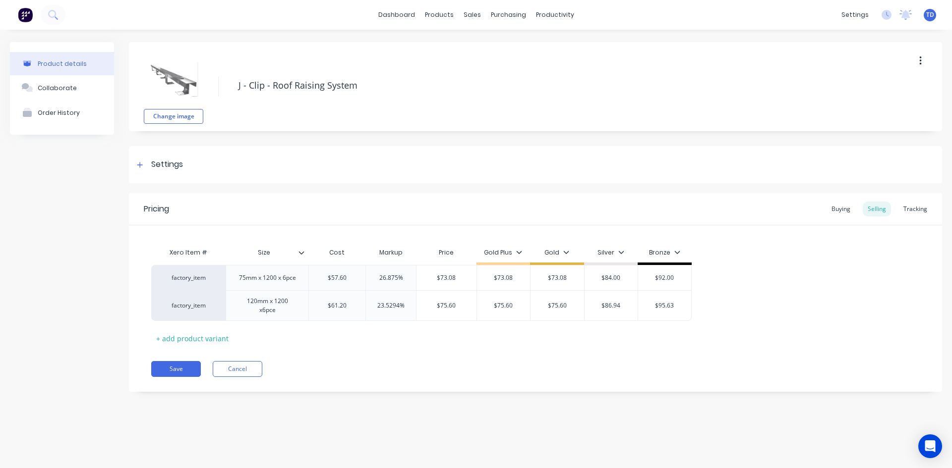
click at [339, 356] on div "Pricing Buying Selling Tracking Xero Item # Size Cost Markup Price Gold Plus Go…" at bounding box center [535, 292] width 813 height 199
click at [265, 311] on div "120mm x 1200 x6pce" at bounding box center [267, 306] width 74 height 22
click at [173, 359] on button "Save" at bounding box center [176, 364] width 50 height 16
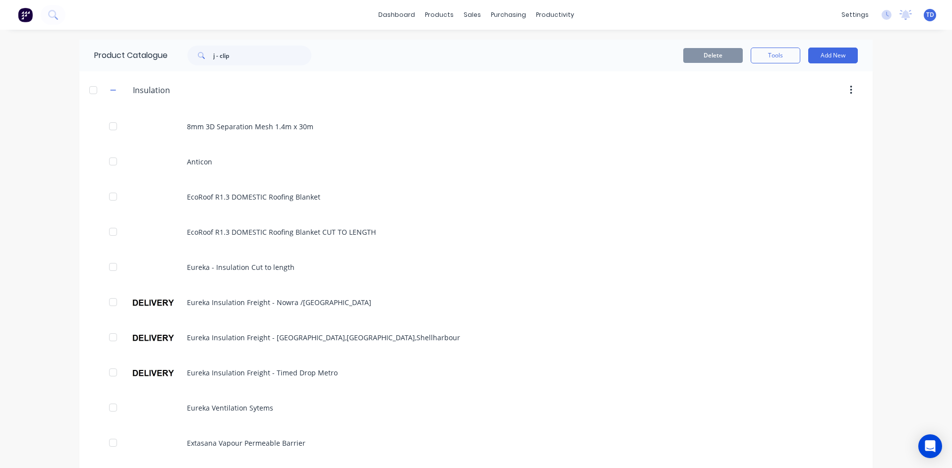
click at [887, 223] on div "dashboard products sales purchasing productivity dashboard products Product Cat…" at bounding box center [476, 234] width 952 height 468
click at [243, 56] on input "j - clip" at bounding box center [262, 56] width 98 height 20
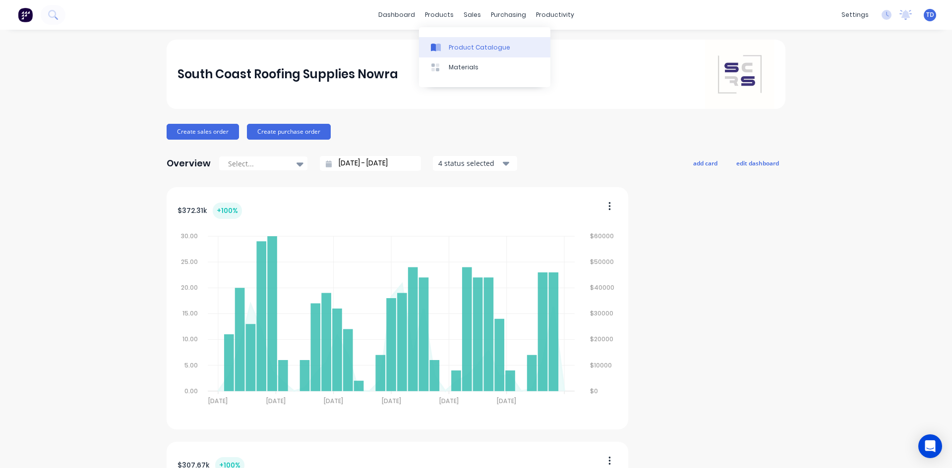
click at [446, 49] on link "Product Catalogue" at bounding box center [484, 47] width 131 height 20
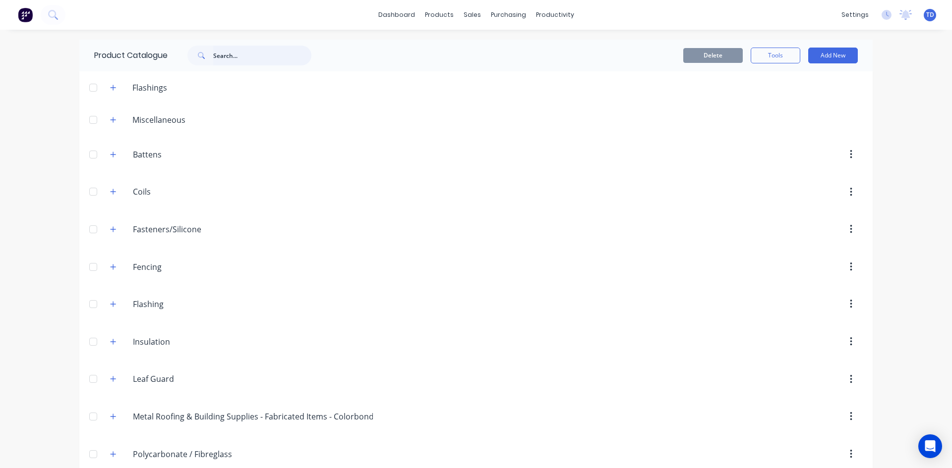
click at [222, 54] on input "text" at bounding box center [262, 56] width 98 height 20
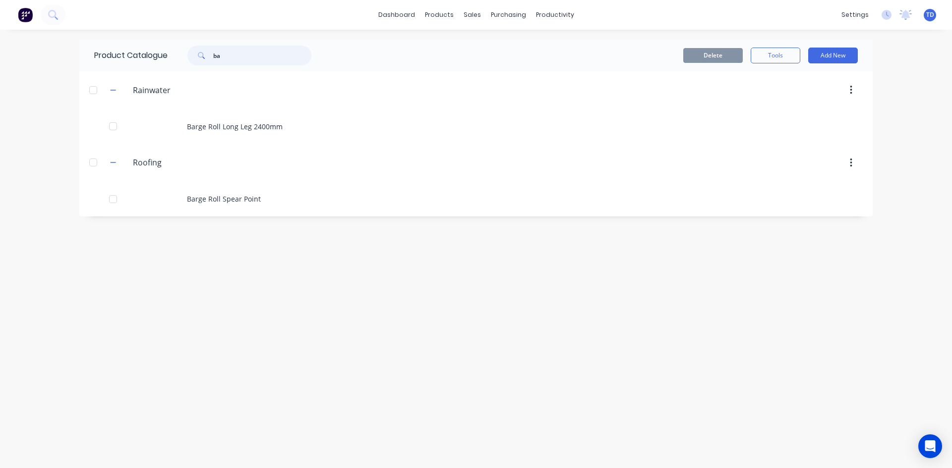
type input "b"
type input "edge roll"
click at [514, 67] on div "Suppliers" at bounding box center [529, 67] width 30 height 9
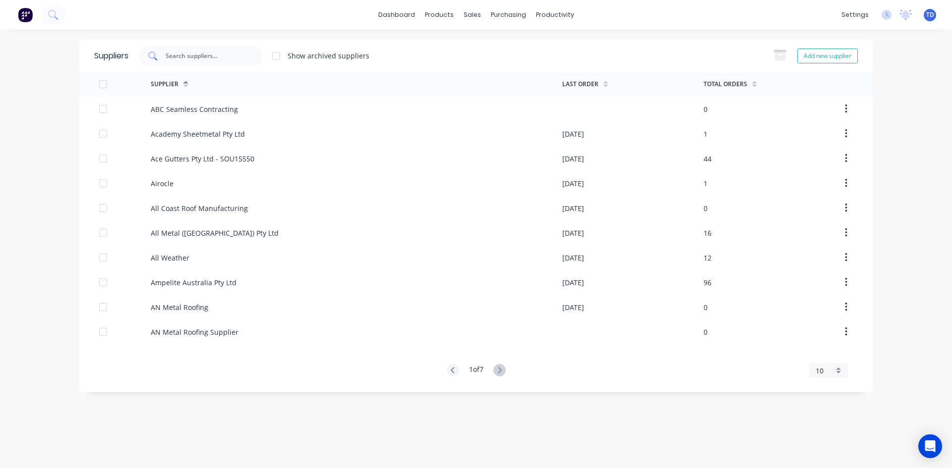
click at [223, 54] on input "text" at bounding box center [206, 56] width 82 height 10
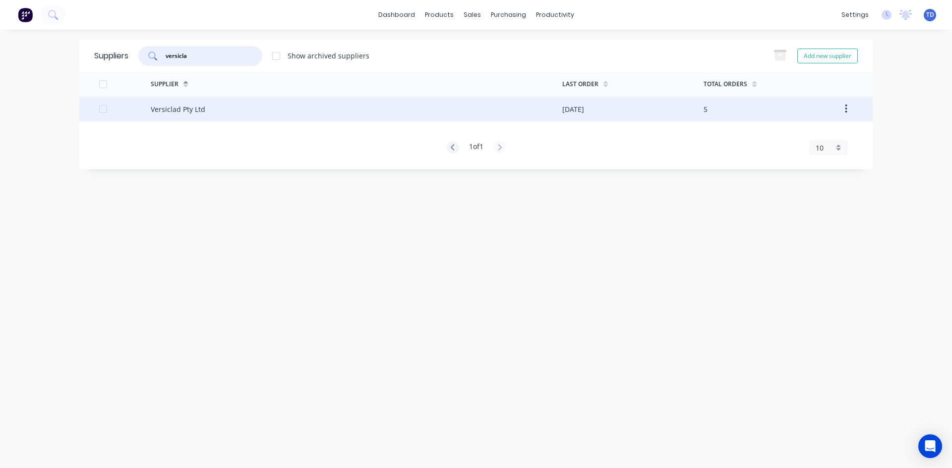
type input "versicla"
click at [222, 107] on div "Versiclad Pty Ltd" at bounding box center [356, 109] width 411 height 25
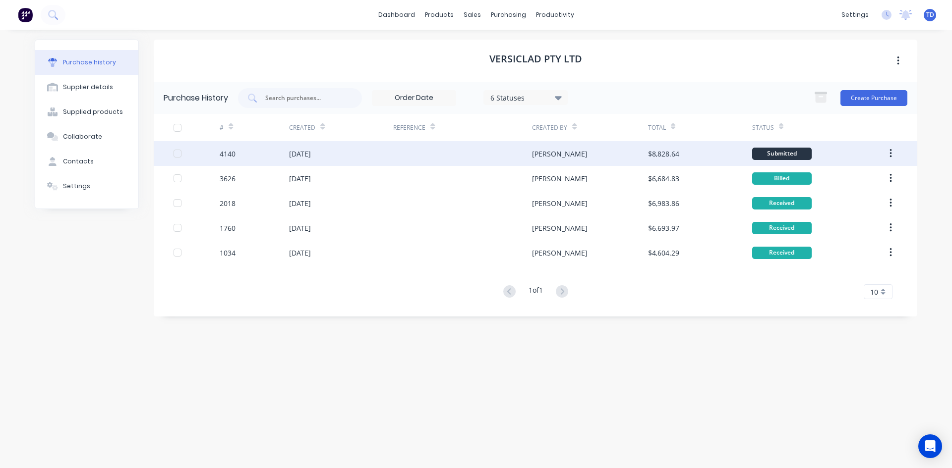
click at [373, 159] on div "[DATE]" at bounding box center [341, 153] width 104 height 25
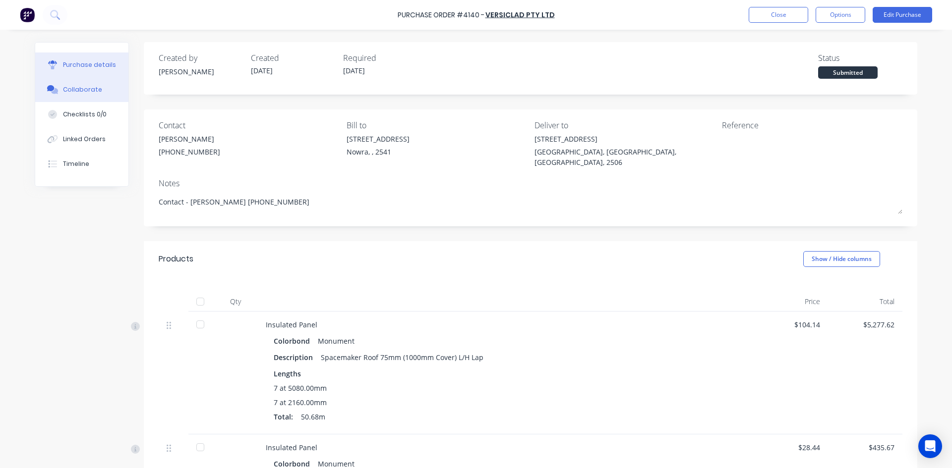
click at [70, 89] on div "Collaborate" at bounding box center [82, 89] width 39 height 9
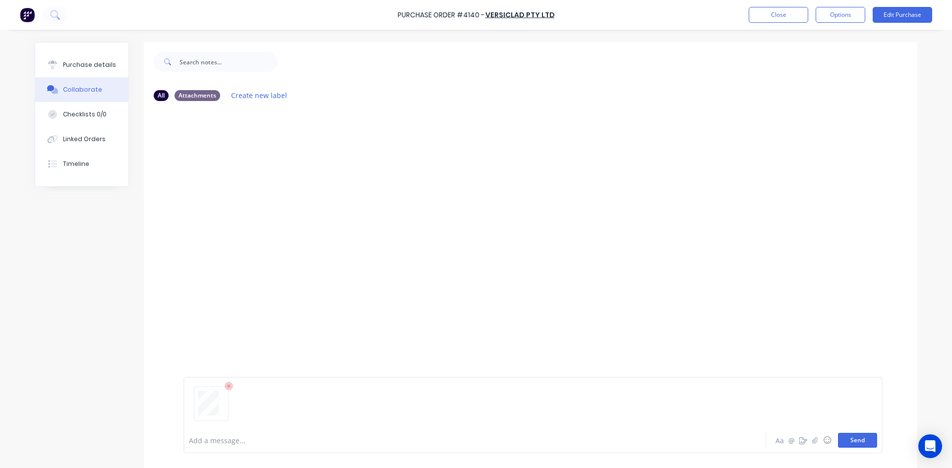
click at [849, 438] on button "Send" at bounding box center [857, 440] width 39 height 15
click at [85, 64] on div "Purchase details" at bounding box center [89, 64] width 53 height 9
type textarea "x"
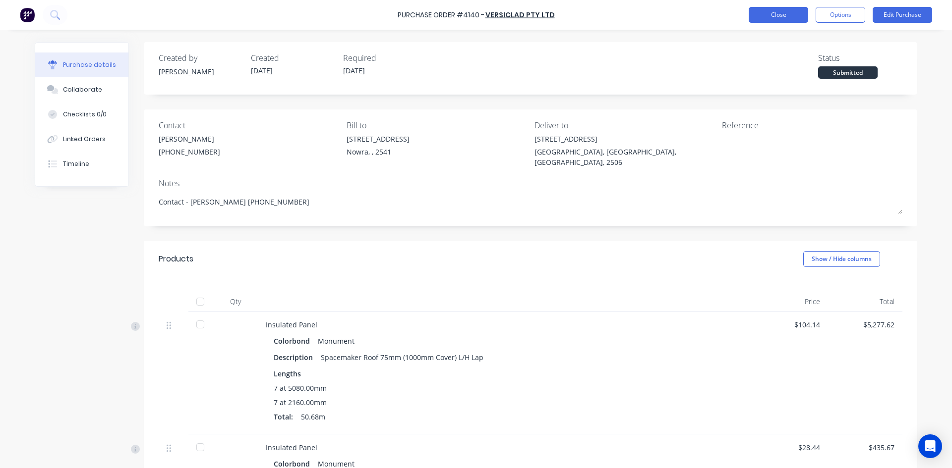
click at [767, 14] on button "Close" at bounding box center [777, 15] width 59 height 16
